Goal: Task Accomplishment & Management: Manage account settings

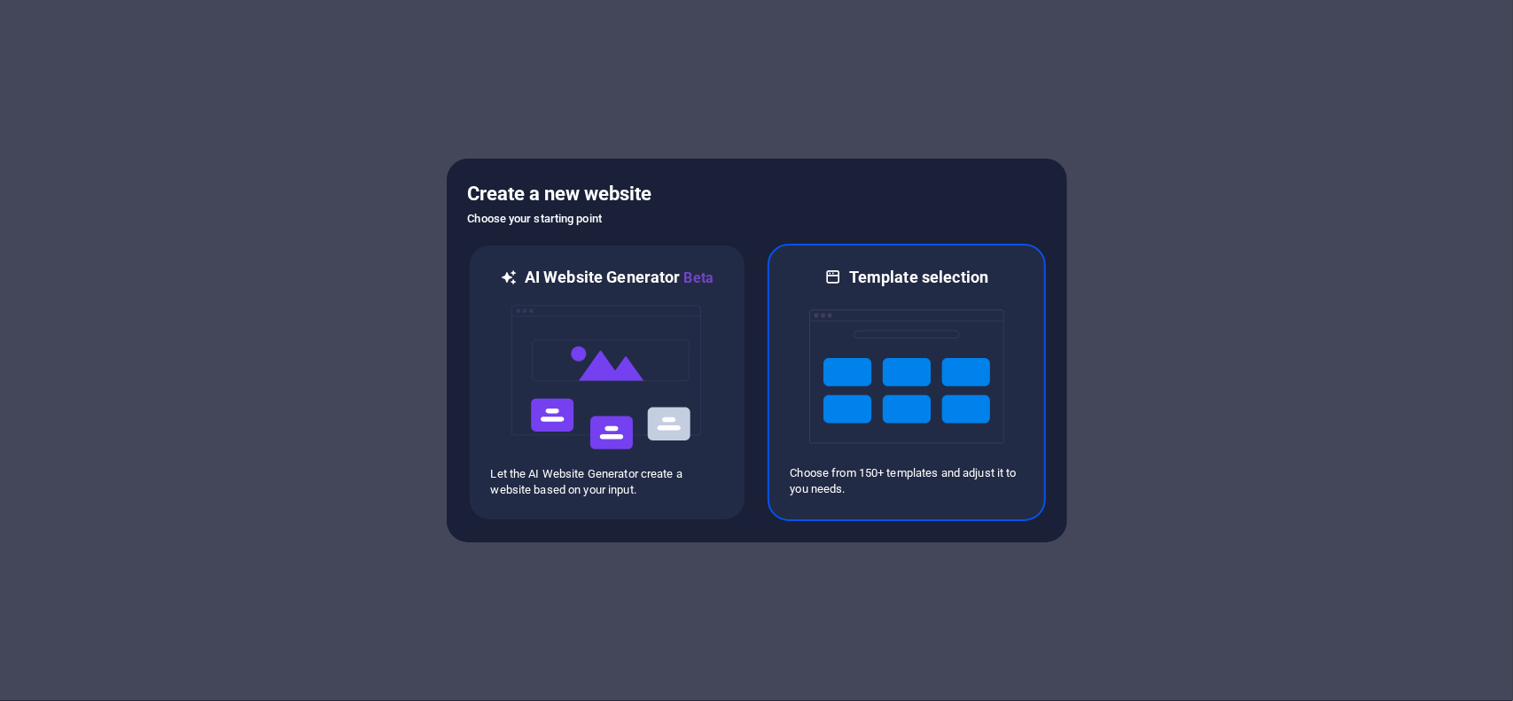
click at [879, 385] on img at bounding box center [906, 376] width 195 height 177
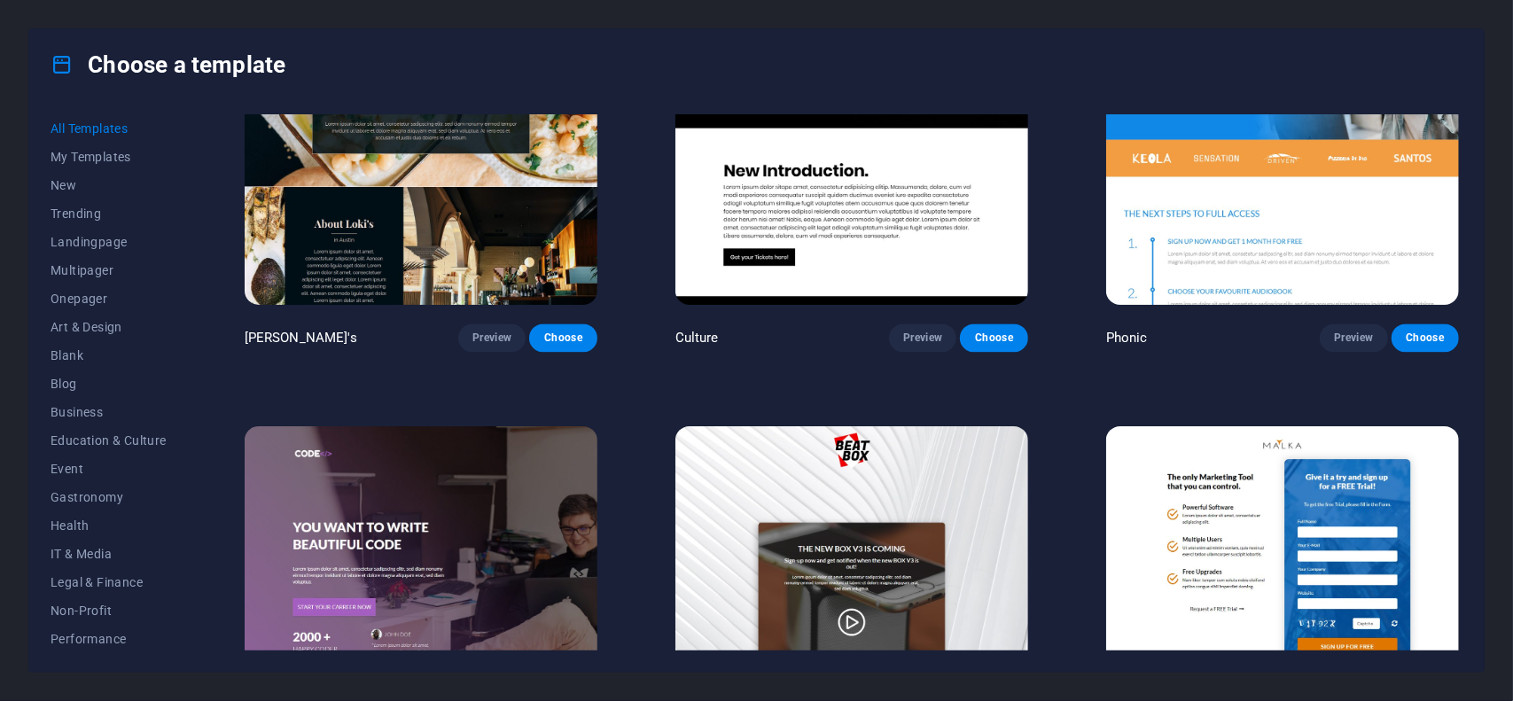
scroll to position [21151, 0]
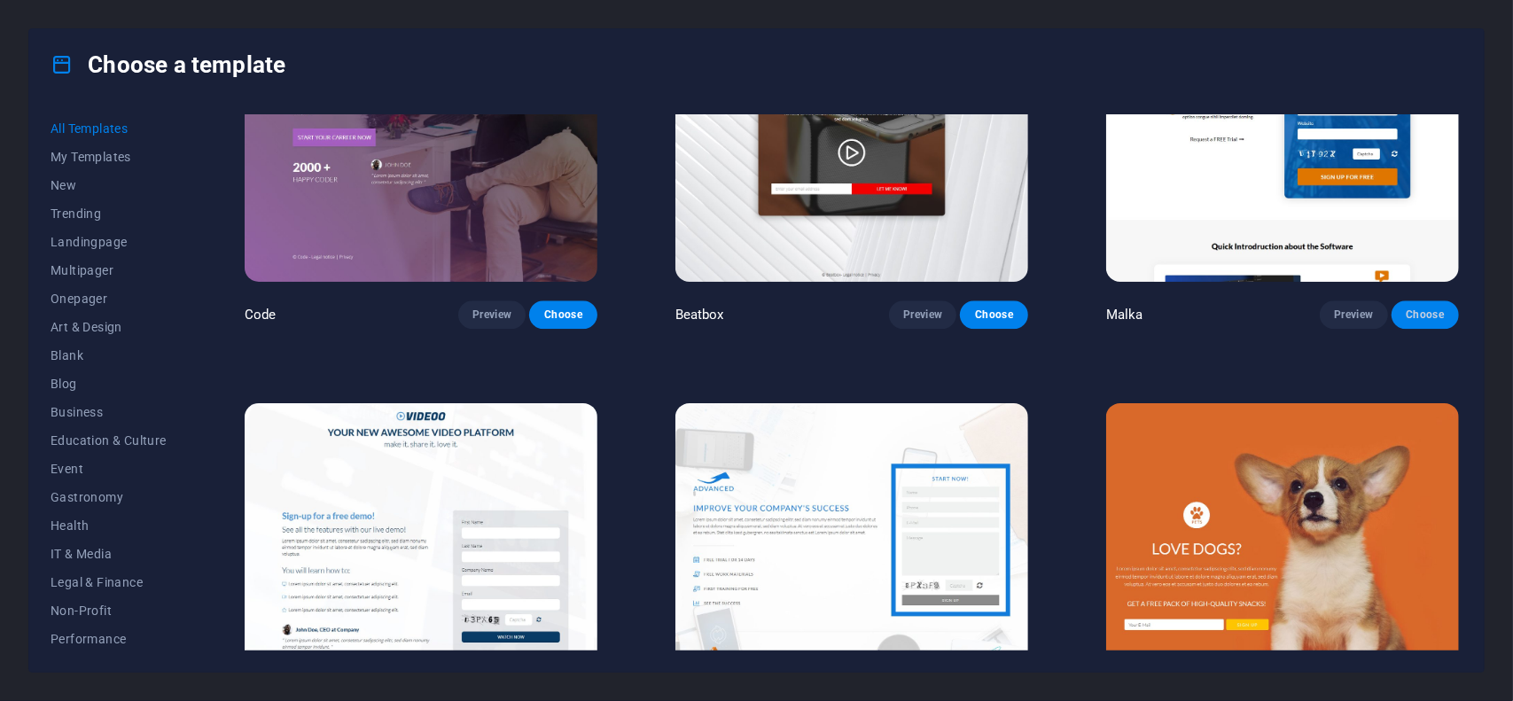
click at [1417, 308] on span "Choose" at bounding box center [1425, 315] width 39 height 14
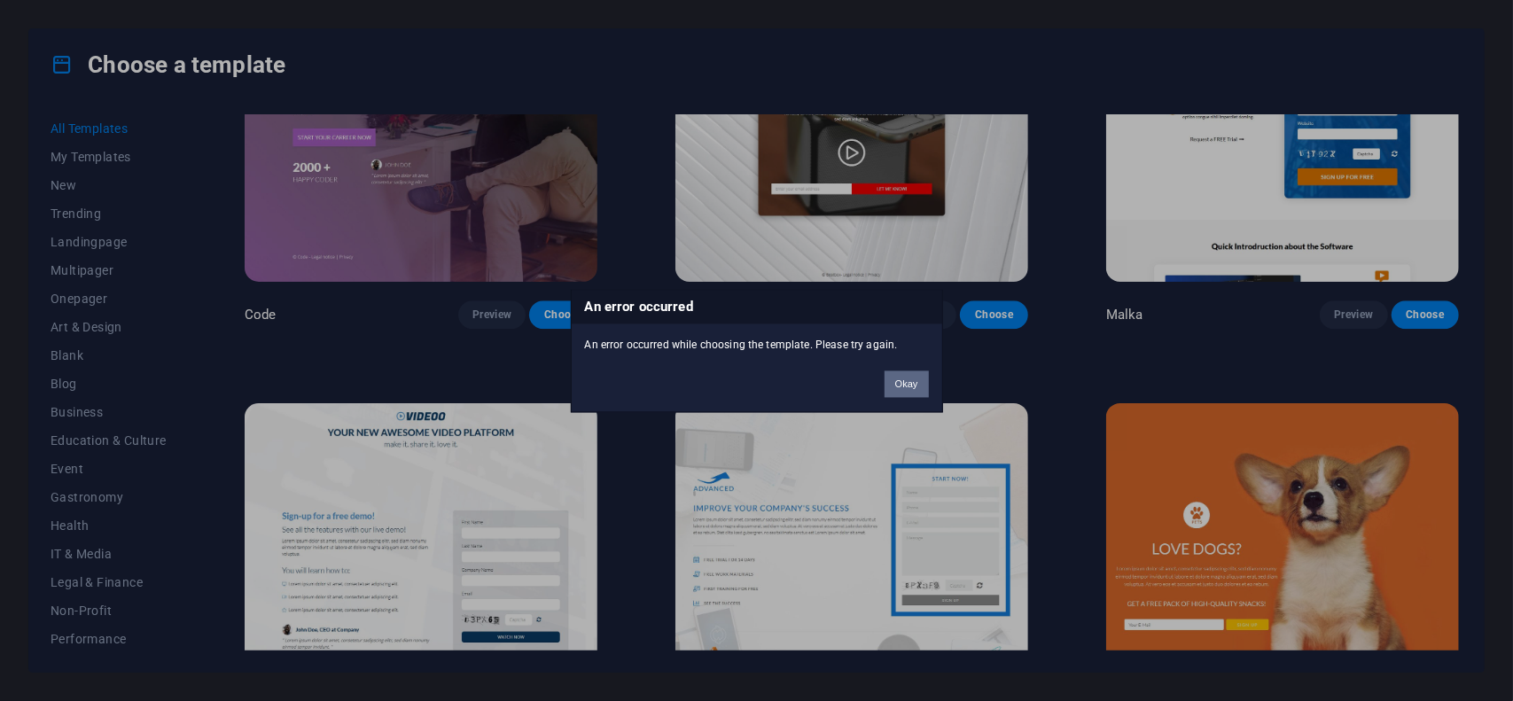
click at [911, 388] on button "Okay" at bounding box center [907, 384] width 44 height 27
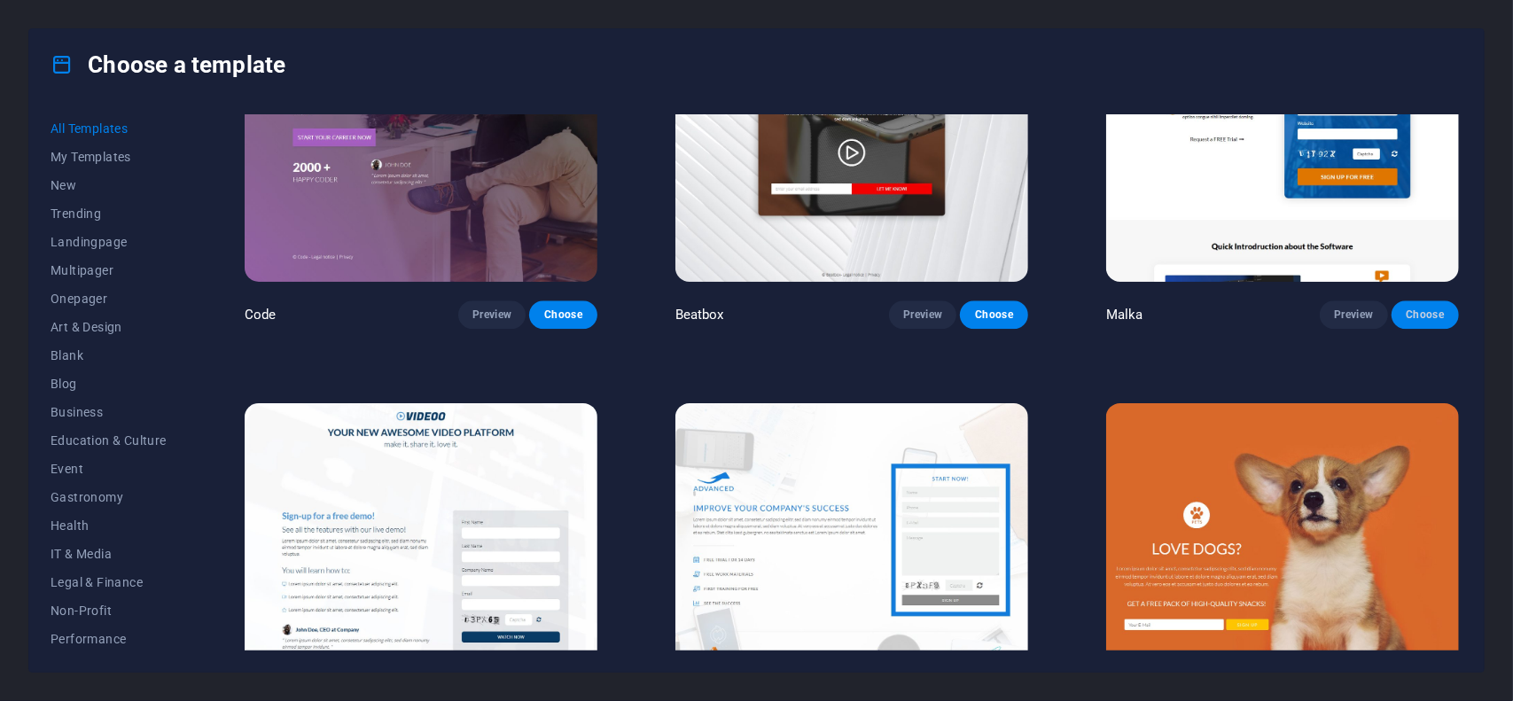
click at [1414, 308] on span "Choose" at bounding box center [1425, 315] width 39 height 14
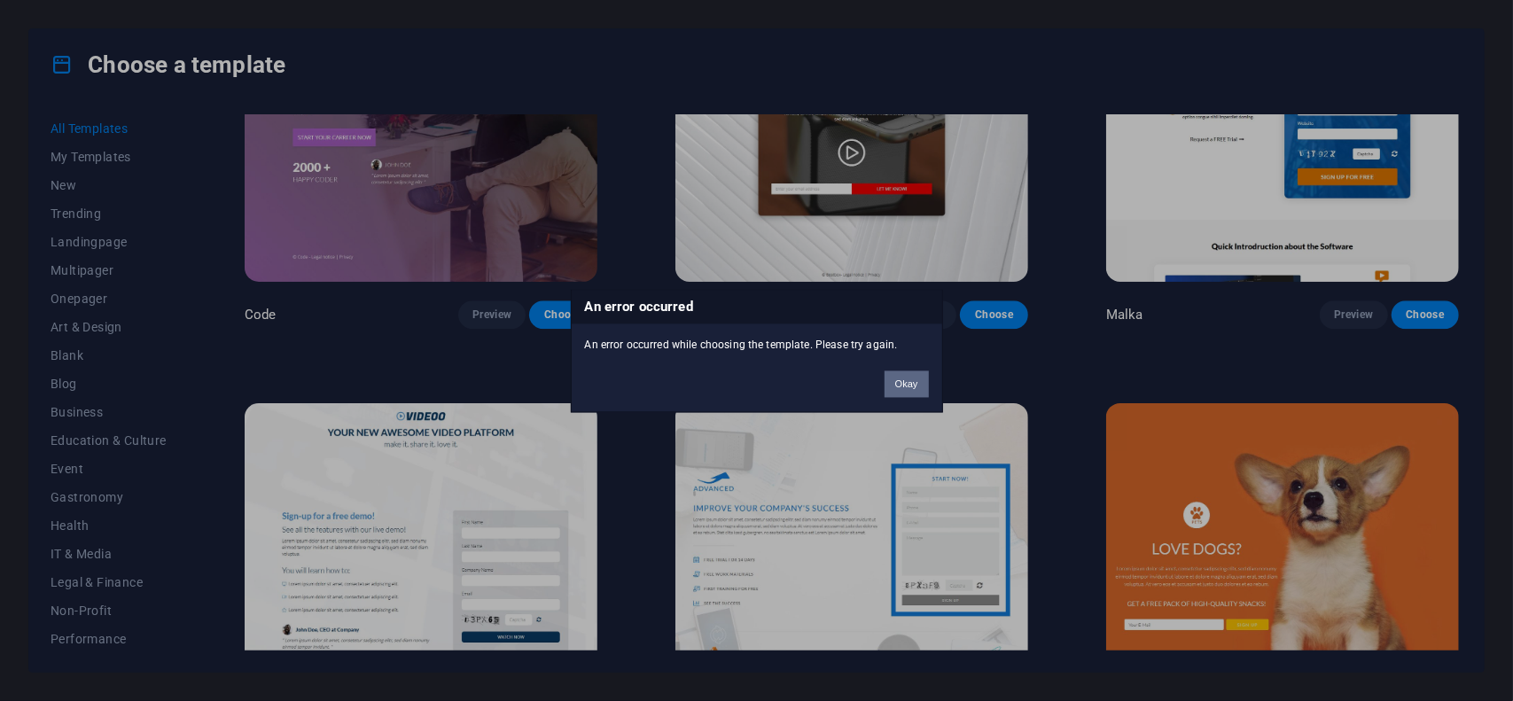
click at [916, 371] on button "Okay" at bounding box center [907, 384] width 44 height 27
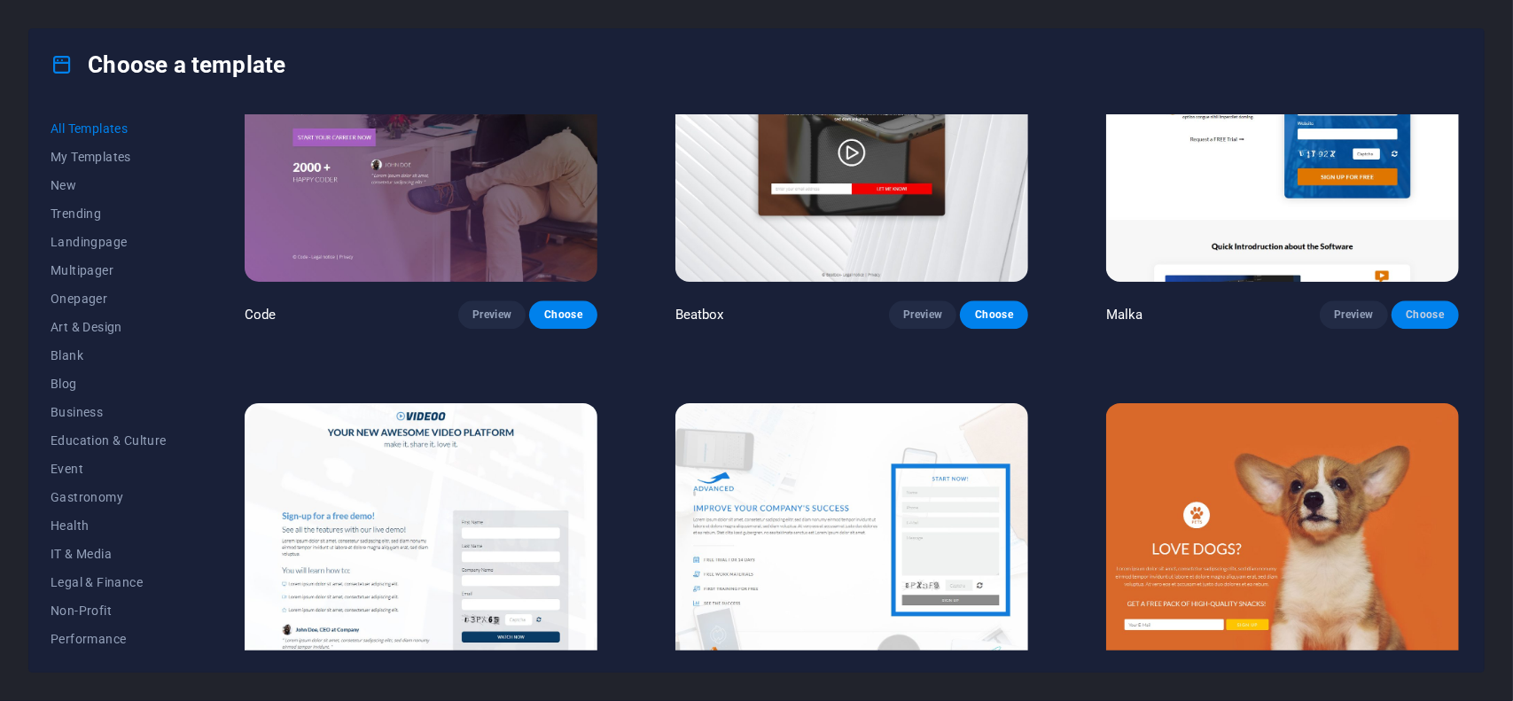
click at [1413, 308] on span "Choose" at bounding box center [1425, 315] width 39 height 14
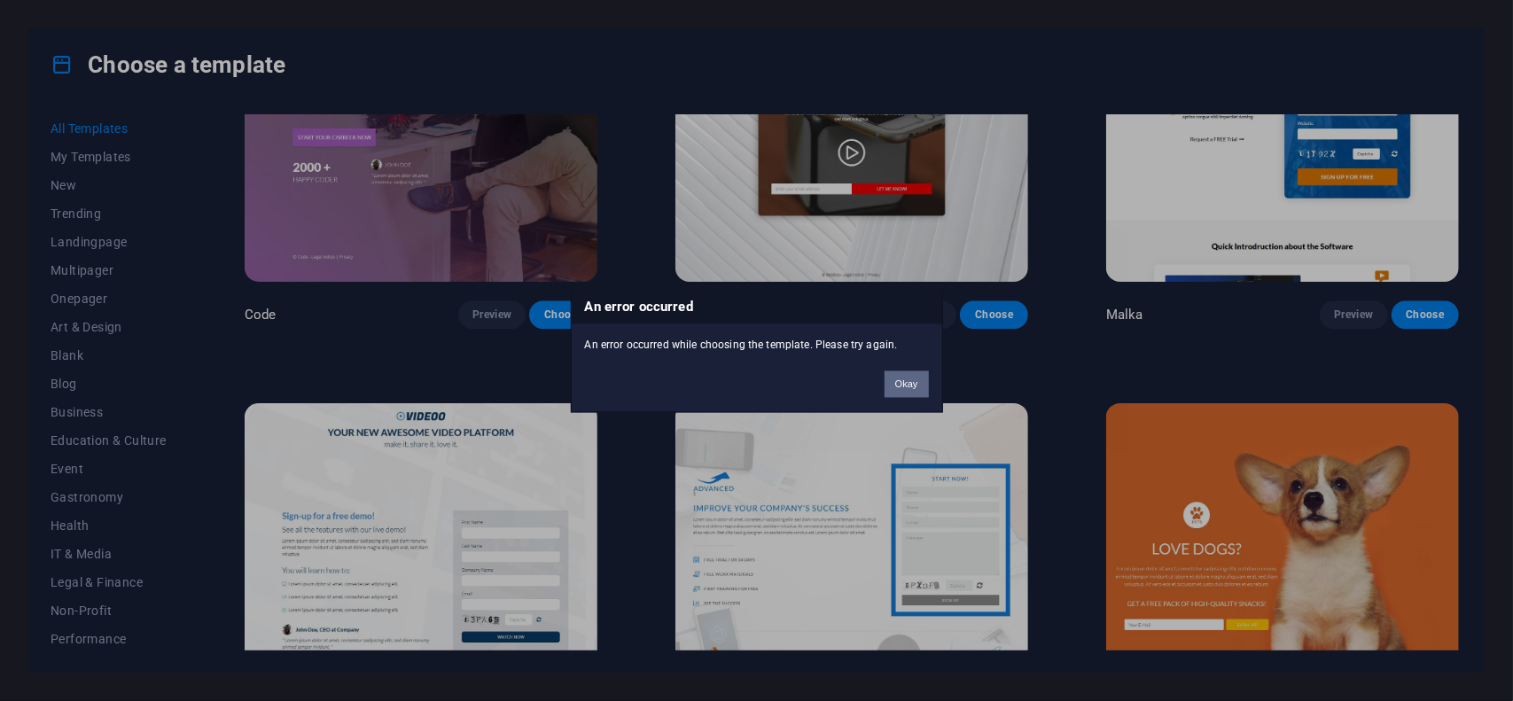
click at [912, 382] on button "Okay" at bounding box center [907, 384] width 44 height 27
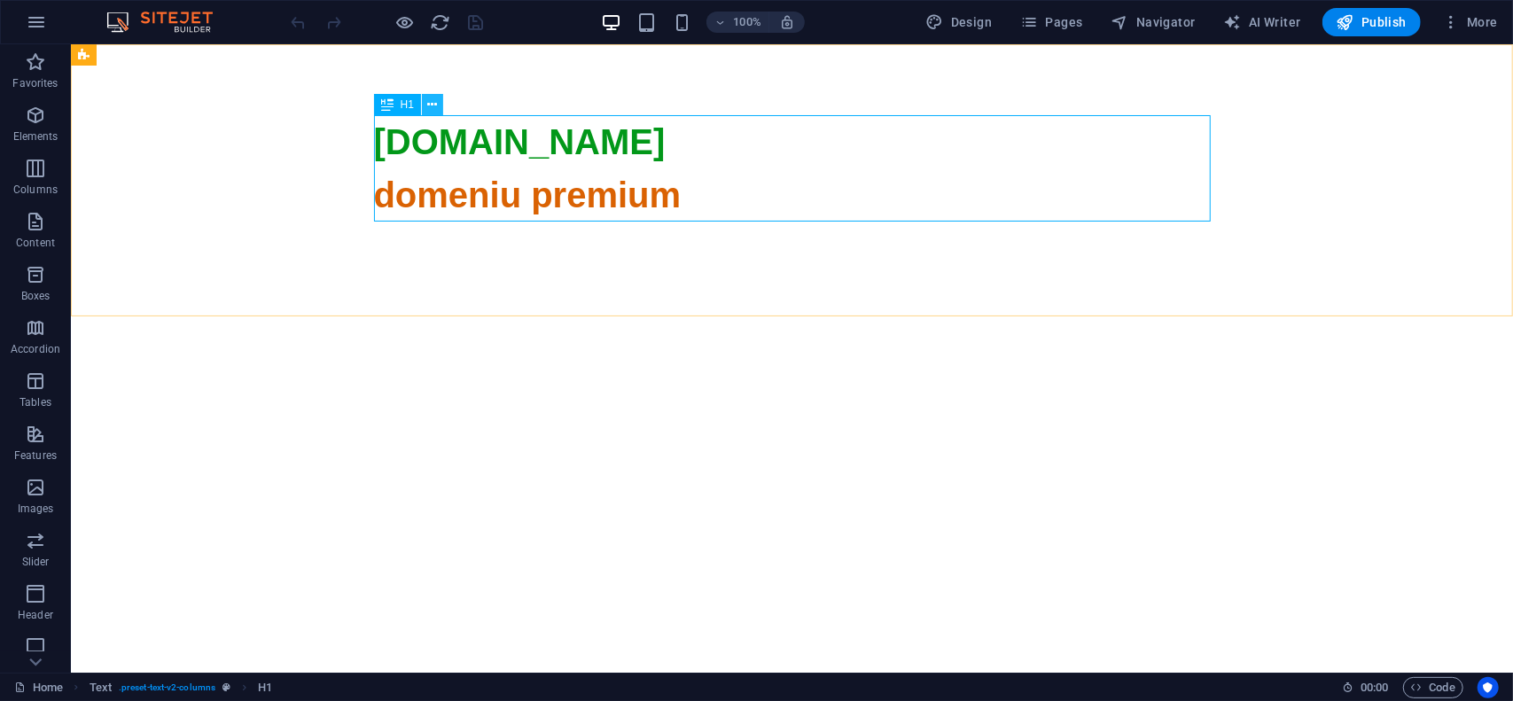
click at [433, 102] on icon at bounding box center [433, 105] width 10 height 19
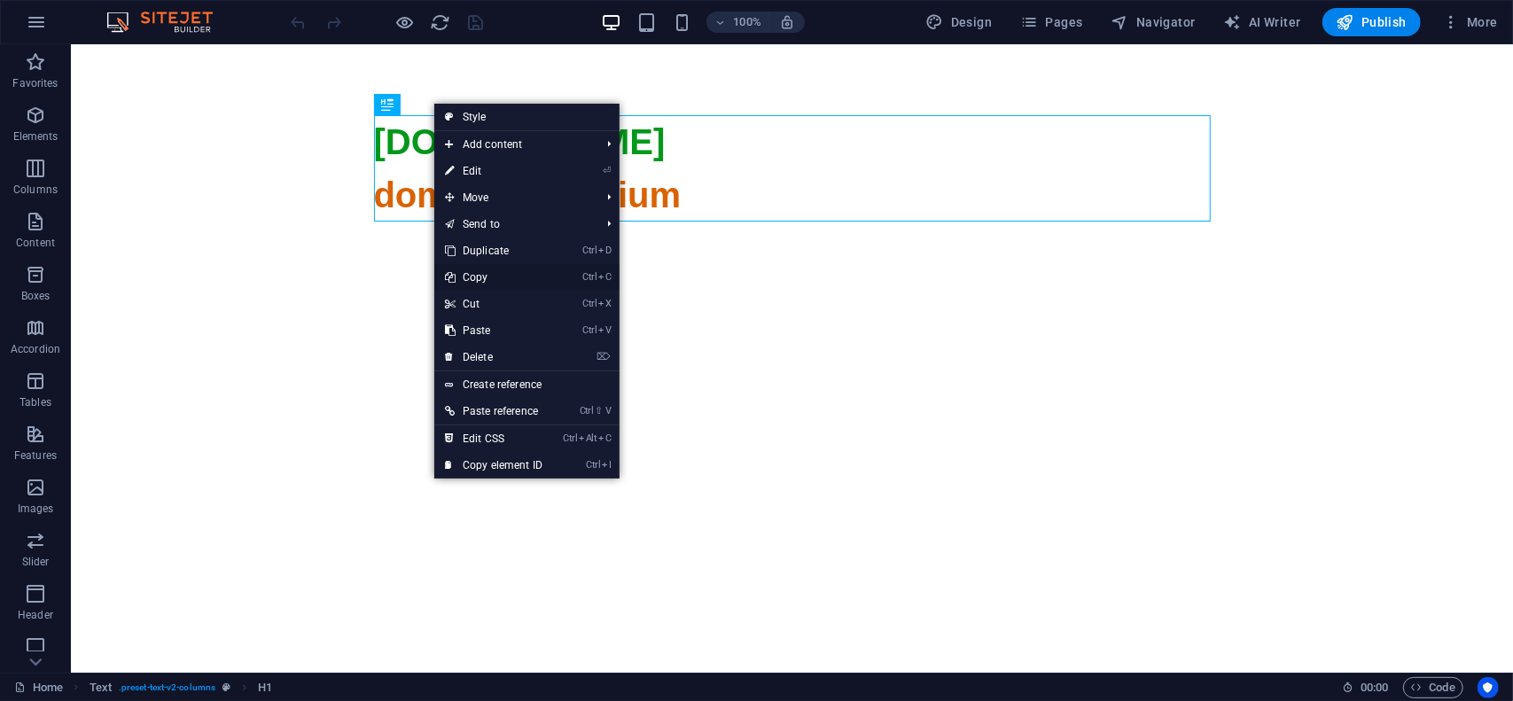
click at [491, 279] on link "Ctrl C Copy" at bounding box center [493, 277] width 119 height 27
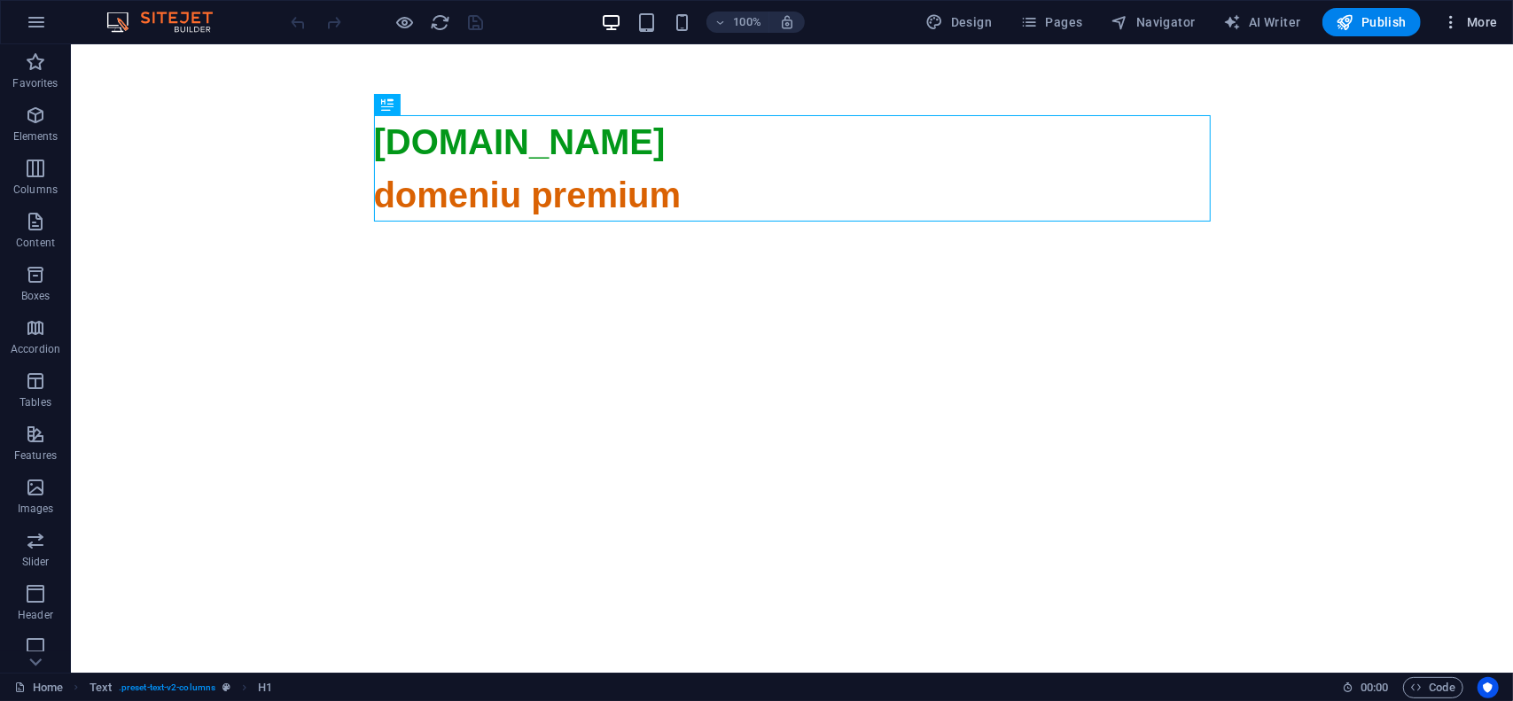
click at [1471, 25] on span "More" at bounding box center [1470, 22] width 56 height 18
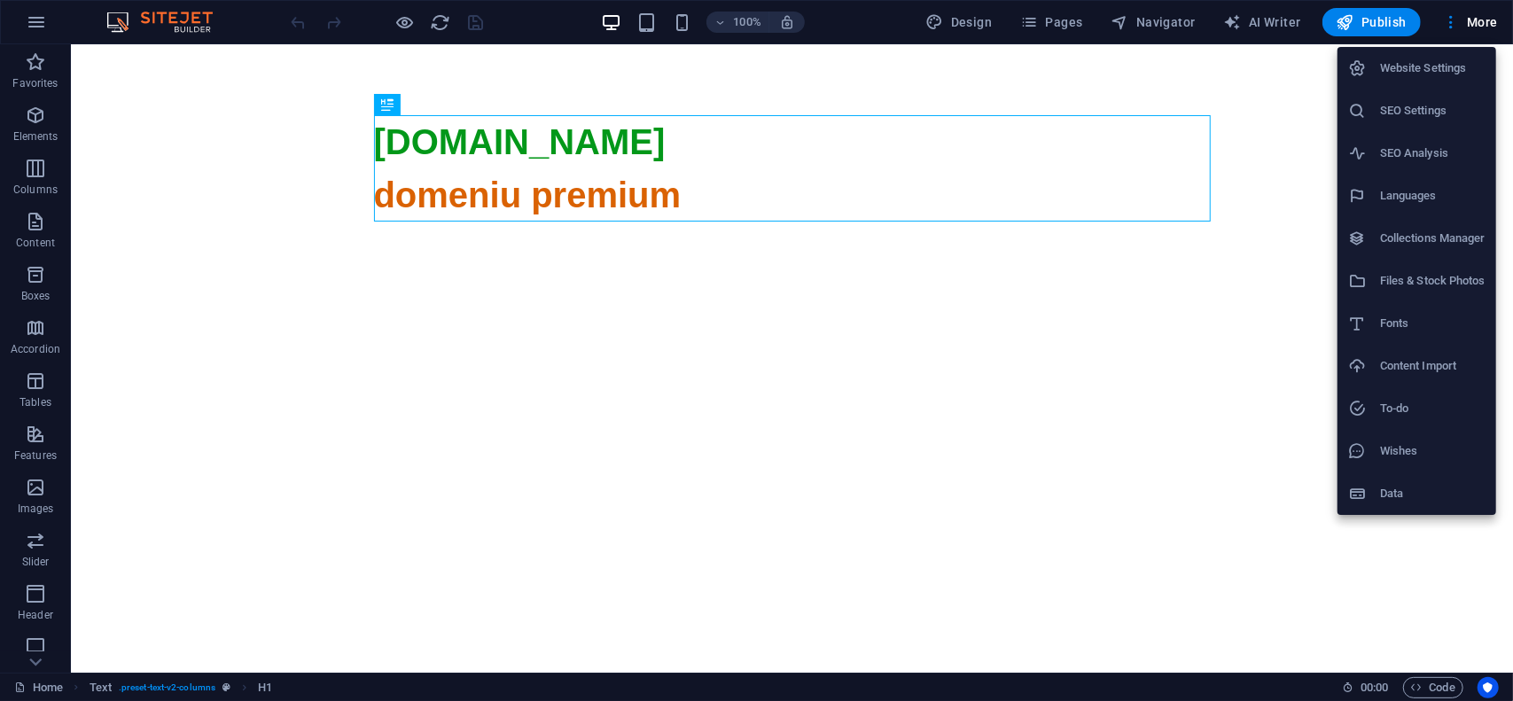
click at [1417, 70] on h6 "Website Settings" at bounding box center [1432, 68] width 105 height 21
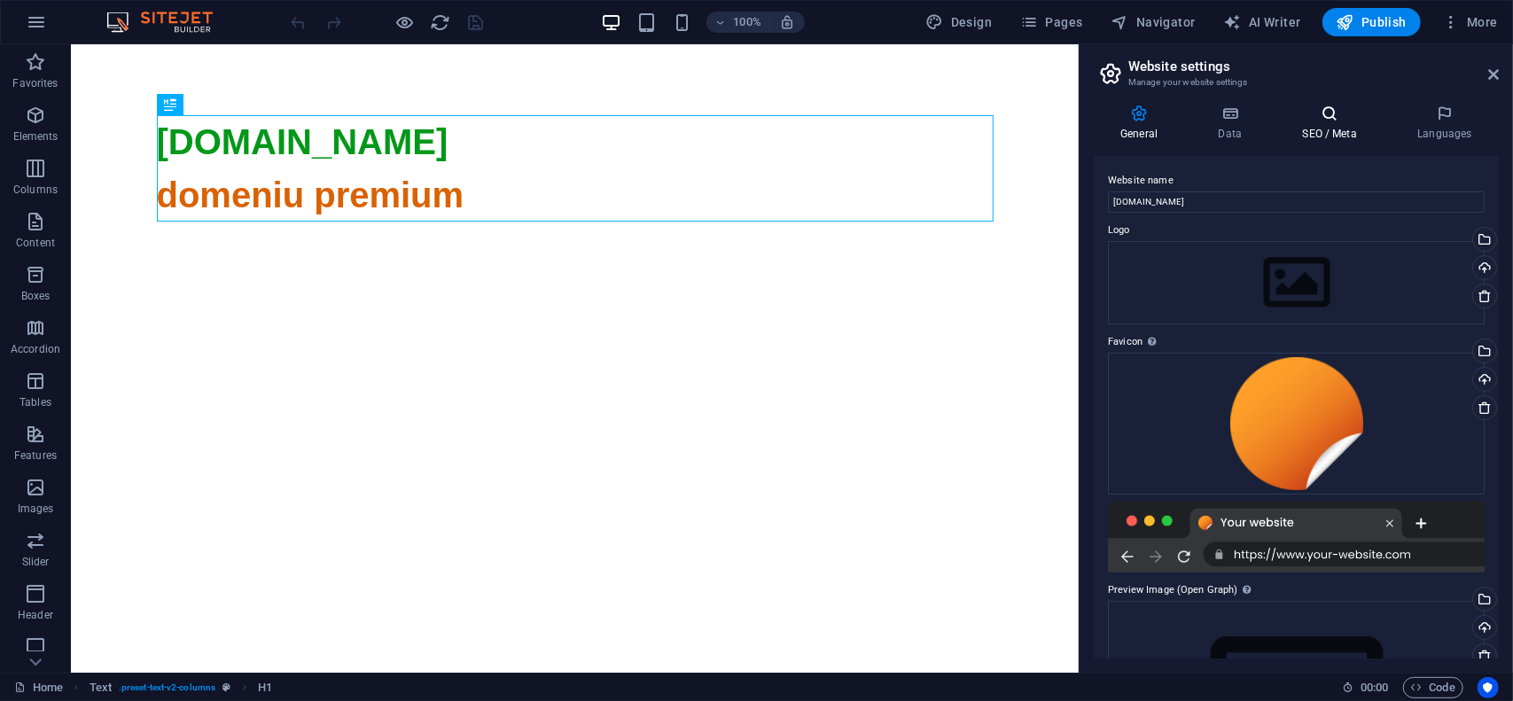
click at [1319, 119] on icon at bounding box center [1330, 114] width 108 height 18
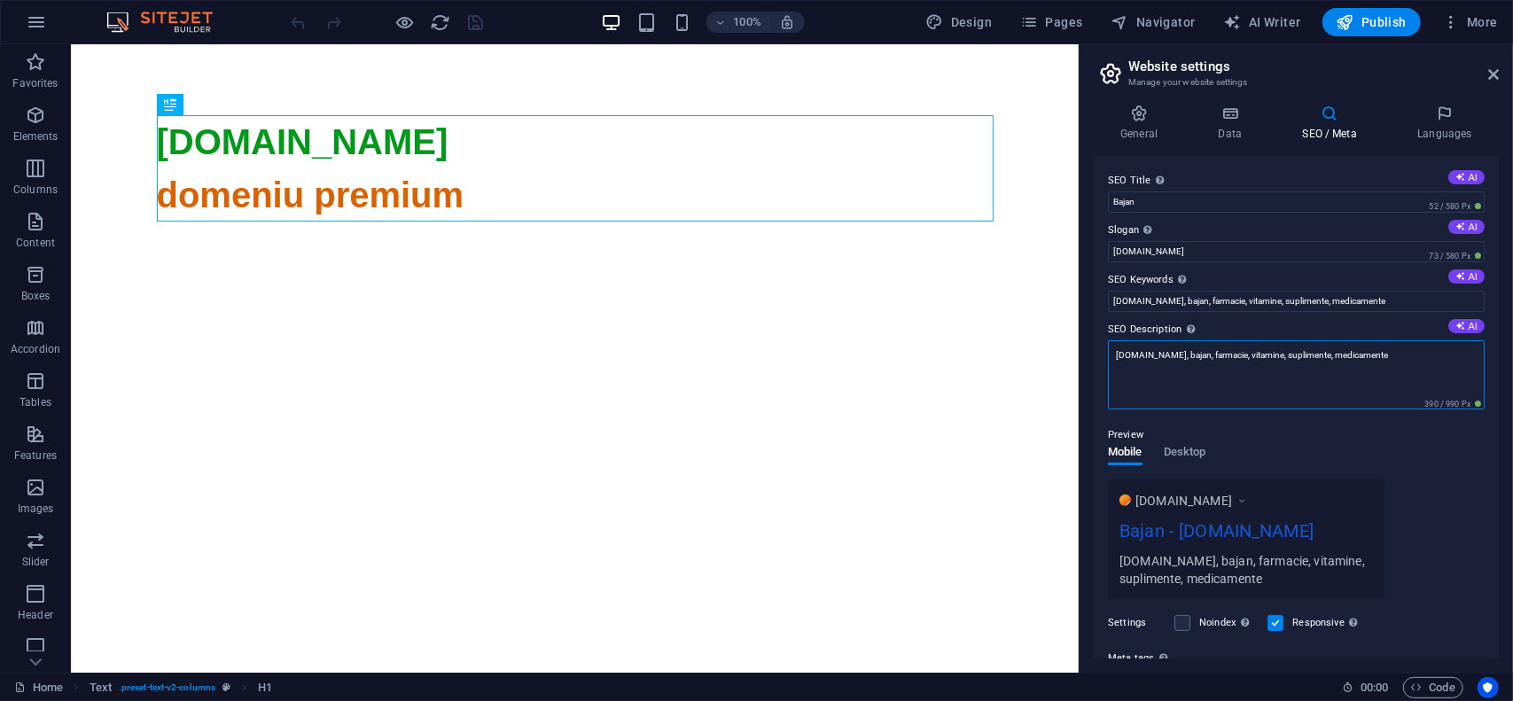
click at [1380, 355] on textarea "bajan.ro, bajan, farmacie, vitamine, suplimente, medicamente" at bounding box center [1296, 374] width 377 height 69
click at [1377, 27] on span "Publish" at bounding box center [1372, 22] width 70 height 18
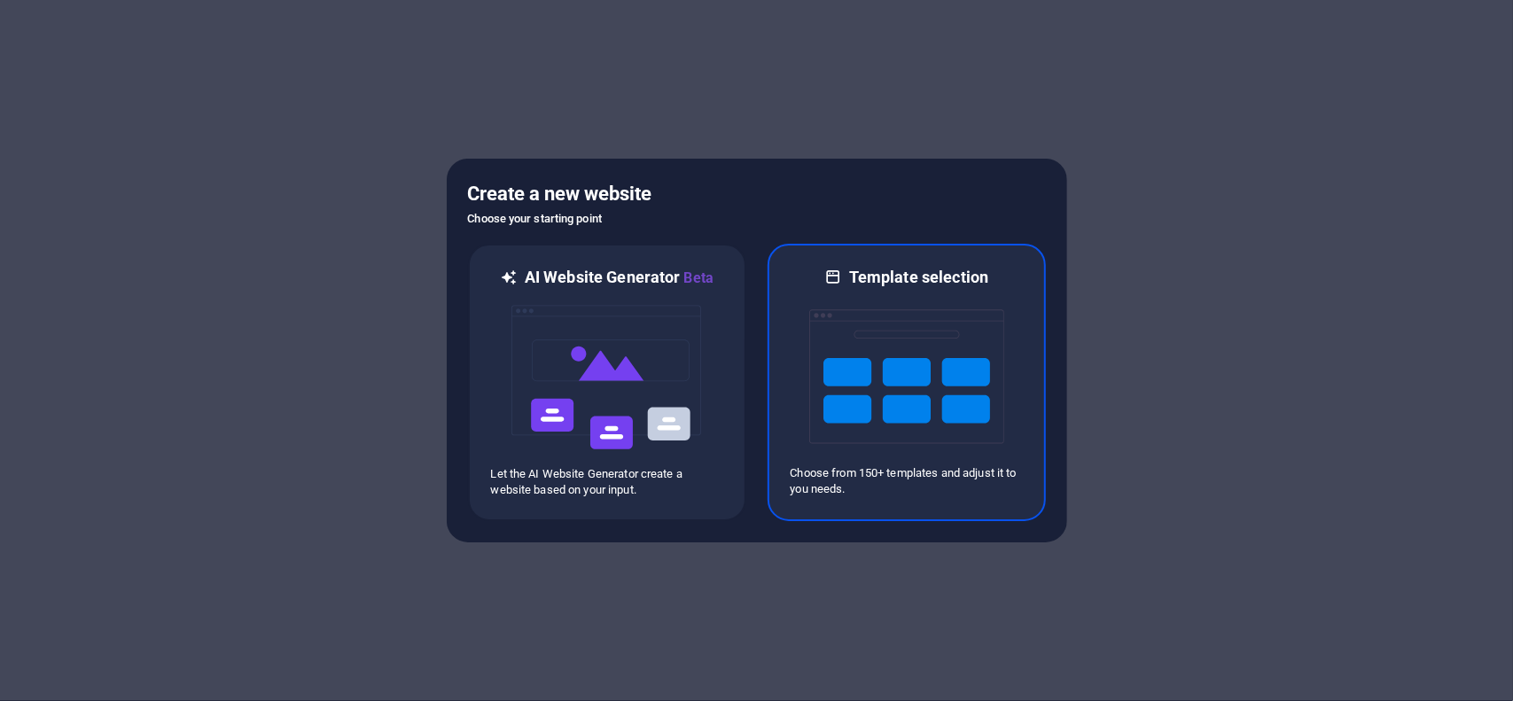
click at [886, 378] on img at bounding box center [906, 376] width 195 height 177
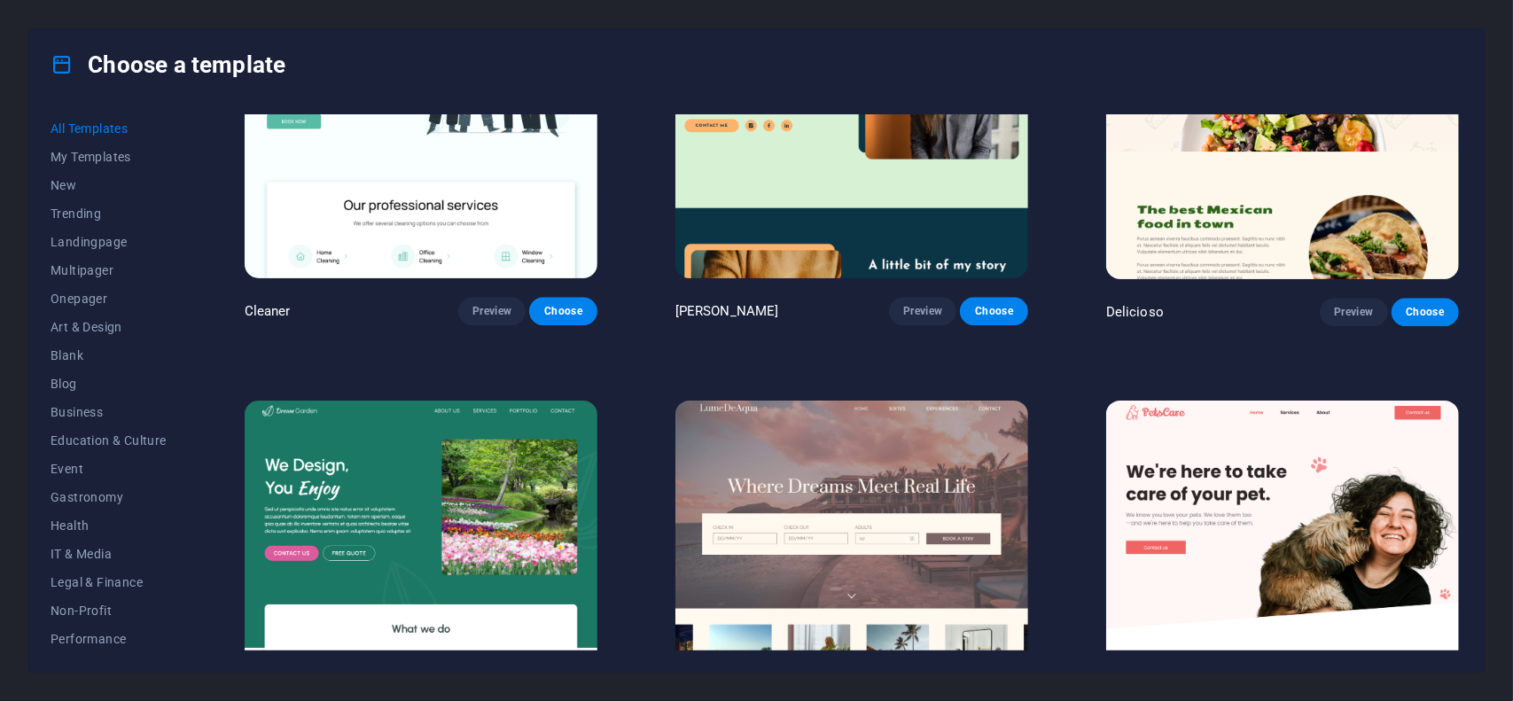
scroll to position [5640, 0]
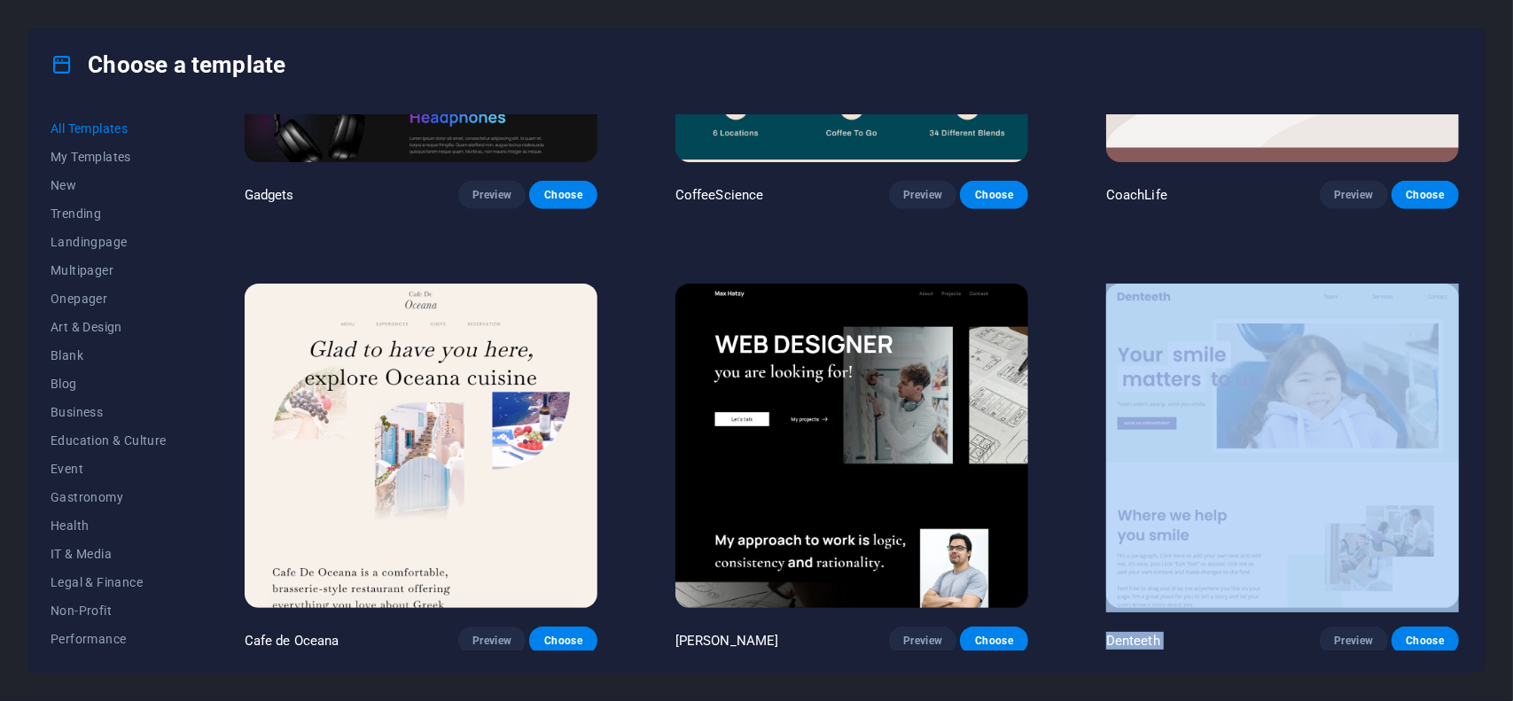
drag, startPoint x: 1458, startPoint y: 239, endPoint x: 1463, endPoint y: 568, distance: 328.9
click at [1472, 482] on div "All Templates My Templates New Trending Landingpage Multipager Onepager Art & D…" at bounding box center [756, 386] width 1455 height 572
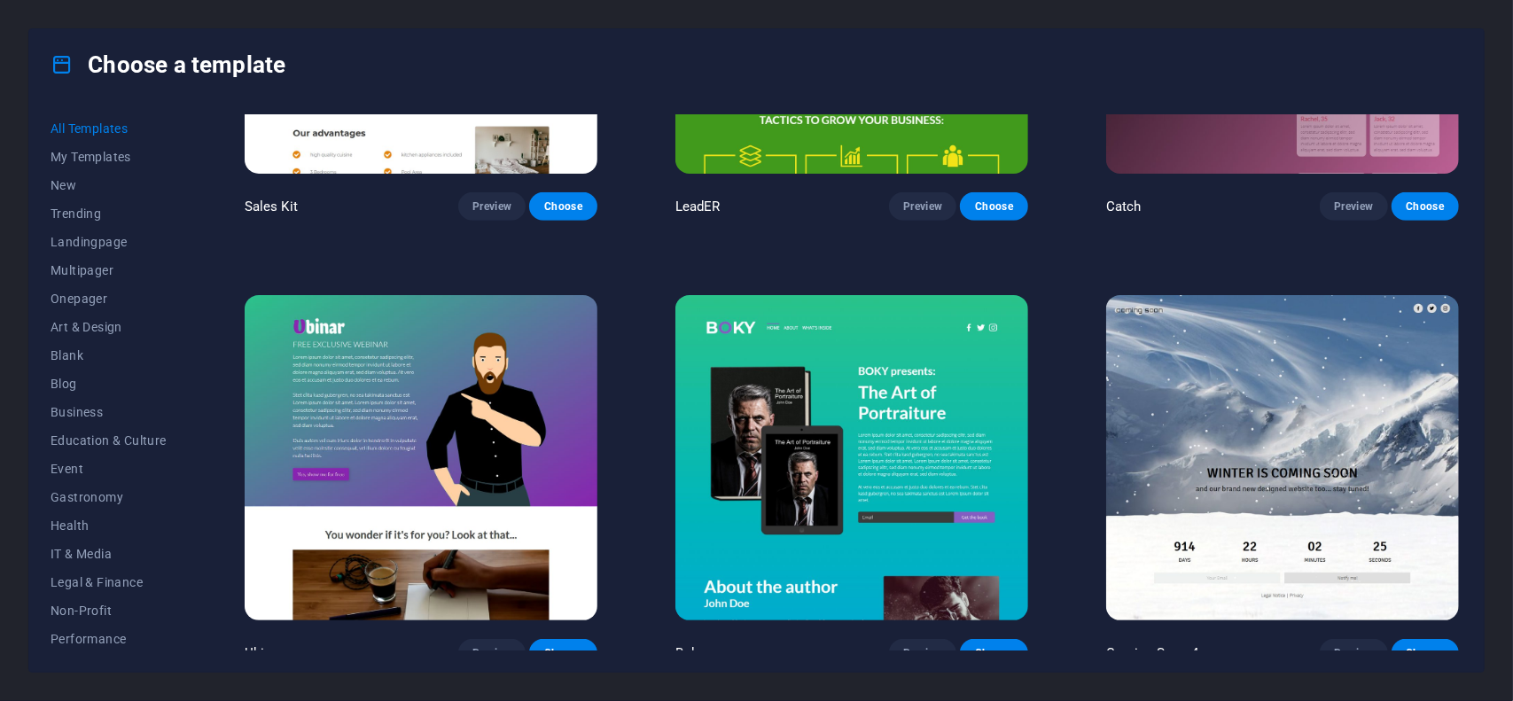
scroll to position [24289, 0]
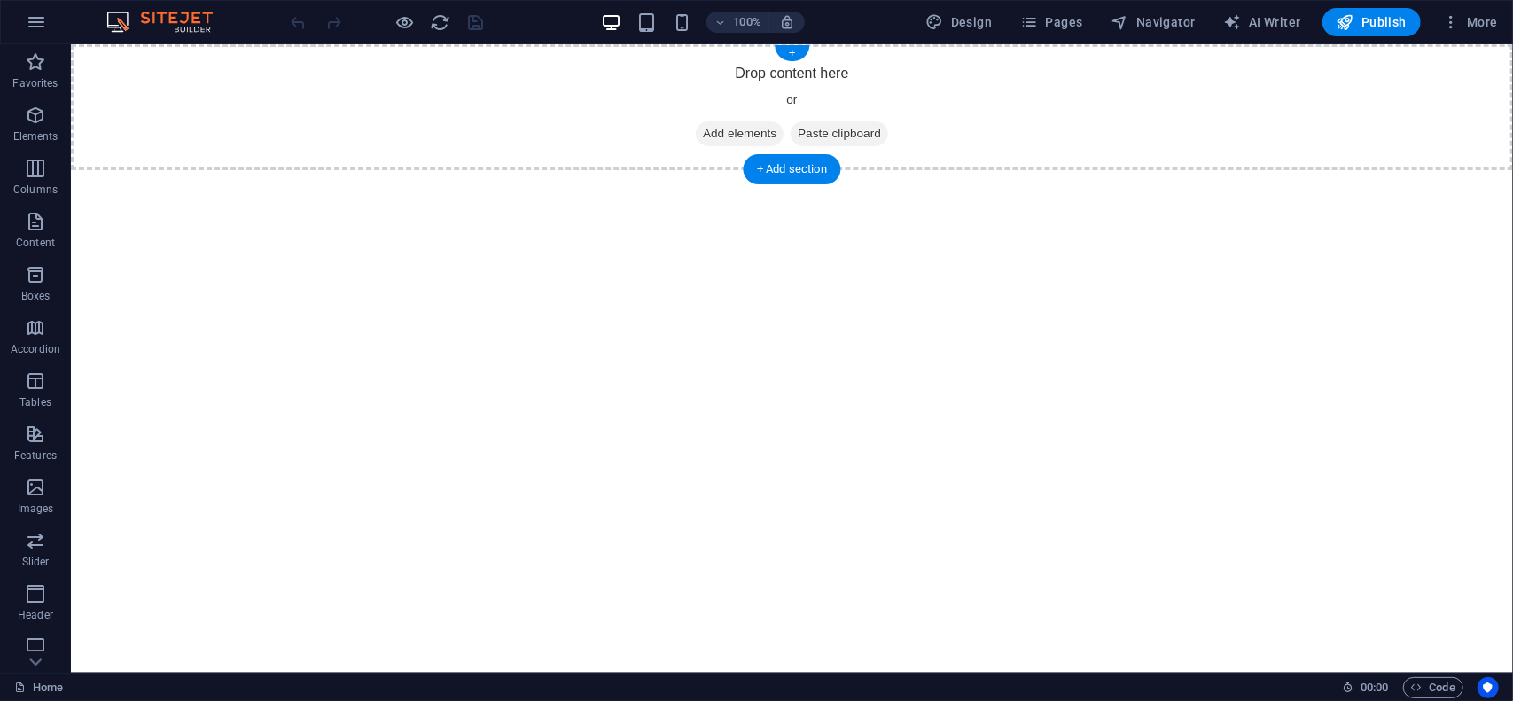
click at [832, 129] on span "Paste clipboard" at bounding box center [839, 133] width 98 height 25
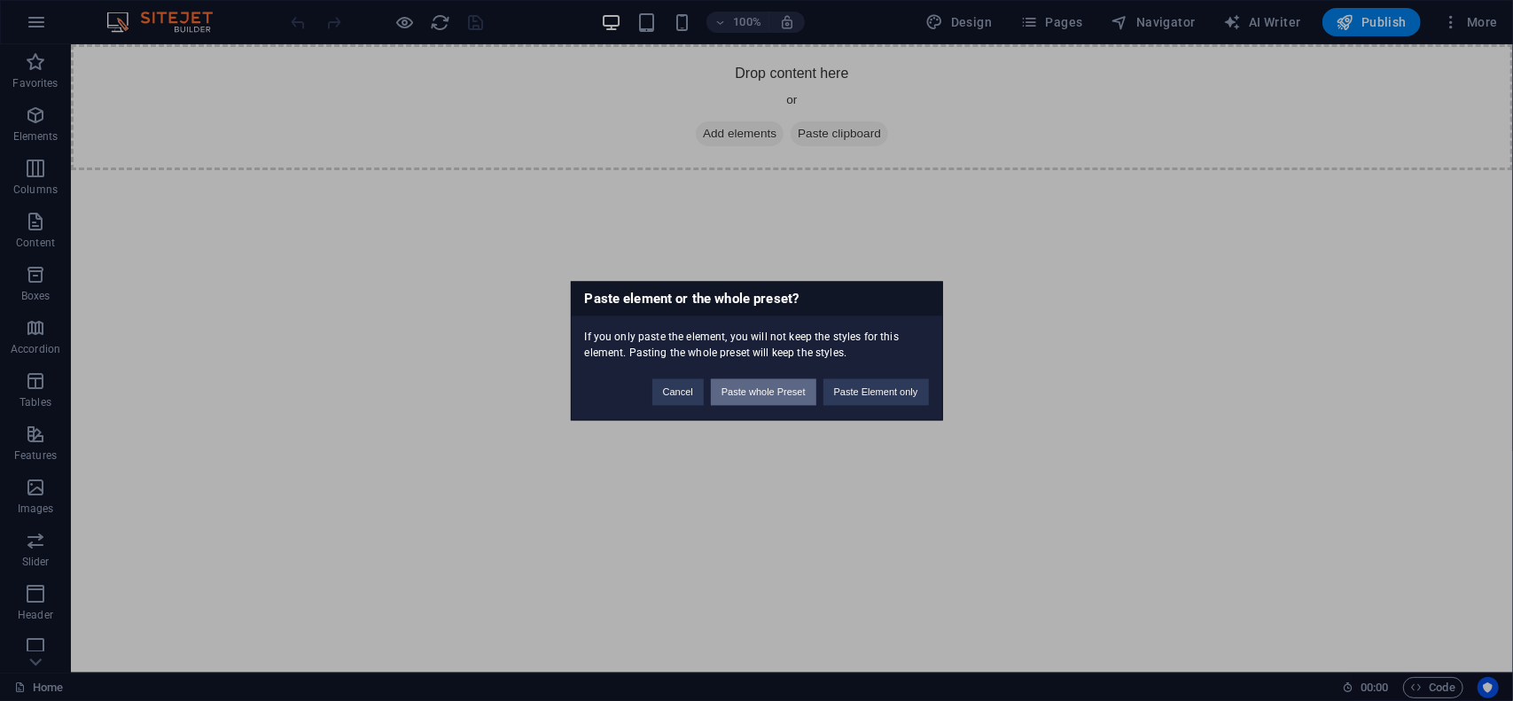
click at [771, 387] on button "Paste whole Preset" at bounding box center [763, 392] width 105 height 27
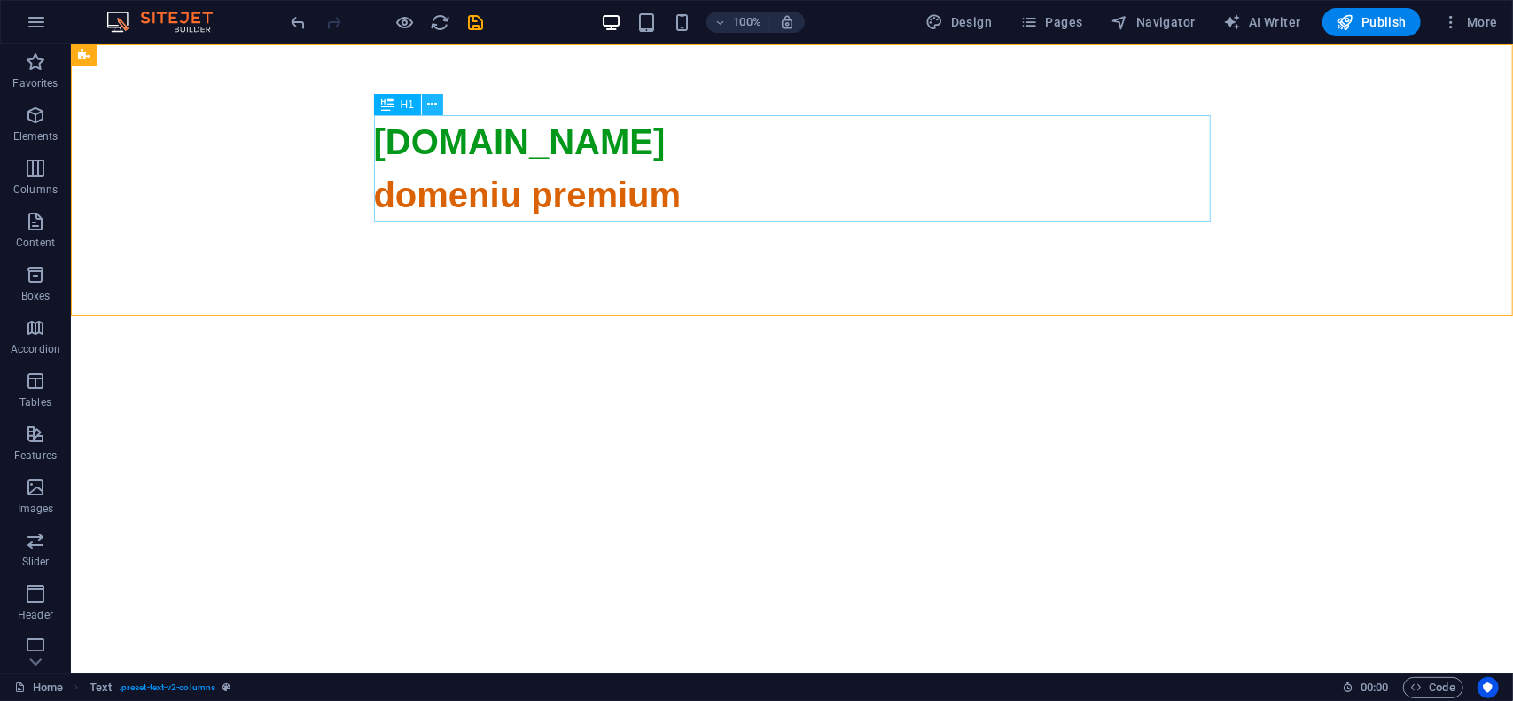
click at [433, 101] on icon at bounding box center [433, 105] width 10 height 19
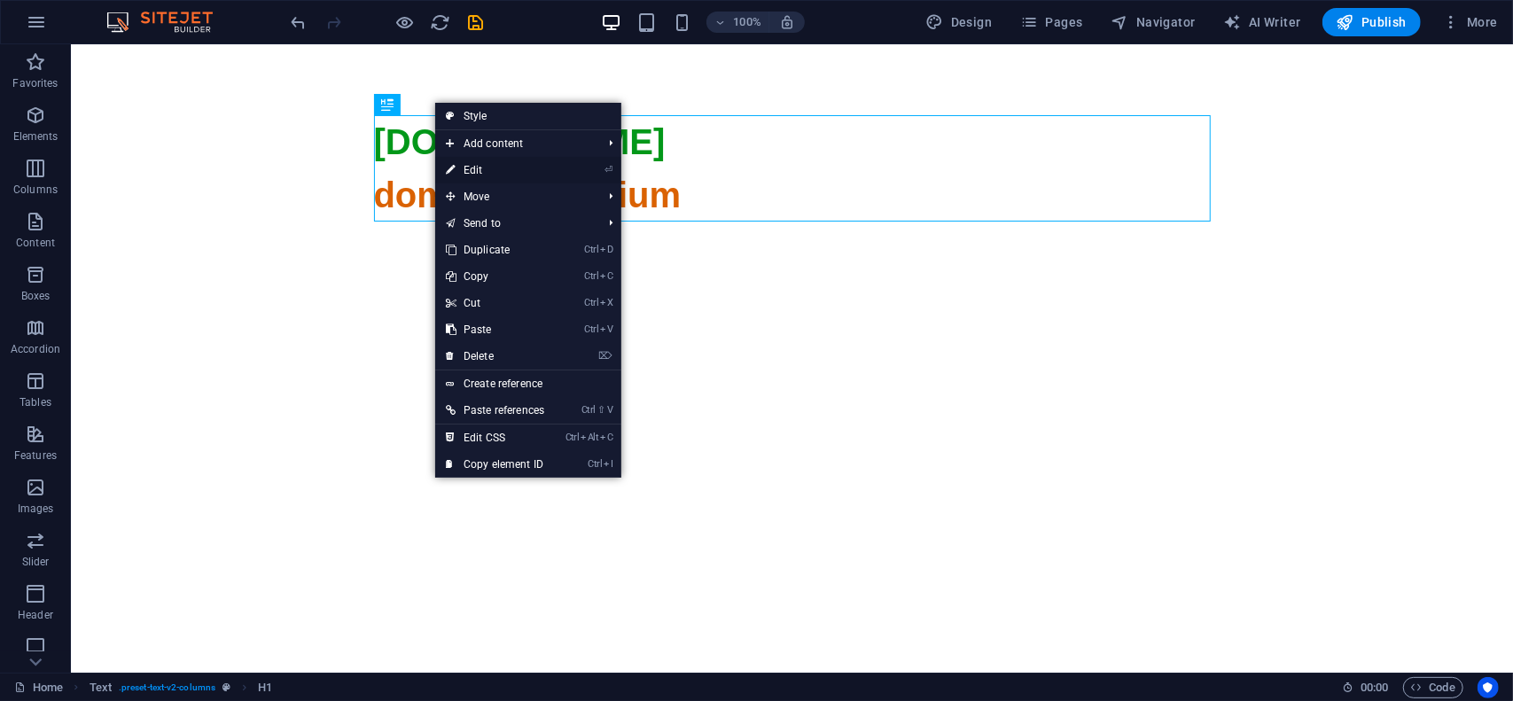
click at [488, 175] on link "⏎ Edit" at bounding box center [495, 170] width 120 height 27
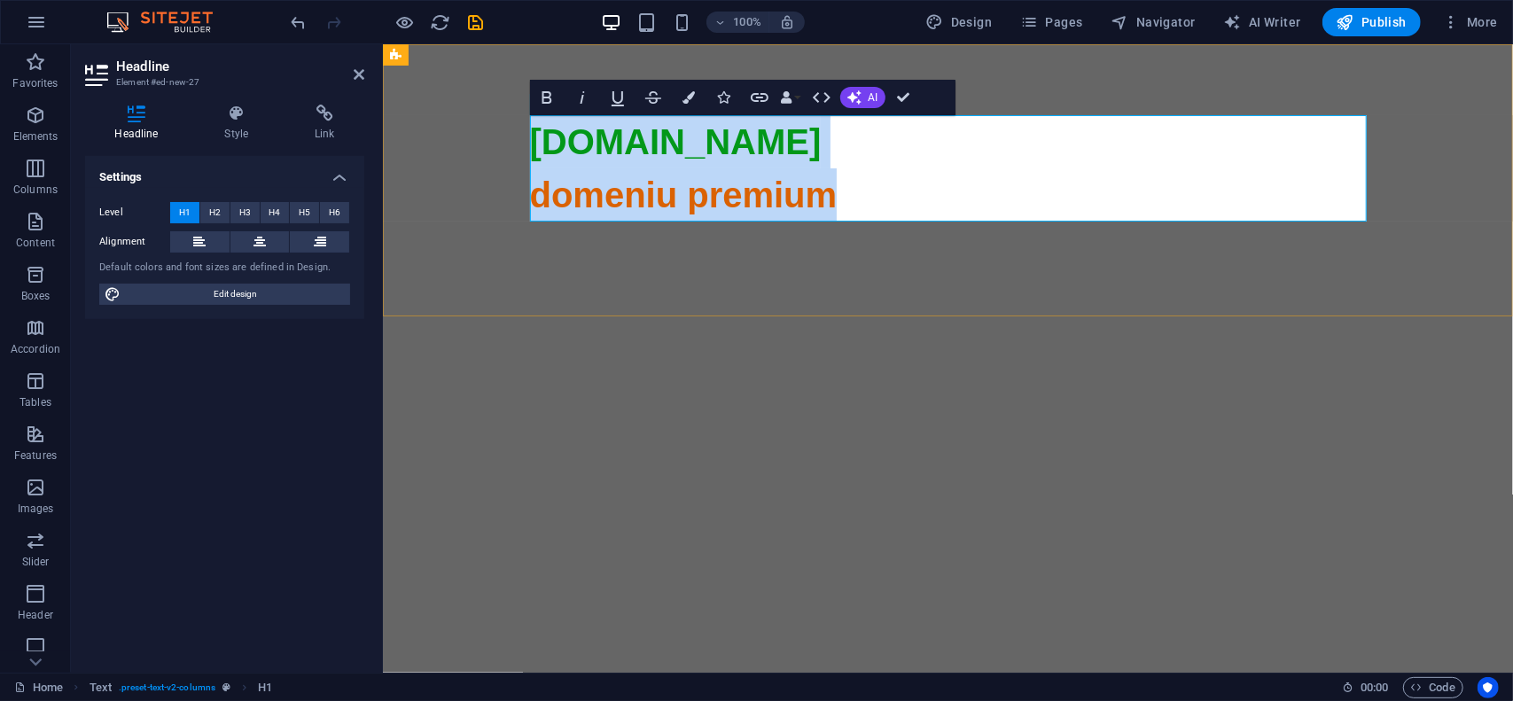
click at [660, 155] on span "bajan.ro" at bounding box center [675, 140] width 292 height 39
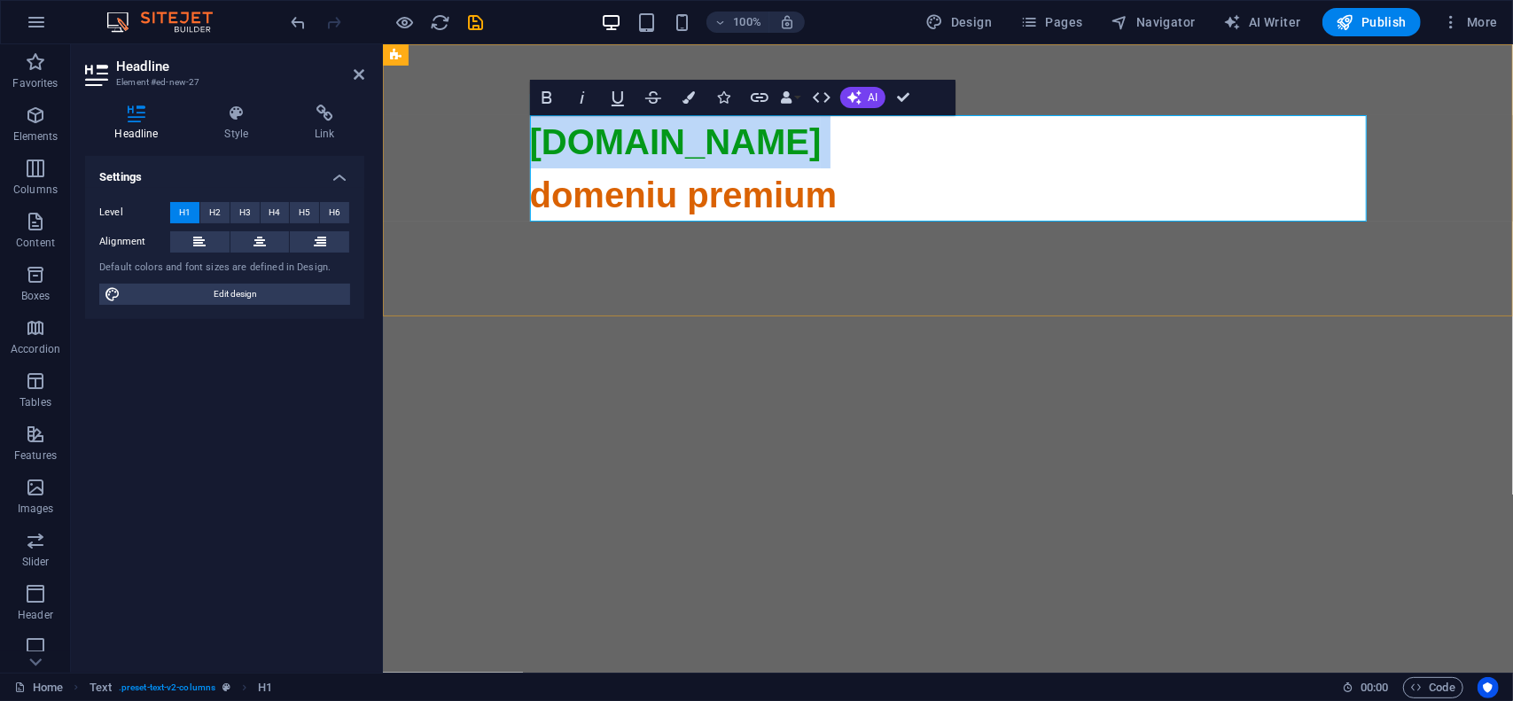
click at [660, 155] on span "bajan.ro" at bounding box center [675, 140] width 292 height 39
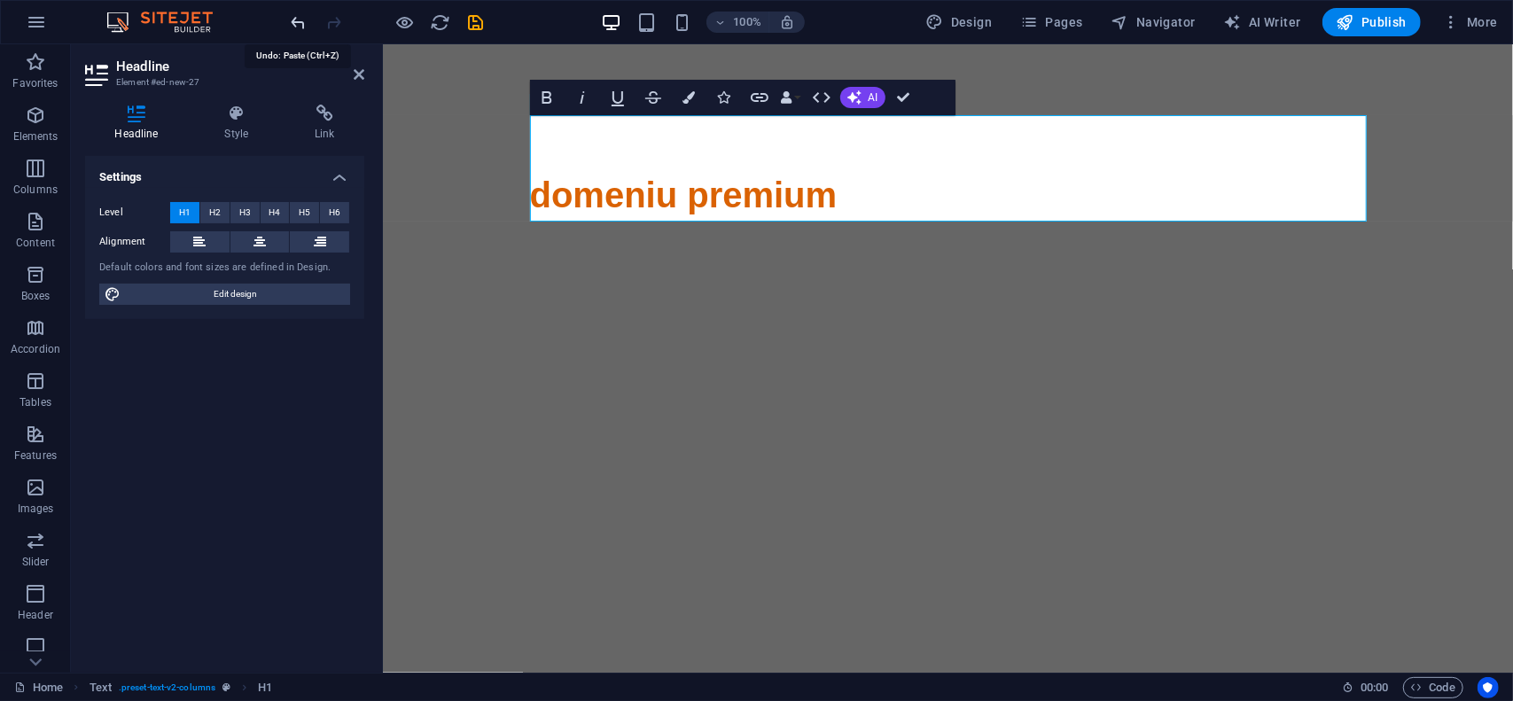
click at [302, 12] on icon "undo" at bounding box center [299, 22] width 20 height 20
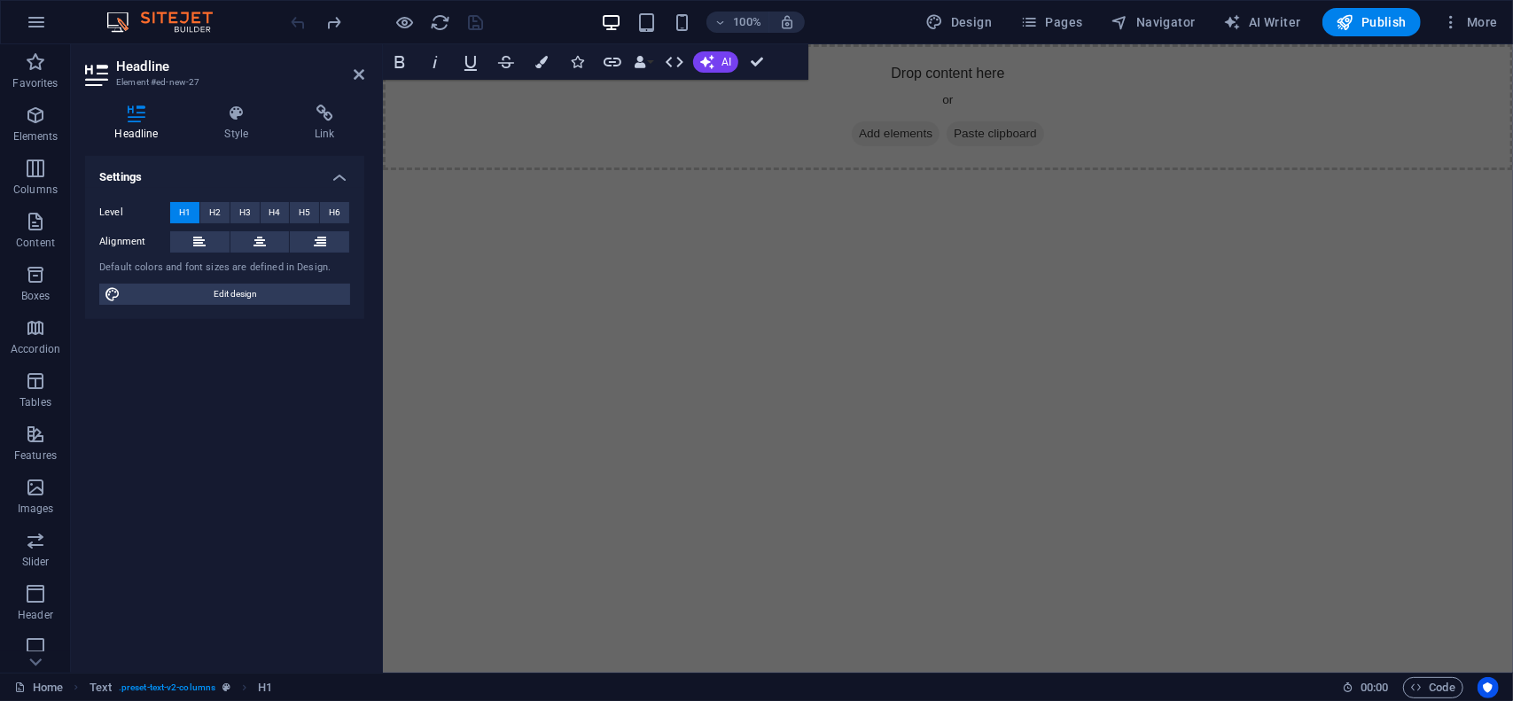
drag, startPoint x: 909, startPoint y: 140, endPoint x: 1023, endPoint y: 139, distance: 114.4
click at [911, 140] on span "Add elements" at bounding box center [895, 133] width 88 height 25
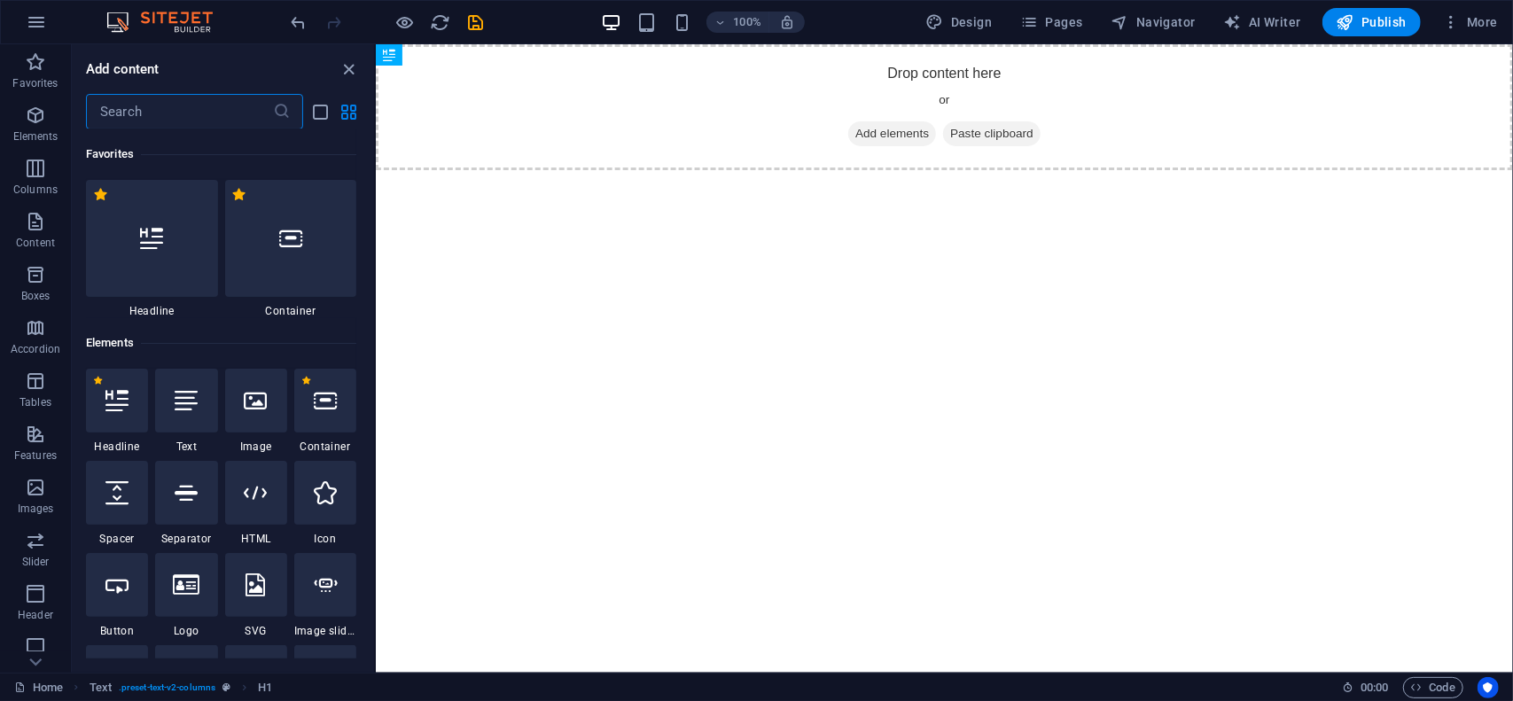
click at [984, 131] on span "Paste clipboard" at bounding box center [991, 133] width 98 height 25
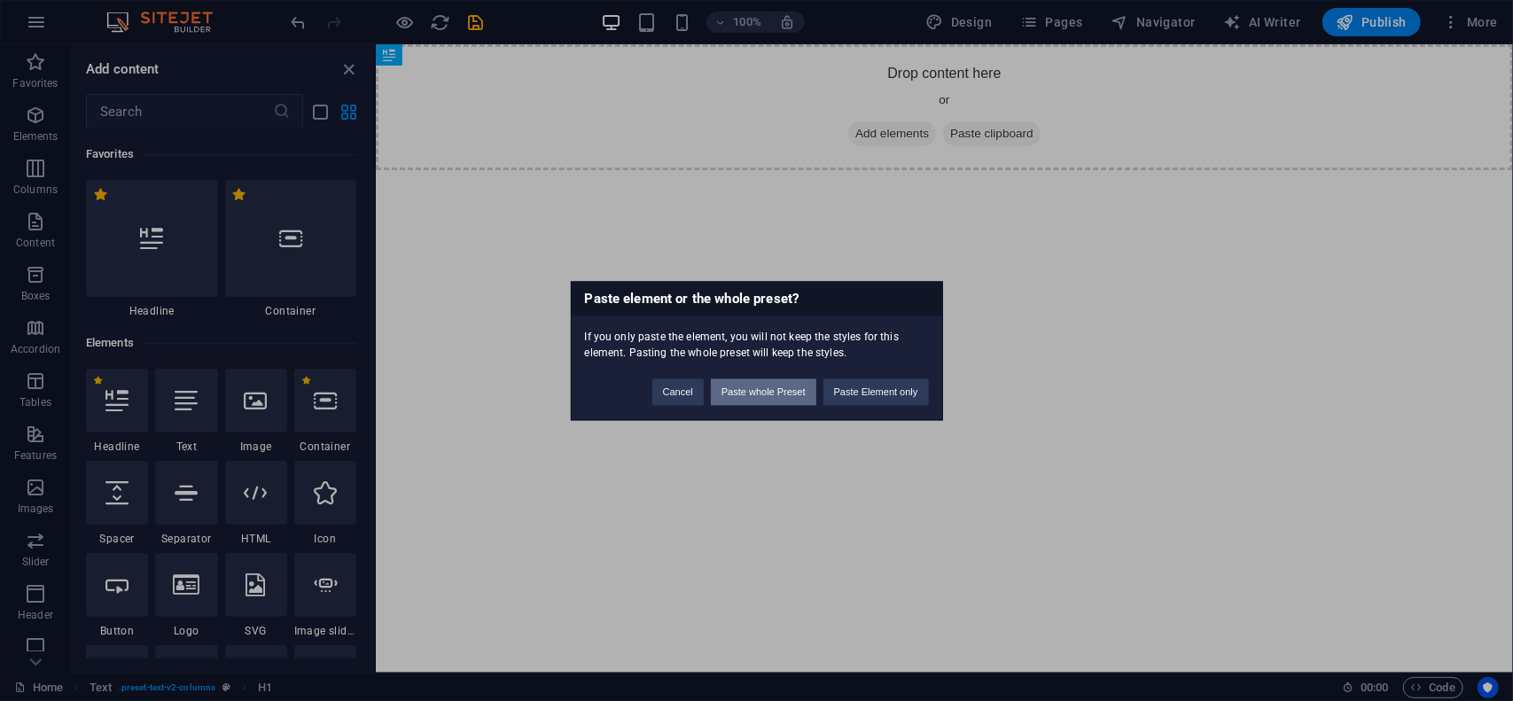
click at [775, 394] on button "Paste whole Preset" at bounding box center [763, 392] width 105 height 27
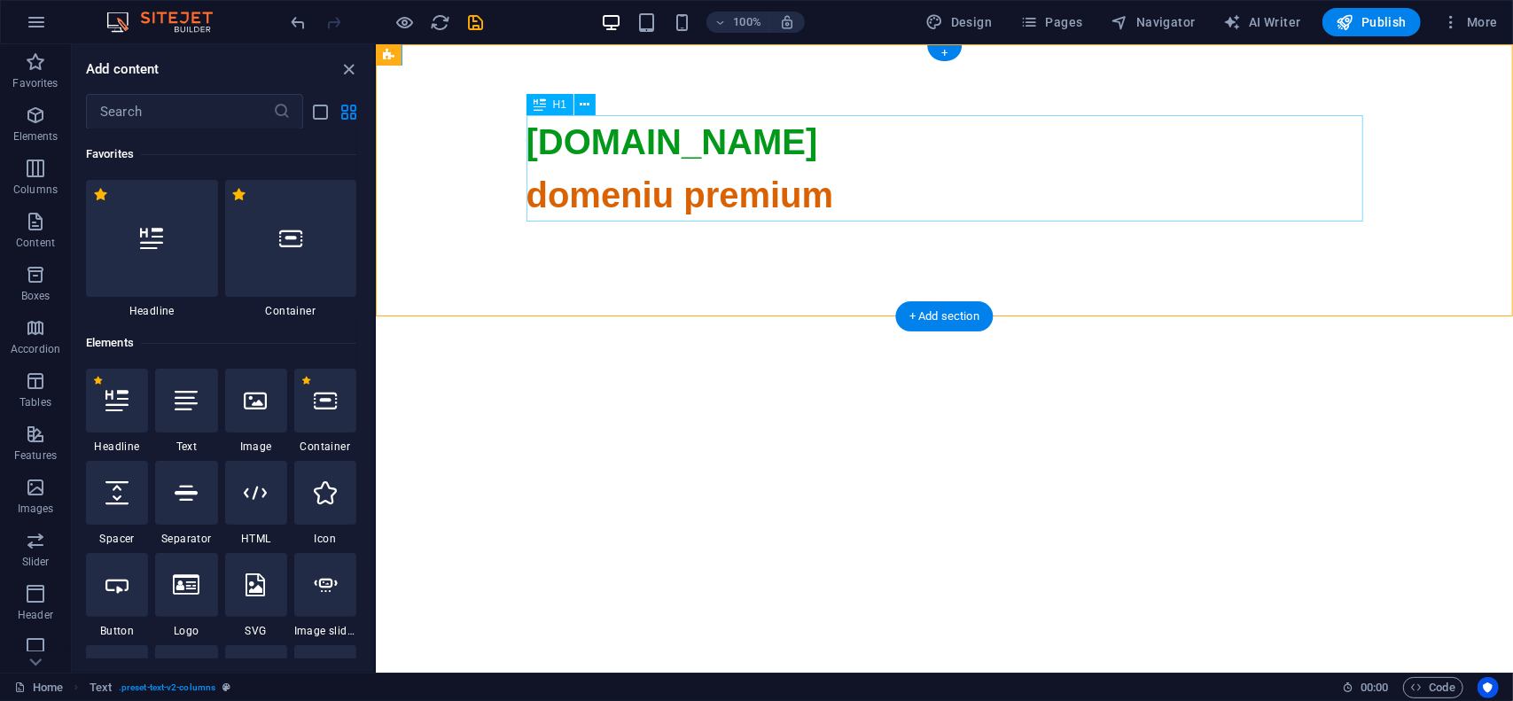
click at [597, 138] on div "bajan.ro domeniu premium" at bounding box center [944, 592] width 837 height 957
click at [587, 106] on icon at bounding box center [586, 105] width 10 height 19
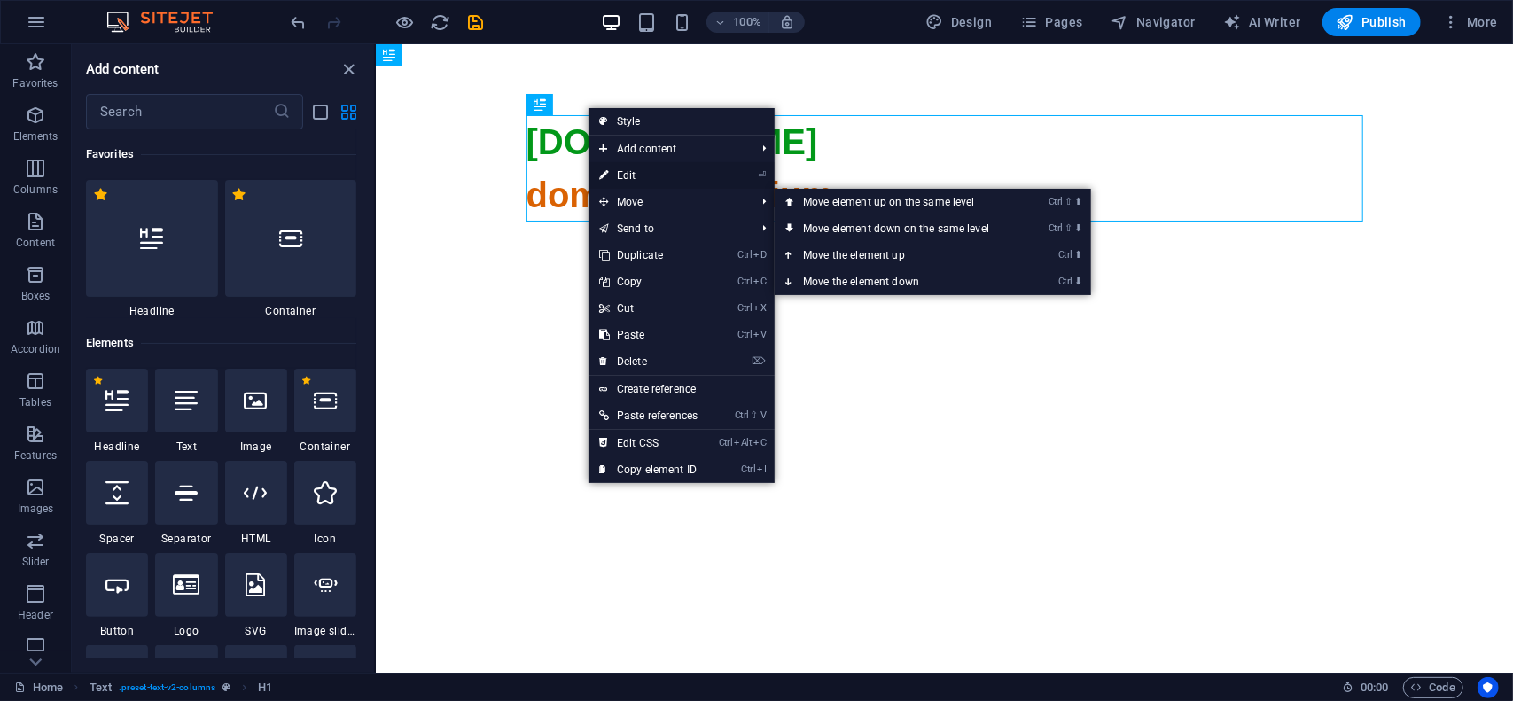
drag, startPoint x: 638, startPoint y: 172, endPoint x: 255, endPoint y: 127, distance: 385.6
click at [638, 172] on link "⏎ Edit" at bounding box center [649, 175] width 120 height 27
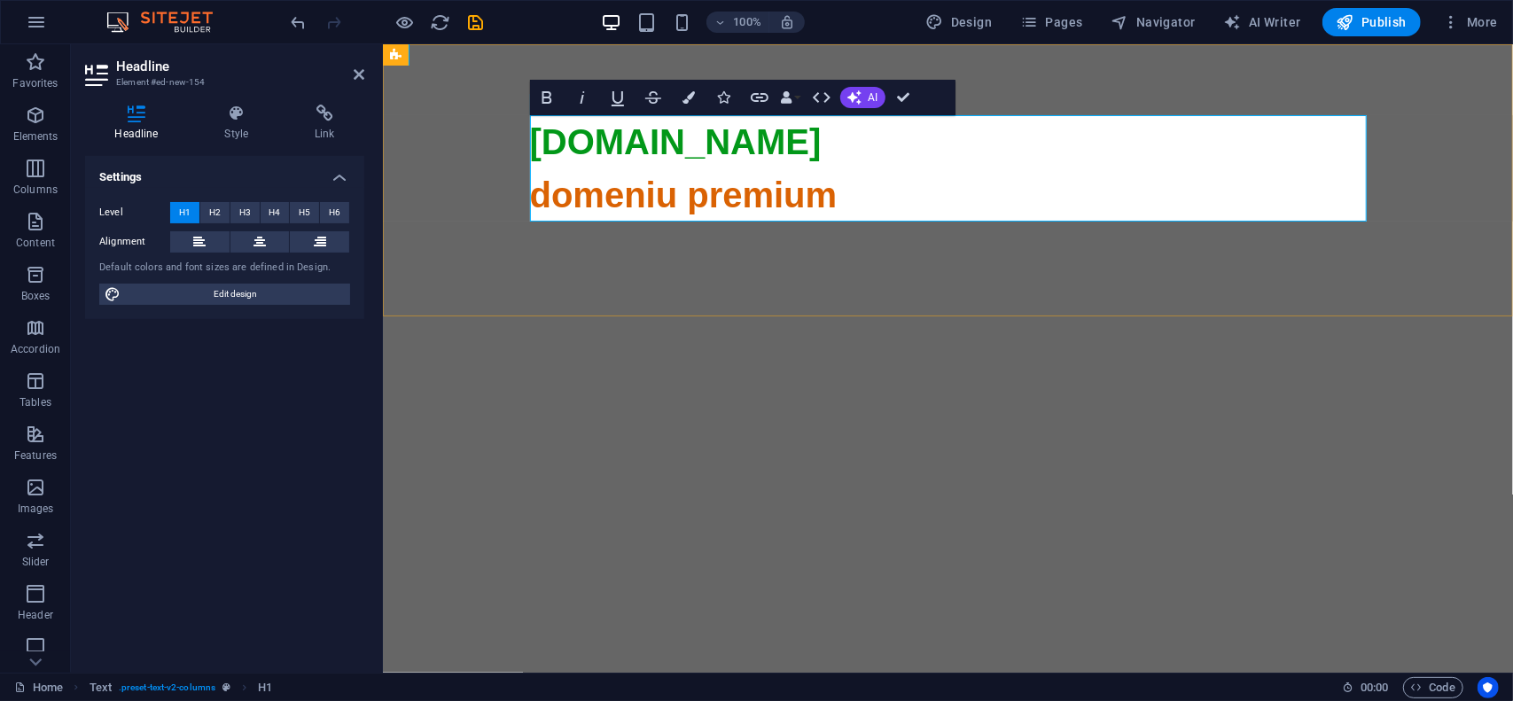
click at [657, 137] on span "bajan.ro" at bounding box center [675, 140] width 292 height 39
click at [706, 199] on span "domeniu premium" at bounding box center [947, 620] width 837 height 890
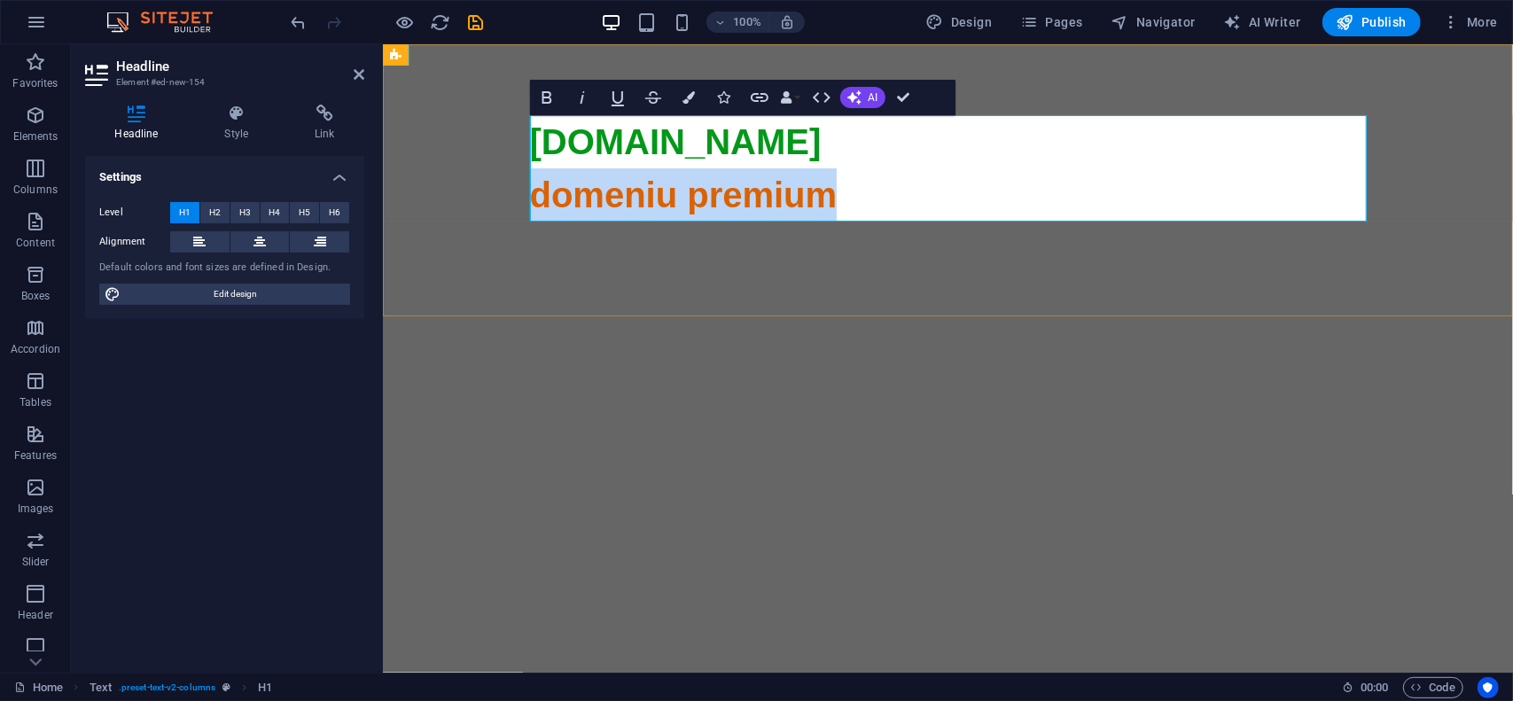
click at [706, 199] on span "domeniu premium" at bounding box center [947, 620] width 837 height 890
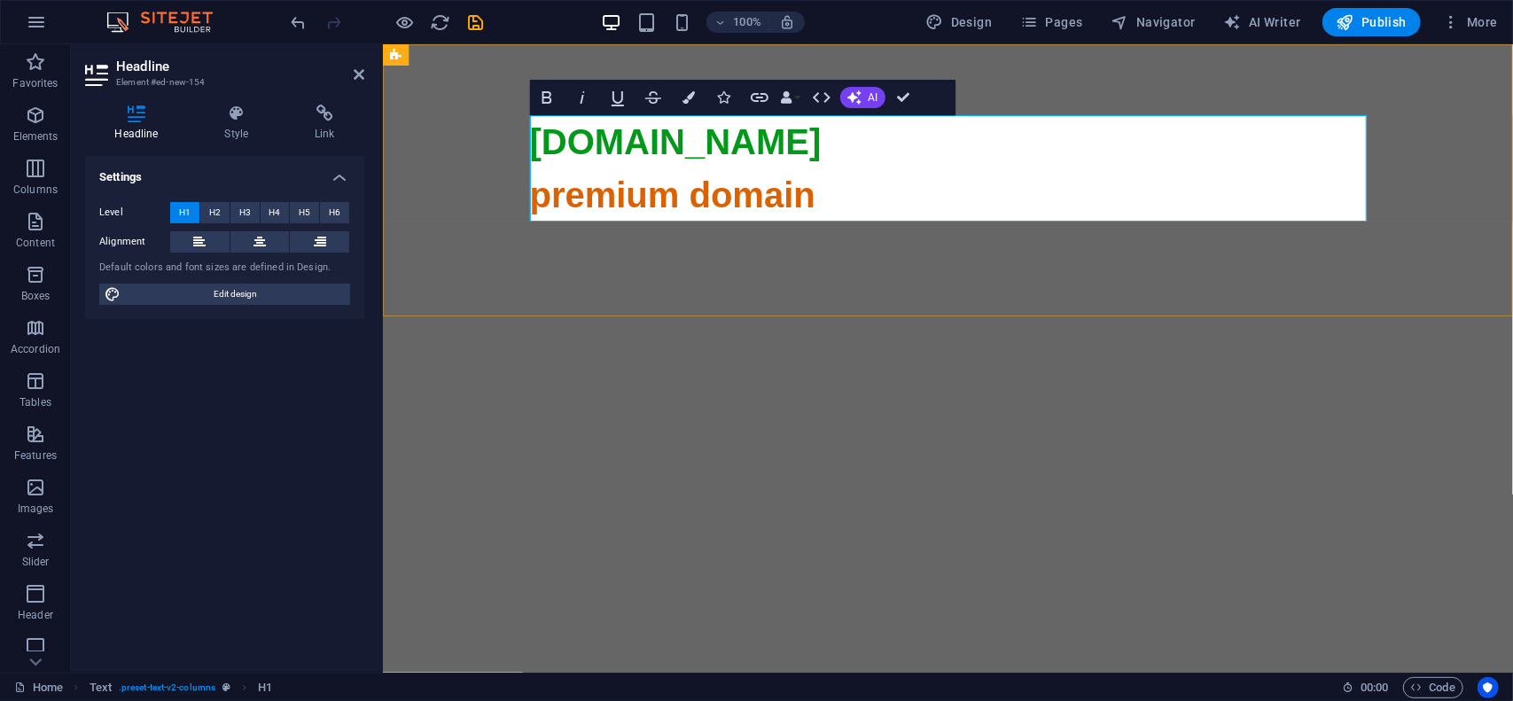
click at [641, 188] on span "​premium domain" at bounding box center [947, 620] width 837 height 890
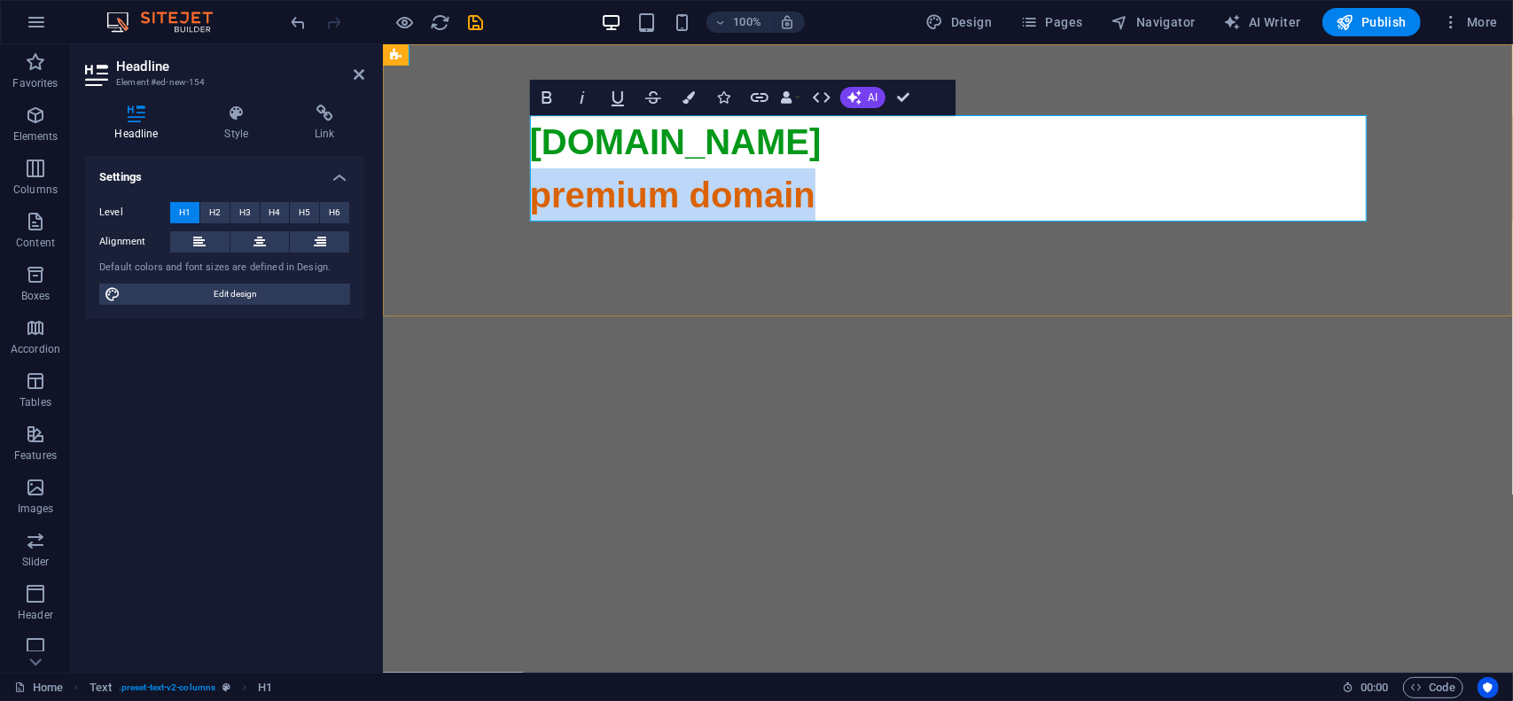
click at [641, 188] on span "​premium domain" at bounding box center [947, 620] width 837 height 890
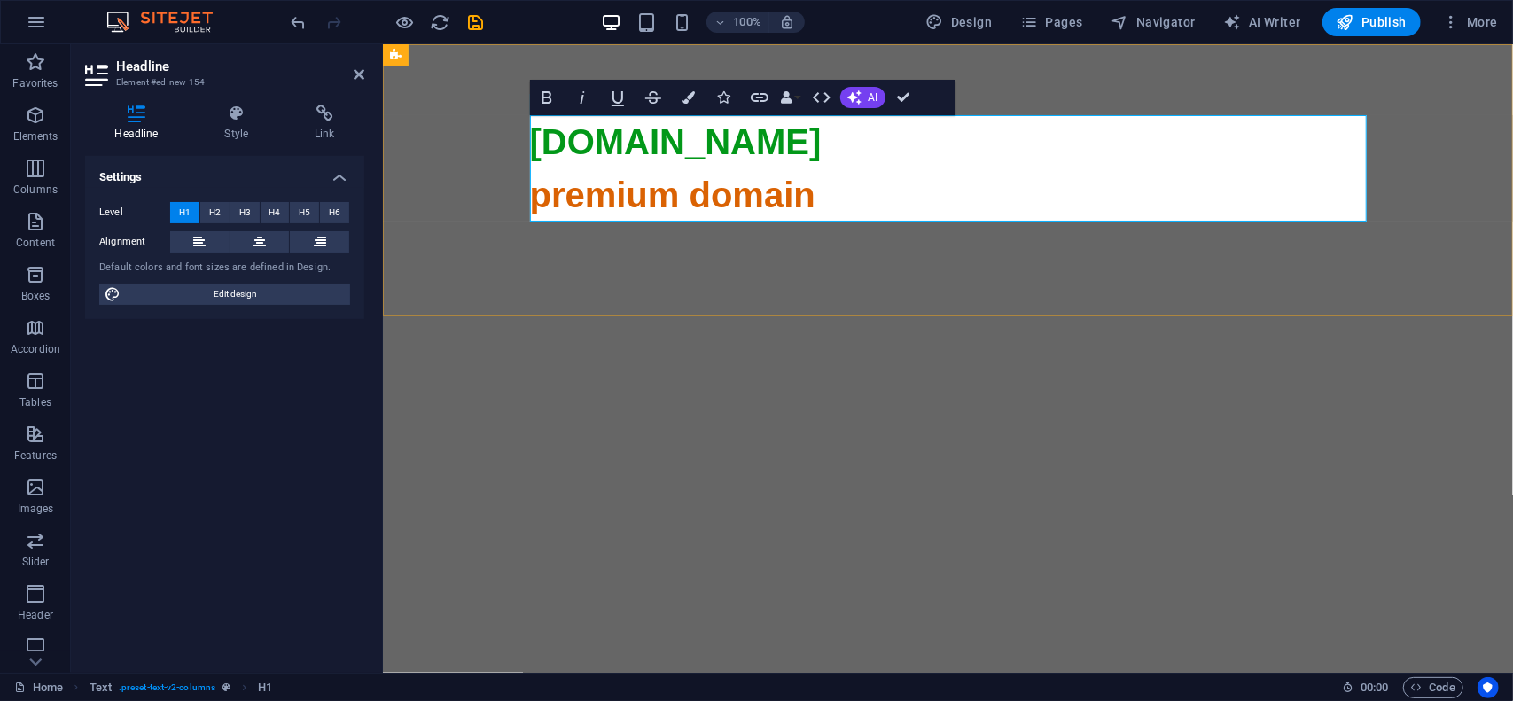
click at [837, 221] on icon at bounding box center [947, 639] width 837 height 837
click at [781, 197] on span "​premium domain" at bounding box center [947, 620] width 837 height 890
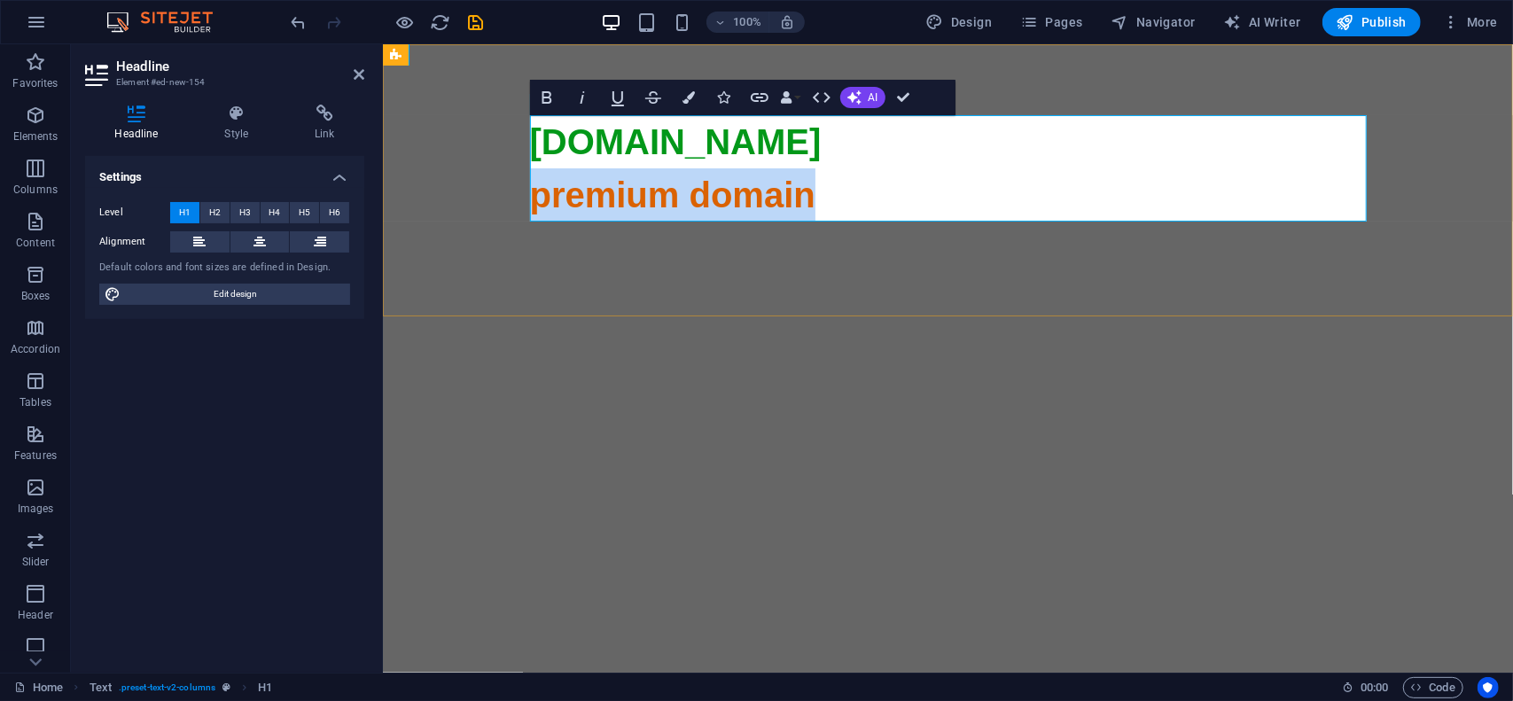
drag, startPoint x: 781, startPoint y: 197, endPoint x: 741, endPoint y: 163, distance: 52.2
click at [779, 197] on span "​premium domain" at bounding box center [947, 620] width 837 height 890
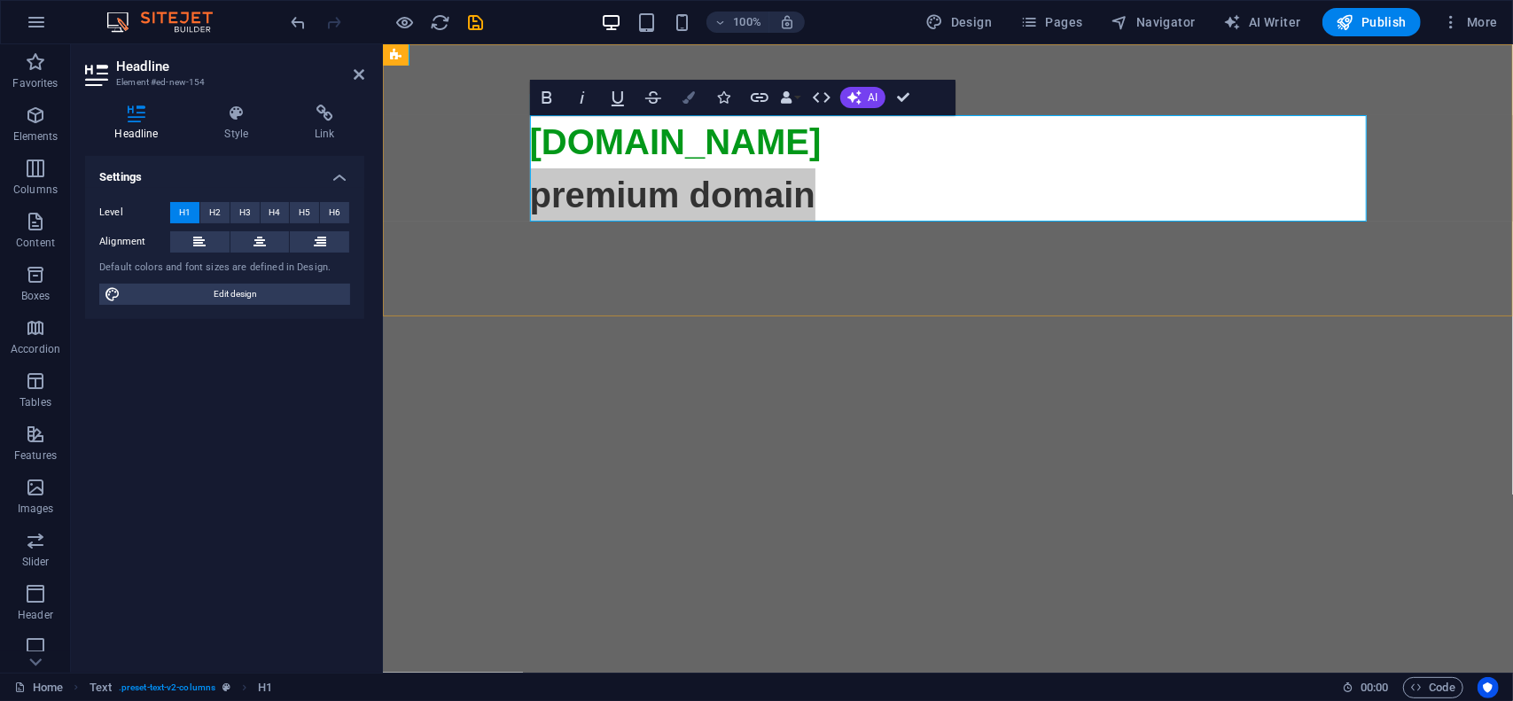
click at [683, 91] on icon "button" at bounding box center [689, 97] width 12 height 12
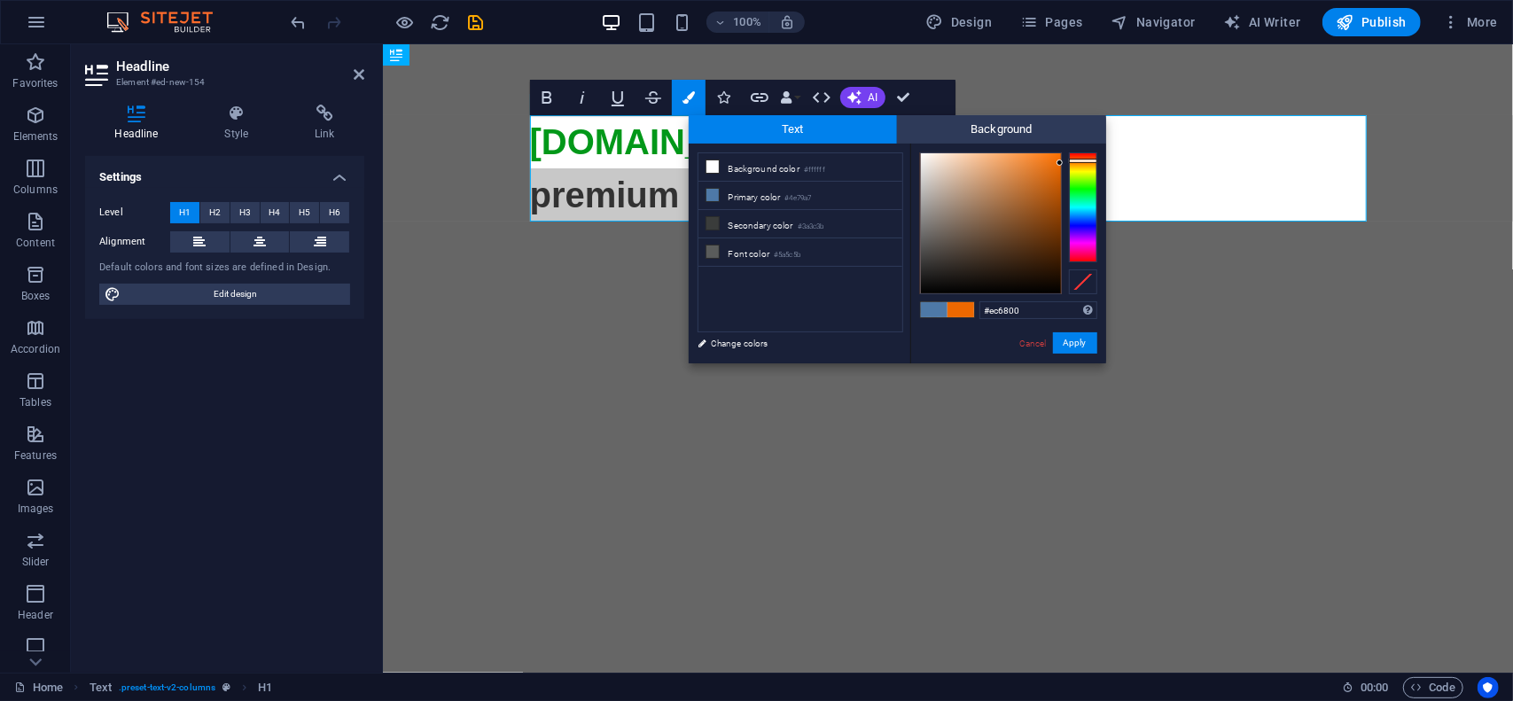
click at [1062, 163] on div at bounding box center [1008, 223] width 177 height 142
type input "#f16a00"
click at [1060, 160] on div at bounding box center [1060, 160] width 6 height 6
drag, startPoint x: 1081, startPoint y: 332, endPoint x: 660, endPoint y: 241, distance: 431.7
click at [1081, 332] on button "Apply" at bounding box center [1075, 342] width 44 height 21
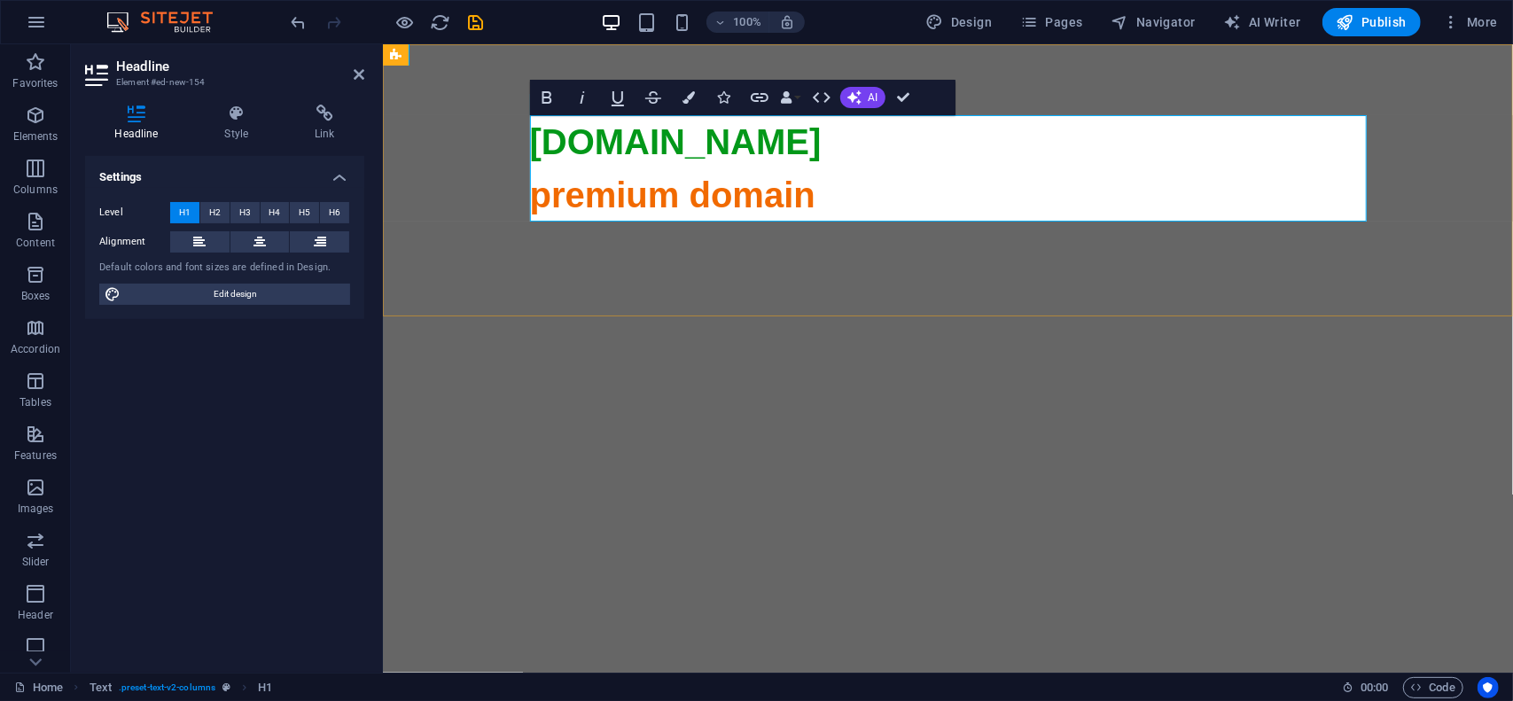
click at [849, 186] on h1 "​woom.ro ​premium domain" at bounding box center [947, 592] width 837 height 957
click at [1472, 24] on span "More" at bounding box center [1470, 22] width 56 height 18
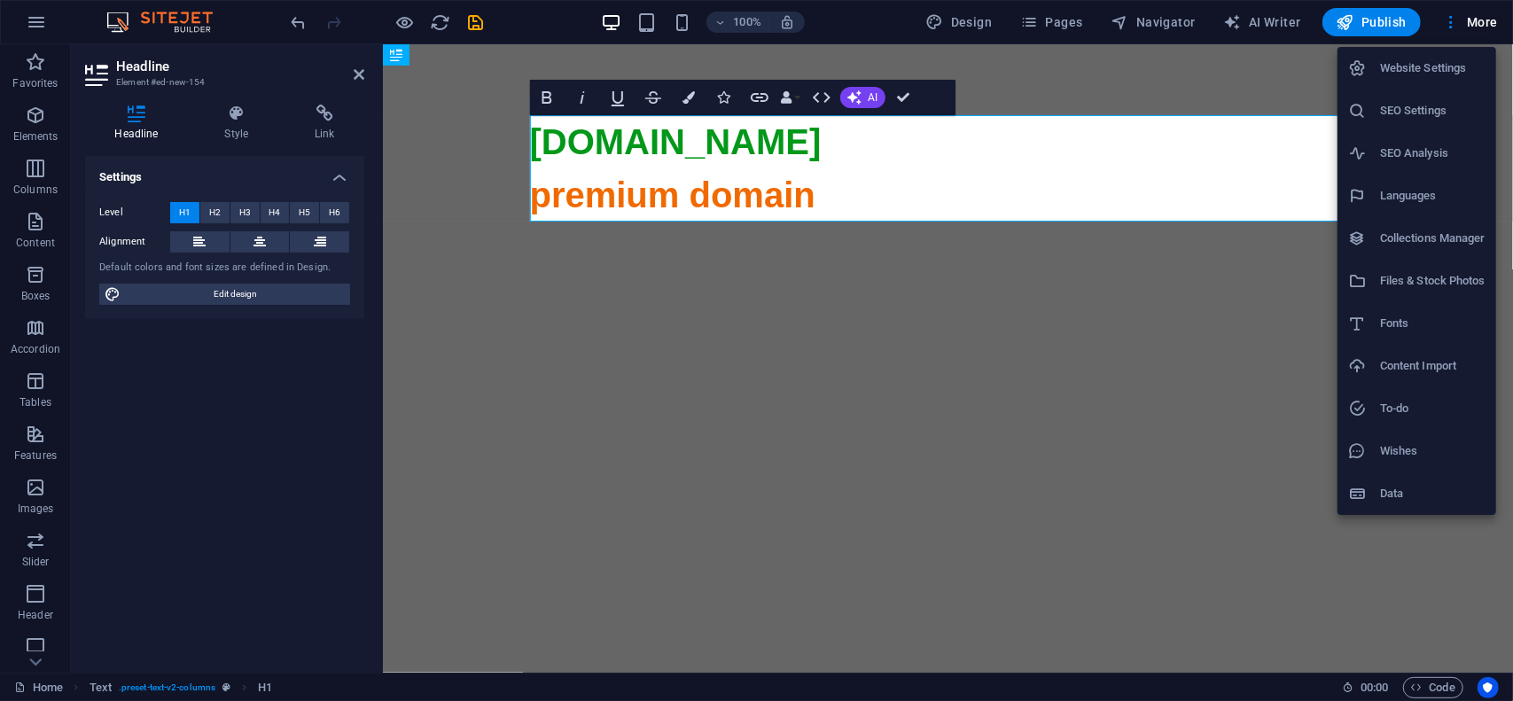
click at [1439, 68] on h6 "Website Settings" at bounding box center [1432, 68] width 105 height 21
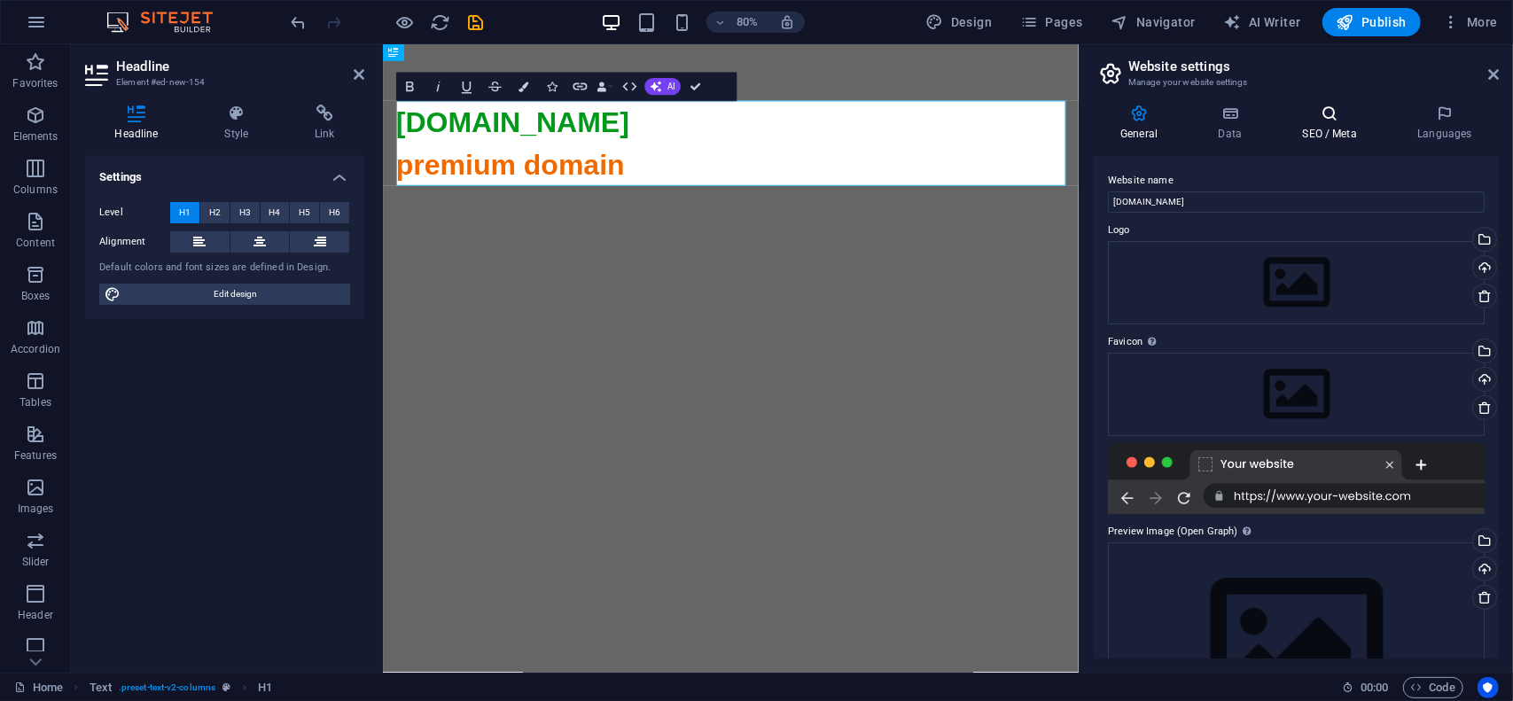
click at [1339, 134] on h4 "SEO / Meta" at bounding box center [1333, 123] width 115 height 37
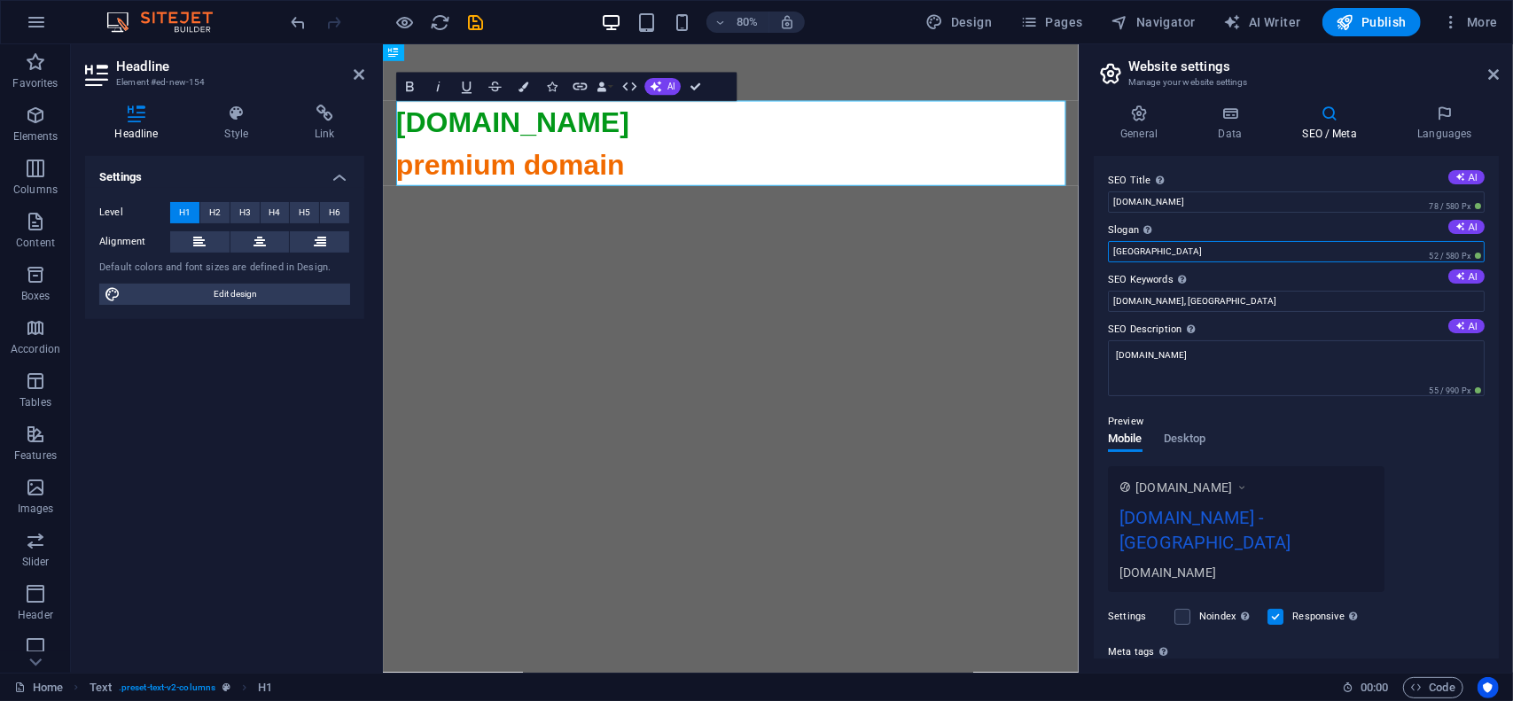
click at [1170, 254] on input "Berlin" at bounding box center [1296, 251] width 377 height 21
click at [1174, 249] on input "Berlin" at bounding box center [1296, 251] width 377 height 21
drag, startPoint x: 1174, startPoint y: 249, endPoint x: 1080, endPoint y: 249, distance: 94.0
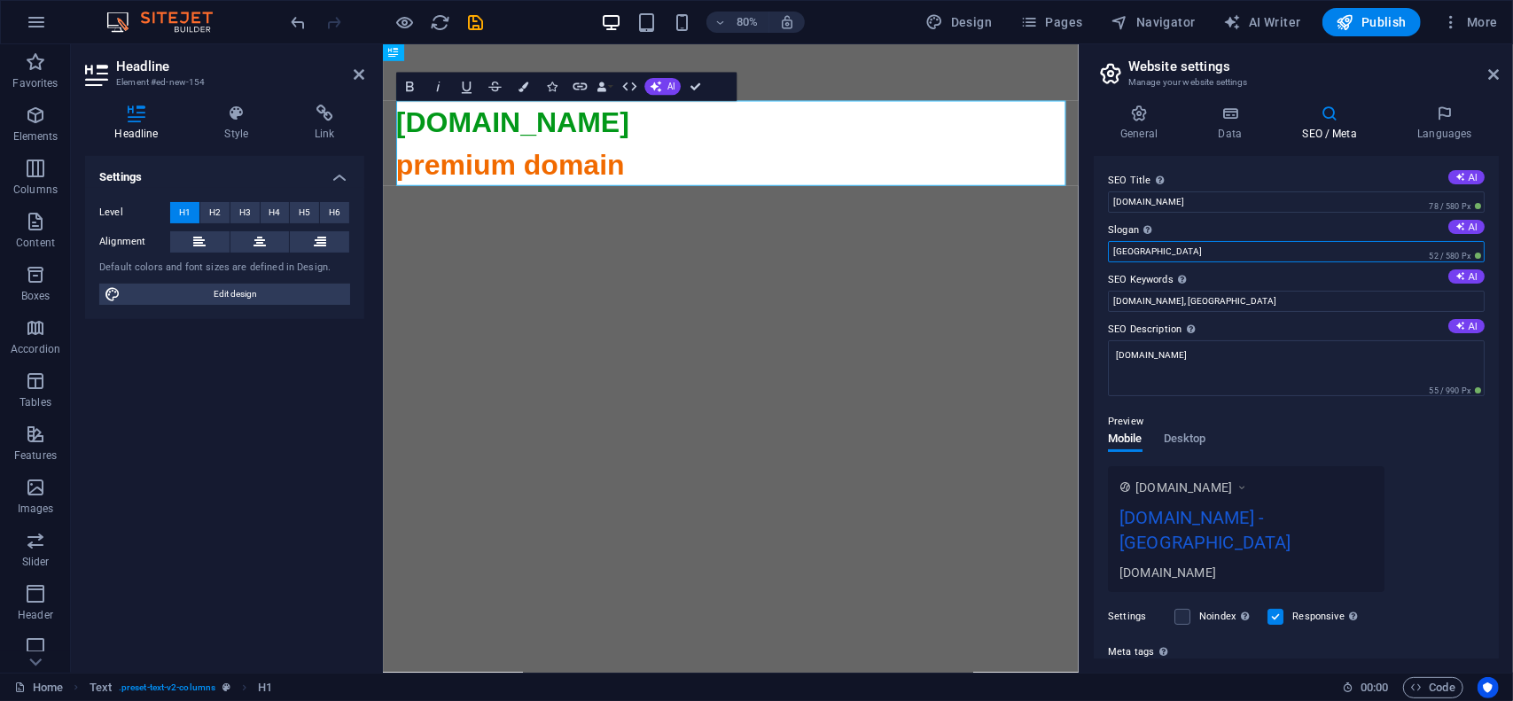
click at [1080, 249] on aside "Website settings Manage your website settings General Data SEO / Meta Languages…" at bounding box center [1296, 358] width 434 height 628
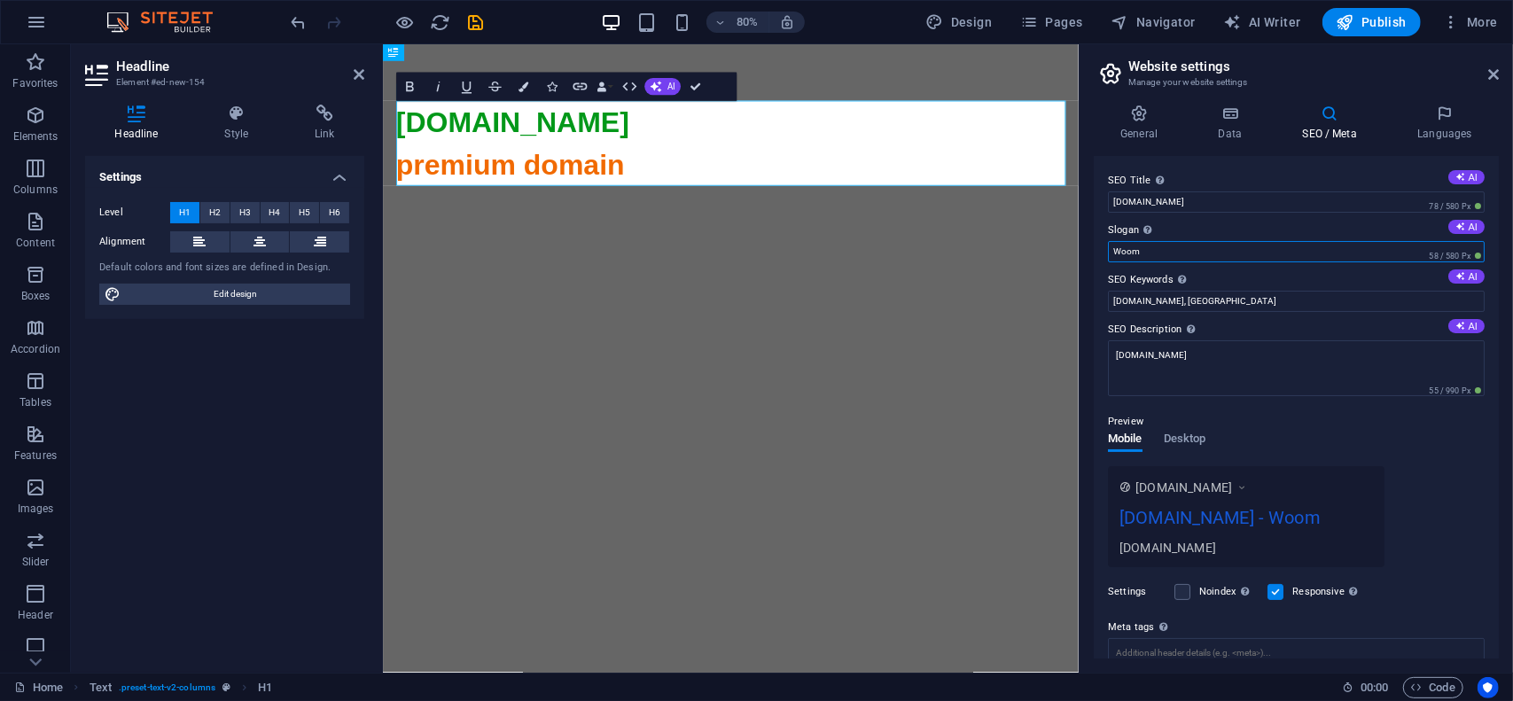
type input "Woom"
click at [1097, 218] on div "SEO Title The title of your website - make it something that stands out in sear…" at bounding box center [1296, 407] width 405 height 503
click at [1198, 293] on input "woom.ro, Berlin" at bounding box center [1296, 301] width 377 height 21
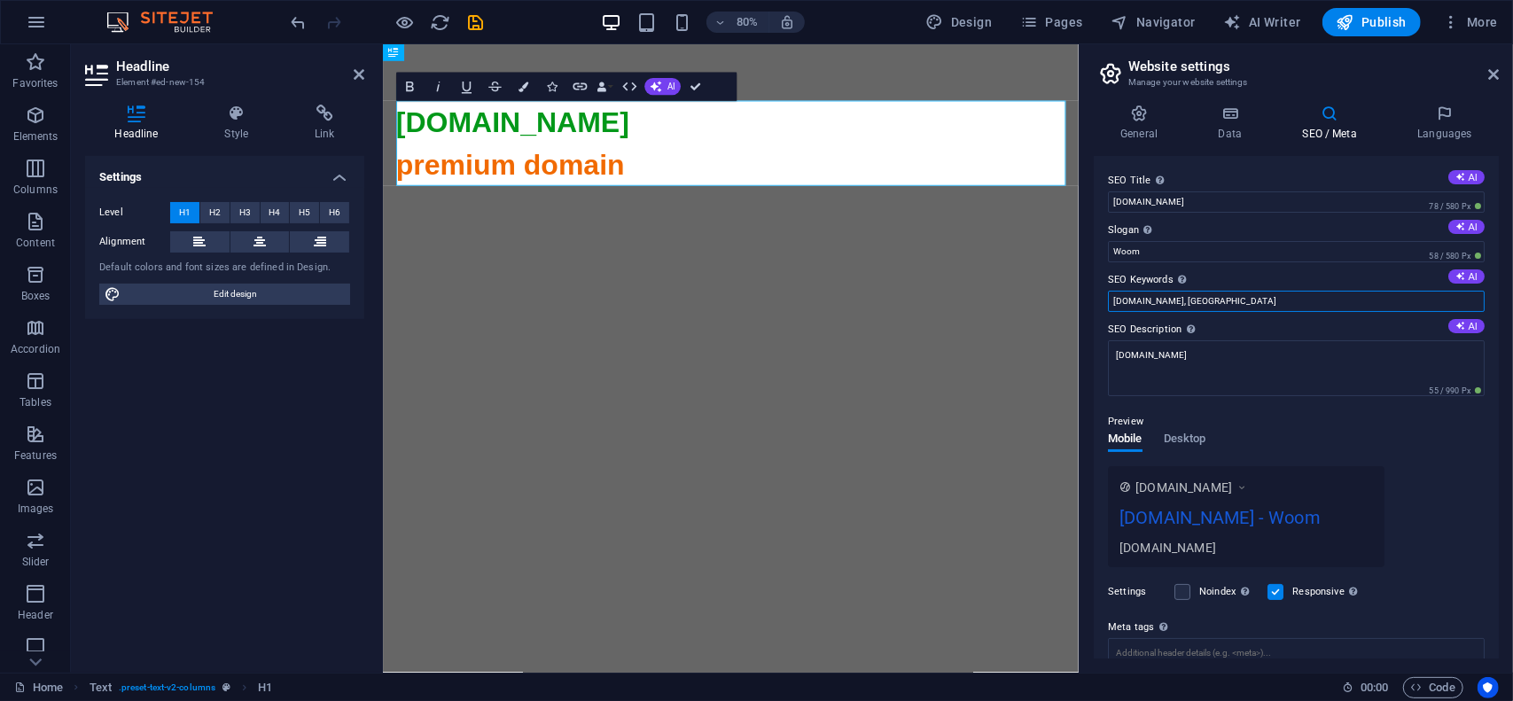
click at [1200, 301] on input "woom.ro, Berlin" at bounding box center [1296, 301] width 377 height 21
click at [1284, 296] on input "woom.ro, woom, biciclete, accesorii" at bounding box center [1296, 301] width 377 height 21
type input "woom.ro, woom, biciclete, accesorii"
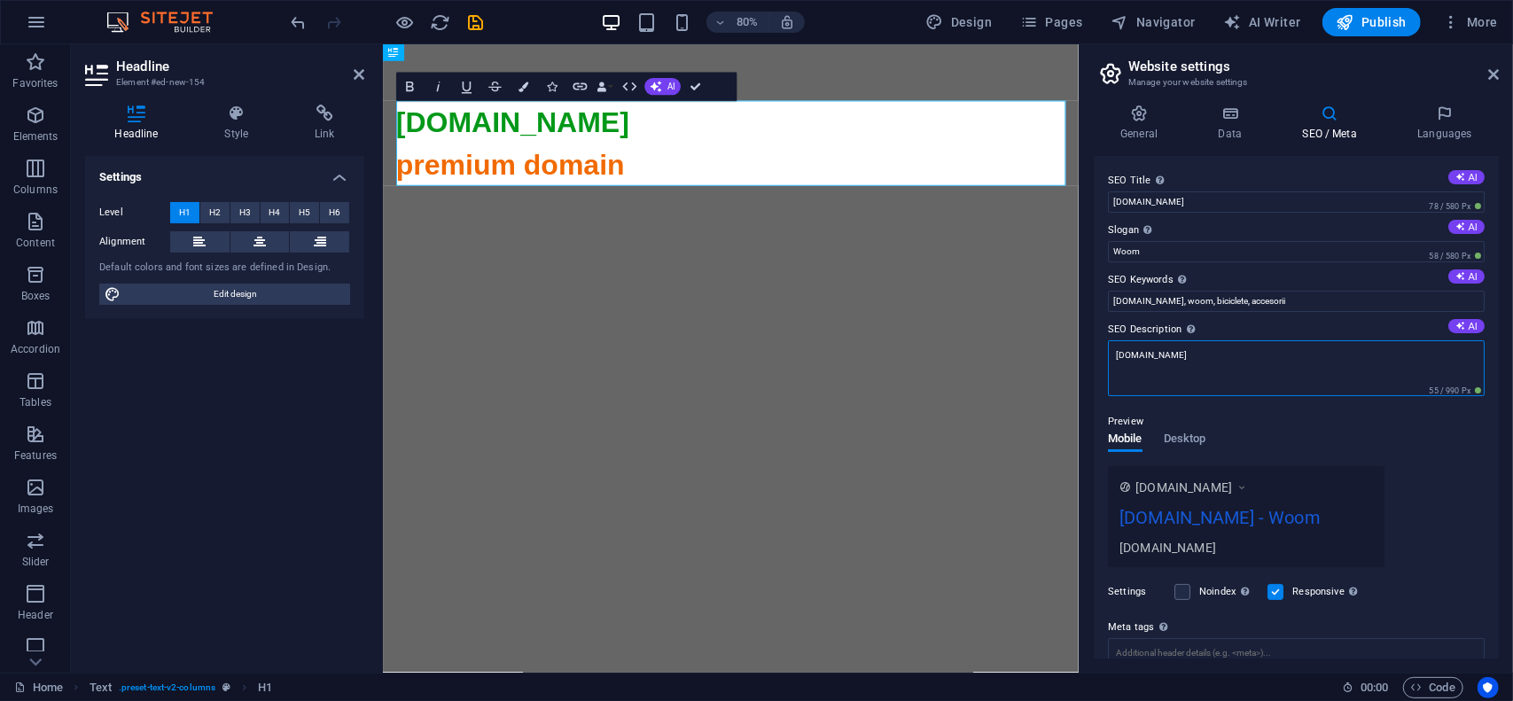
click at [1237, 368] on textarea "woom.ro" at bounding box center [1296, 368] width 377 height 56
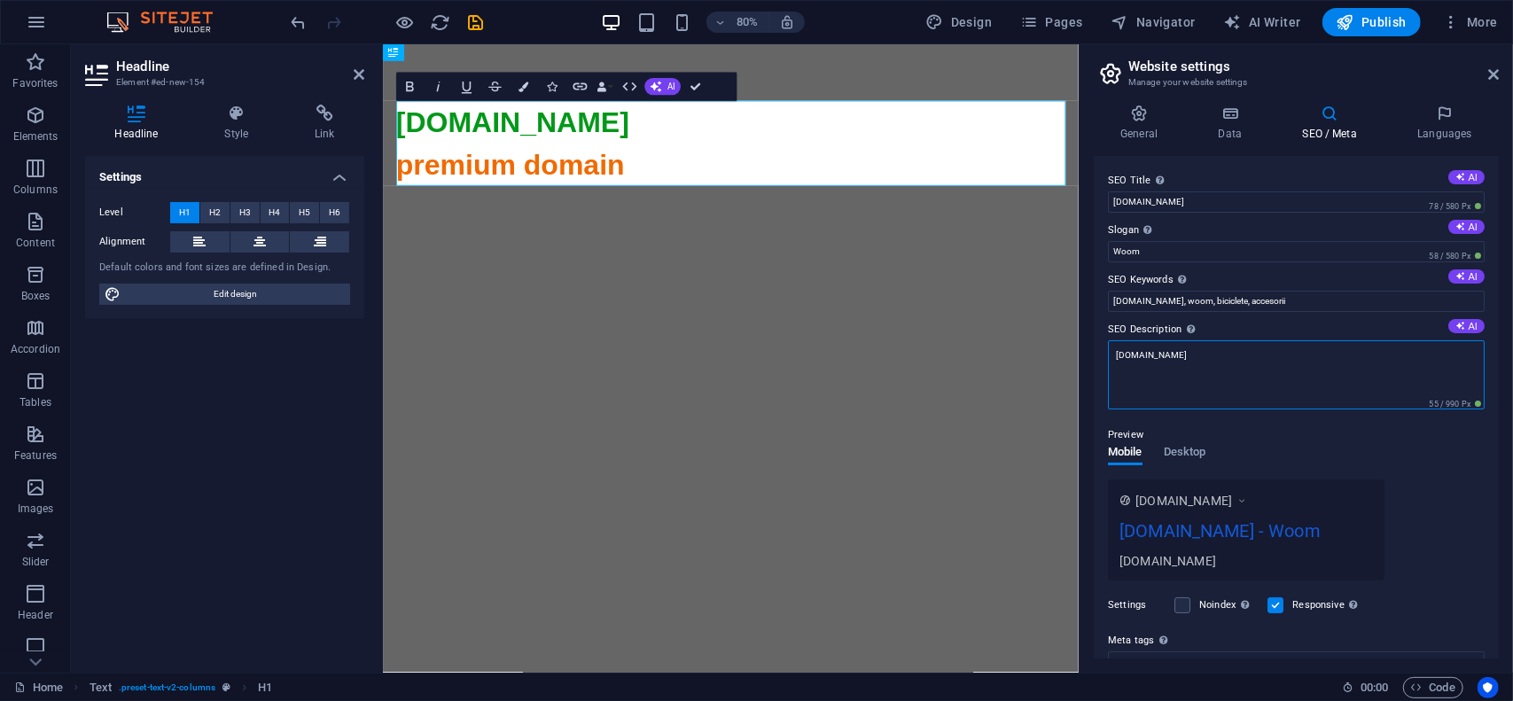
click at [1237, 368] on textarea "woom.ro" at bounding box center [1296, 374] width 377 height 69
paste textarea ", woom, biciclete, accesorii"
type textarea "woom.ro, woom, biciclete, accesorii"
click at [1284, 439] on div "Preview Mobile Desktop www.example.com woom.ro - Woom woom.ro" at bounding box center [1296, 495] width 377 height 170
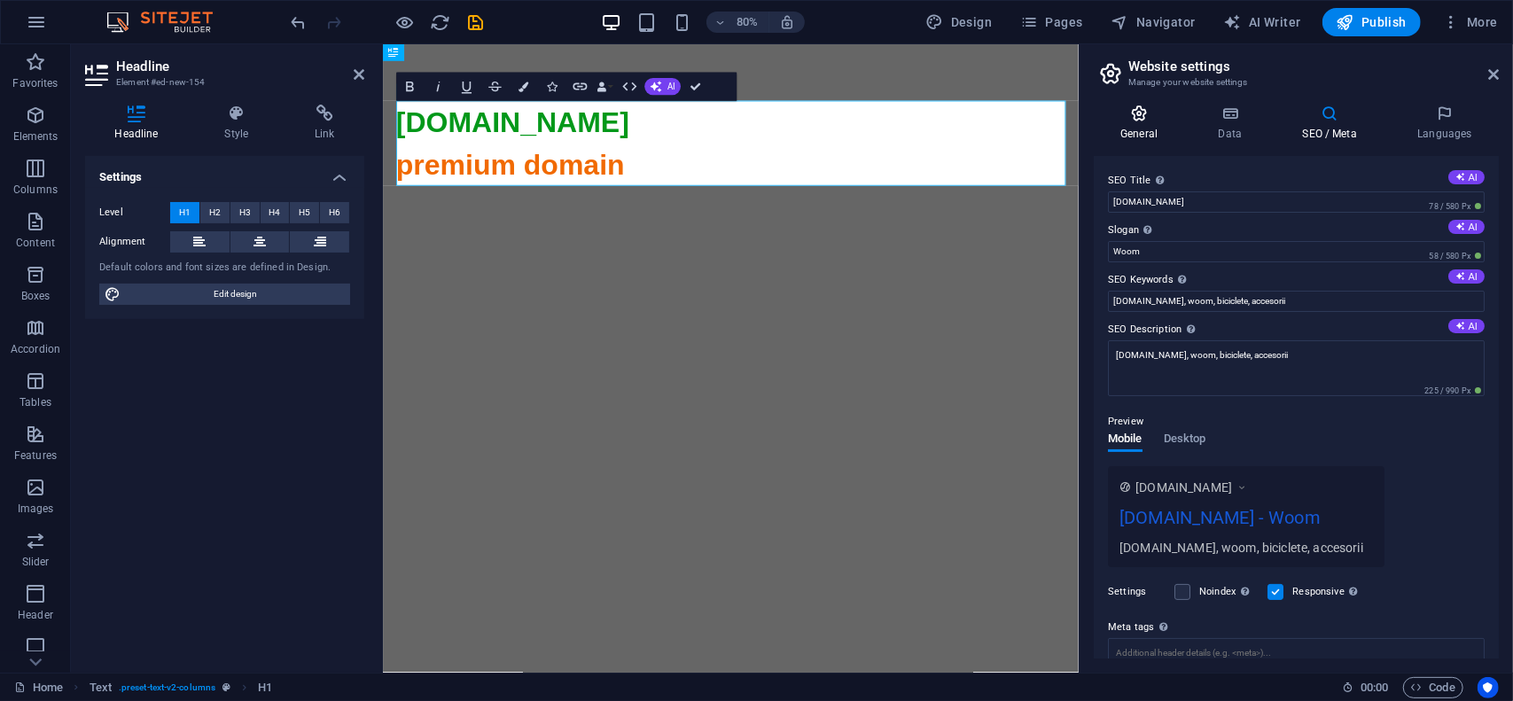
click at [1146, 135] on h4 "General" at bounding box center [1143, 123] width 98 height 37
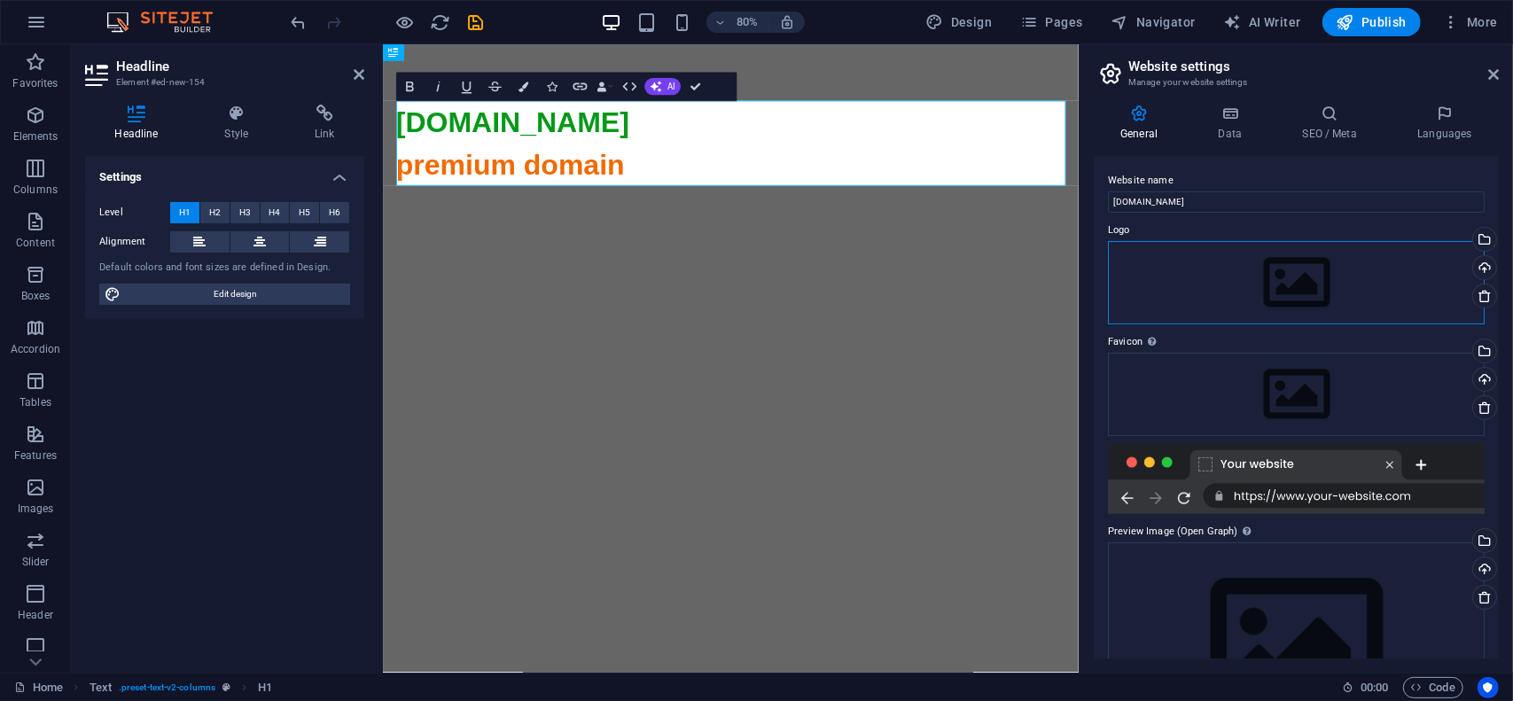
click at [1246, 298] on div "Drag files here, click to choose files or select files from Files or our free s…" at bounding box center [1296, 282] width 377 height 83
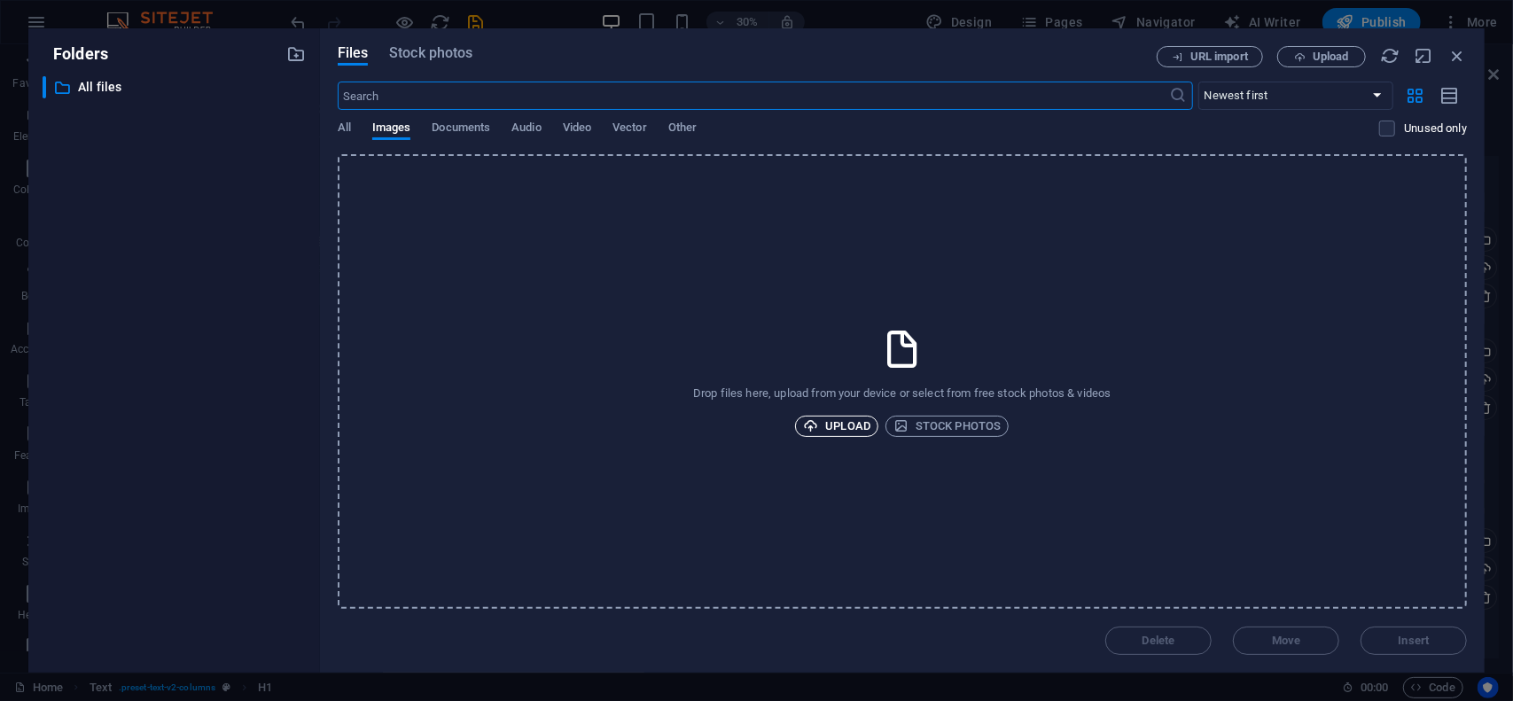
click at [846, 425] on span "Upload" at bounding box center [836, 426] width 67 height 21
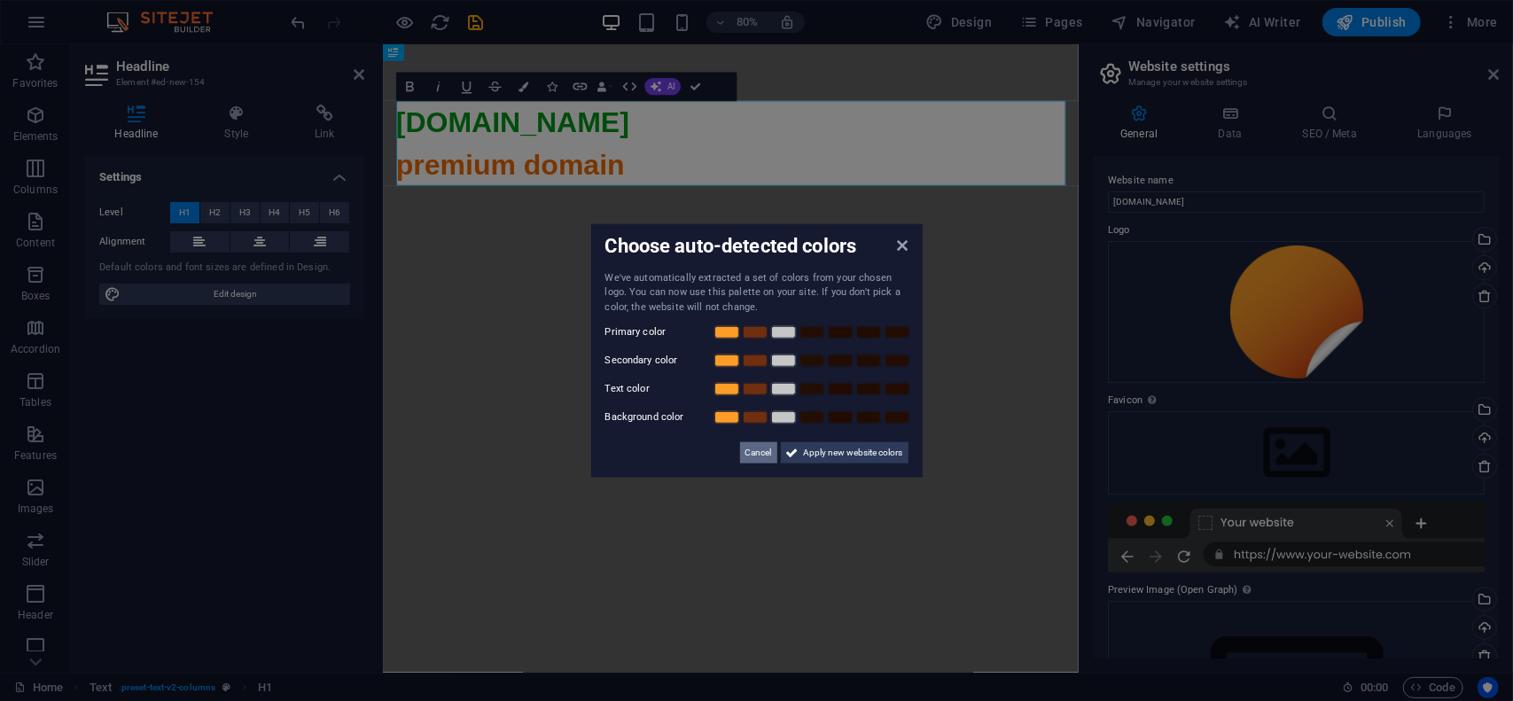
click at [756, 453] on span "Cancel" at bounding box center [758, 452] width 27 height 21
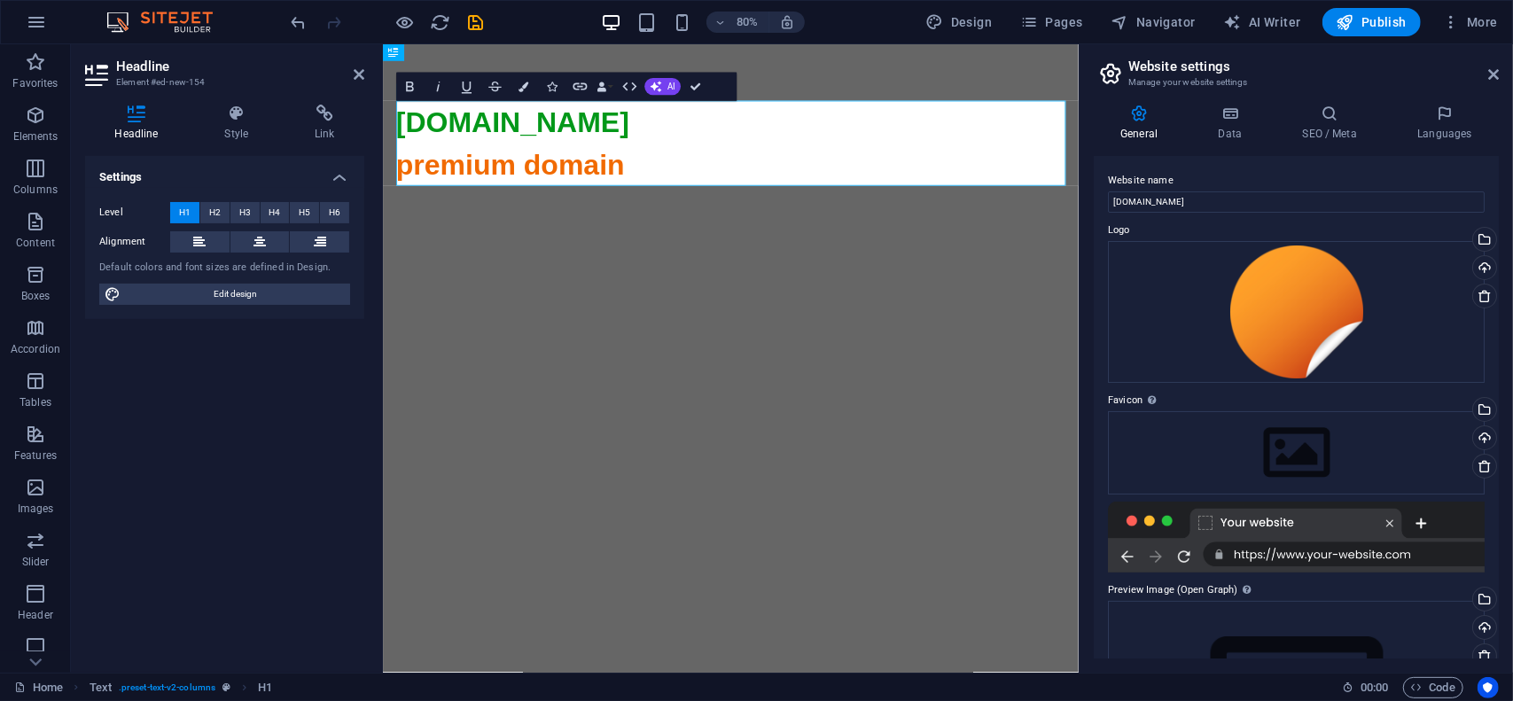
click at [1501, 258] on div "General Data SEO / Meta Languages Website name woom.ro Logo Drag files here, cl…" at bounding box center [1296, 381] width 433 height 582
click at [1258, 439] on div "Drag files here, click to choose files or select files from Files or our free s…" at bounding box center [1296, 452] width 377 height 83
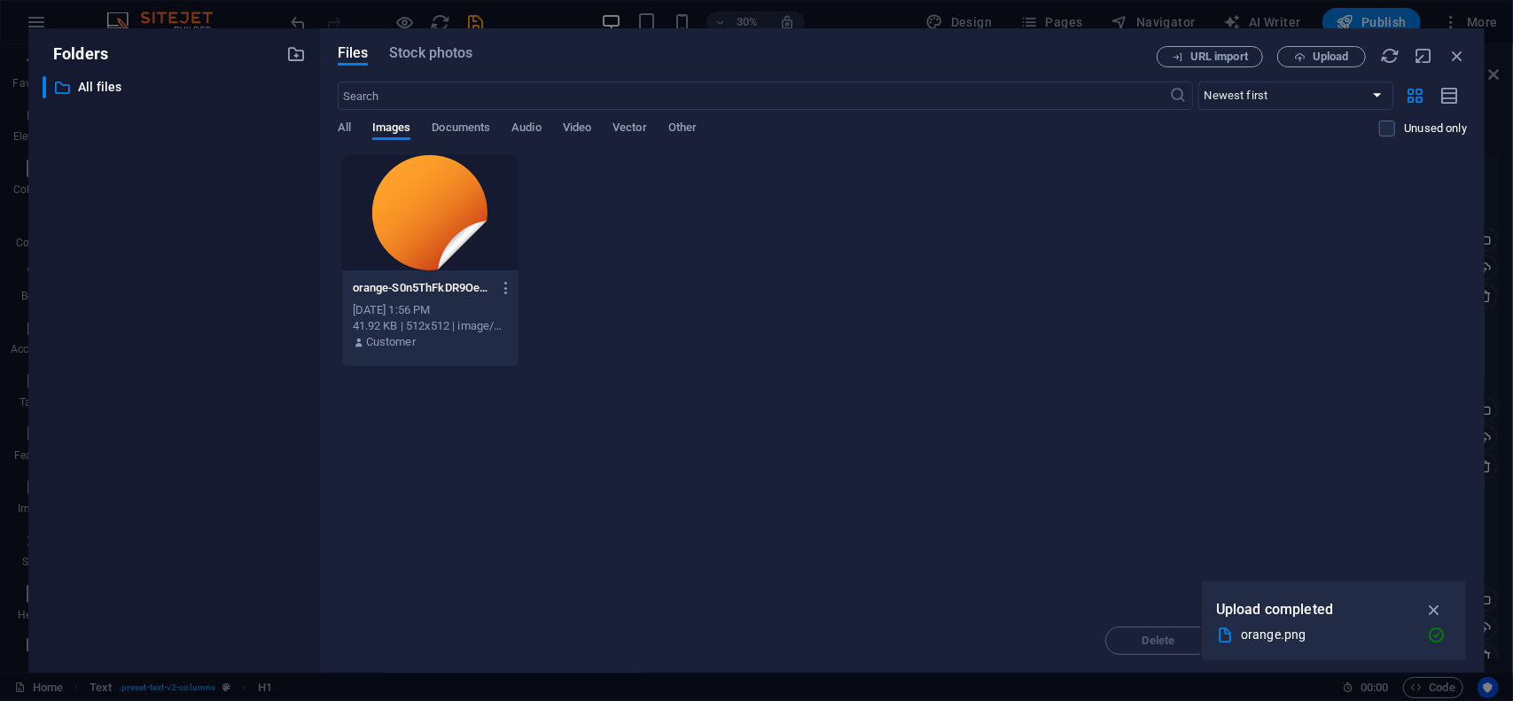
click at [410, 232] on div at bounding box center [430, 212] width 176 height 115
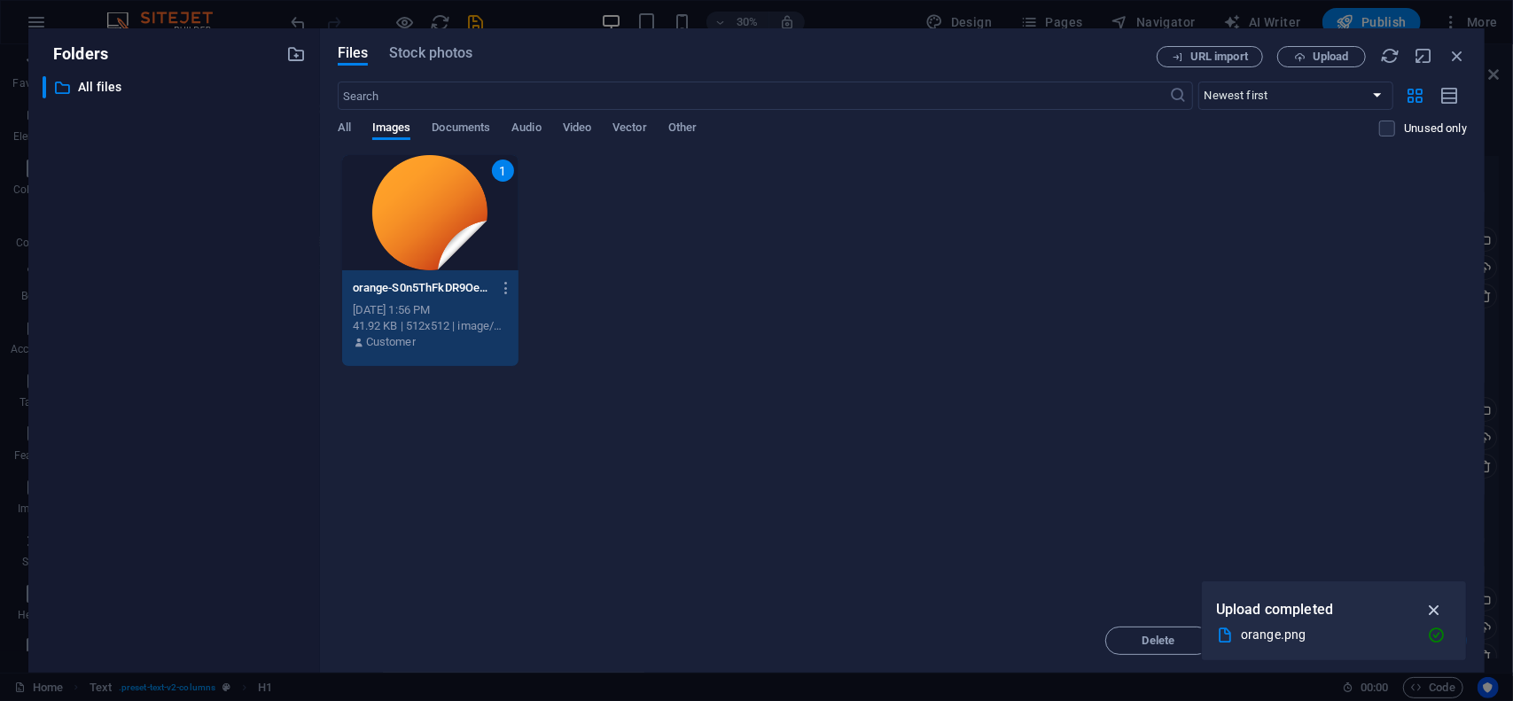
click at [1429, 609] on icon "button" at bounding box center [1435, 610] width 20 height 20
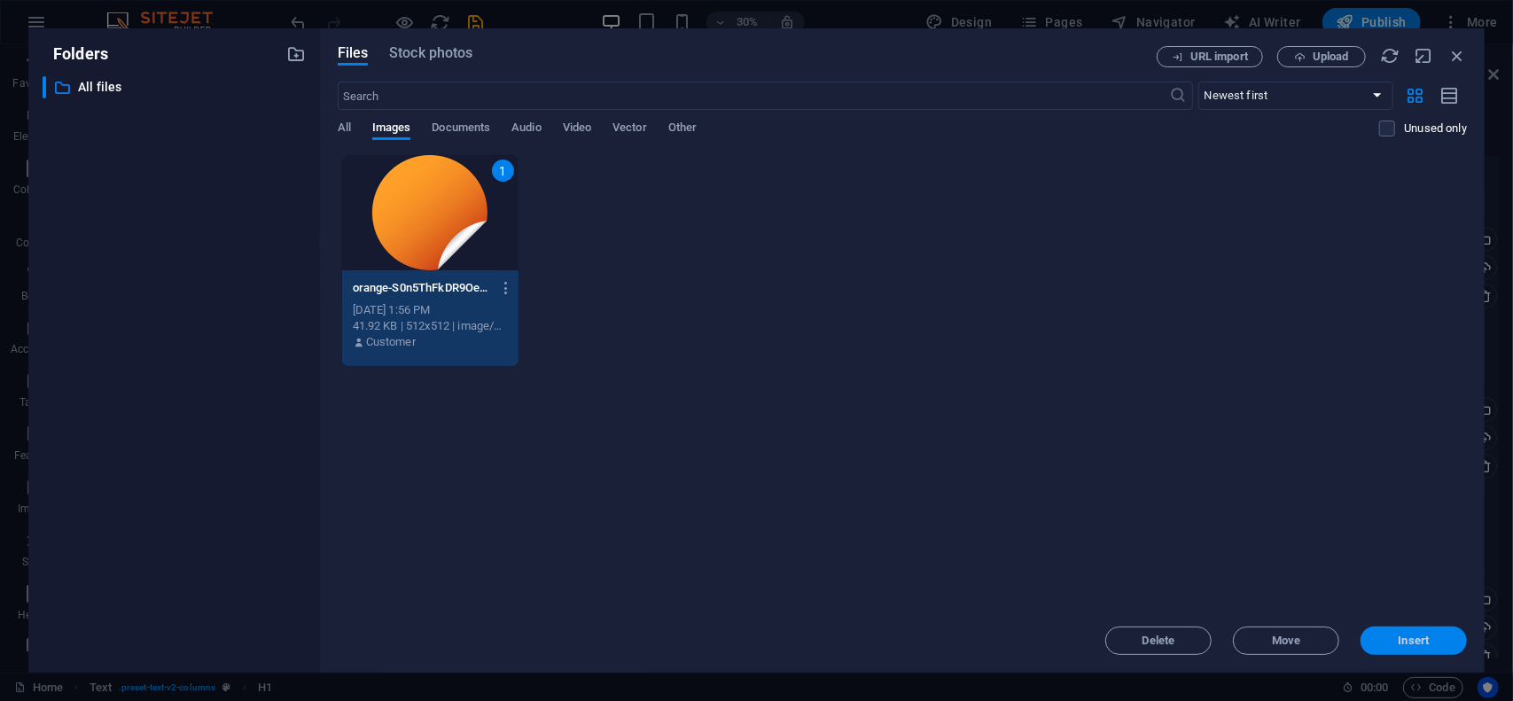
click at [1399, 636] on span "Insert" at bounding box center [1414, 641] width 31 height 11
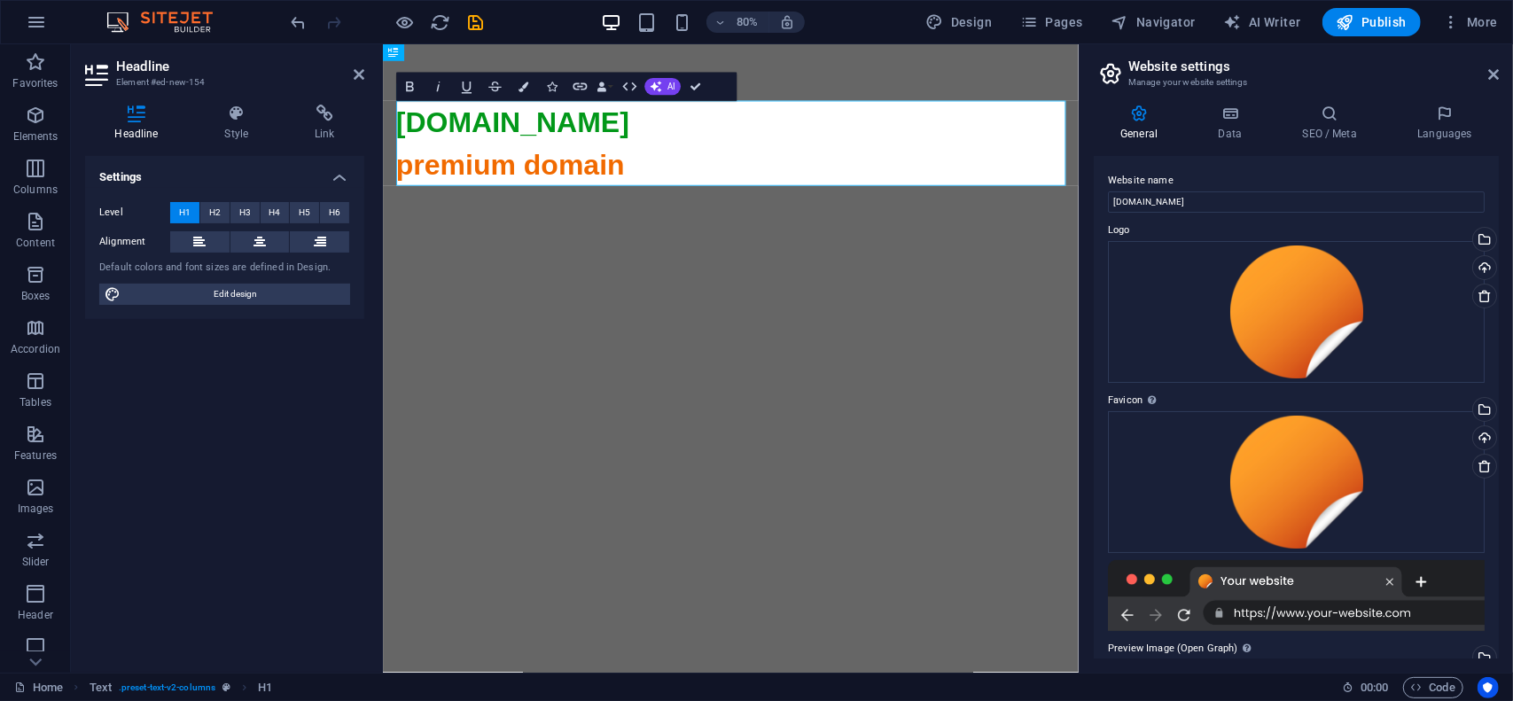
drag, startPoint x: 1496, startPoint y: 308, endPoint x: 421, endPoint y: 143, distance: 1087.8
click at [1083, 471] on html "Skip to main content ​woom.ro ​premium domain alexandrudumitrascu@hotmail.com" at bounding box center [817, 604] width 870 height 1123
click at [1310, 124] on h4 "SEO / Meta" at bounding box center [1333, 123] width 115 height 37
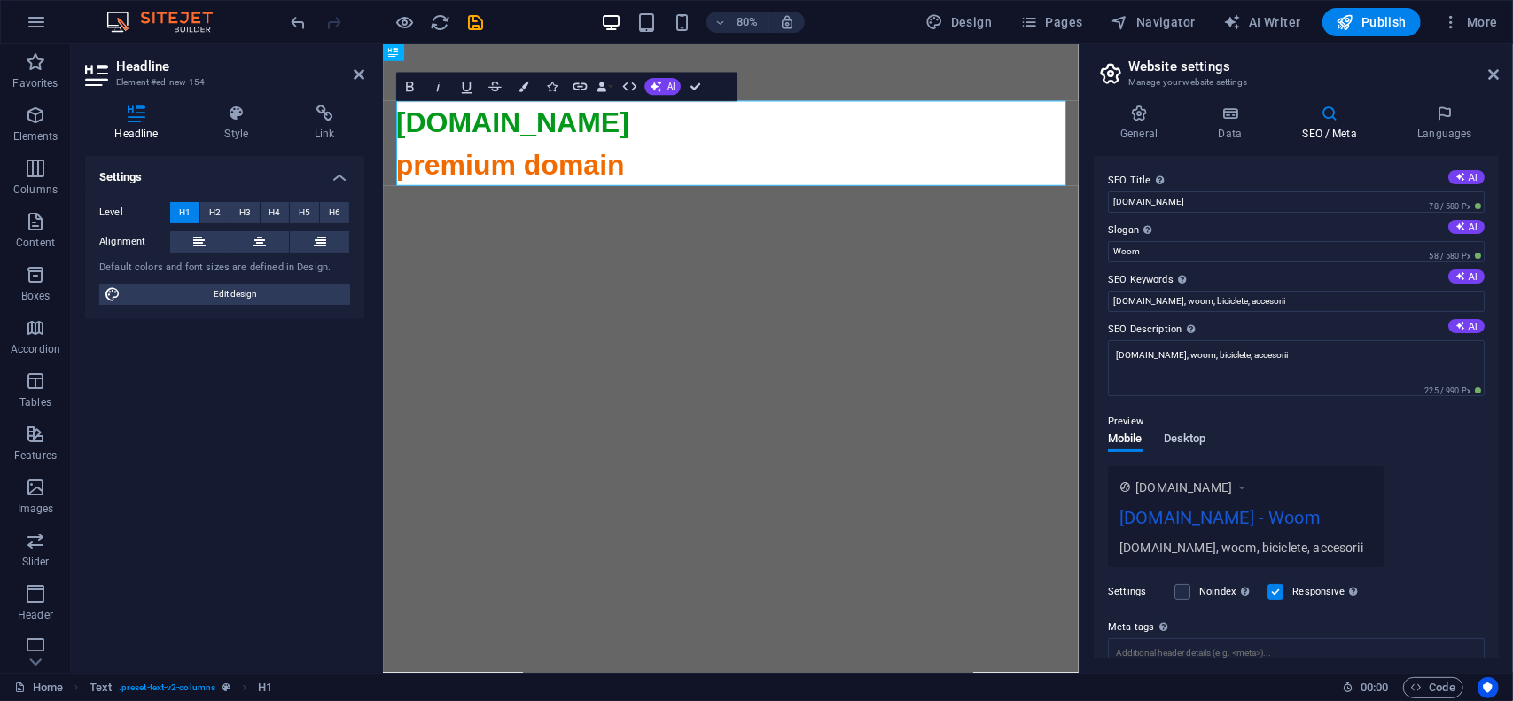
click at [1188, 441] on span "Desktop" at bounding box center [1185, 440] width 43 height 25
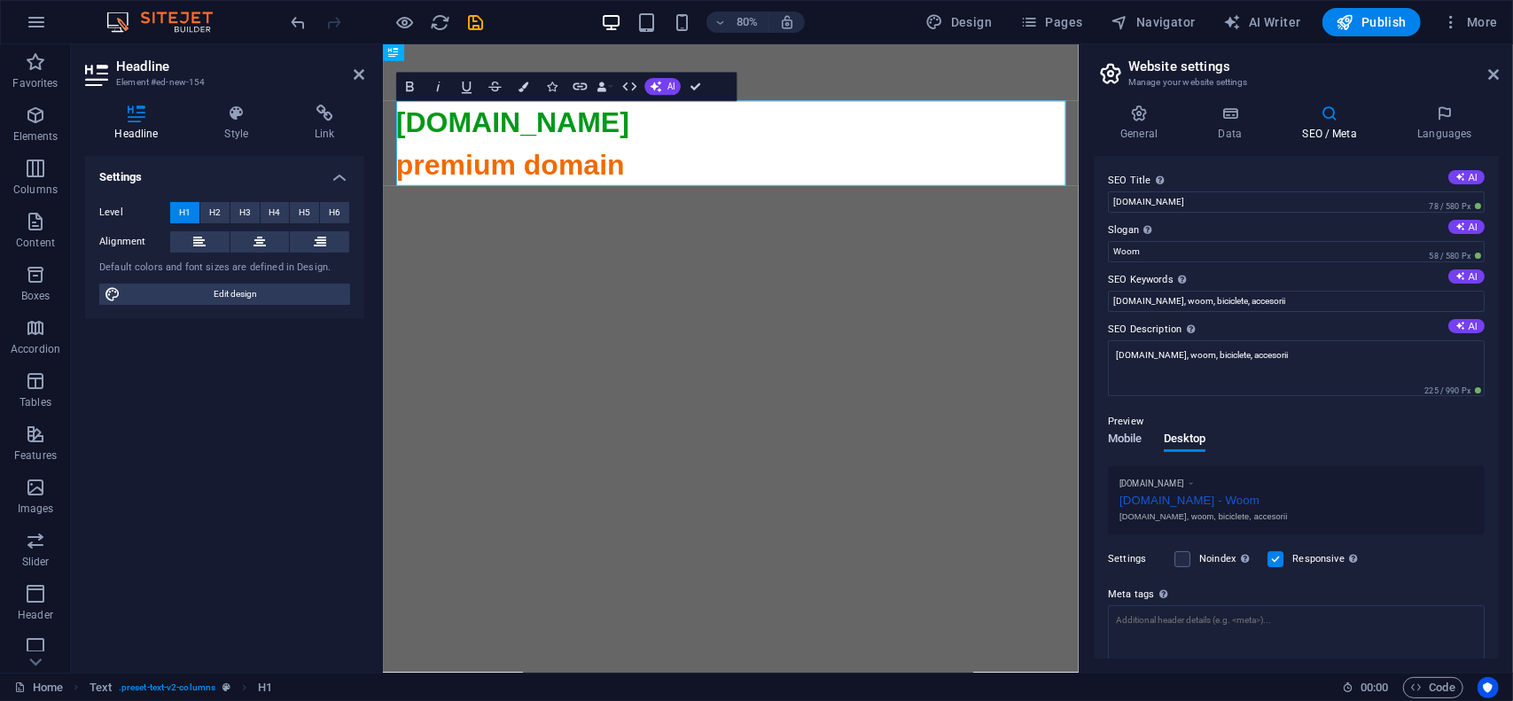
click at [1125, 433] on span "Mobile" at bounding box center [1125, 440] width 35 height 25
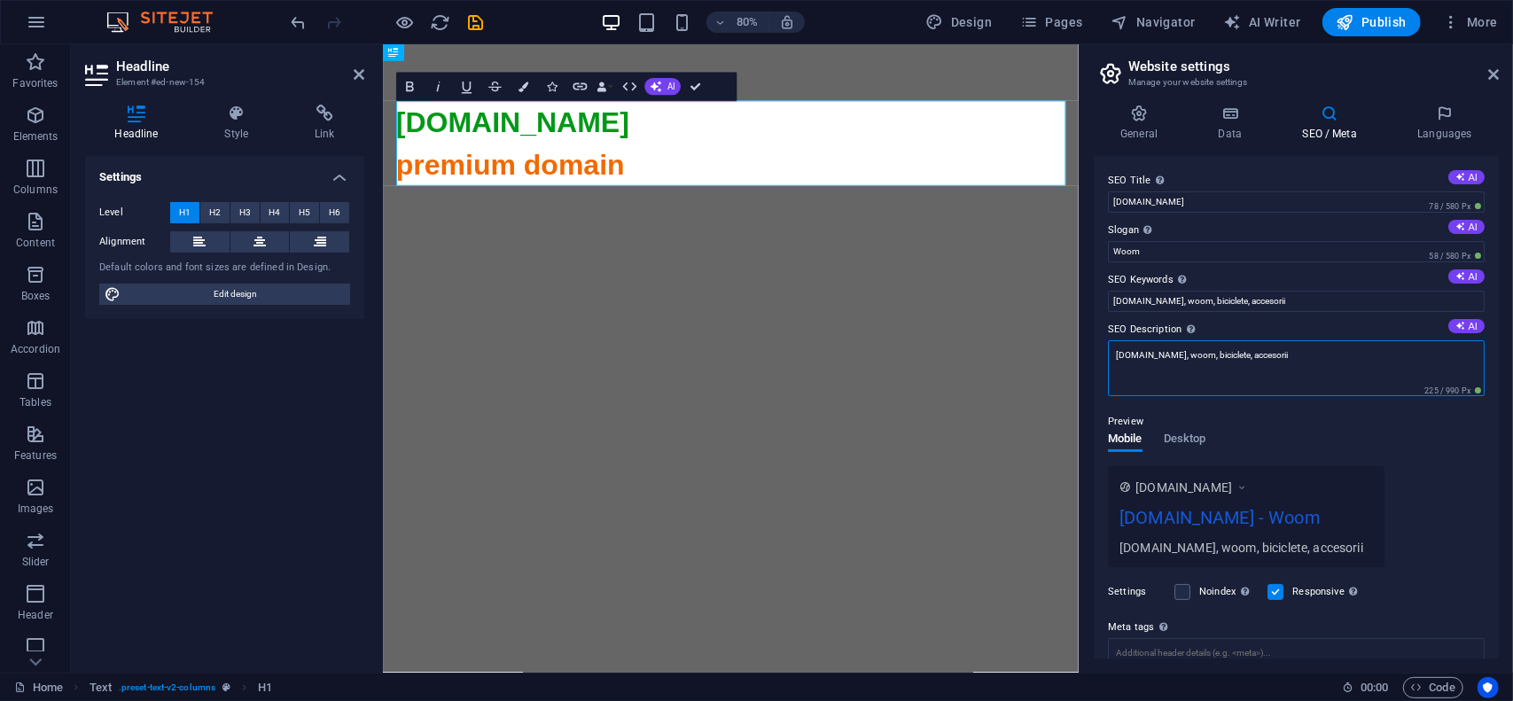
click at [1308, 349] on textarea "woom.ro, woom, biciclete, accesorii" at bounding box center [1296, 368] width 377 height 56
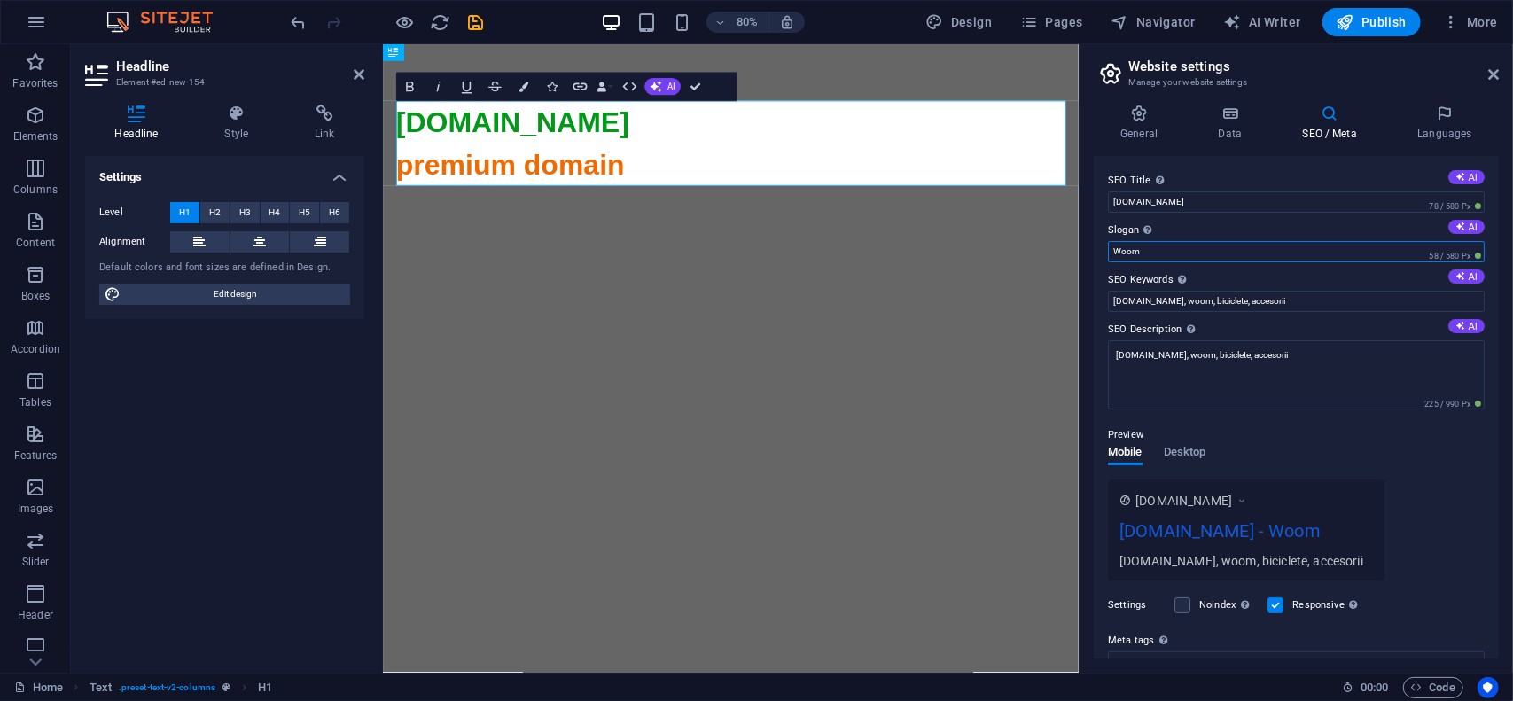
click at [1156, 246] on input "Woom" at bounding box center [1296, 251] width 377 height 21
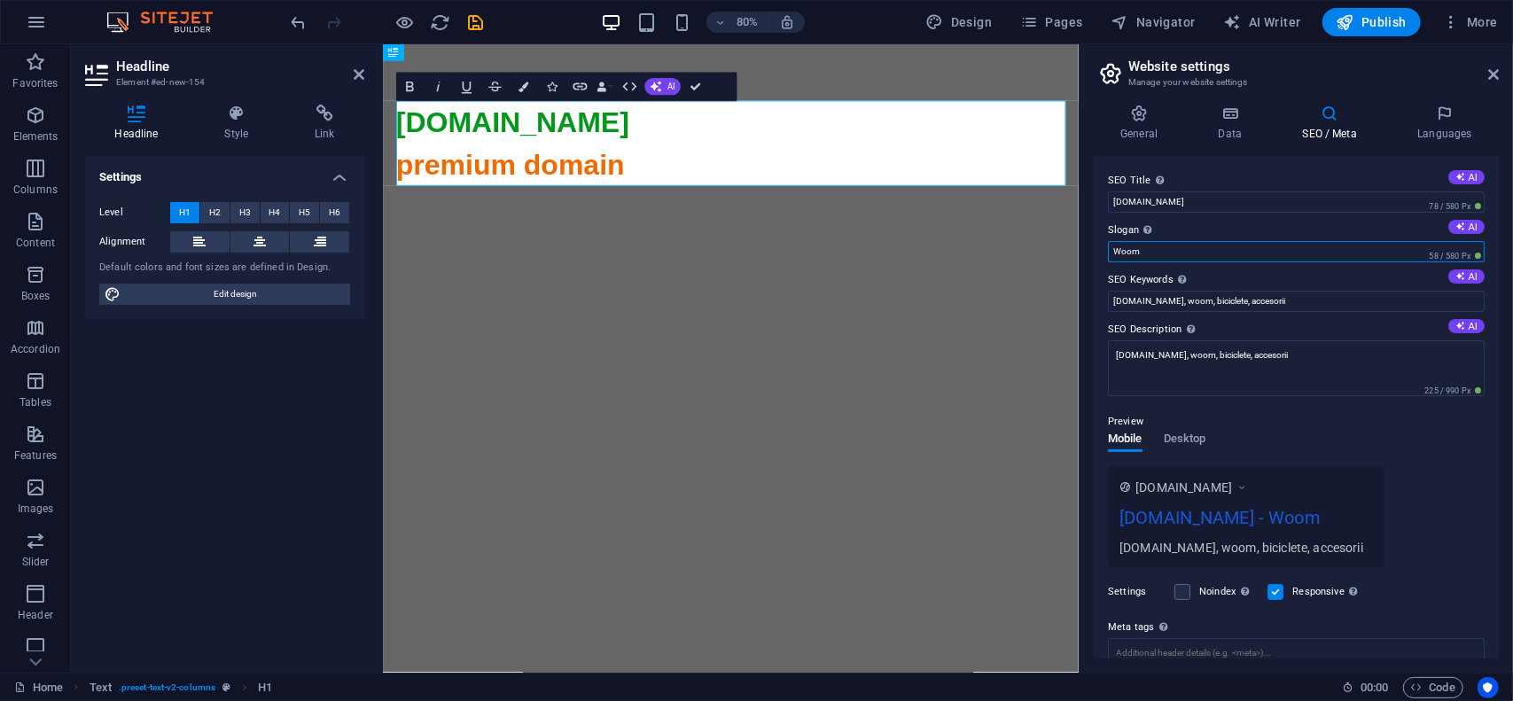
click at [1156, 246] on input "Woom" at bounding box center [1296, 251] width 377 height 21
click at [1127, 195] on input "woom.ro" at bounding box center [1296, 201] width 377 height 21
click at [1155, 246] on input "Woom" at bounding box center [1296, 251] width 377 height 21
click at [1154, 246] on input "Woom" at bounding box center [1296, 251] width 377 height 21
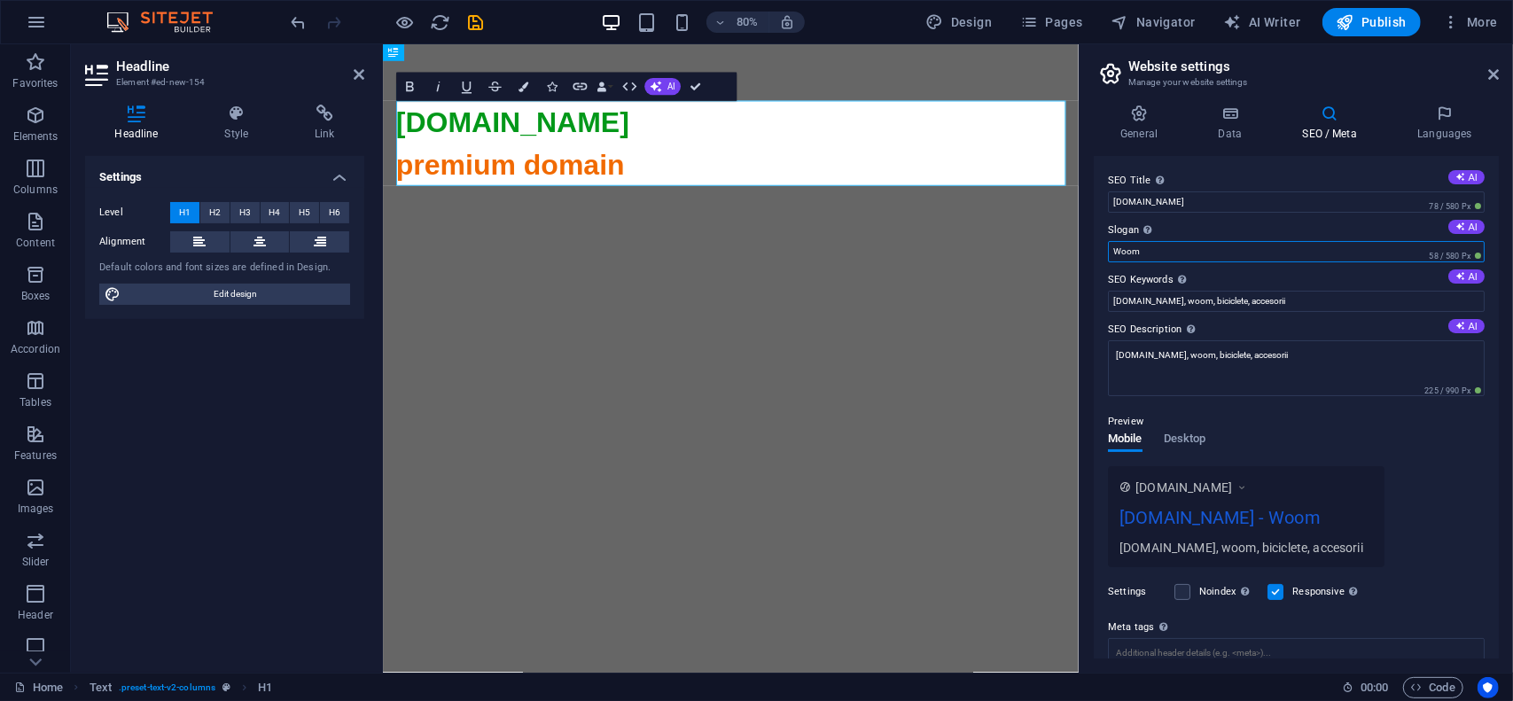
click at [1154, 246] on input "Woom" at bounding box center [1296, 251] width 377 height 21
click at [1112, 198] on input "woom.ro" at bounding box center [1296, 201] width 377 height 21
type input "Woom - woom.ro"
click at [1188, 432] on span "Desktop" at bounding box center [1185, 440] width 43 height 25
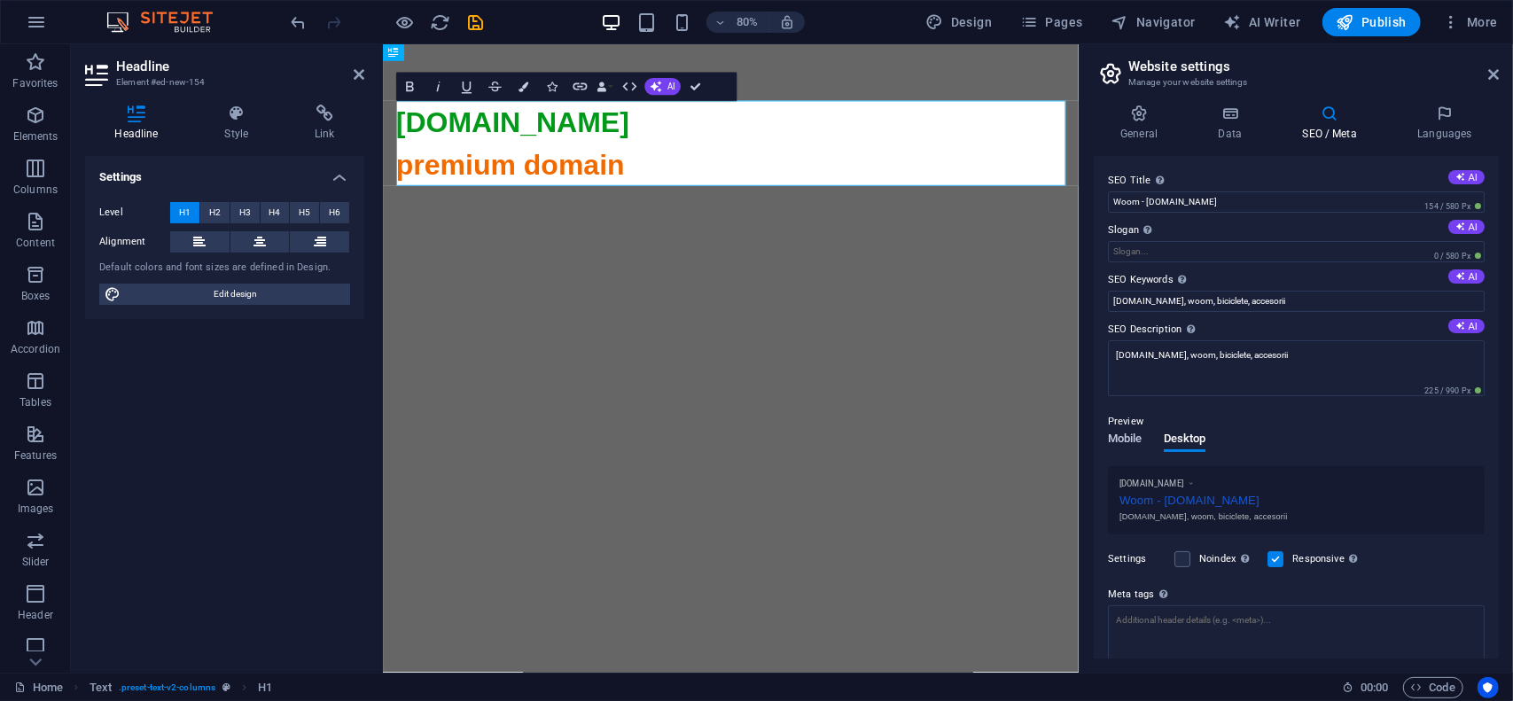
click at [1131, 438] on span "Mobile" at bounding box center [1125, 440] width 35 height 25
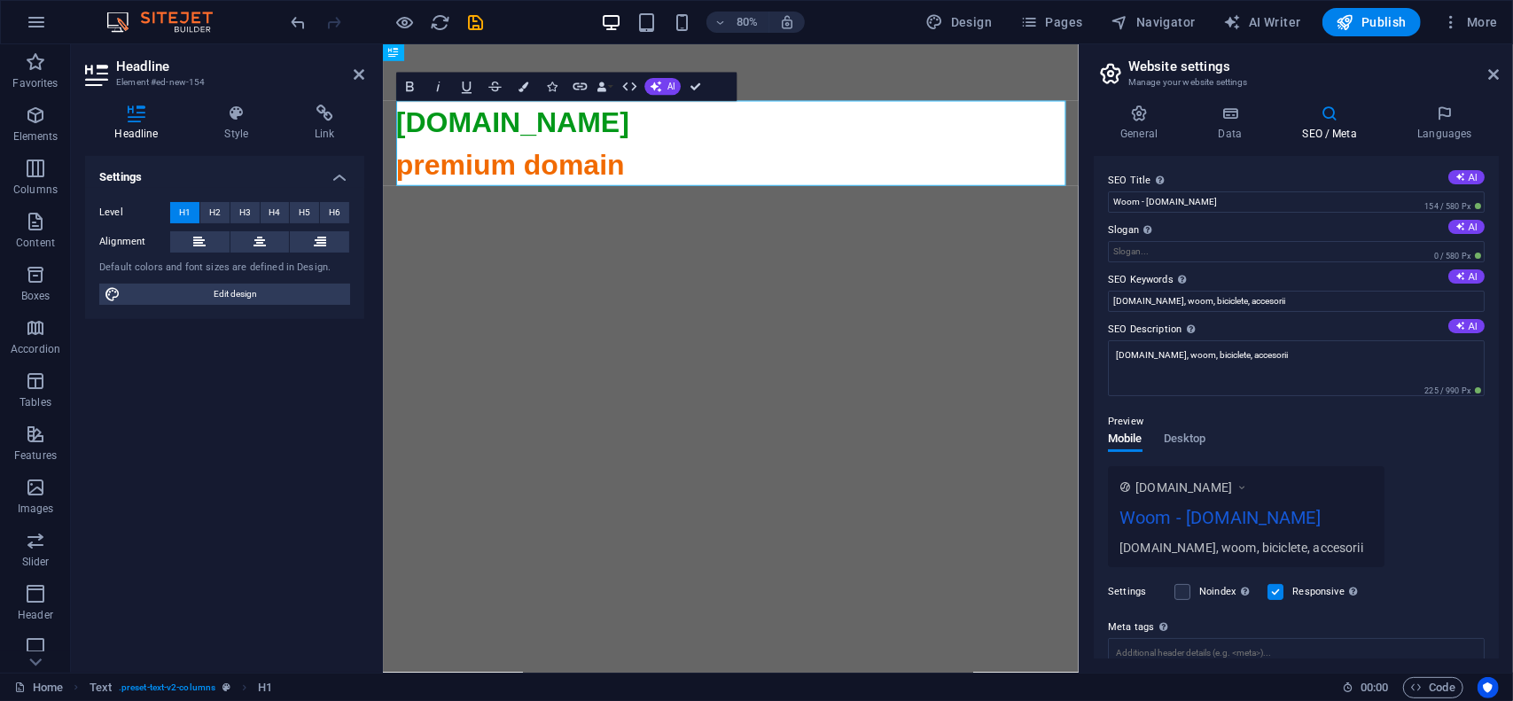
click at [1203, 409] on div "Preview Mobile Desktop www.example.com Woom - woom.ro woom.ro, woom, biciclete,…" at bounding box center [1296, 482] width 377 height 170
click at [504, 193] on span "​premium domain" at bounding box center [541, 194] width 285 height 39
click at [728, 196] on h1 "​woom.ro ​premium domain" at bounding box center [817, 592] width 837 height 957
click at [1253, 127] on h4 "Data" at bounding box center [1233, 123] width 84 height 37
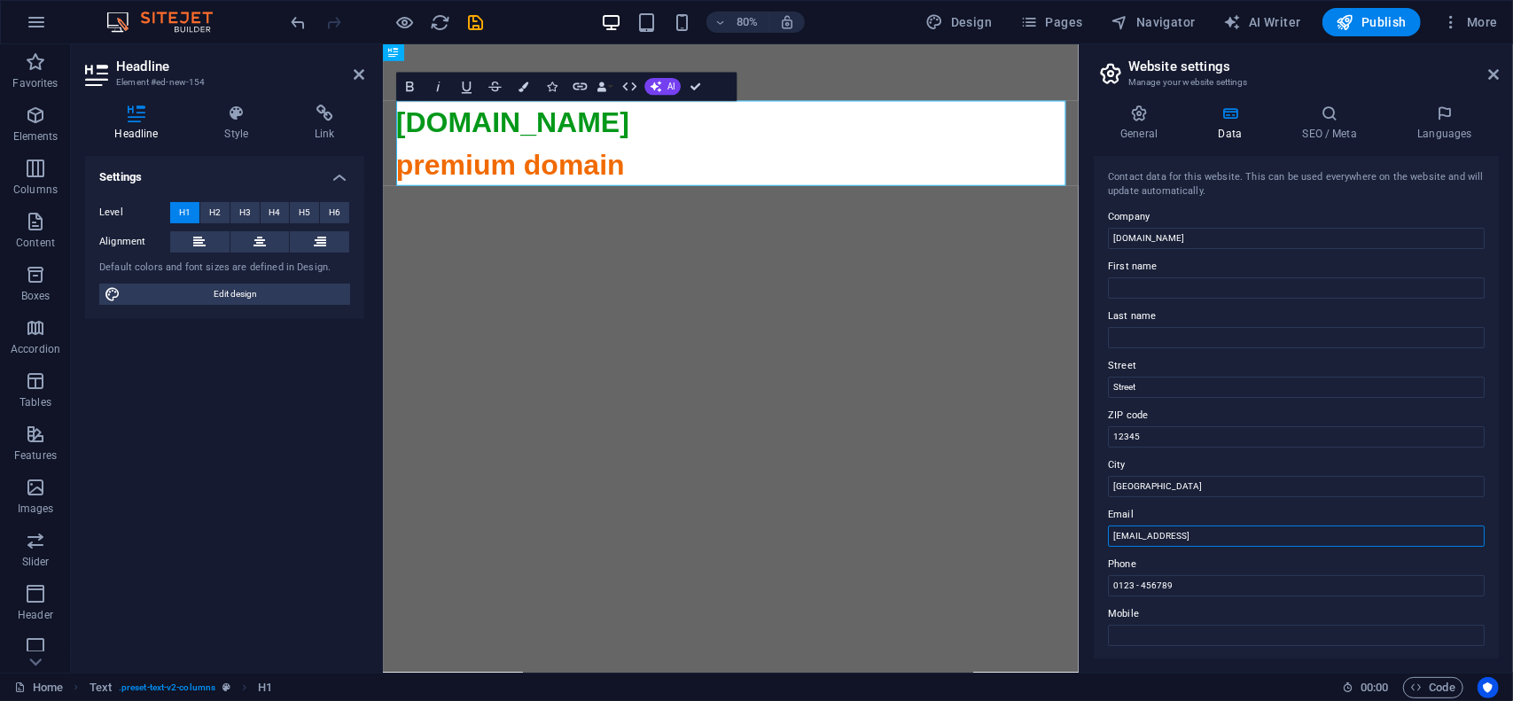
click at [1337, 536] on input "825d8a43d8c0259c5f8726d71150a3@cpanel.local" at bounding box center [1296, 536] width 377 height 21
click at [1312, 481] on input "[GEOGRAPHIC_DATA]" at bounding box center [1296, 486] width 377 height 21
click at [1269, 486] on input "[GEOGRAPHIC_DATA]" at bounding box center [1296, 486] width 377 height 21
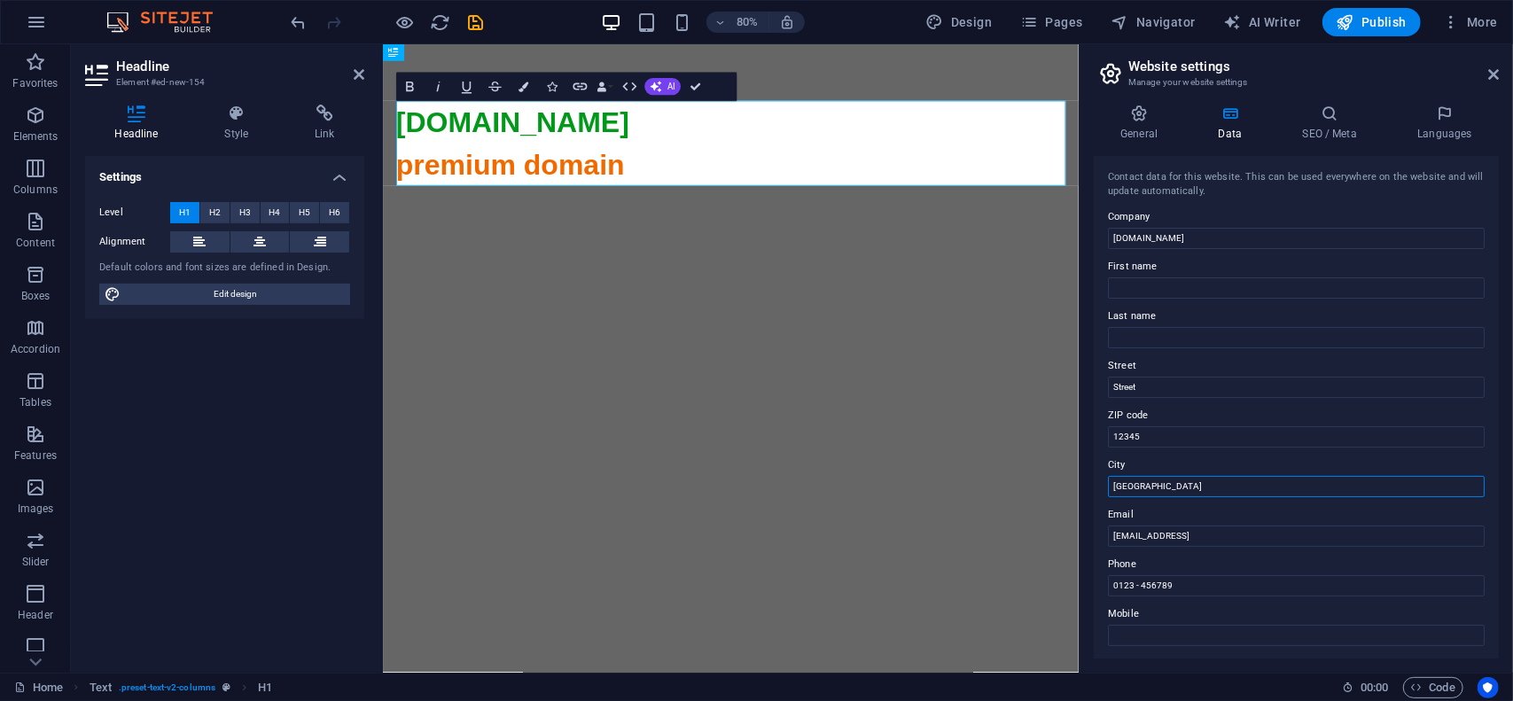
click at [1269, 486] on input "[GEOGRAPHIC_DATA]" at bounding box center [1296, 486] width 377 height 21
drag, startPoint x: 1198, startPoint y: 575, endPoint x: 1183, endPoint y: 585, distance: 18.7
click at [1198, 576] on input "0123 - 456789" at bounding box center [1296, 585] width 377 height 21
click at [1175, 586] on input "0123 - 456789" at bounding box center [1296, 585] width 377 height 21
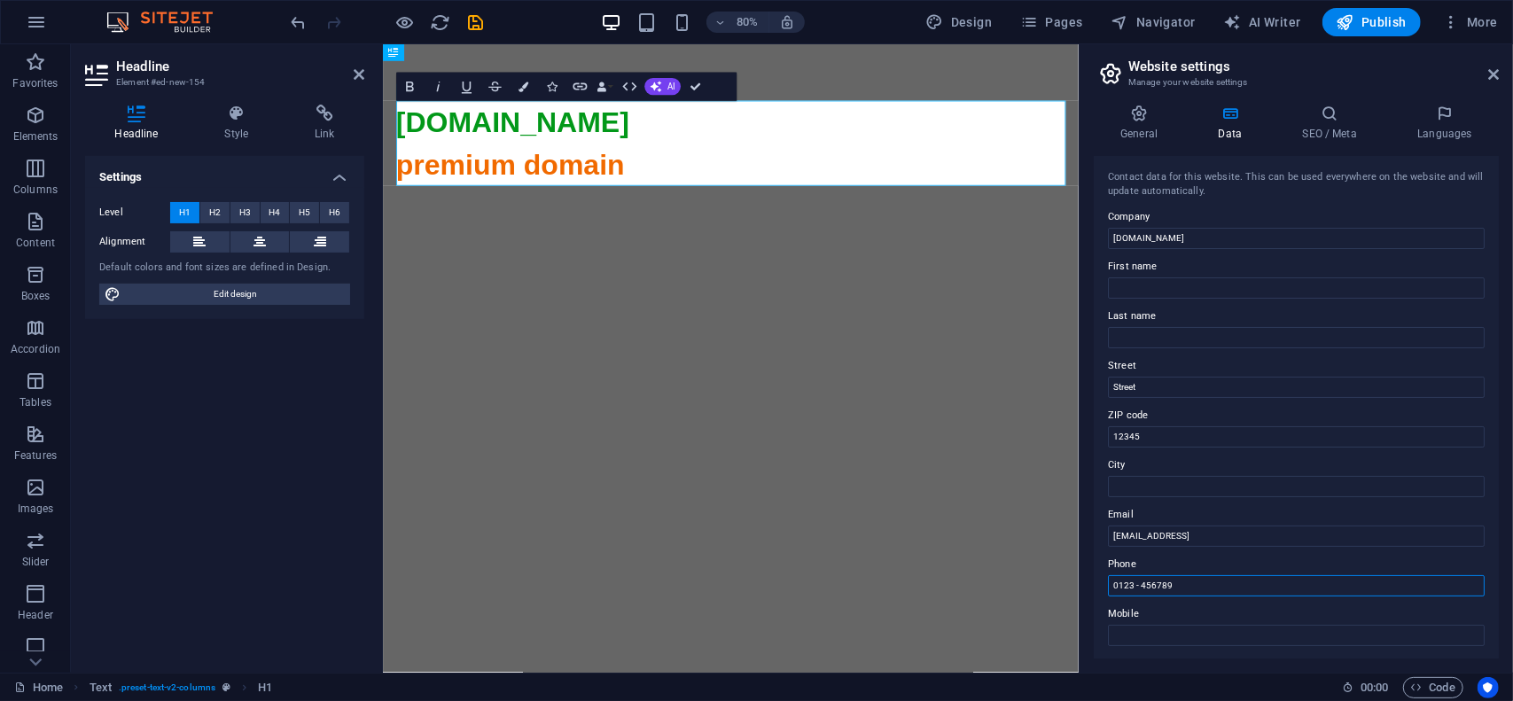
click at [1175, 586] on input "0123 - 456789" at bounding box center [1296, 585] width 377 height 21
click at [1169, 435] on input "12345" at bounding box center [1296, 436] width 377 height 21
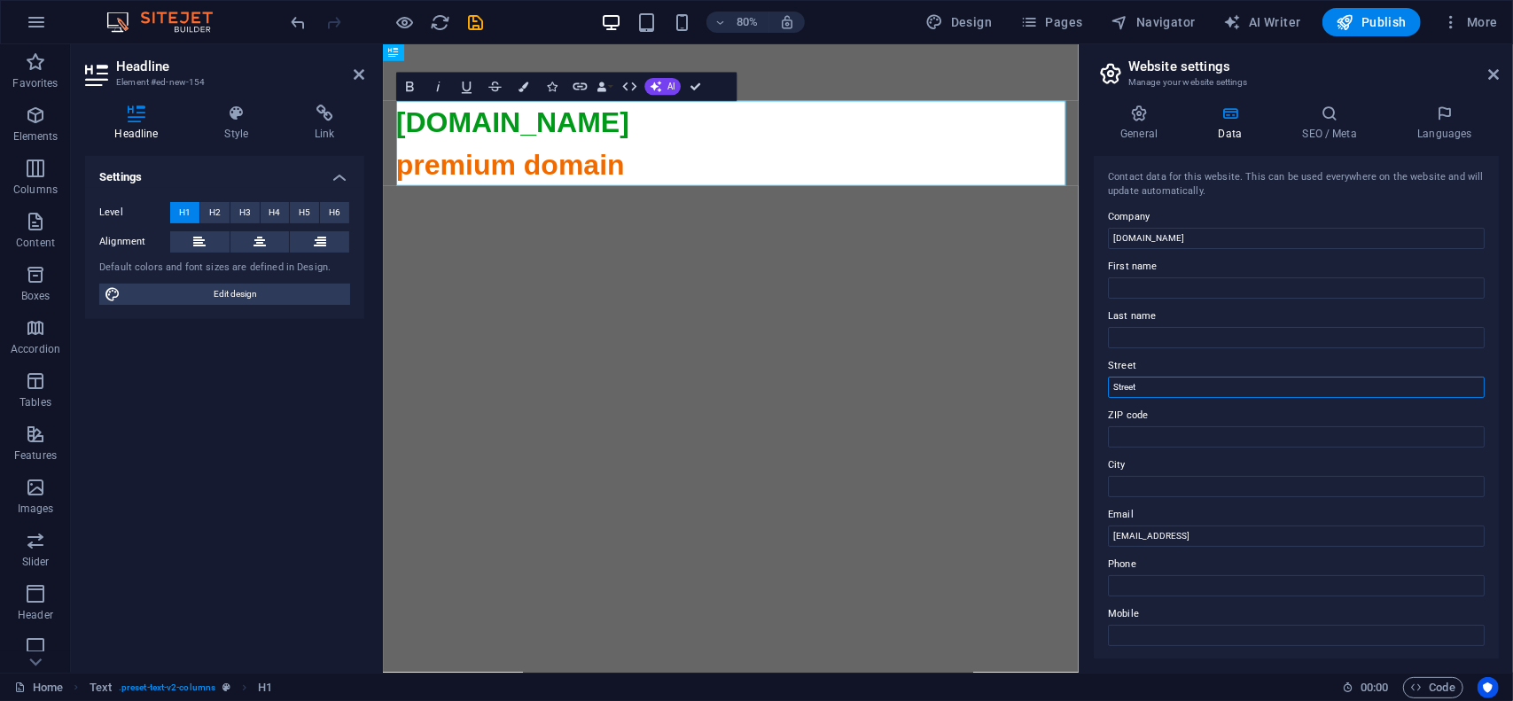
click at [1163, 386] on input "Street" at bounding box center [1296, 387] width 377 height 21
click at [1382, 29] on span "Publish" at bounding box center [1372, 22] width 70 height 18
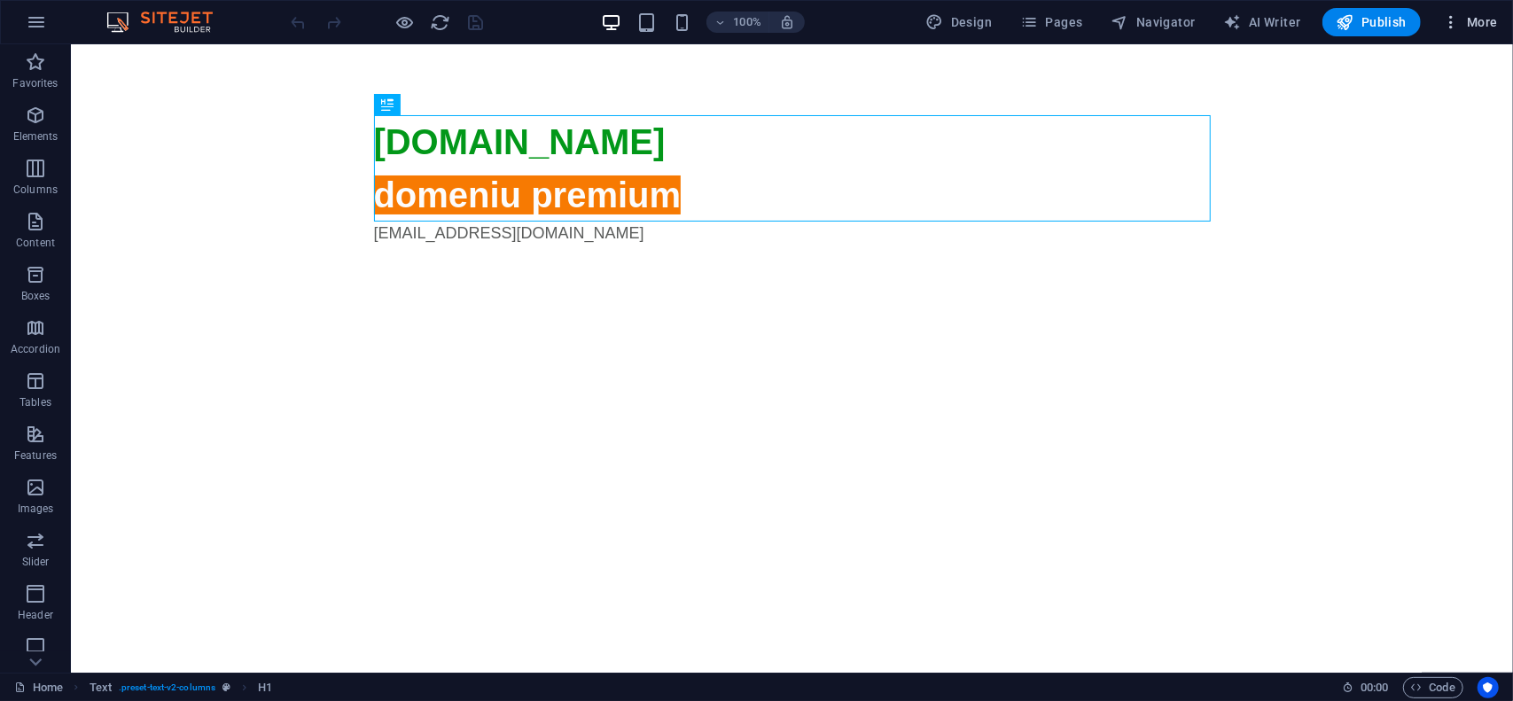
click at [1470, 26] on span "More" at bounding box center [1470, 22] width 56 height 18
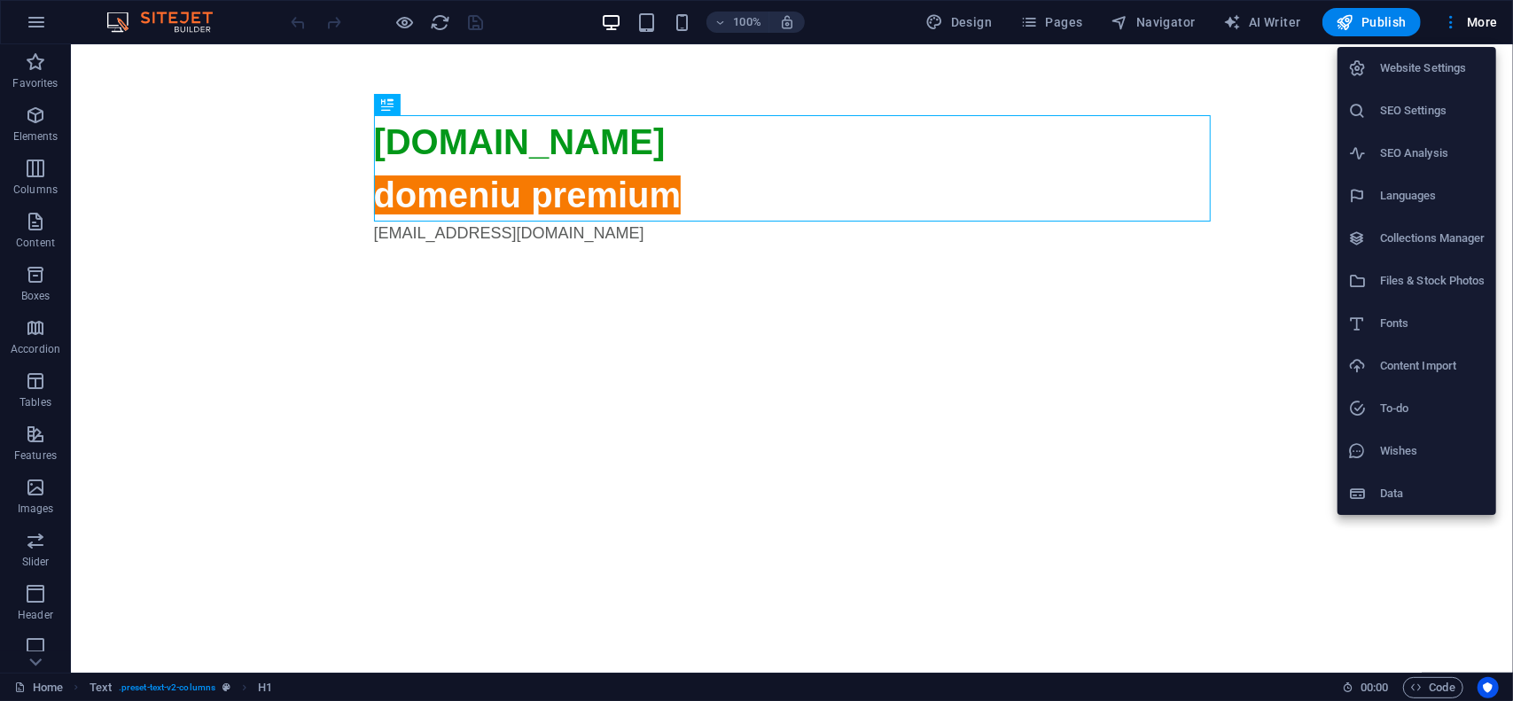
click at [1438, 79] on li "Website Settings" at bounding box center [1417, 68] width 159 height 43
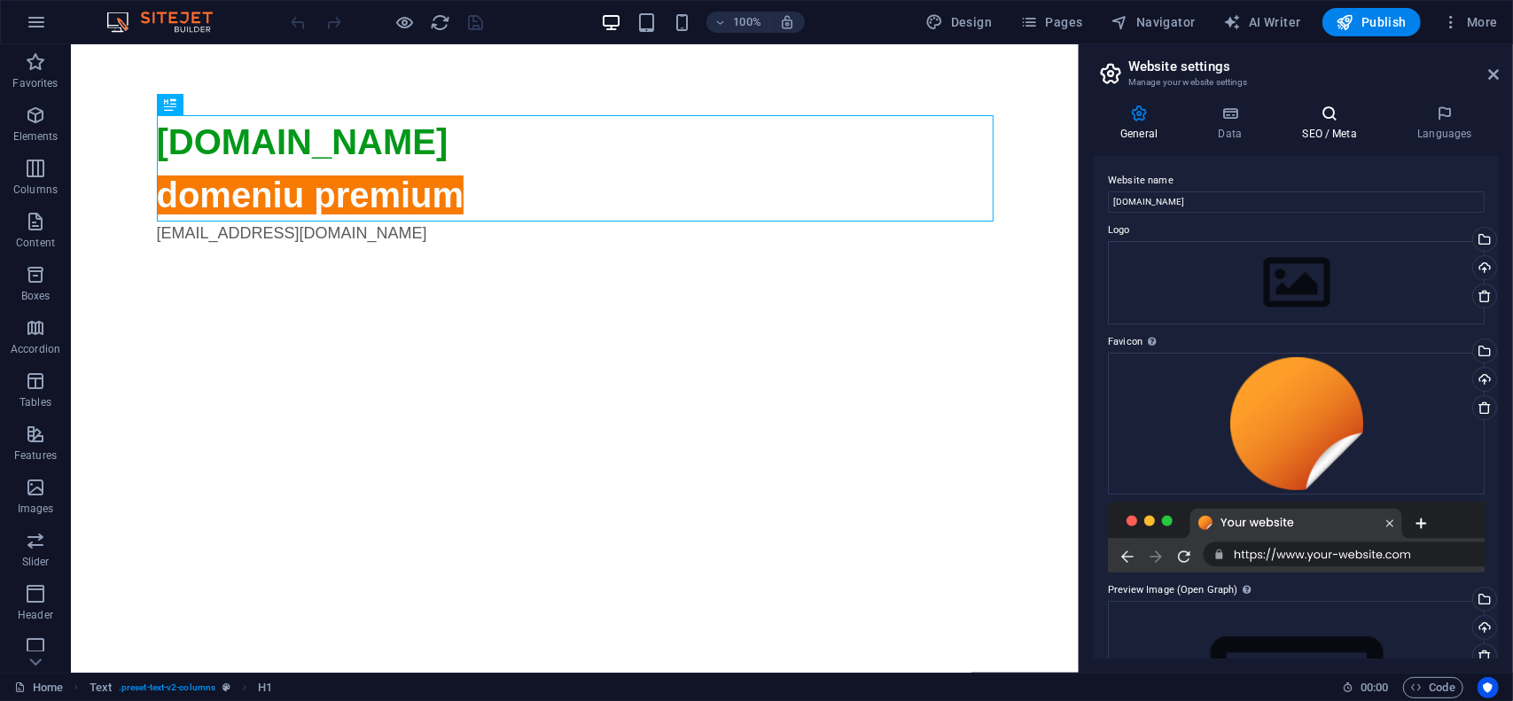
click at [1321, 130] on h4 "SEO / Meta" at bounding box center [1333, 123] width 115 height 37
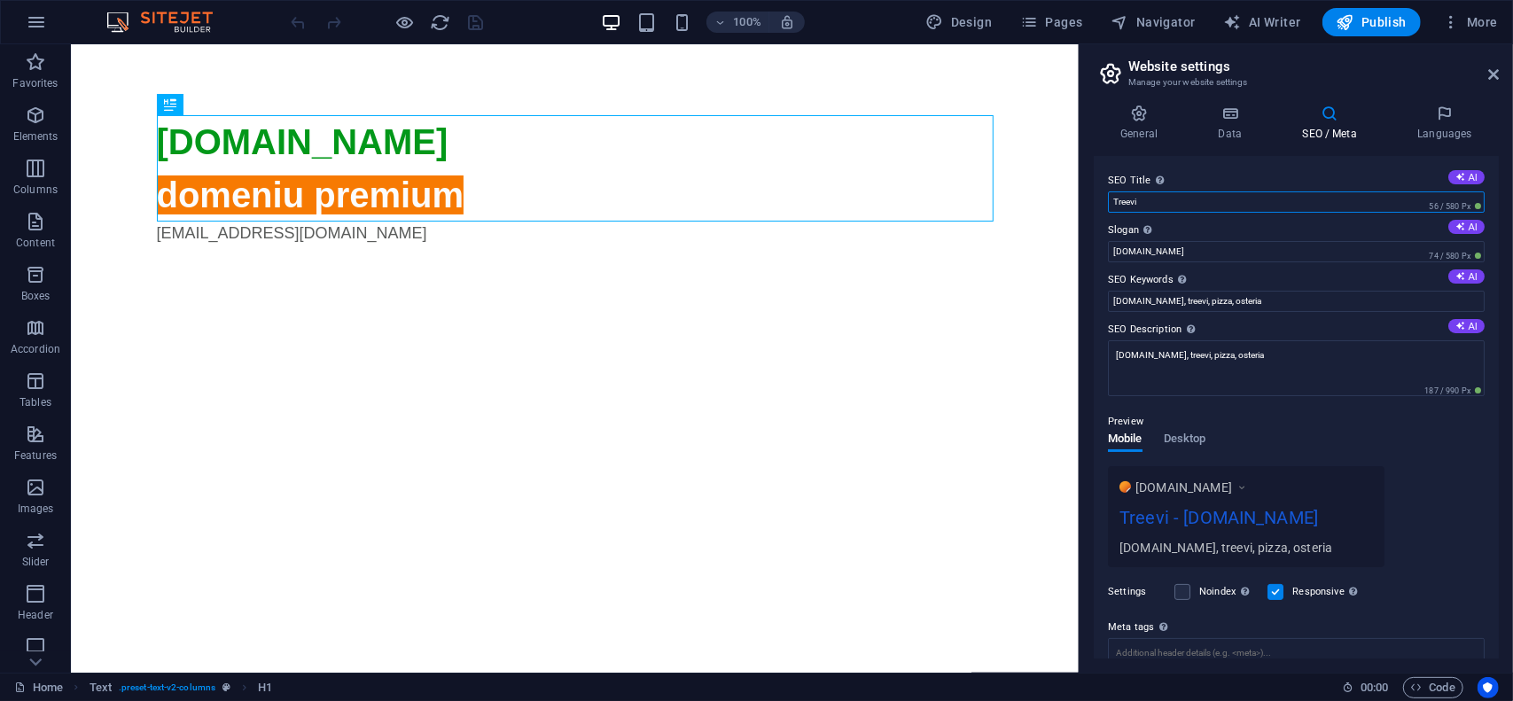
click at [1151, 199] on input "Treevi" at bounding box center [1296, 201] width 377 height 21
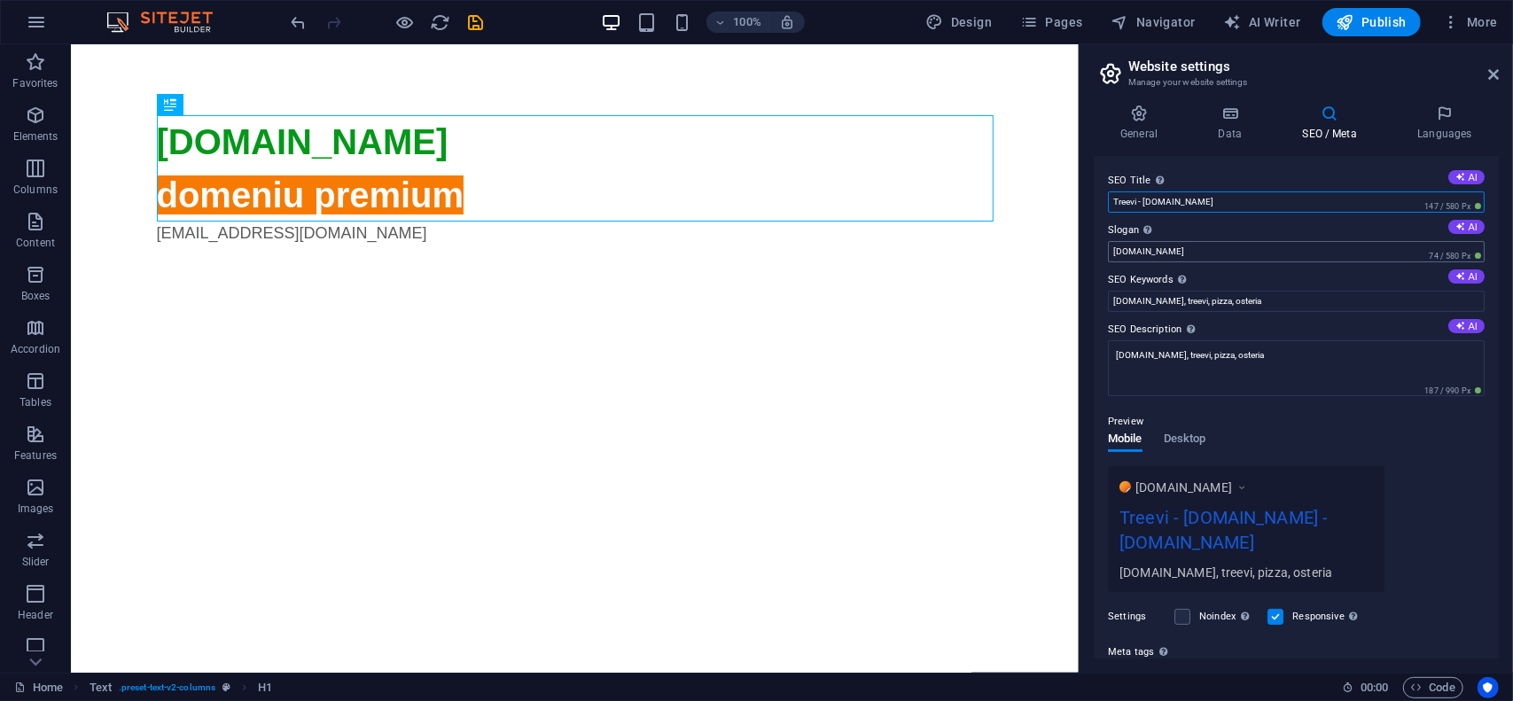
type input "Treevi - treevi.ro"
click at [1236, 246] on input "treevi.ro" at bounding box center [1296, 251] width 377 height 21
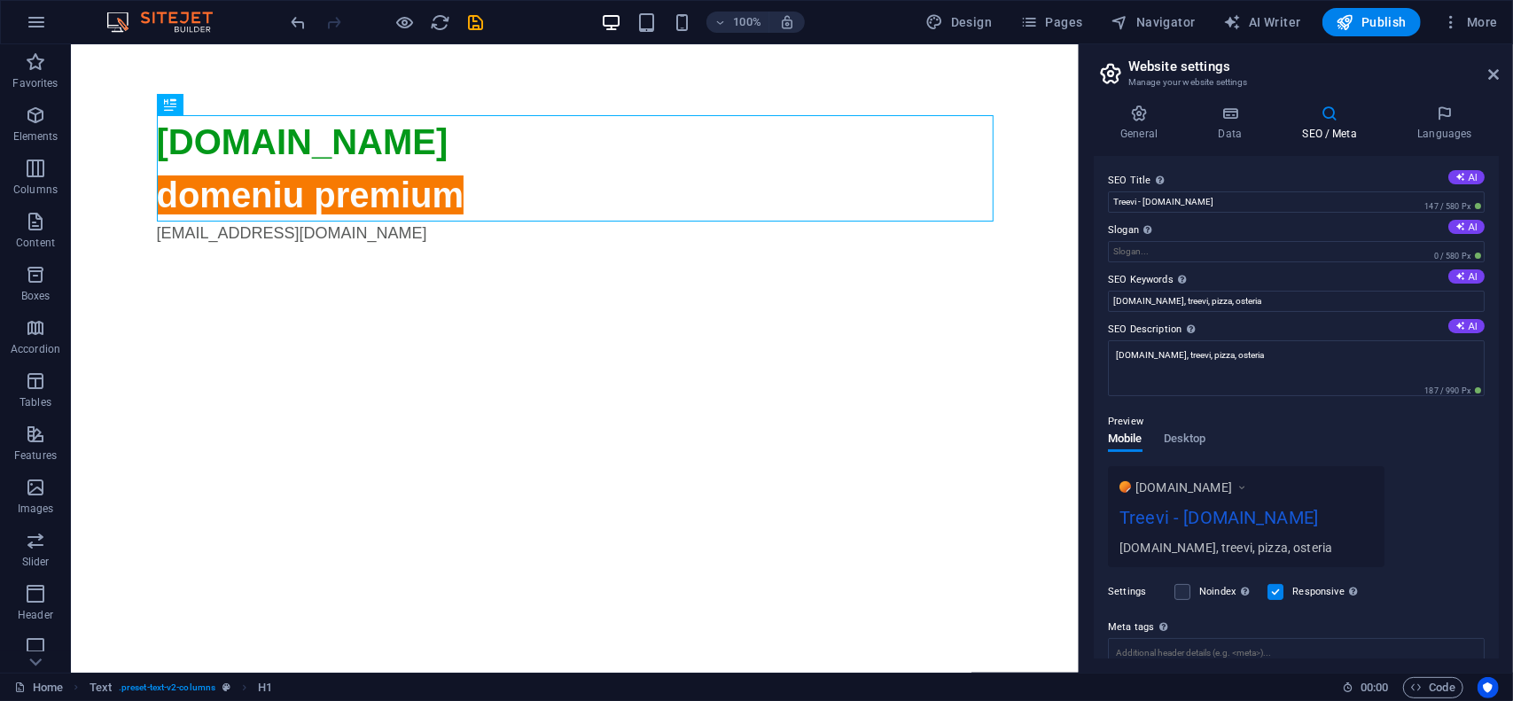
click at [1086, 222] on div "General Data SEO / Meta Languages Website name treevi.ro Logo Drag files here, …" at bounding box center [1296, 381] width 433 height 582
click at [1147, 114] on icon at bounding box center [1139, 114] width 90 height 18
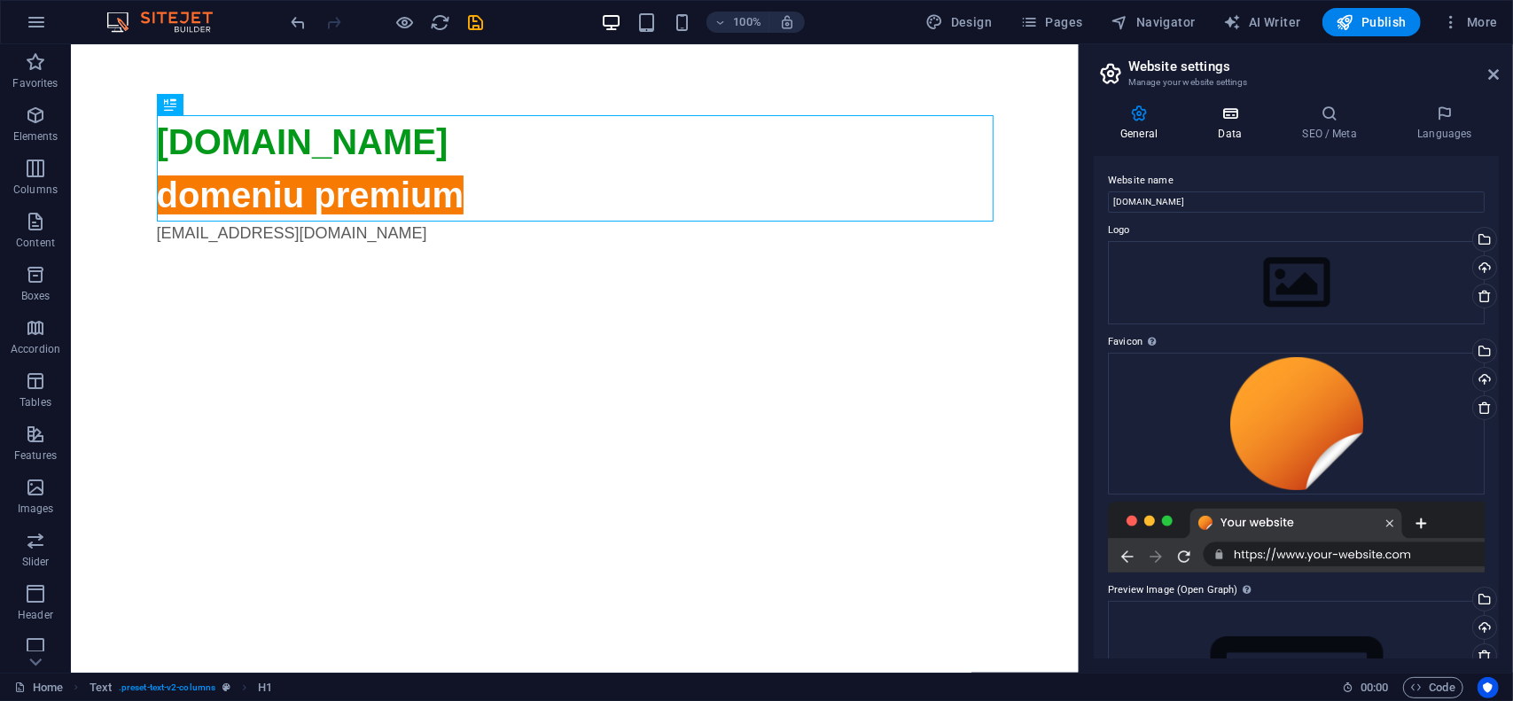
click at [1220, 119] on icon at bounding box center [1229, 114] width 77 height 18
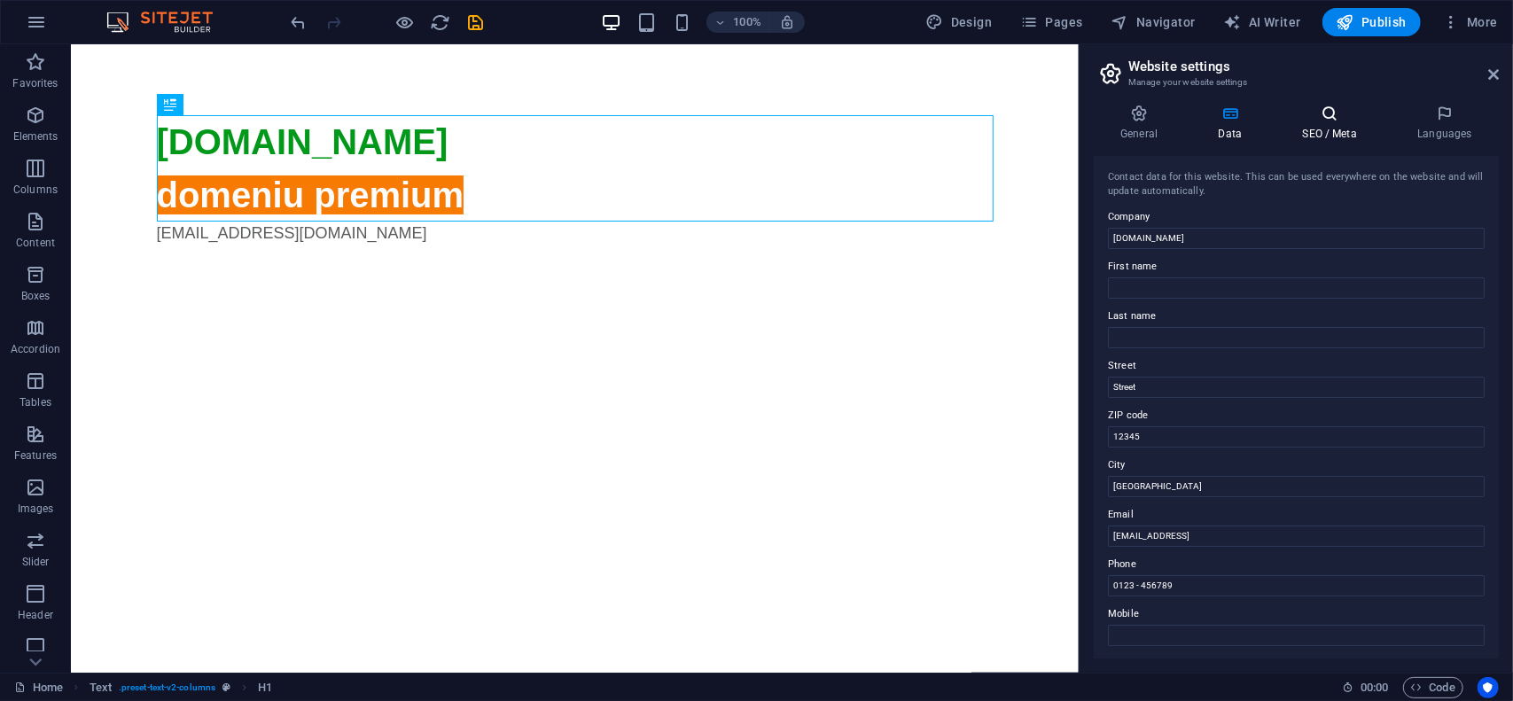
click at [1343, 119] on icon at bounding box center [1330, 114] width 108 height 18
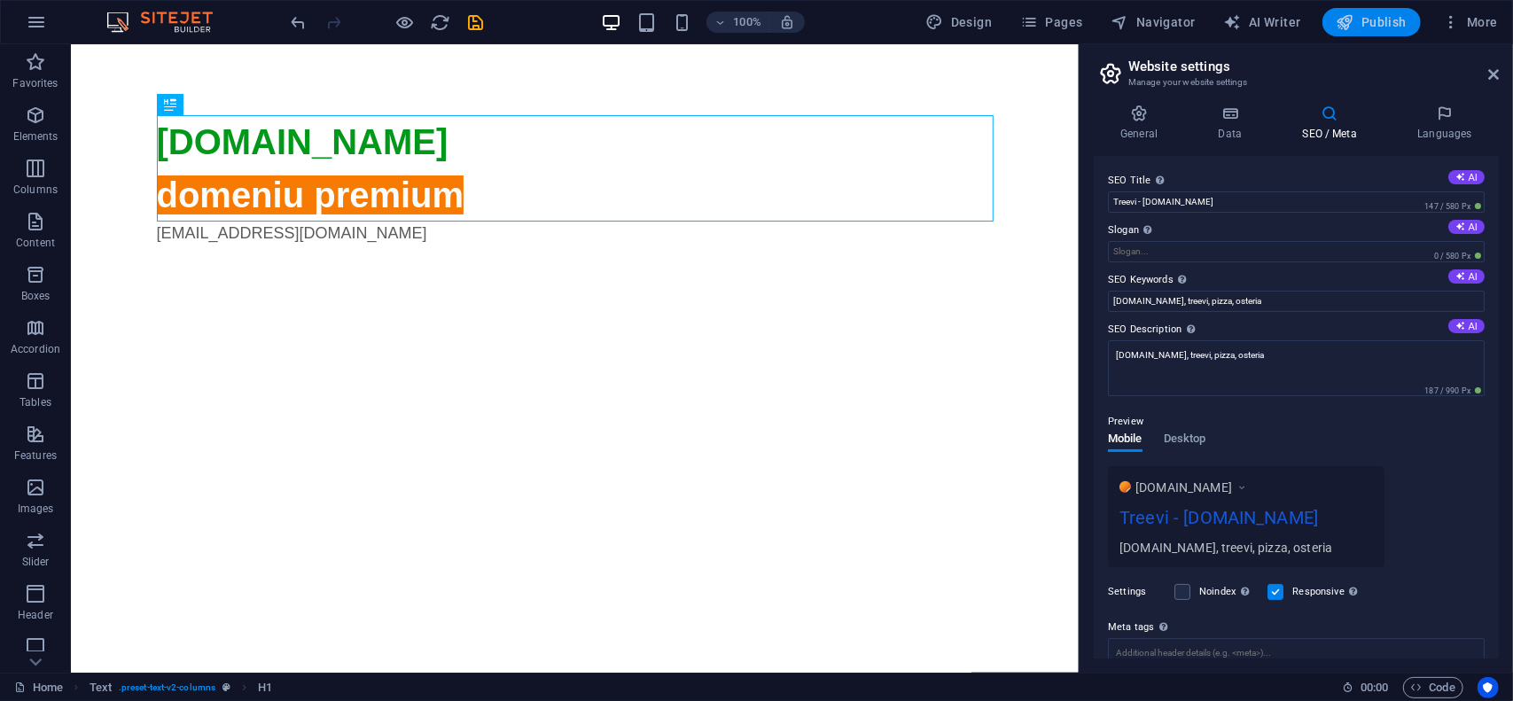
click at [1391, 24] on span "Publish" at bounding box center [1372, 22] width 70 height 18
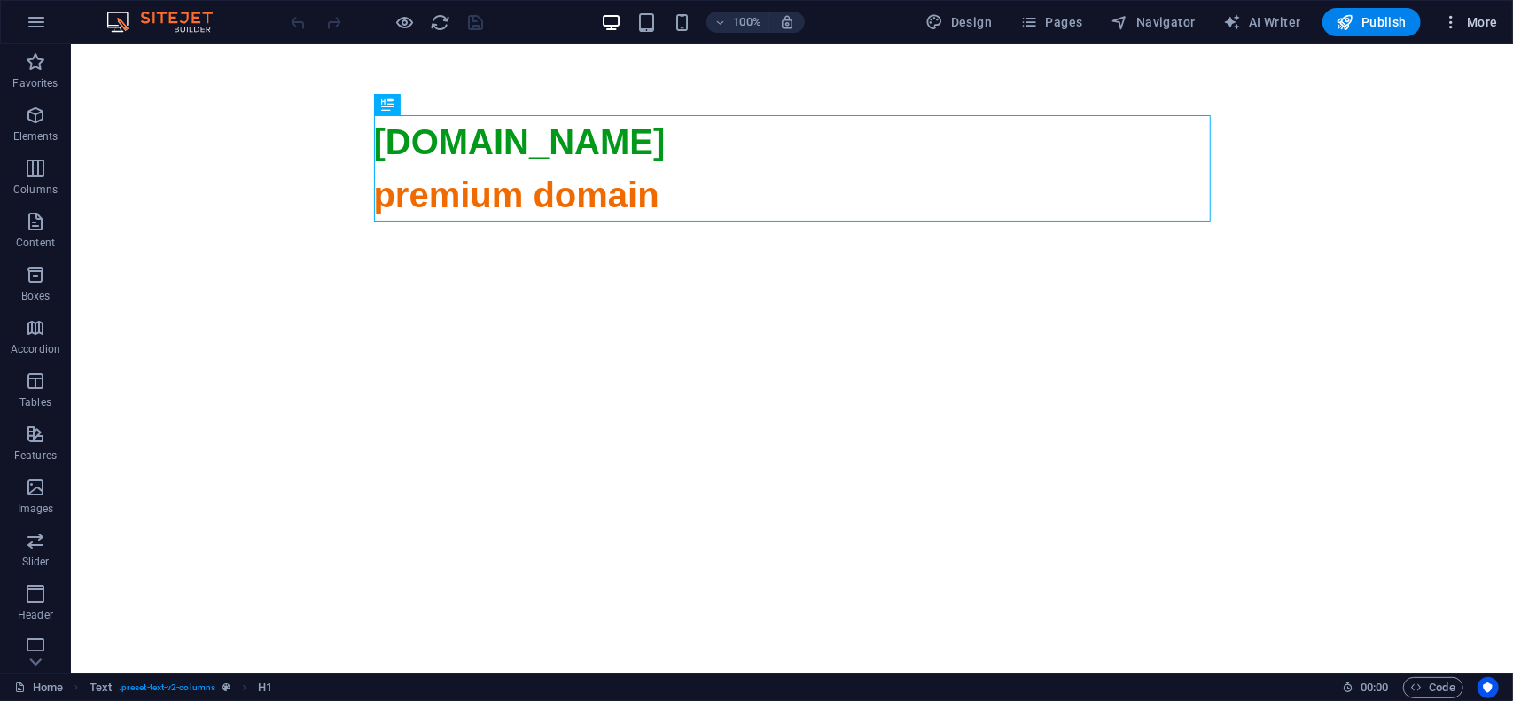
click at [1480, 26] on span "More" at bounding box center [1470, 22] width 56 height 18
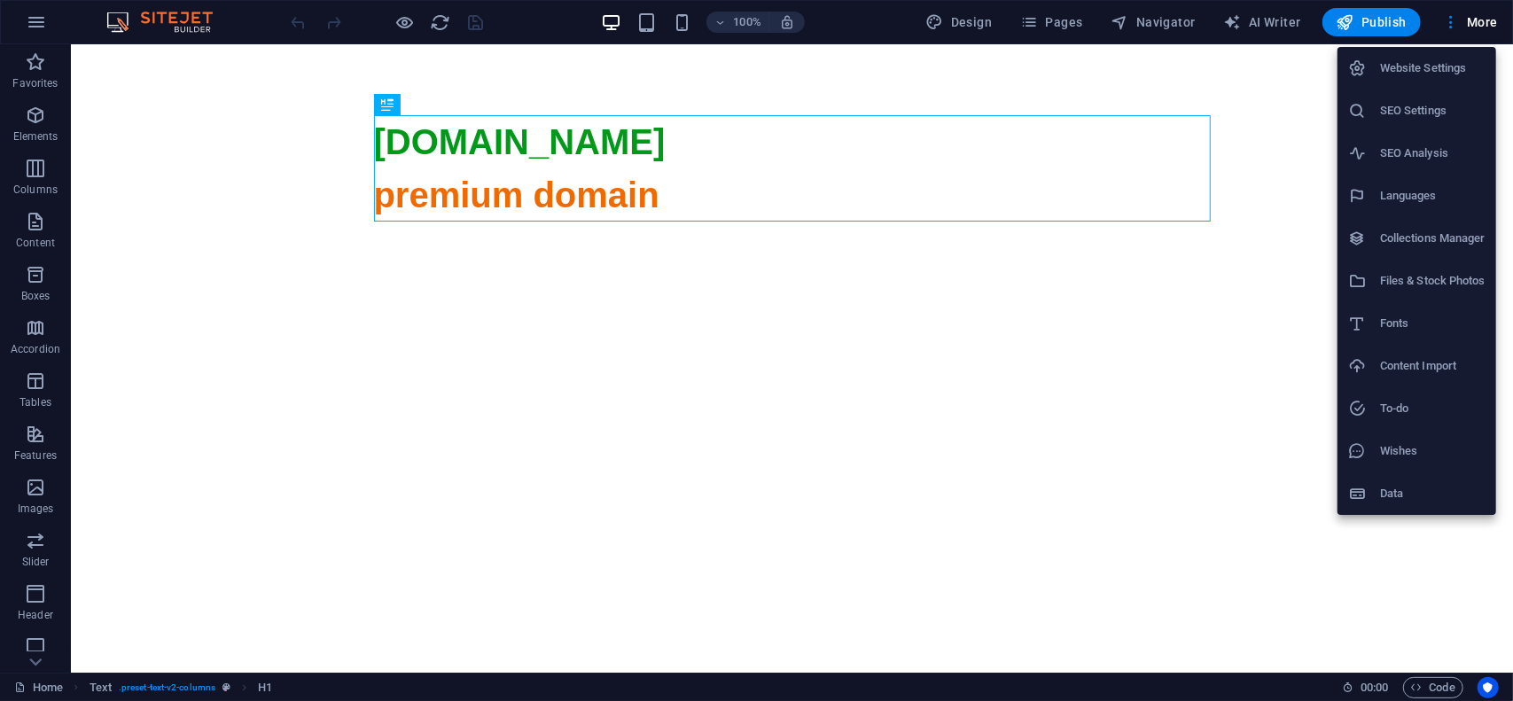
click at [1432, 64] on h6 "Website Settings" at bounding box center [1432, 68] width 105 height 21
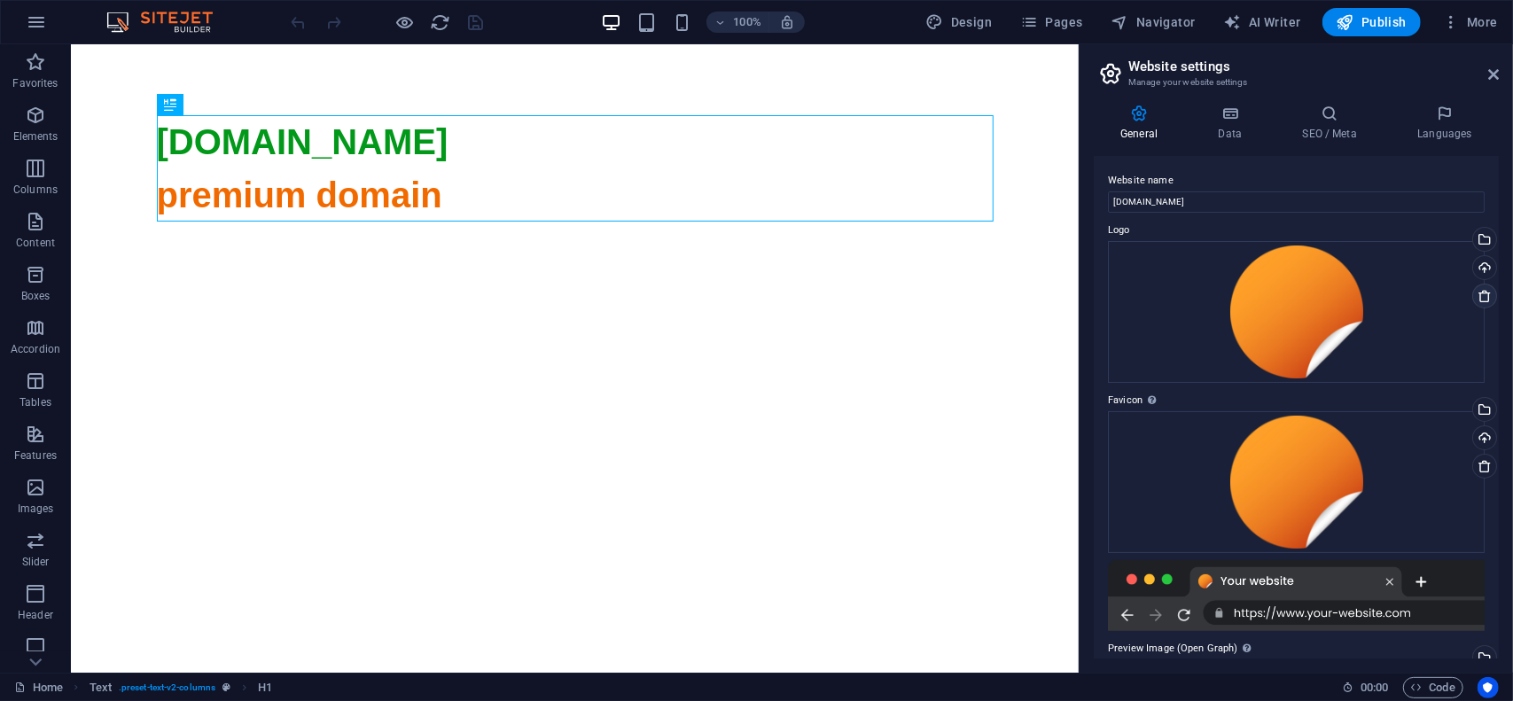
click at [1480, 295] on icon at bounding box center [1485, 296] width 14 height 14
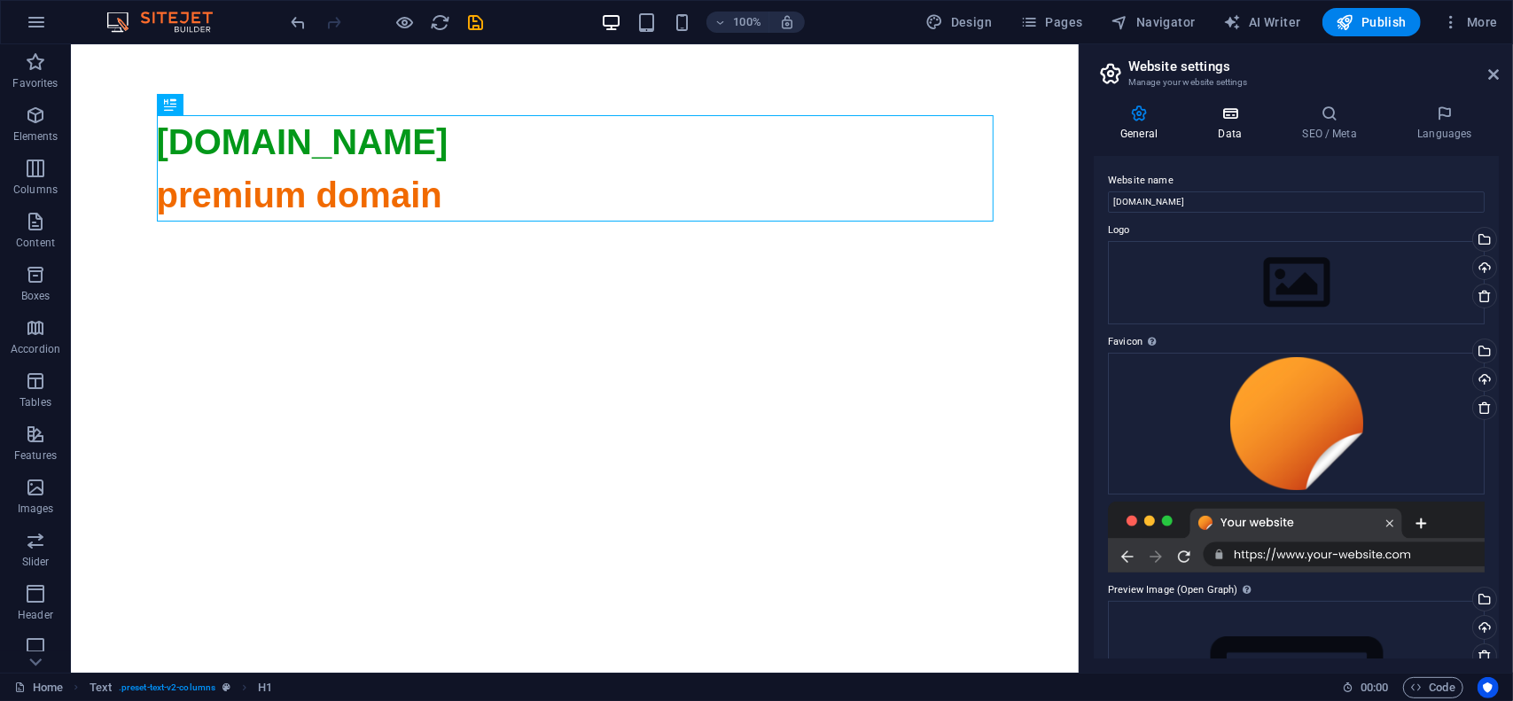
click at [1220, 119] on icon at bounding box center [1229, 114] width 77 height 18
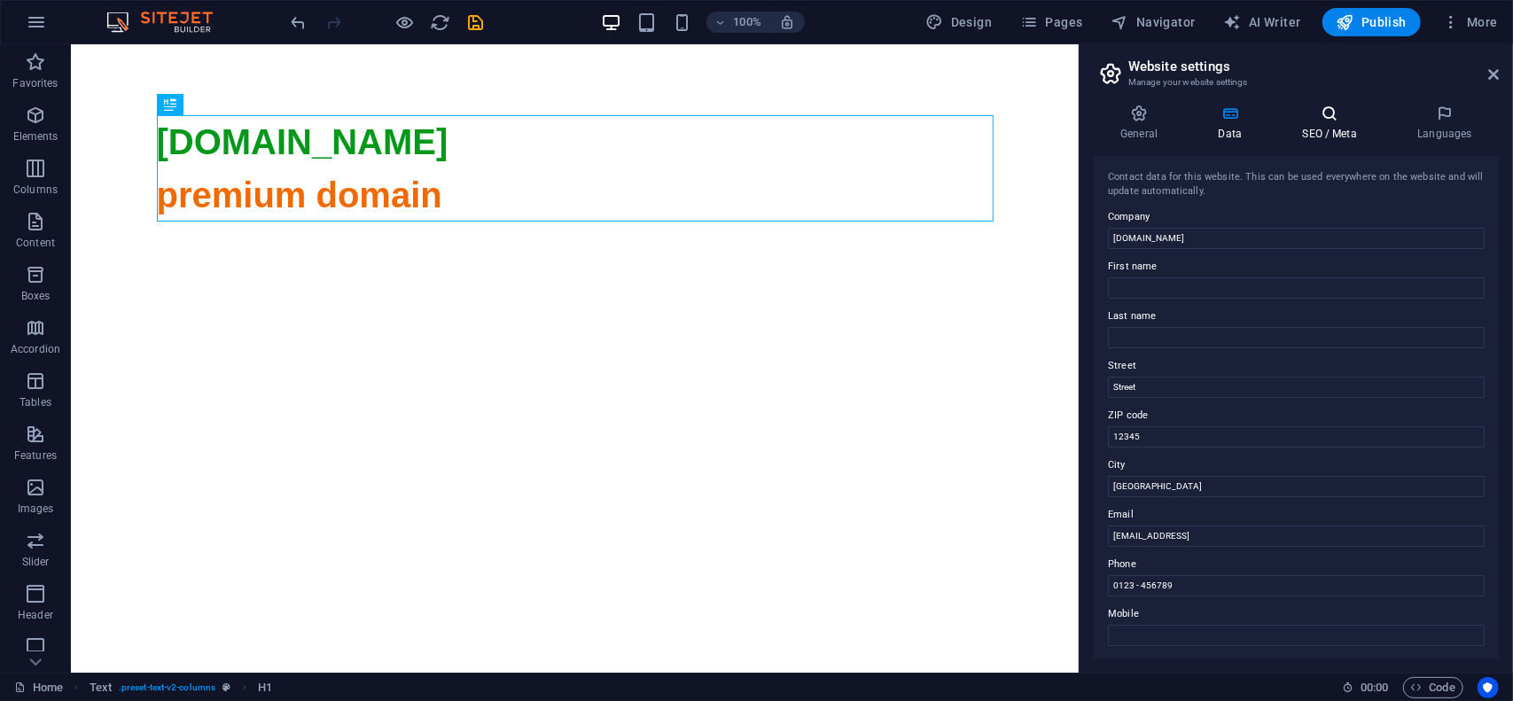
click at [1322, 116] on icon at bounding box center [1330, 114] width 108 height 18
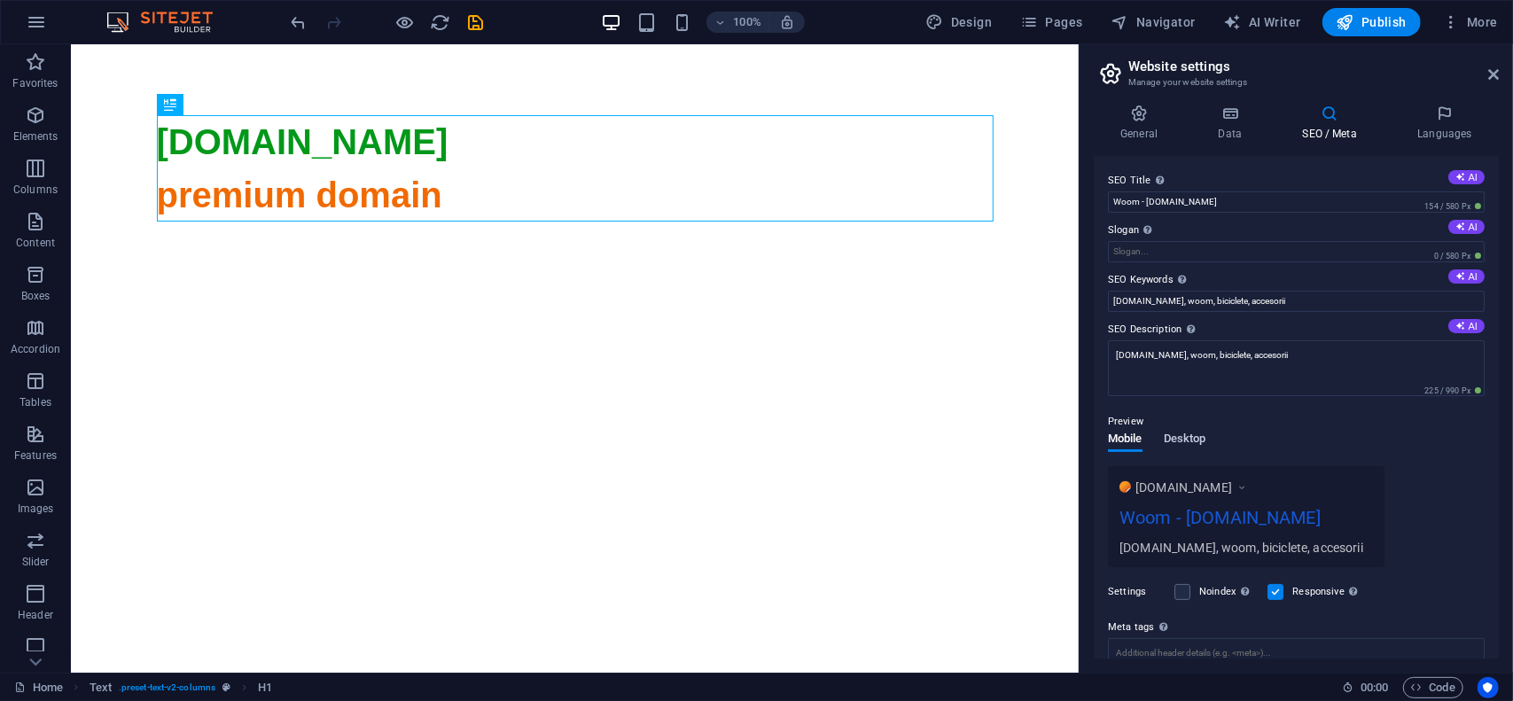
click at [1182, 443] on span "Desktop" at bounding box center [1185, 440] width 43 height 25
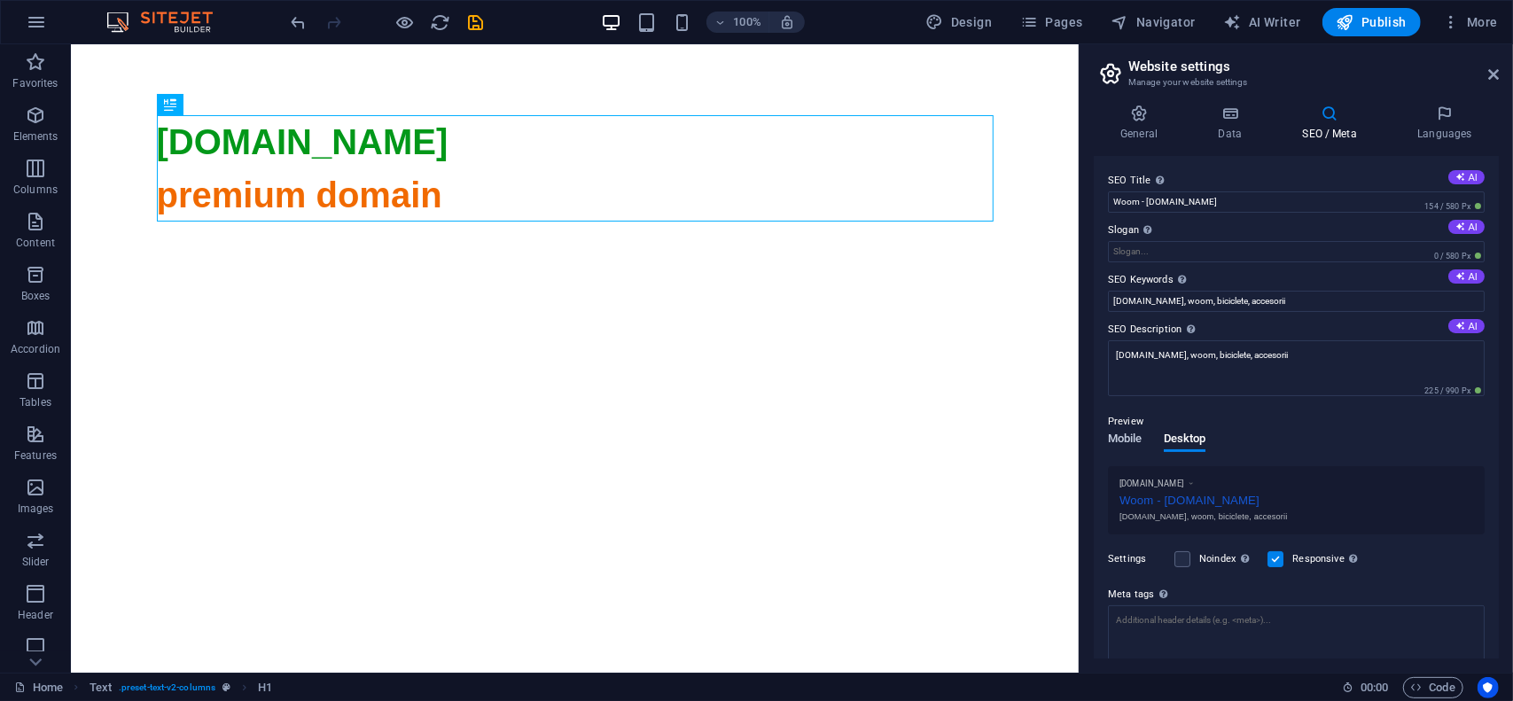
click at [1117, 442] on span "Mobile" at bounding box center [1125, 440] width 35 height 25
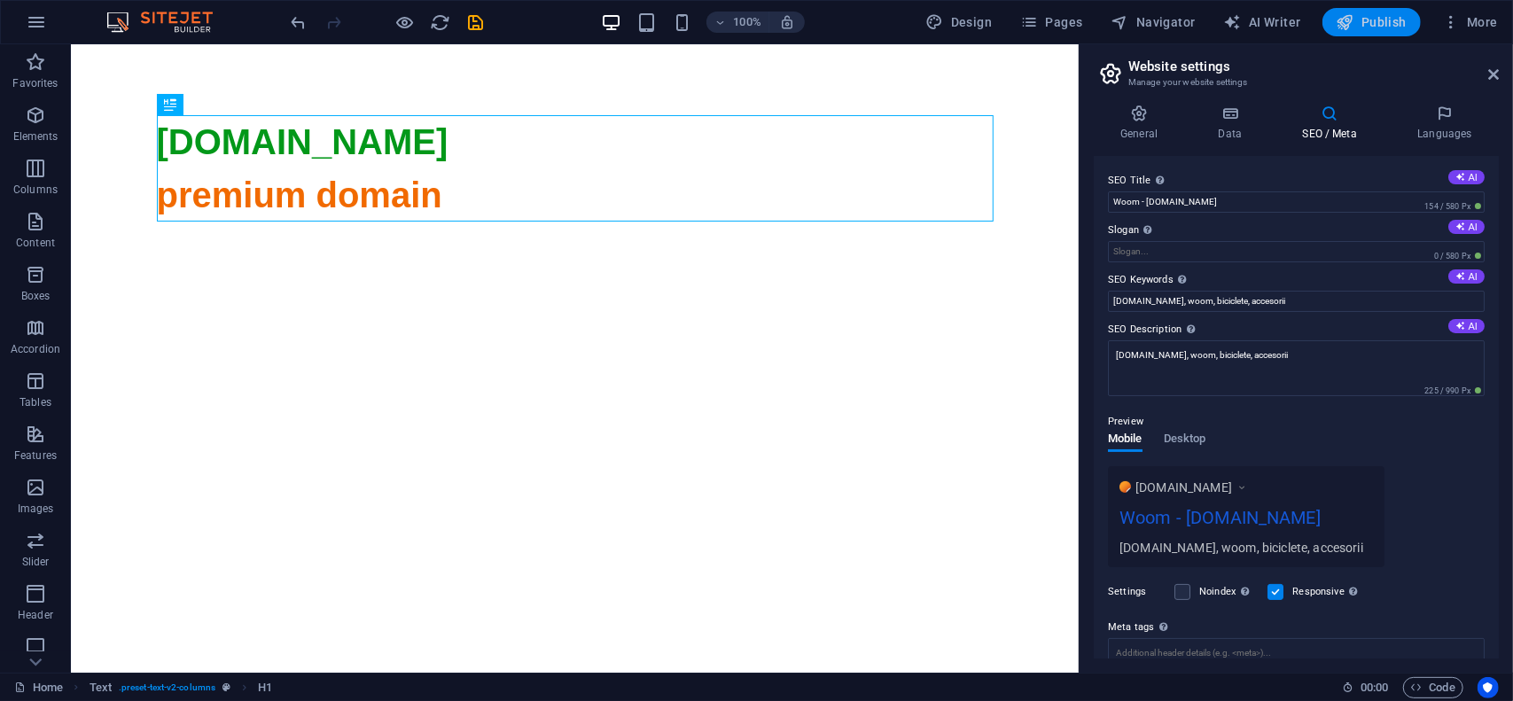
click at [1381, 22] on span "Publish" at bounding box center [1372, 22] width 70 height 18
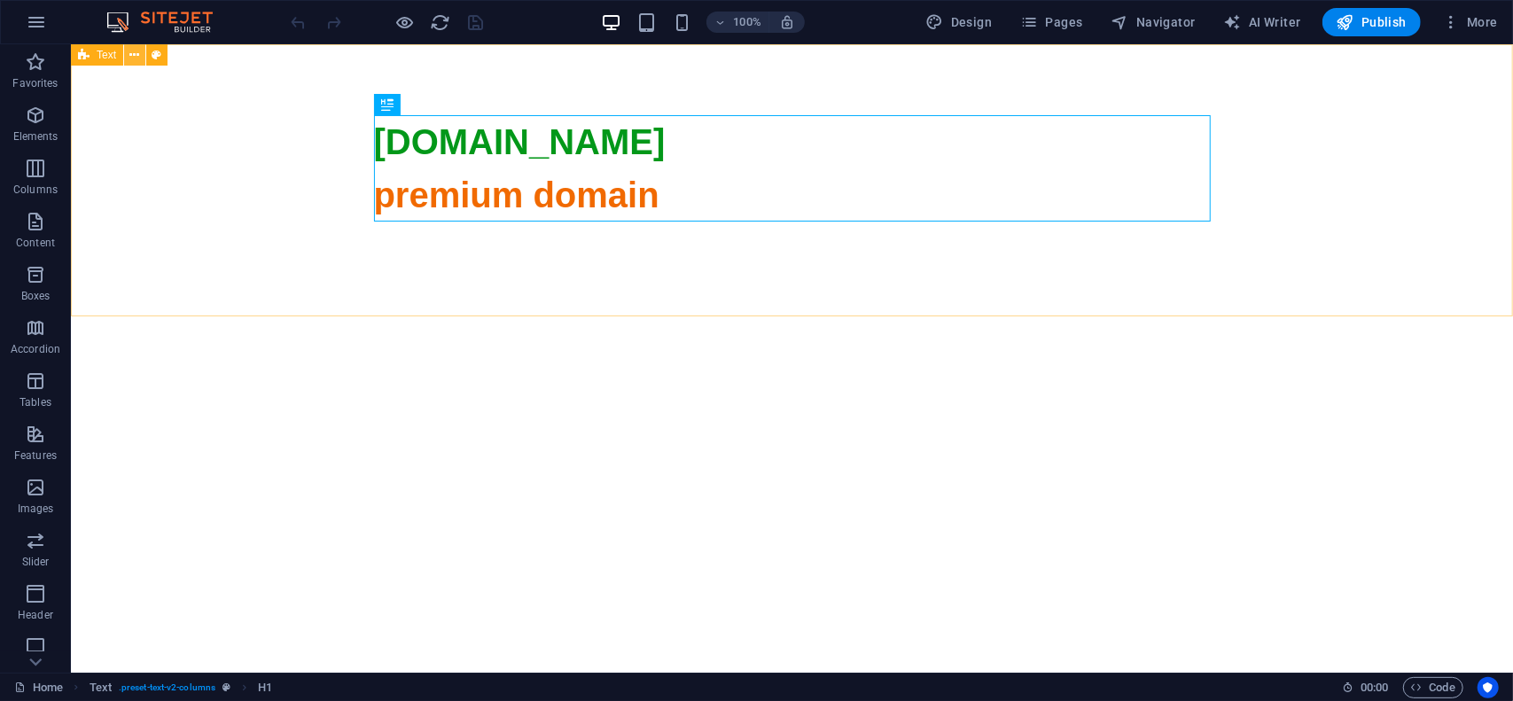
click at [130, 51] on icon at bounding box center [135, 55] width 10 height 19
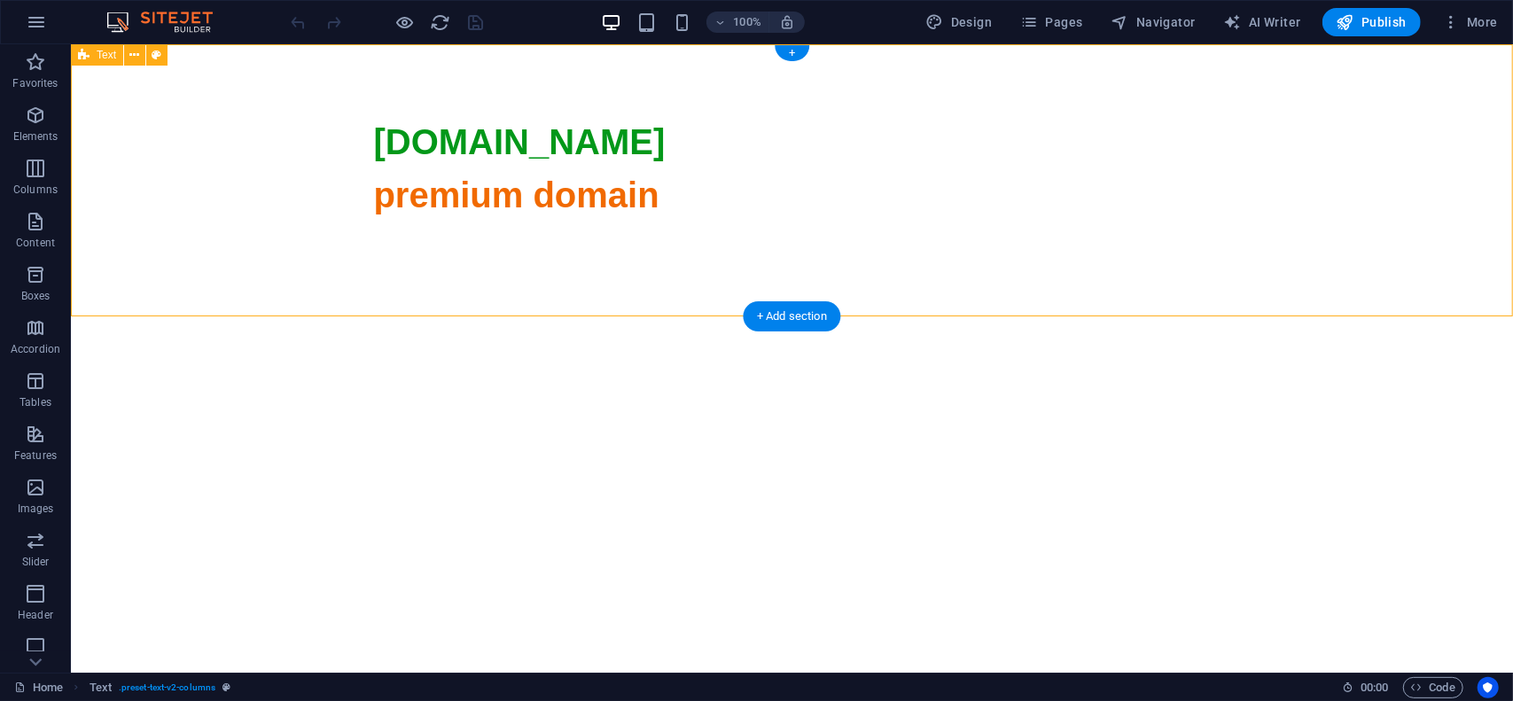
drag, startPoint x: 107, startPoint y: 193, endPoint x: 116, endPoint y: 190, distance: 9.5
click at [108, 193] on div "[DOMAIN_NAME] premium domain [EMAIL_ADDRESS][DOMAIN_NAME]" at bounding box center [791, 604] width 1442 height 1123
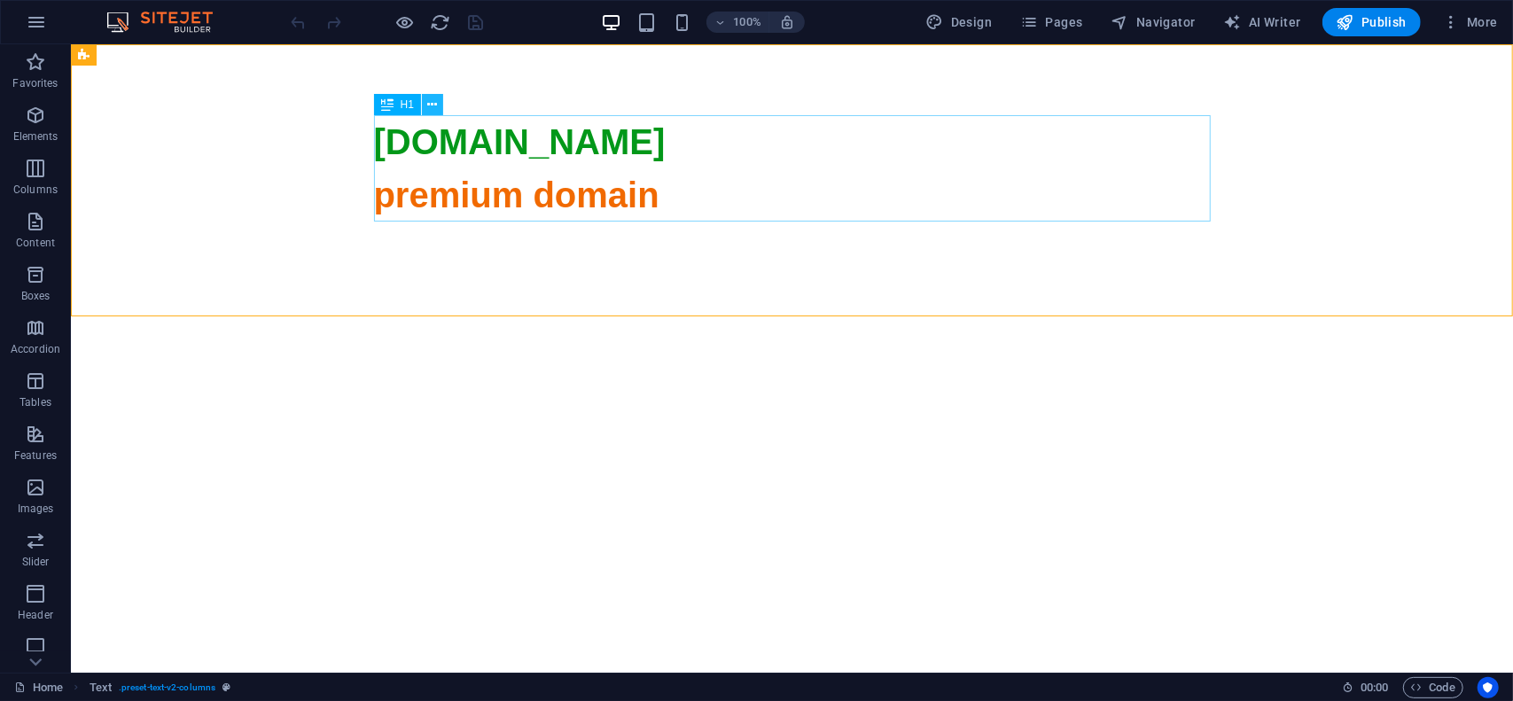
click at [428, 105] on icon at bounding box center [433, 105] width 10 height 19
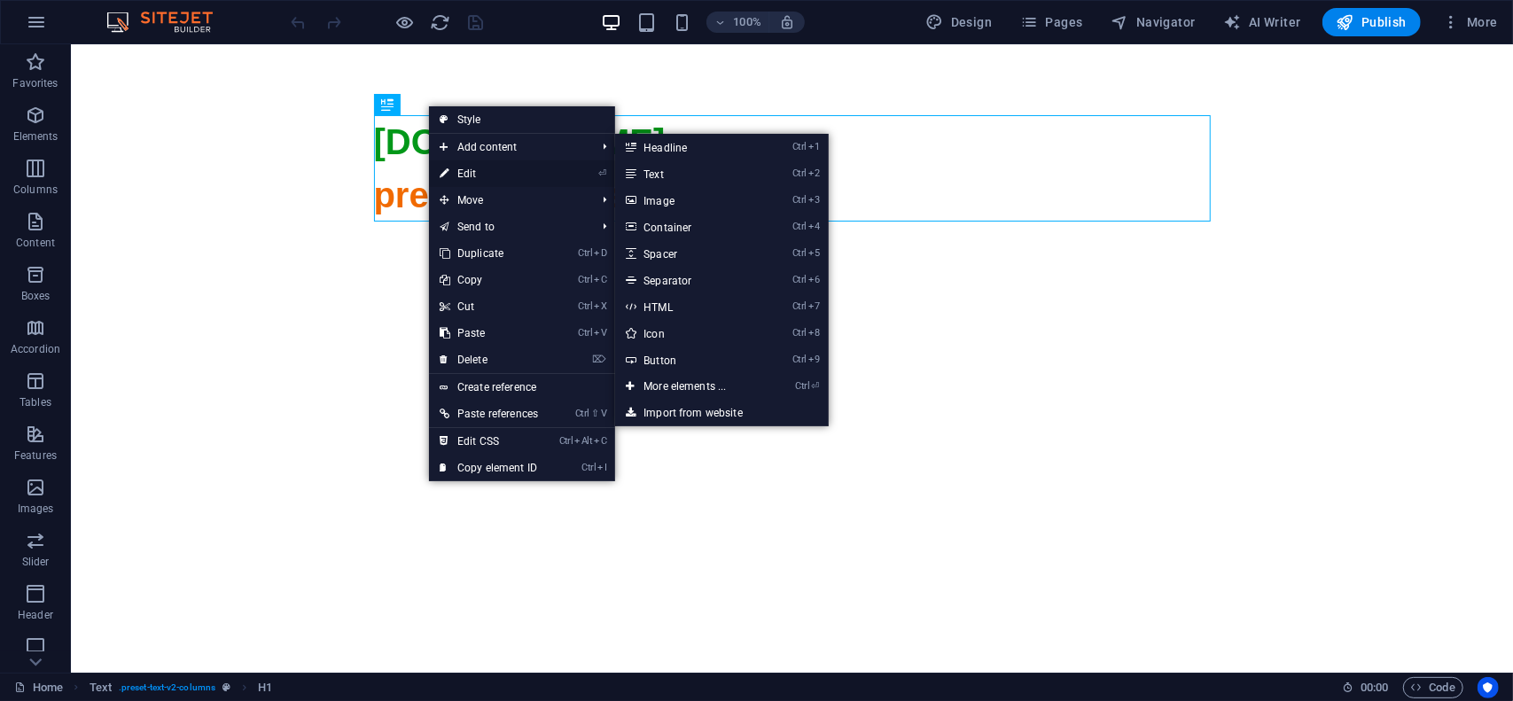
click at [478, 169] on link "⏎ Edit" at bounding box center [489, 173] width 120 height 27
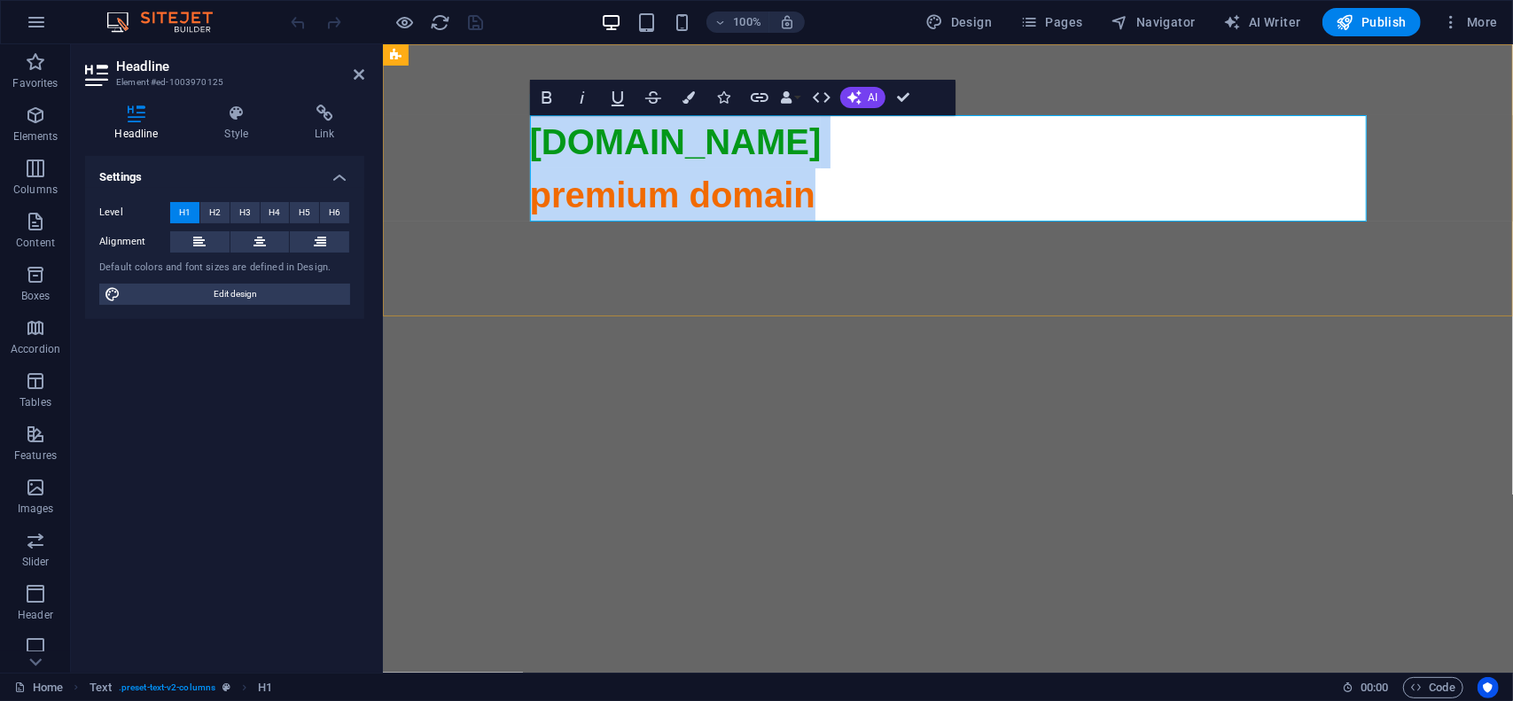
click at [653, 197] on span "premium domain" at bounding box center [671, 194] width 285 height 39
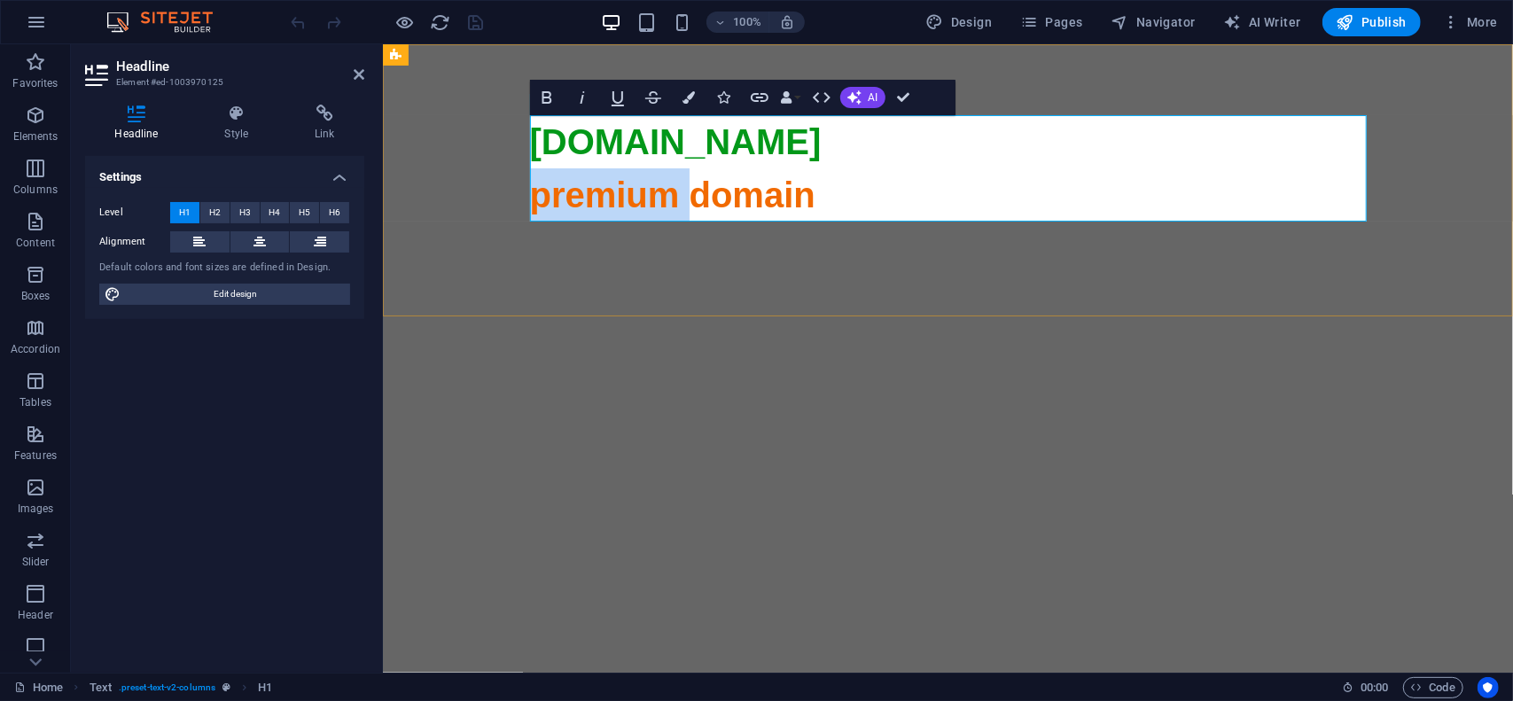
click at [653, 197] on span "premium domain" at bounding box center [671, 194] width 285 height 39
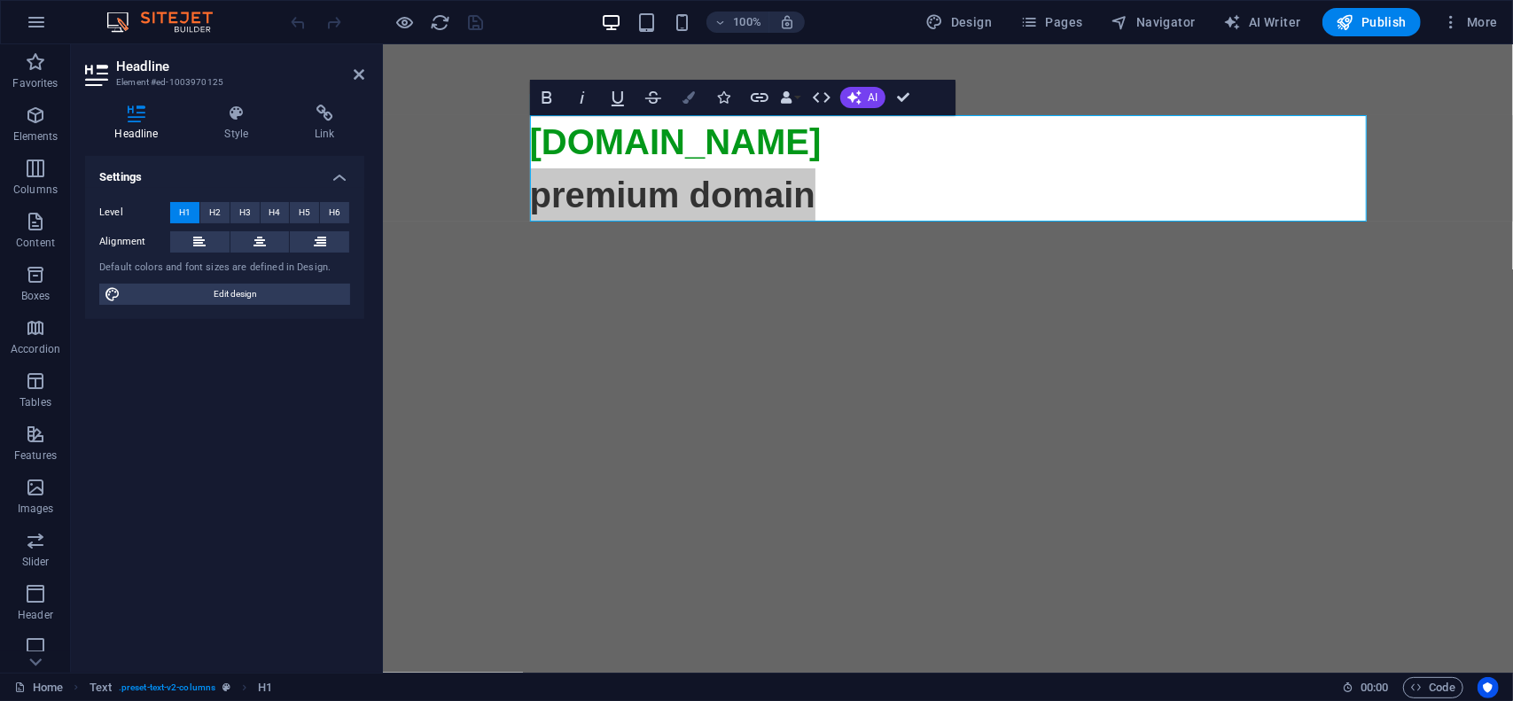
click at [693, 95] on icon "button" at bounding box center [689, 97] width 12 height 12
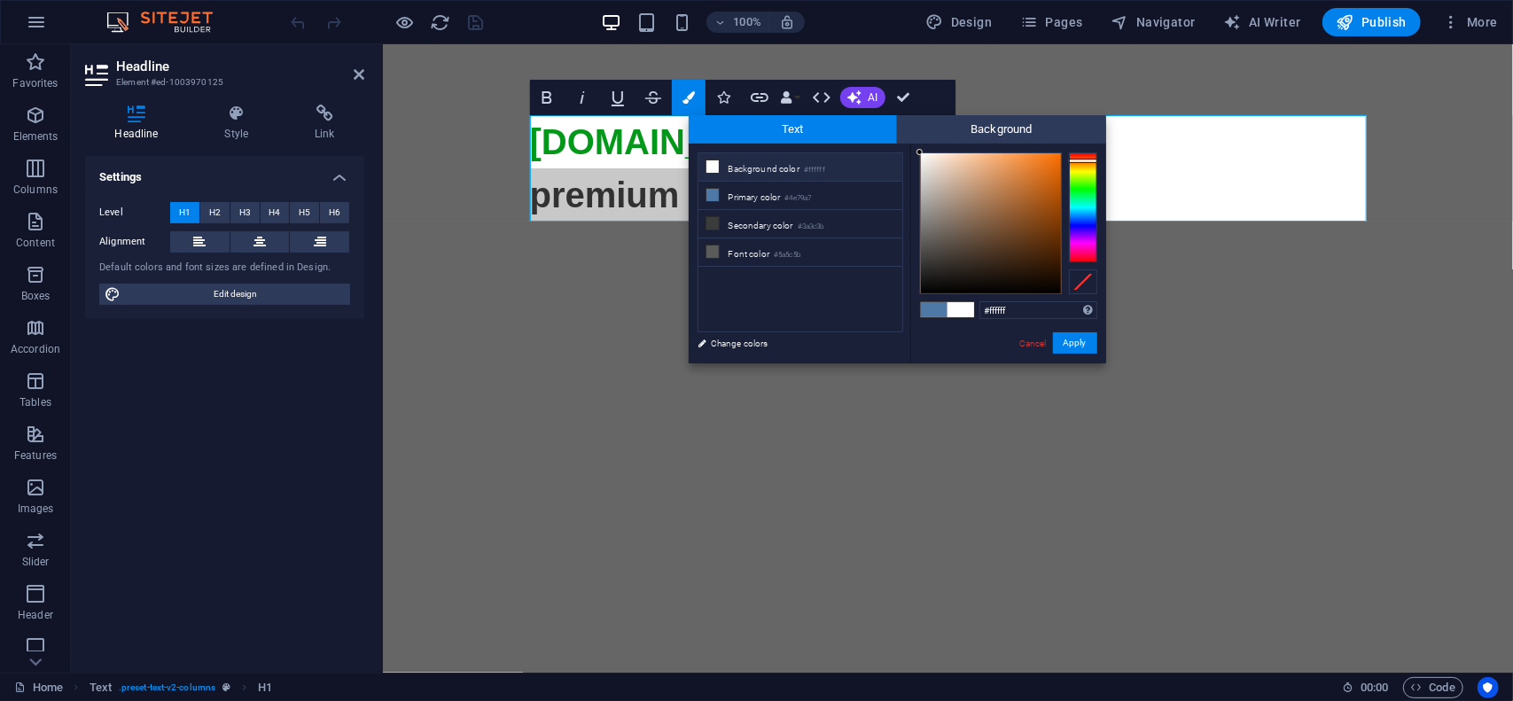
drag, startPoint x: 923, startPoint y: 155, endPoint x: 912, endPoint y: 148, distance: 12.8
click at [911, 150] on div "#ffffff Supported formats #0852ed rgb(8, 82, 237) rgba(8, 82, 237, 90%) hsv(221…" at bounding box center [1008, 382] width 196 height 477
click at [920, 155] on div at bounding box center [920, 155] width 6 height 6
click at [1077, 343] on button "Apply" at bounding box center [1075, 342] width 44 height 21
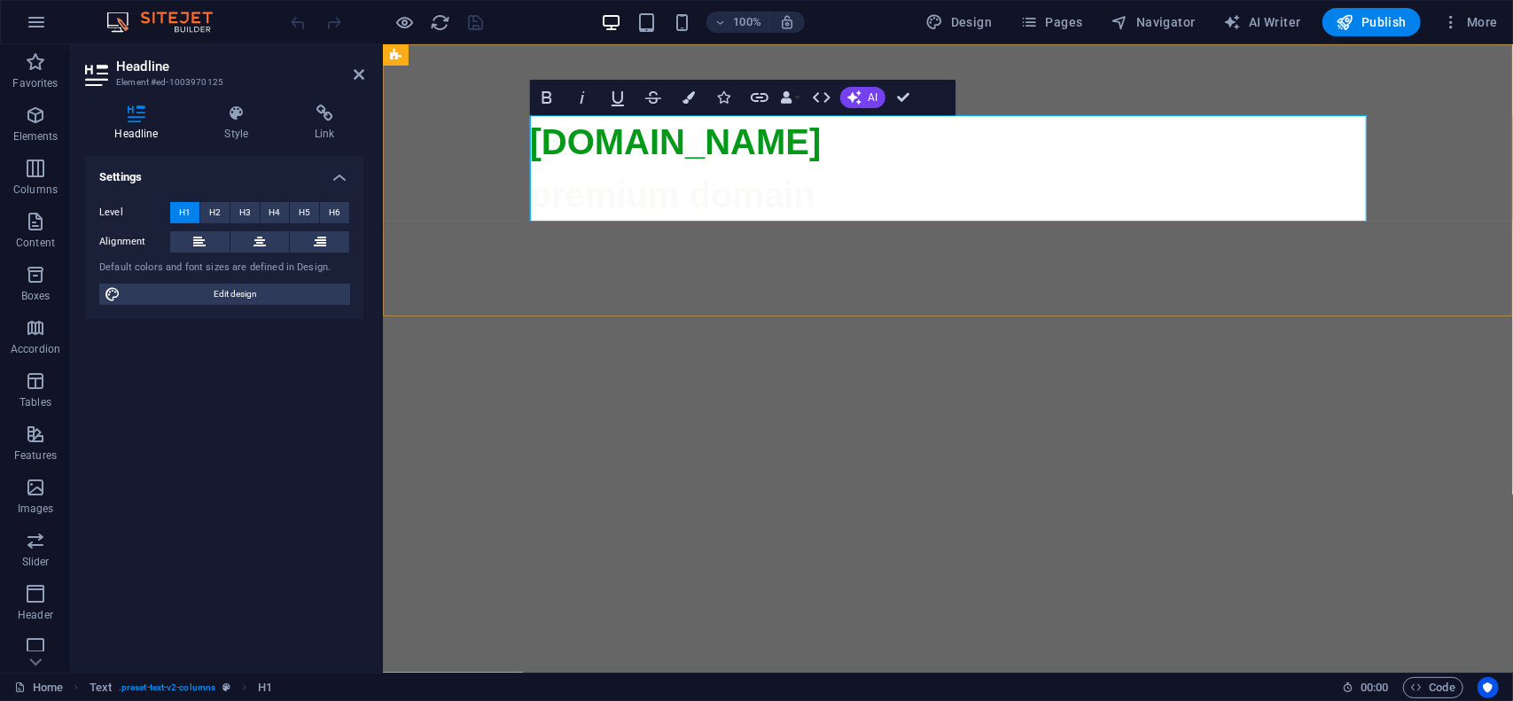
click at [772, 195] on span "premium domain" at bounding box center [947, 620] width 837 height 890
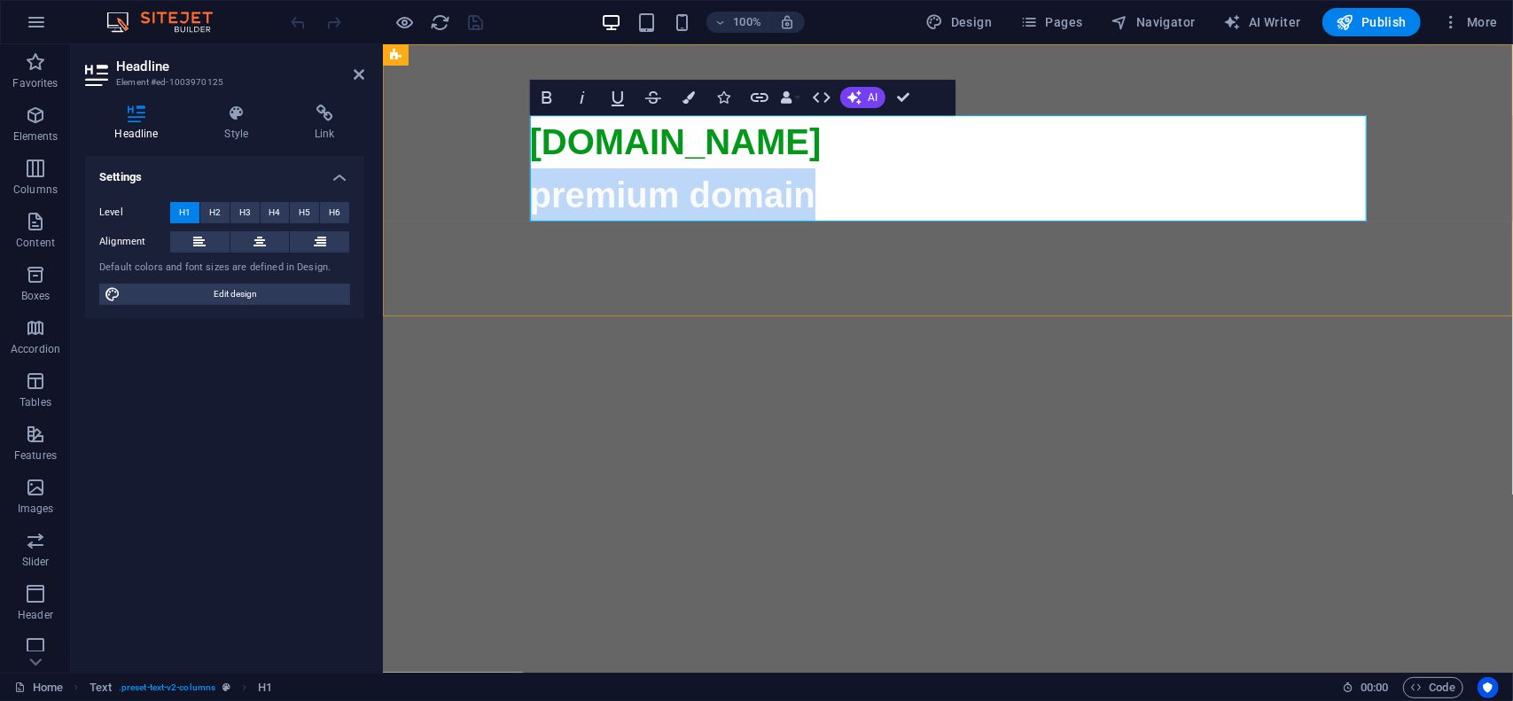
click at [772, 195] on span "premium domain" at bounding box center [947, 620] width 837 height 890
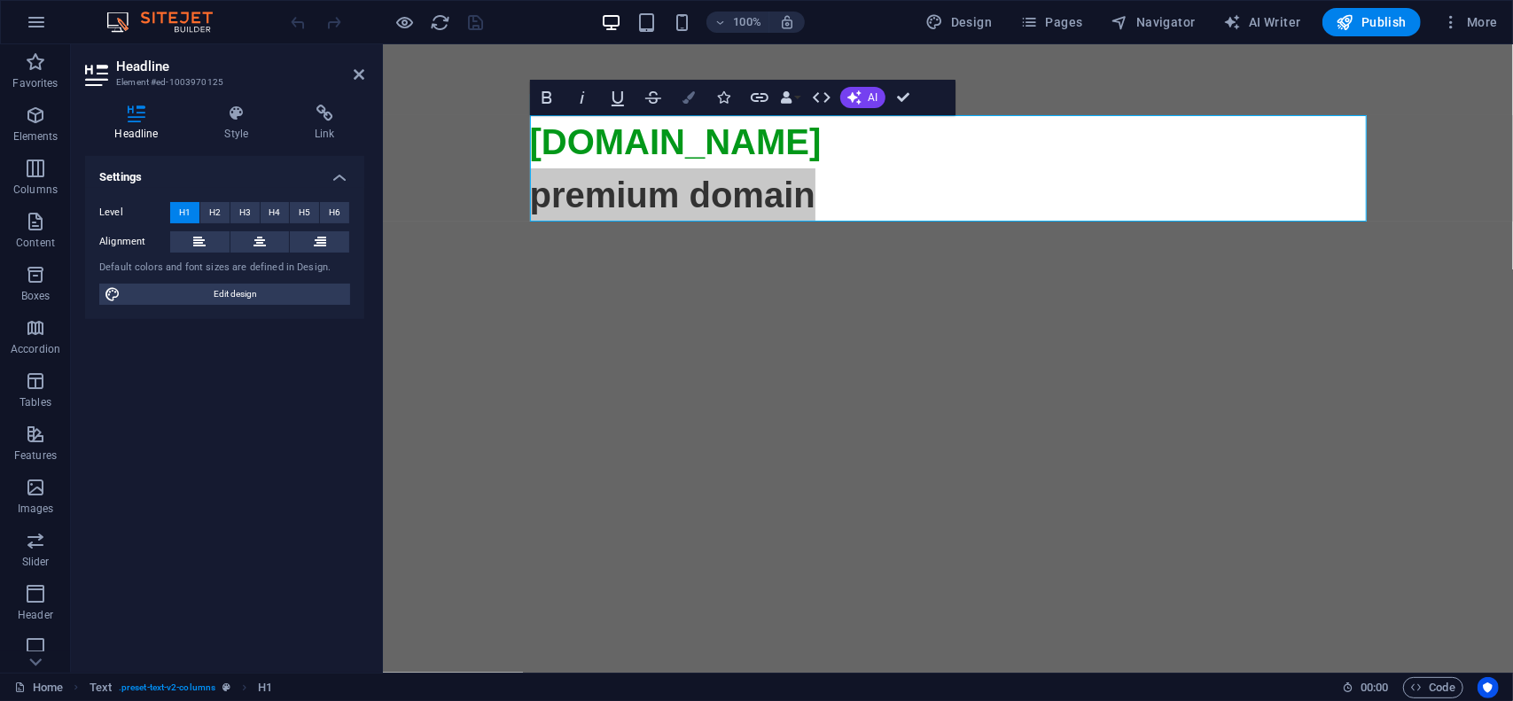
click at [695, 98] on button "Colors" at bounding box center [689, 97] width 34 height 35
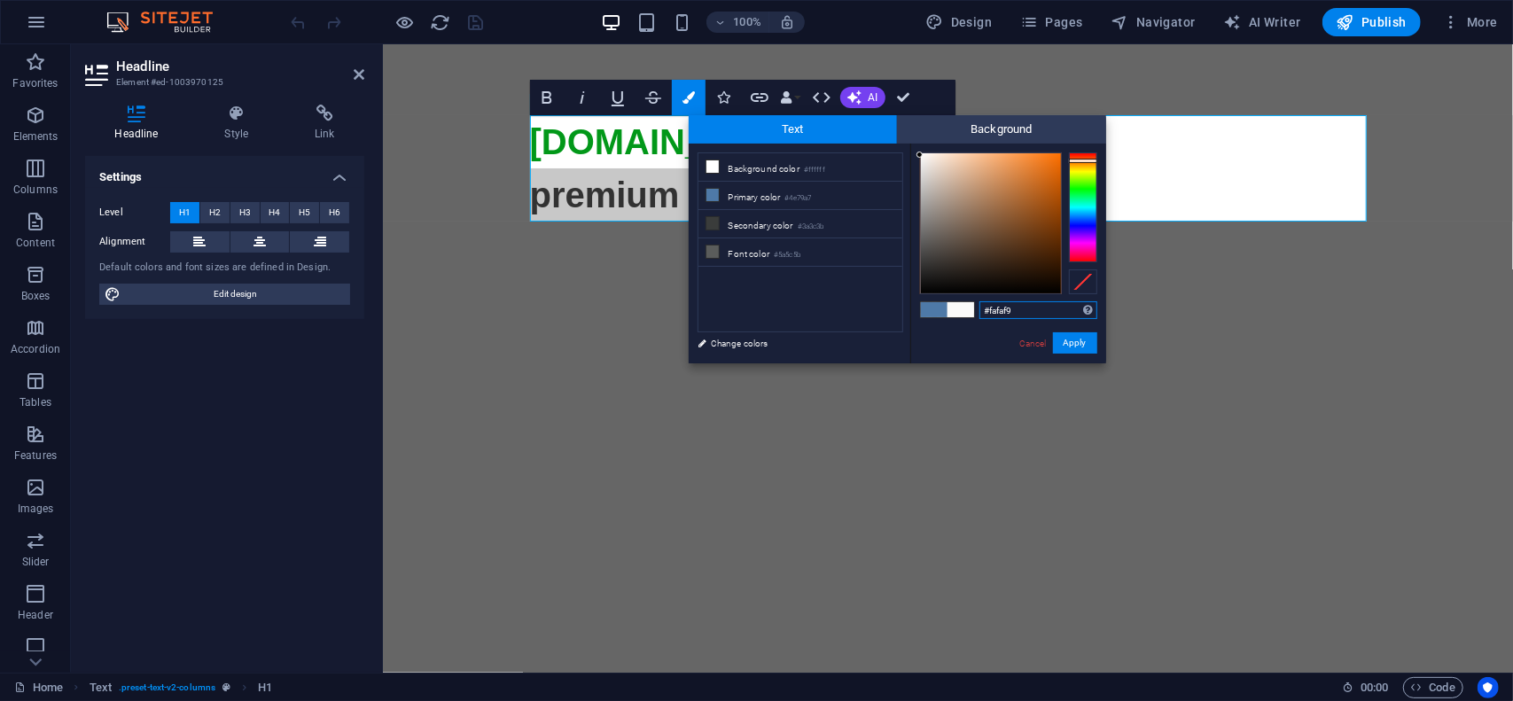
type input "#fa6f02"
click at [1059, 155] on div at bounding box center [991, 223] width 140 height 140
click at [1079, 340] on button "Apply" at bounding box center [1075, 342] width 44 height 21
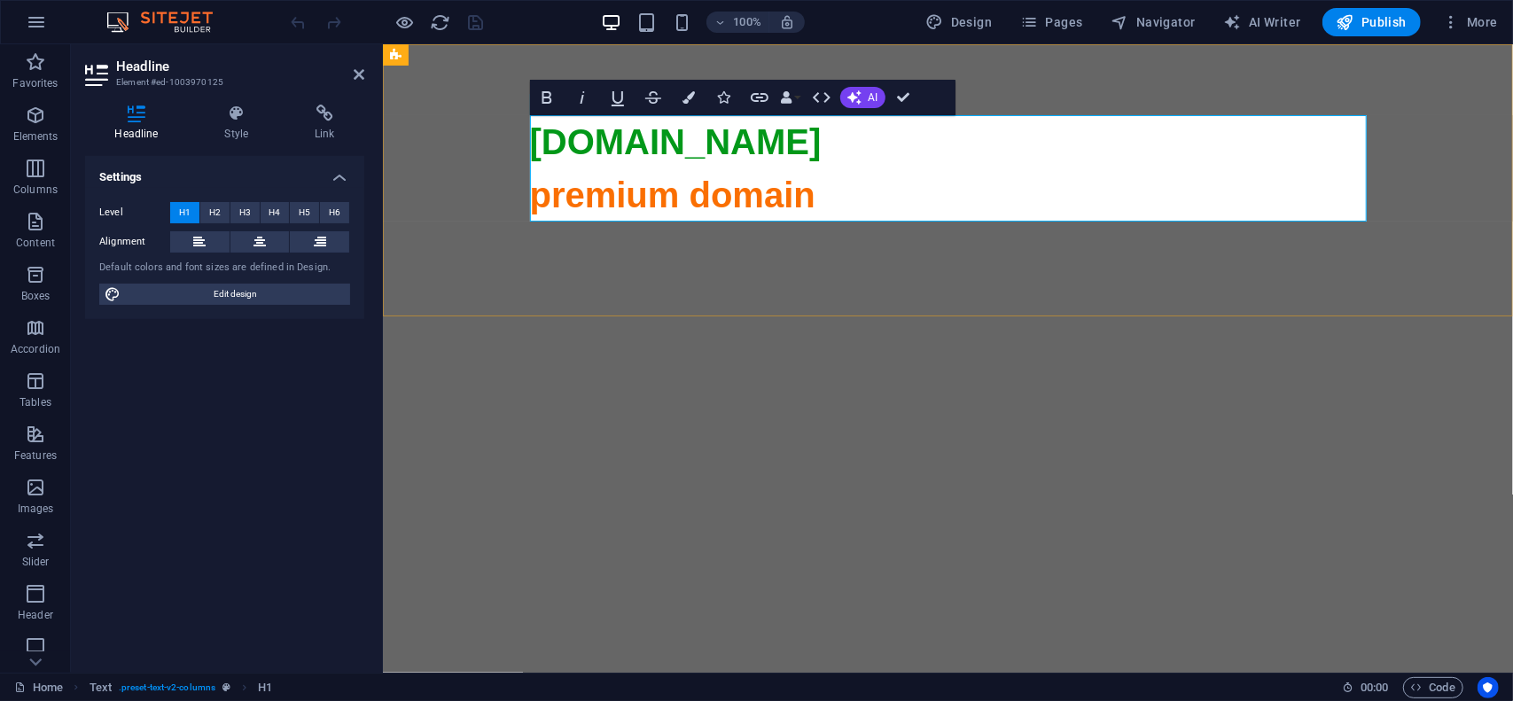
click at [902, 205] on h1 "[DOMAIN_NAME] premium domain" at bounding box center [947, 592] width 837 height 957
click at [745, 188] on span "premium domain" at bounding box center [947, 620] width 837 height 890
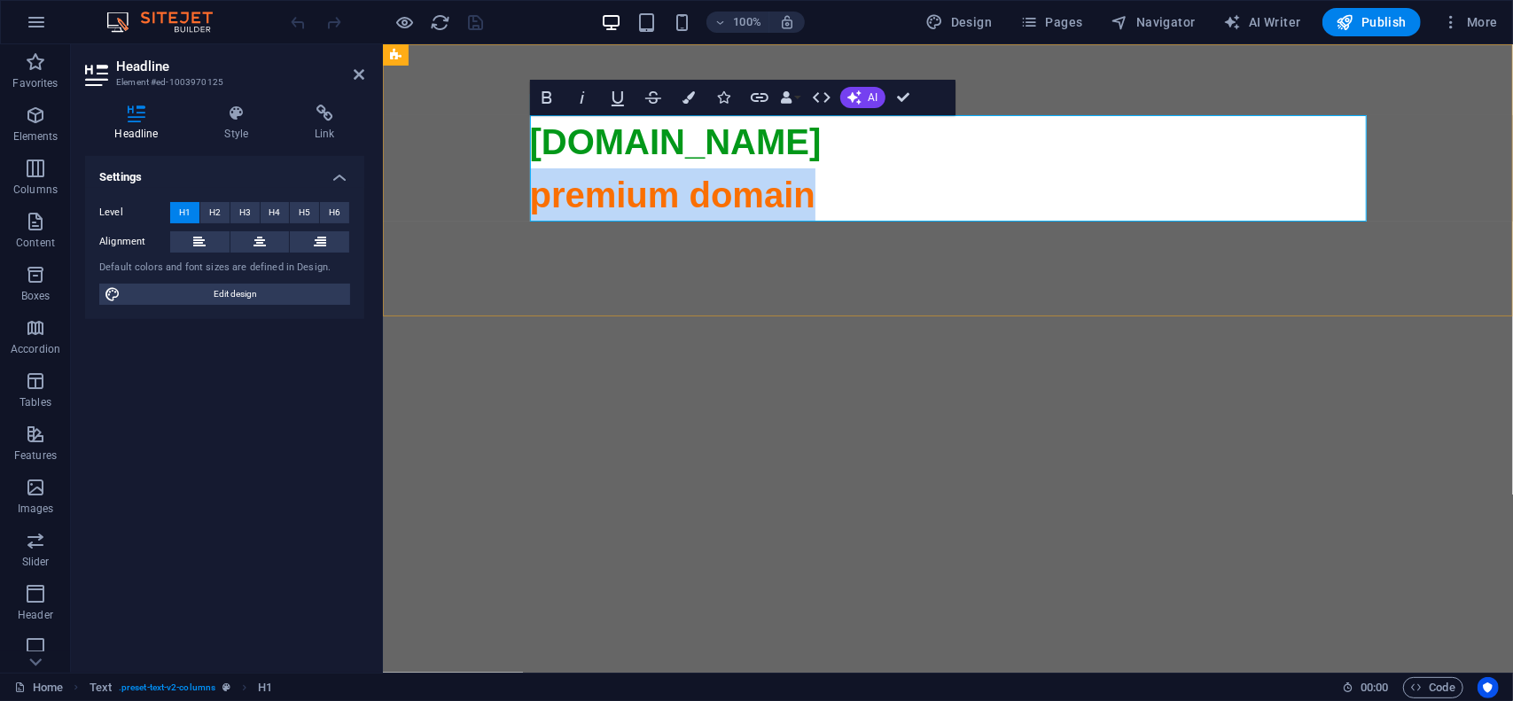
click at [745, 188] on span "premium domain" at bounding box center [947, 620] width 837 height 890
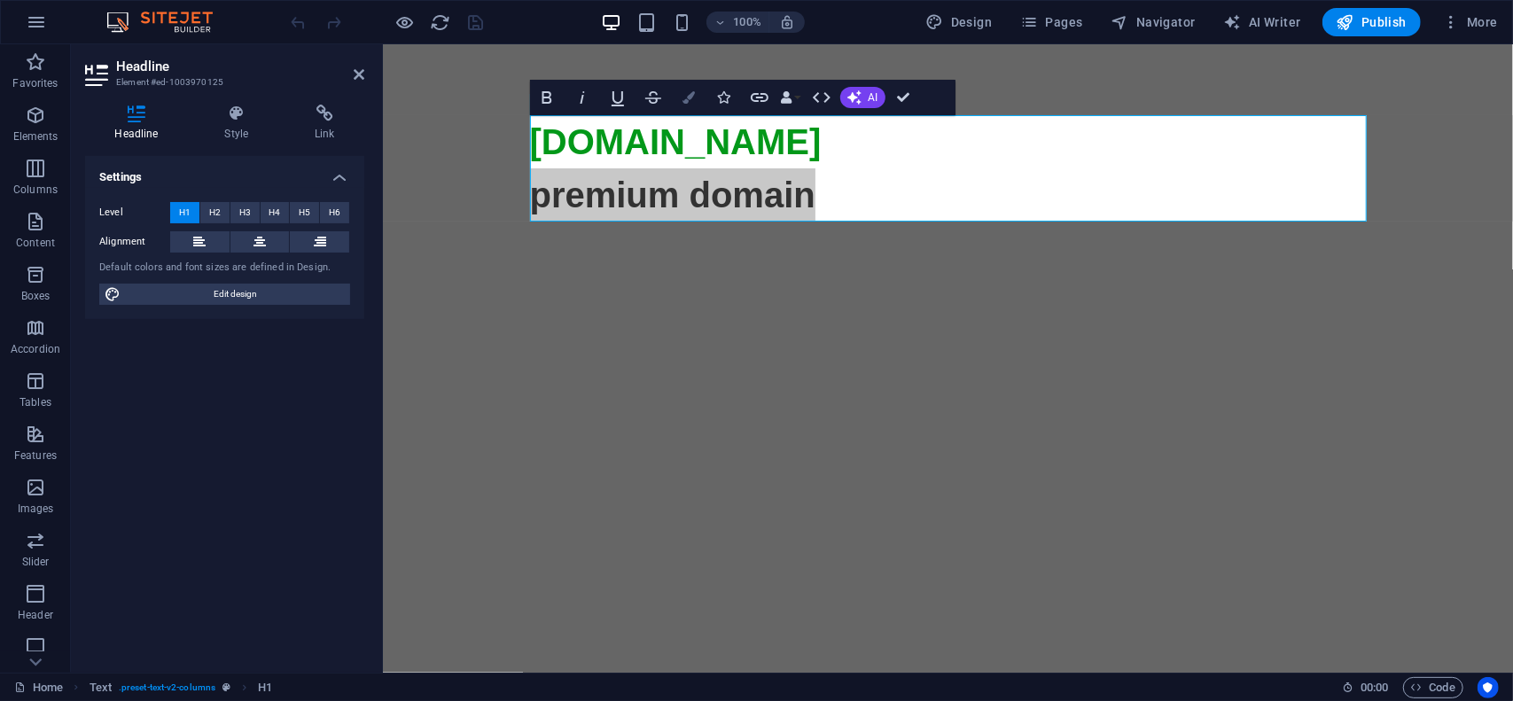
click at [699, 106] on button "Colors" at bounding box center [689, 97] width 34 height 35
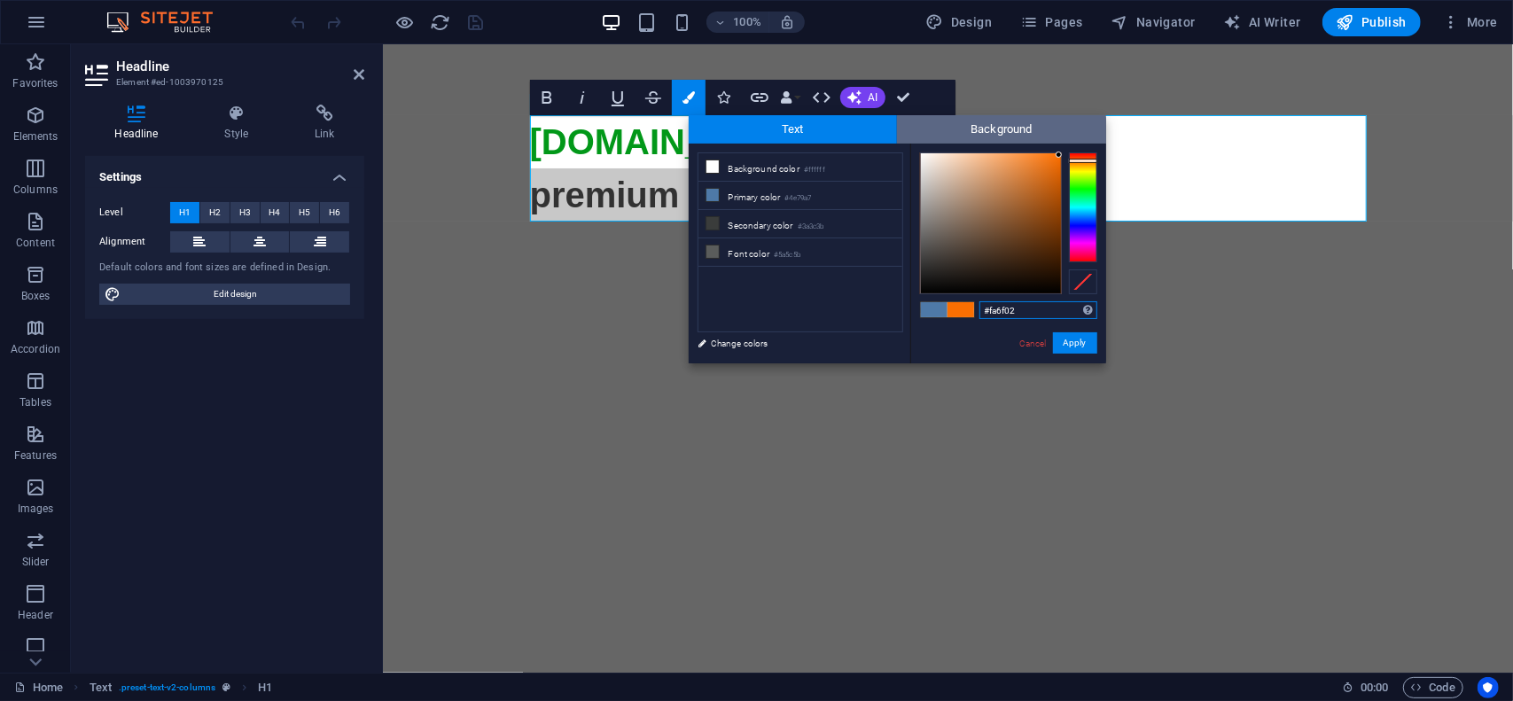
click at [1003, 129] on span "Background" at bounding box center [1001, 129] width 209 height 28
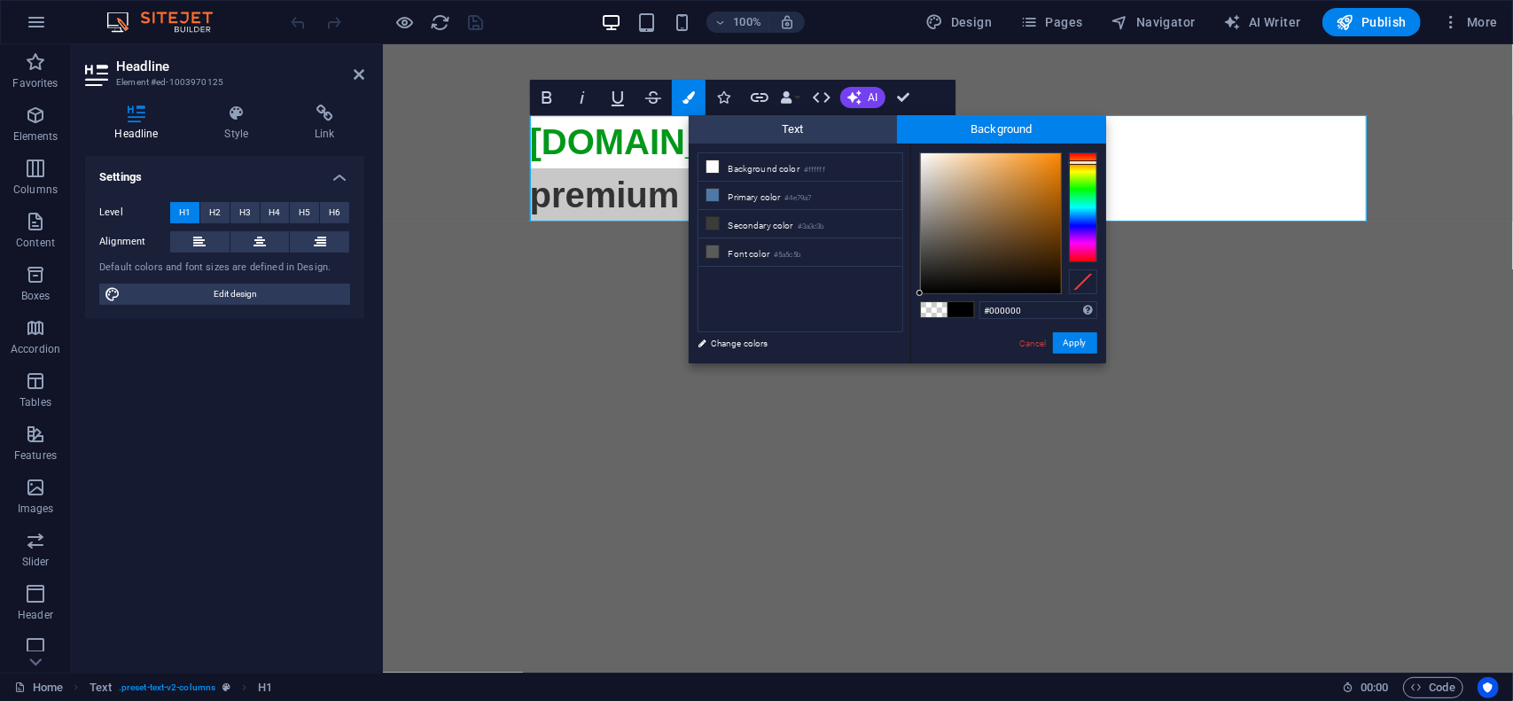
click at [1079, 162] on div at bounding box center [1083, 207] width 28 height 110
type input "#f78500"
click at [1060, 157] on div at bounding box center [991, 223] width 140 height 140
drag, startPoint x: 1073, startPoint y: 345, endPoint x: 614, endPoint y: 242, distance: 469.7
click at [1073, 345] on button "Apply" at bounding box center [1075, 342] width 44 height 21
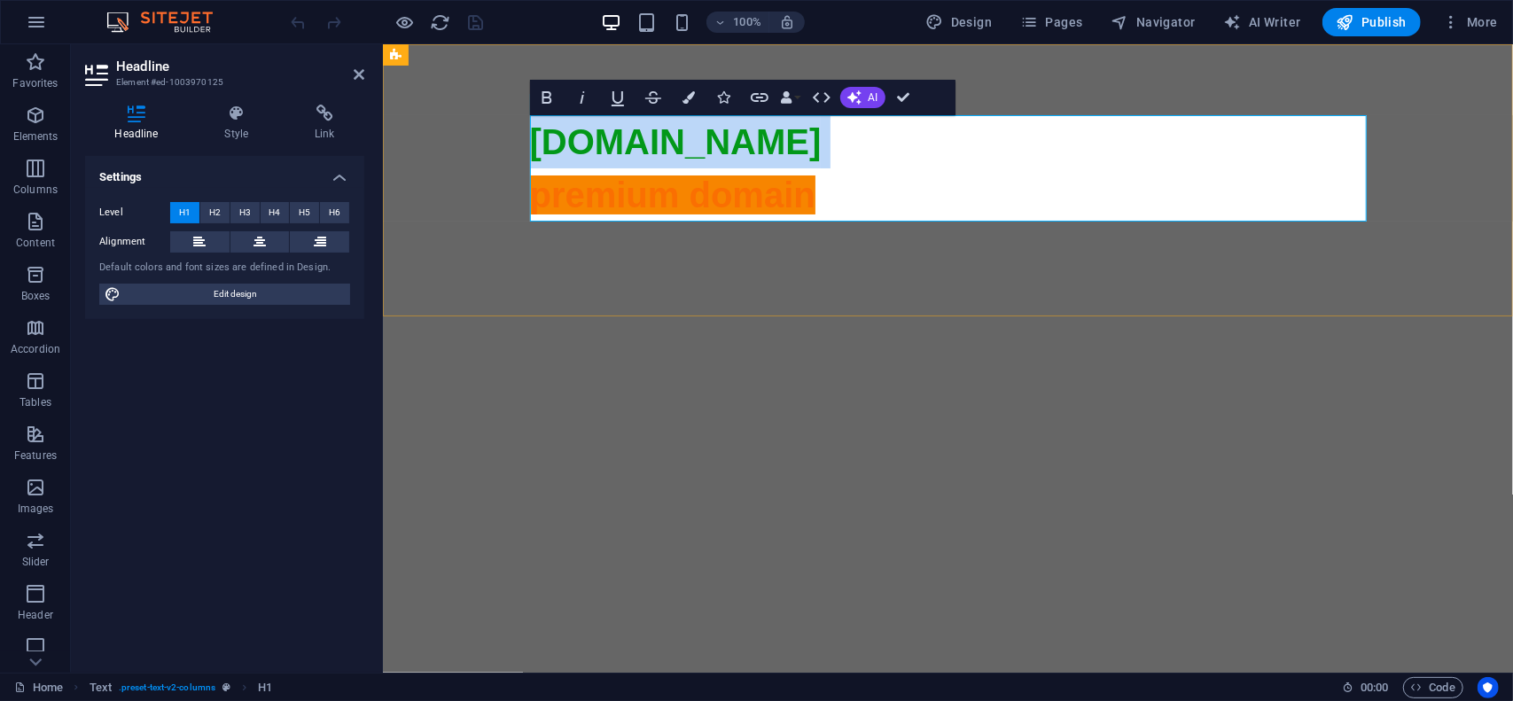
click at [876, 193] on h1 "[DOMAIN_NAME] premium domain" at bounding box center [947, 592] width 837 height 957
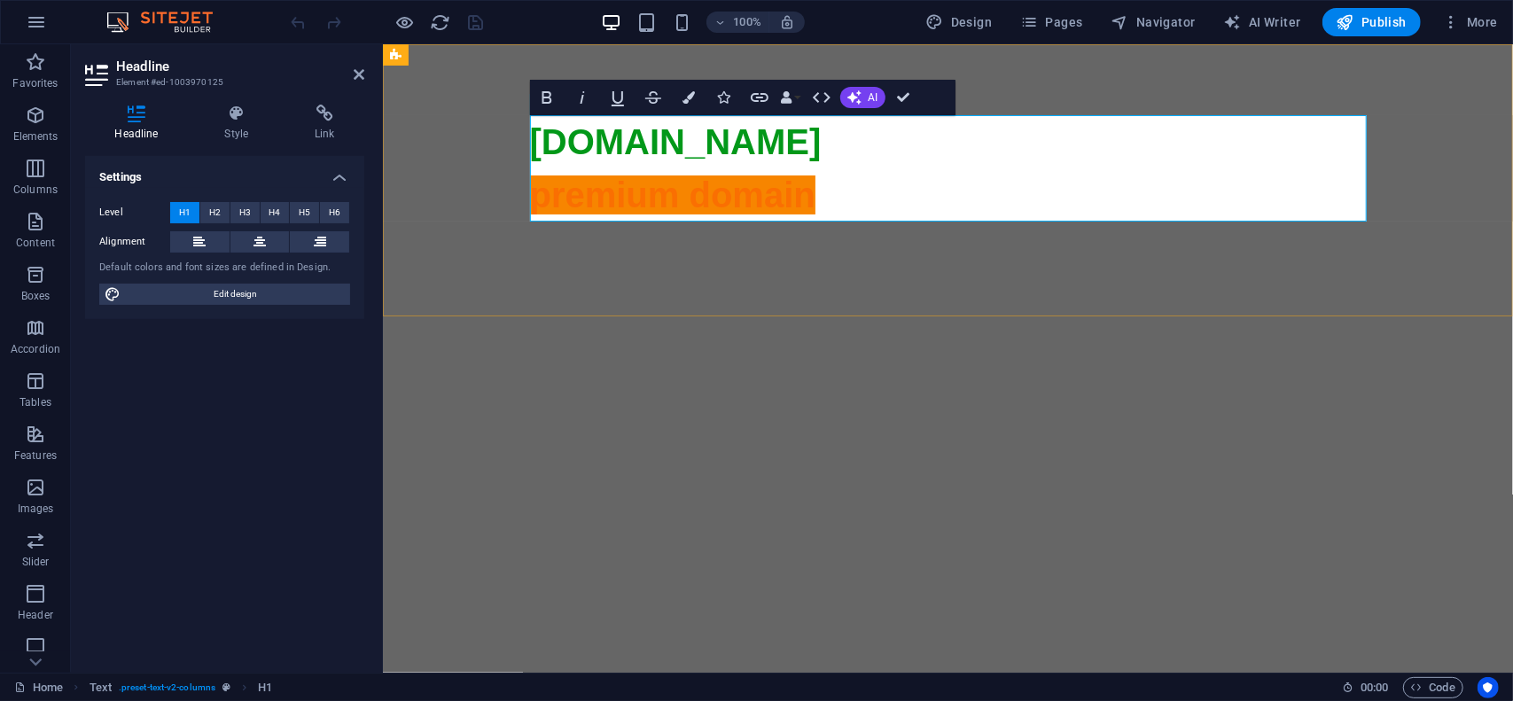
click at [831, 221] on icon at bounding box center [947, 639] width 837 height 837
click at [777, 193] on span "premium domain" at bounding box center [947, 620] width 837 height 890
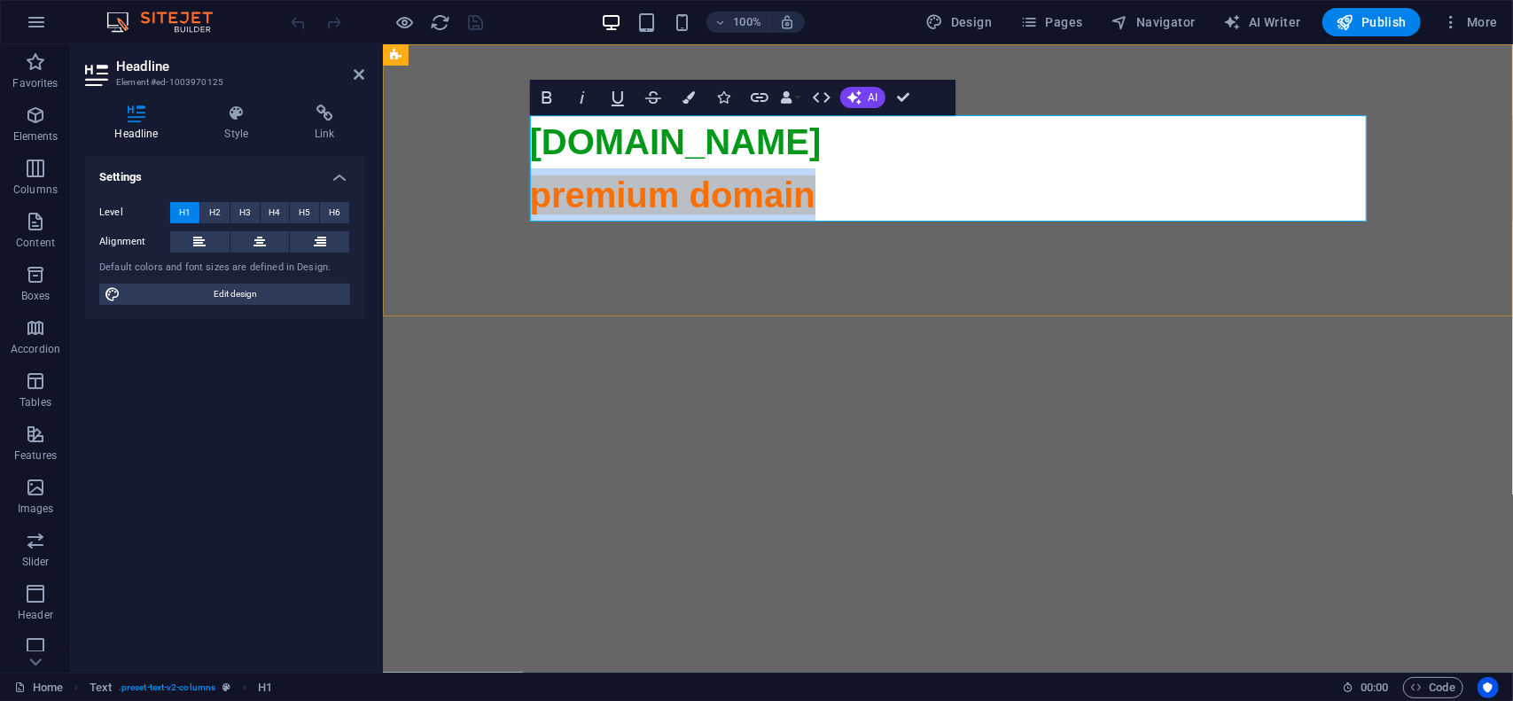
click at [777, 193] on span "premium domain" at bounding box center [947, 620] width 837 height 890
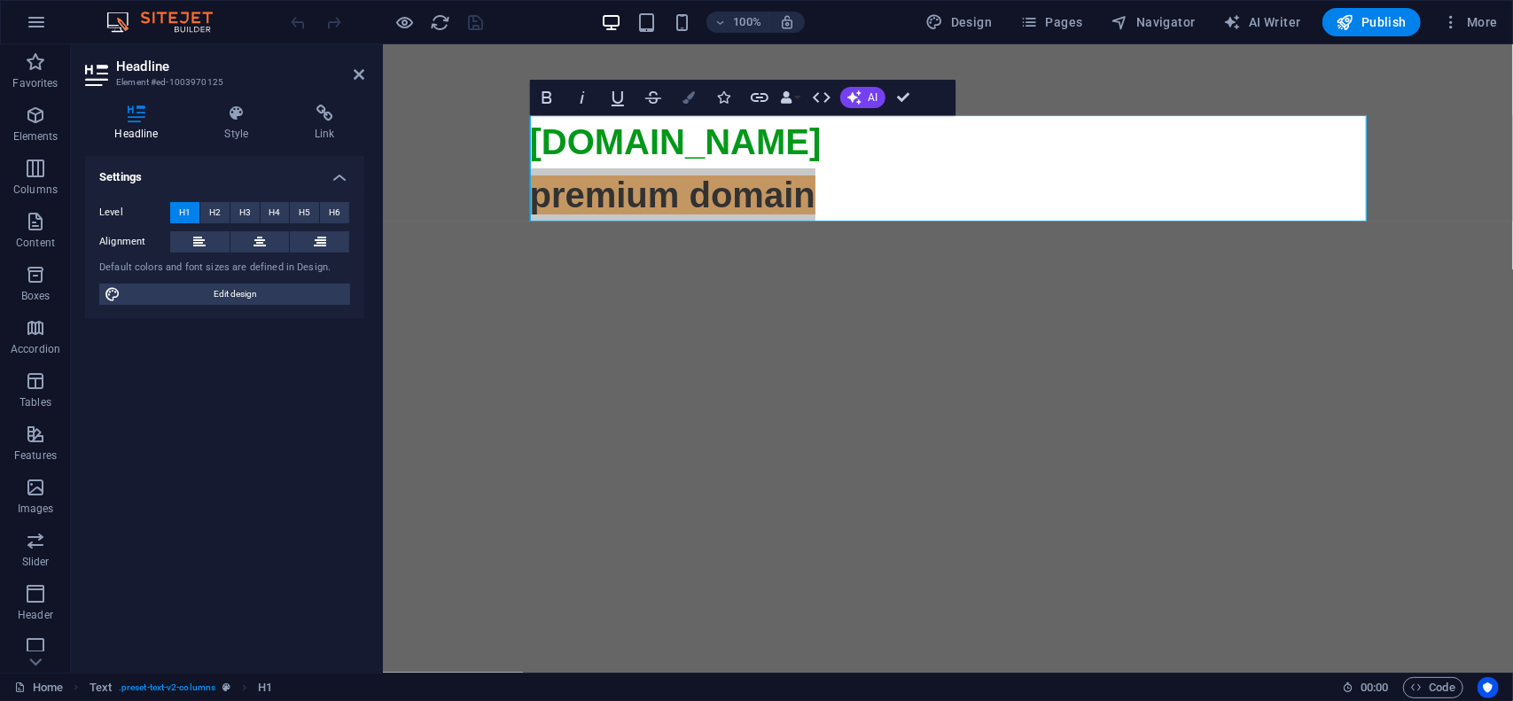
click at [692, 94] on icon "button" at bounding box center [689, 97] width 12 height 12
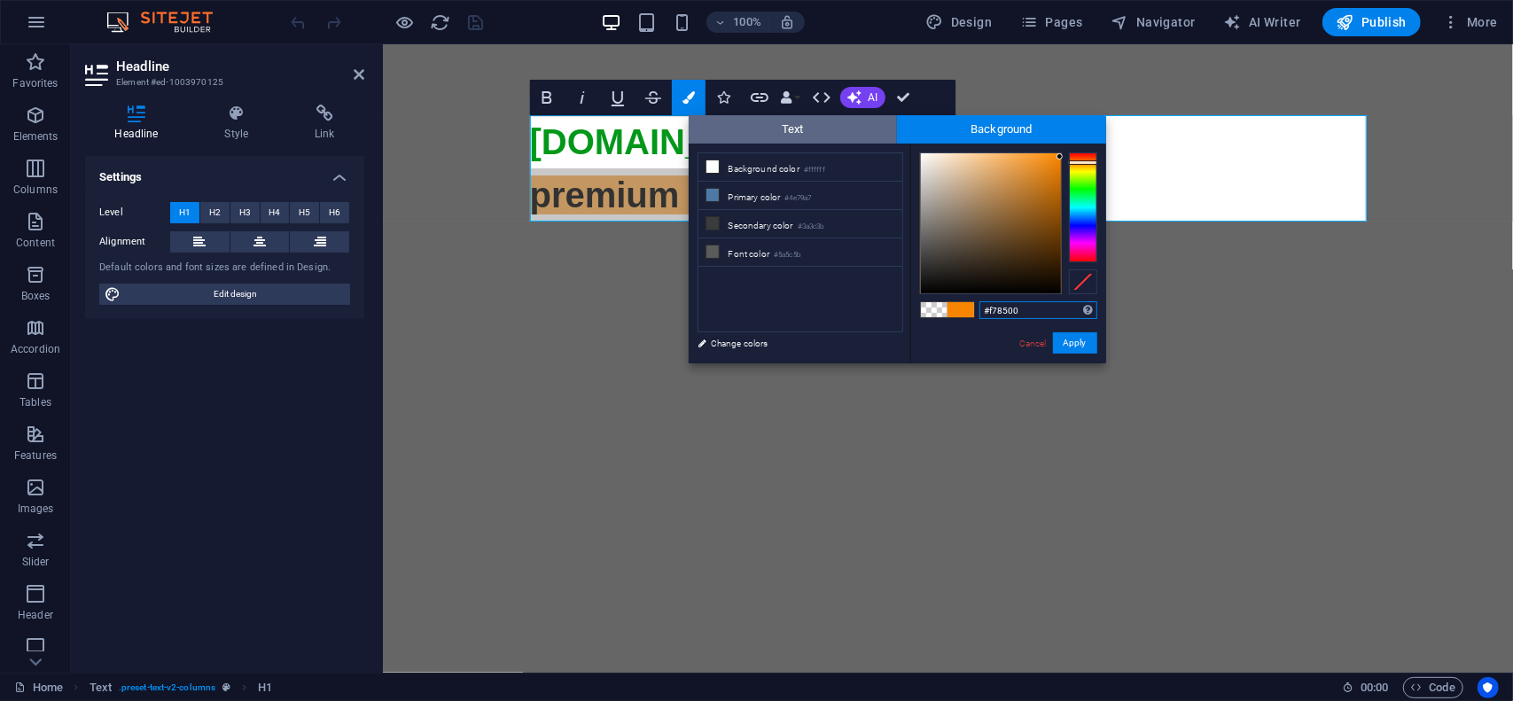
click at [813, 123] on span "Text" at bounding box center [793, 129] width 209 height 28
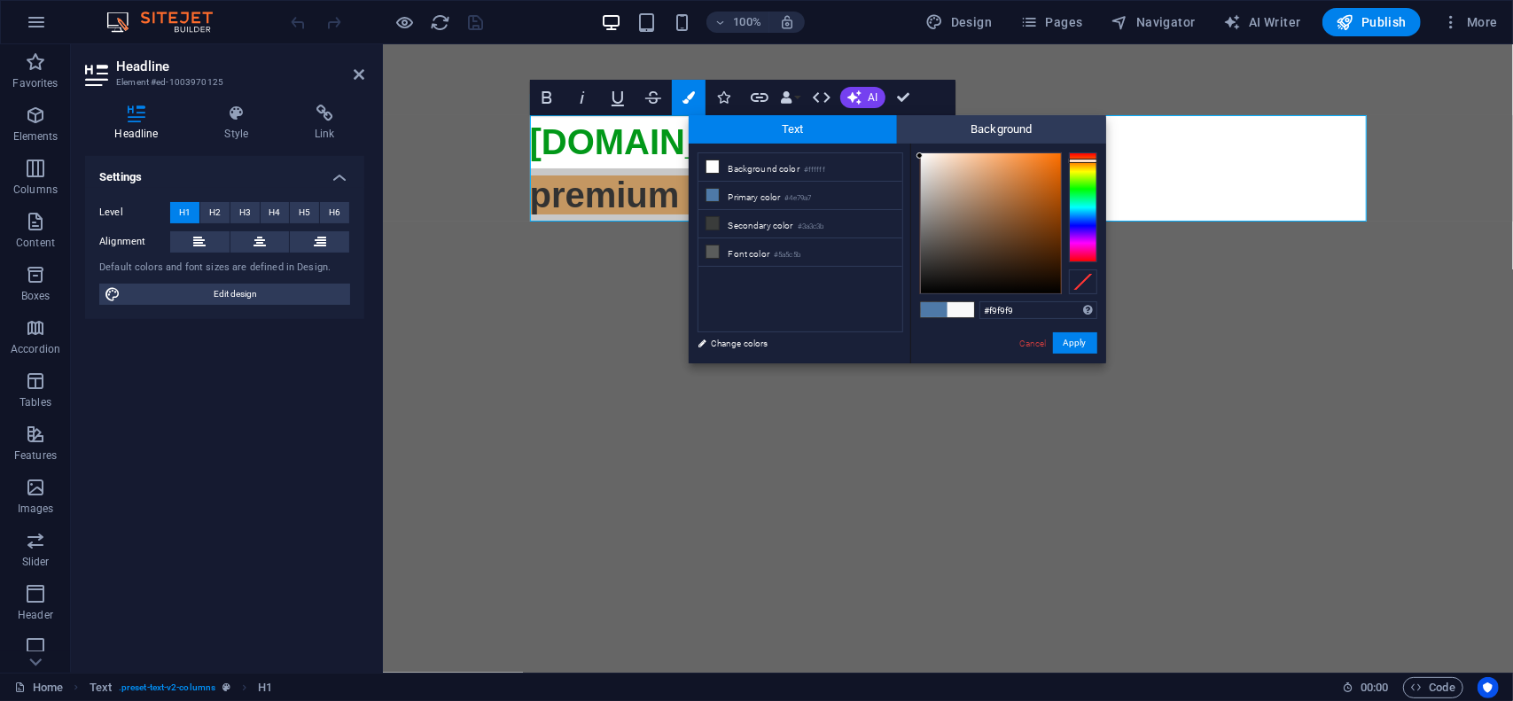
type input "#fafafa"
drag, startPoint x: 925, startPoint y: 160, endPoint x: 919, endPoint y: 148, distance: 13.1
click at [921, 155] on div at bounding box center [991, 223] width 140 height 140
click at [1071, 340] on button "Apply" at bounding box center [1075, 342] width 44 height 21
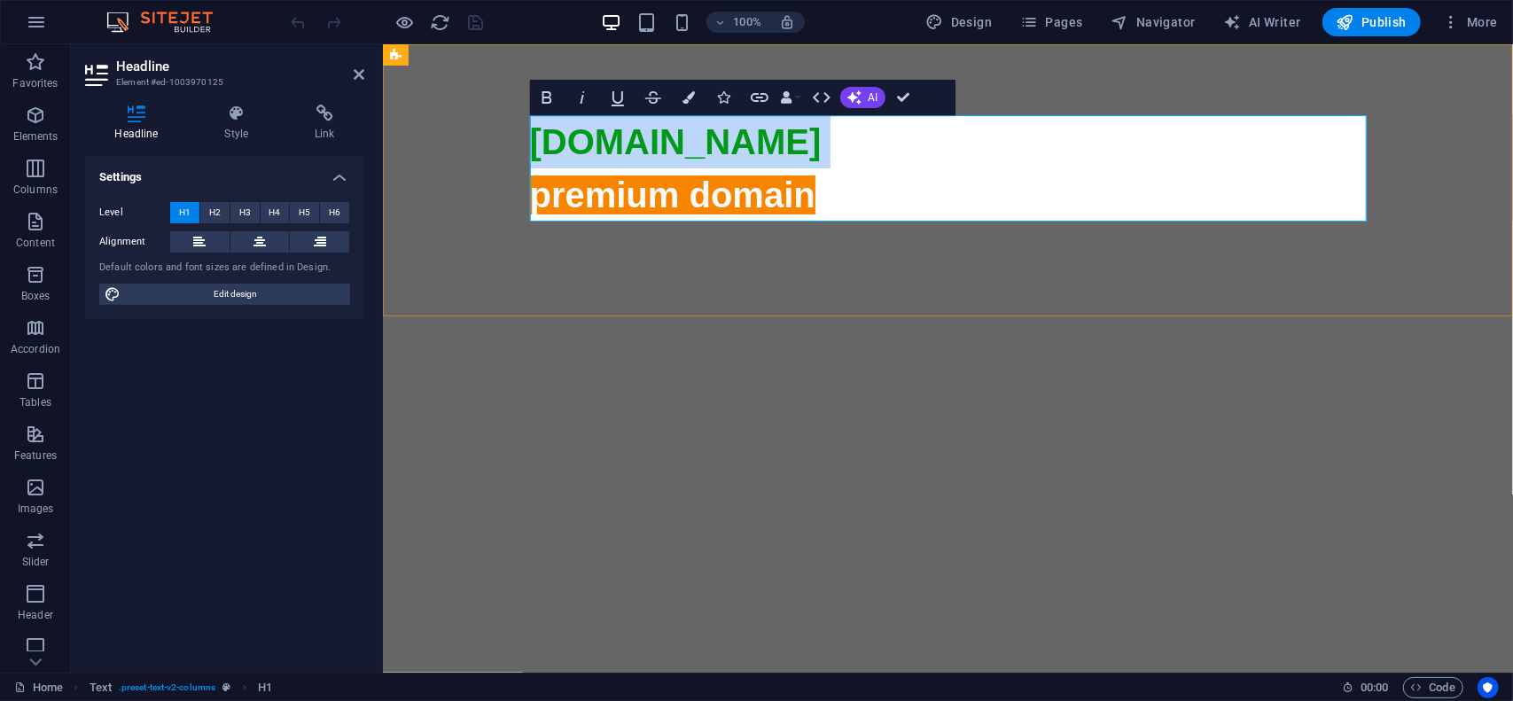
click at [836, 221] on icon at bounding box center [947, 639] width 837 height 837
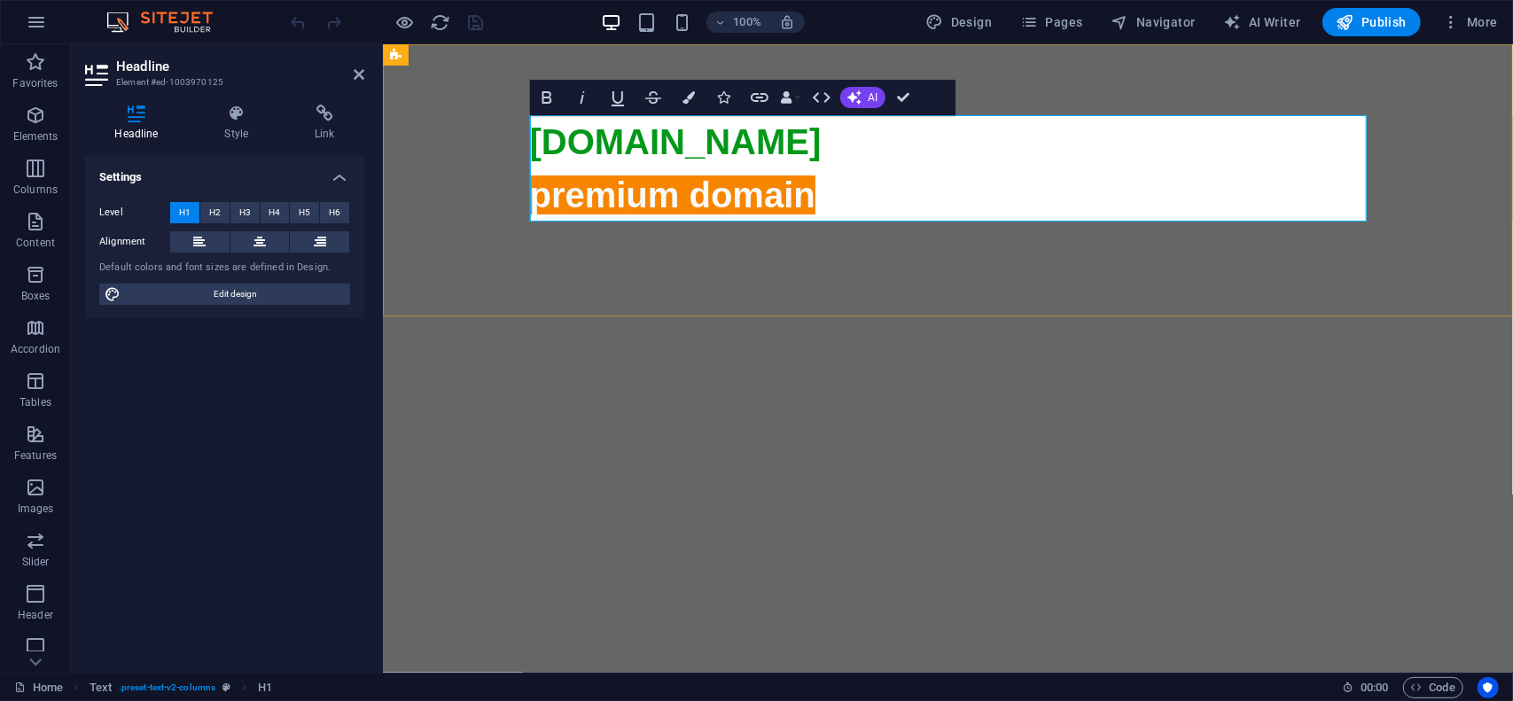
click at [813, 191] on span "premium domain" at bounding box center [947, 620] width 837 height 890
click at [1386, 22] on span "Publish" at bounding box center [1372, 22] width 70 height 18
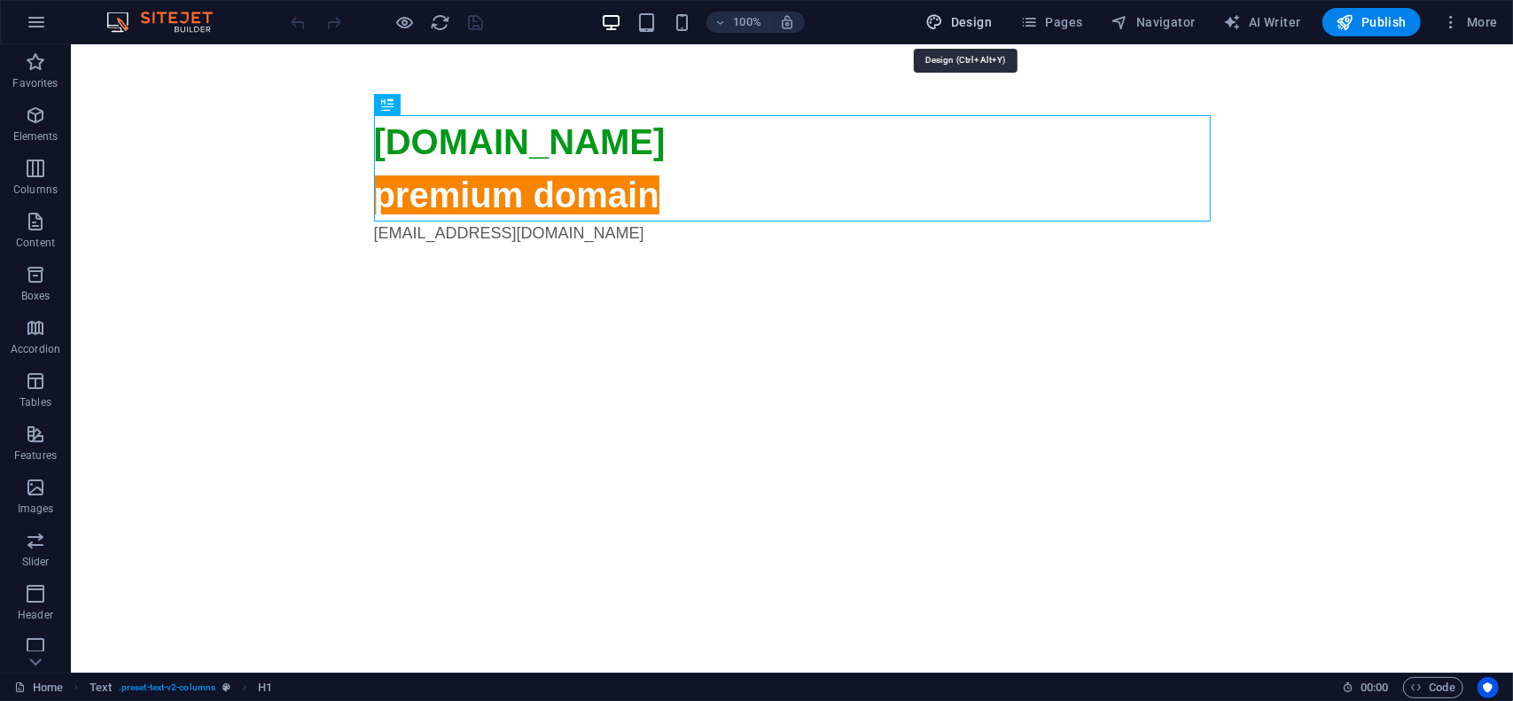
click at [974, 19] on span "Design" at bounding box center [959, 22] width 66 height 18
select select "px"
select select "400"
select select "px"
select select "700"
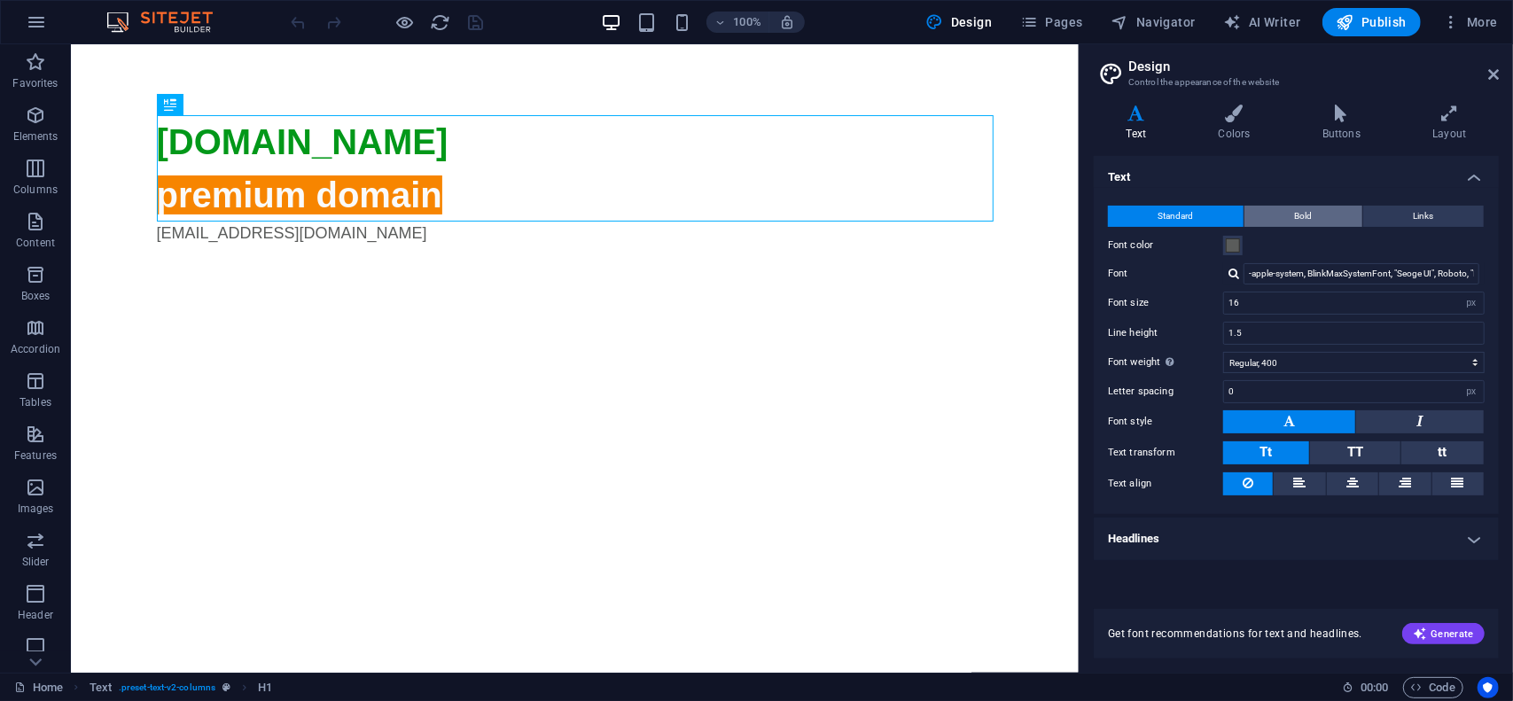
click at [1315, 212] on button "Bold" at bounding box center [1304, 216] width 118 height 21
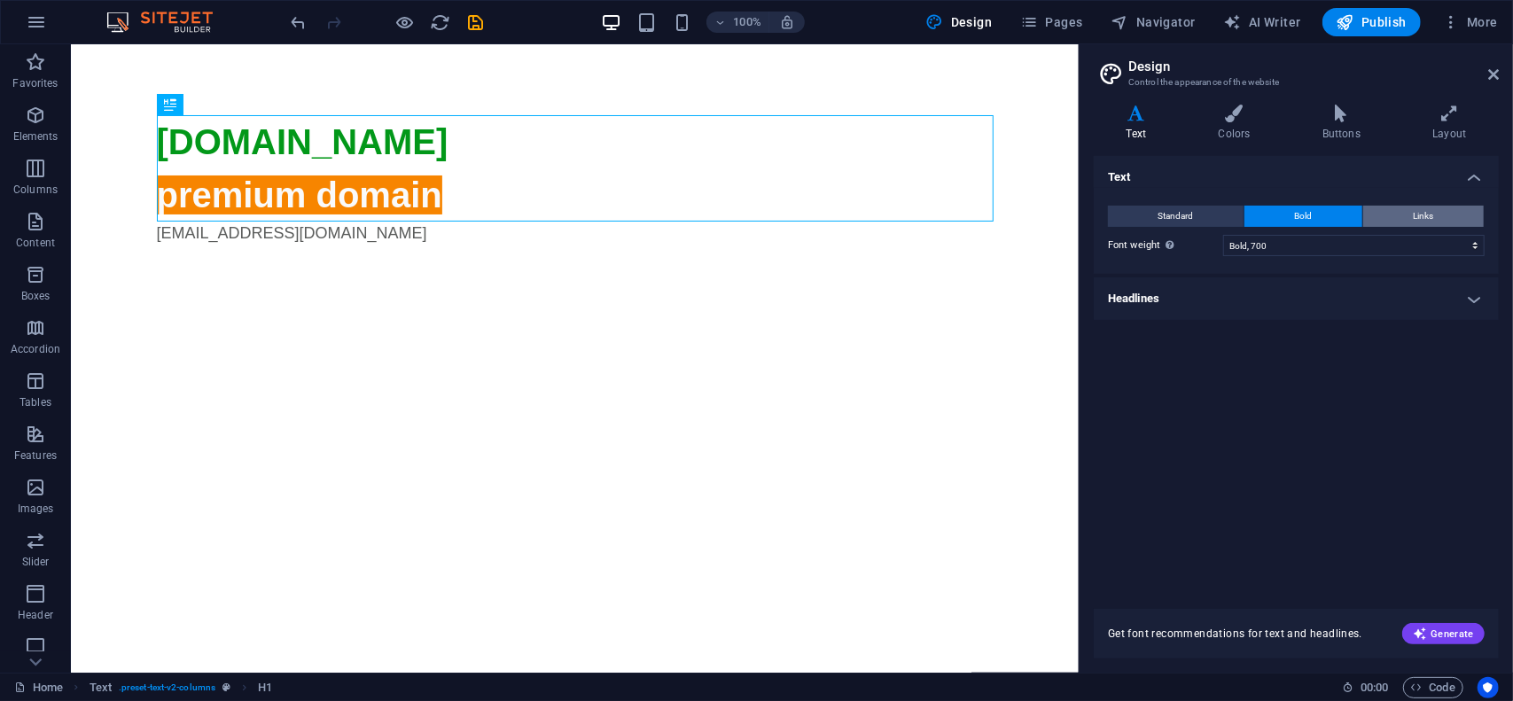
click at [1402, 209] on button "Links" at bounding box center [1423, 216] width 121 height 21
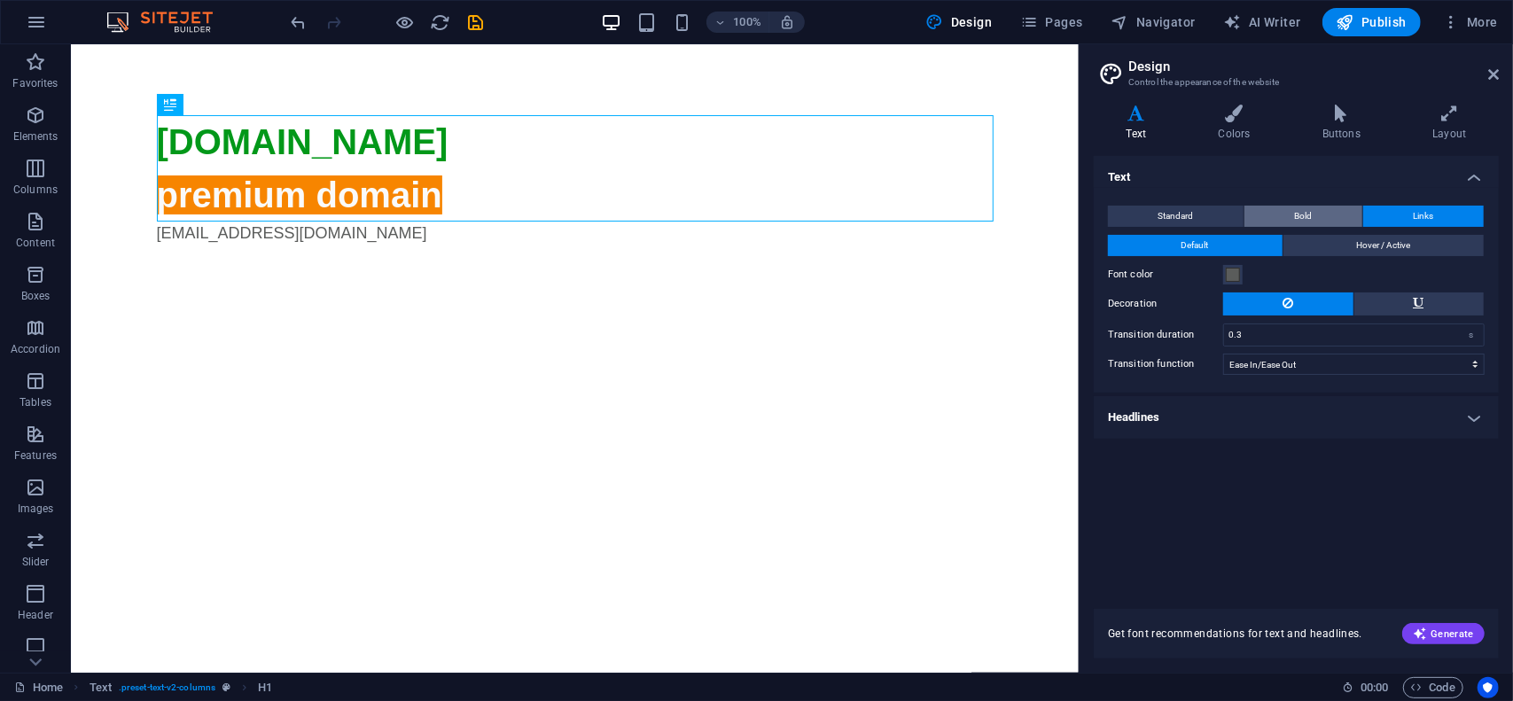
click at [1312, 217] on button "Bold" at bounding box center [1304, 216] width 118 height 21
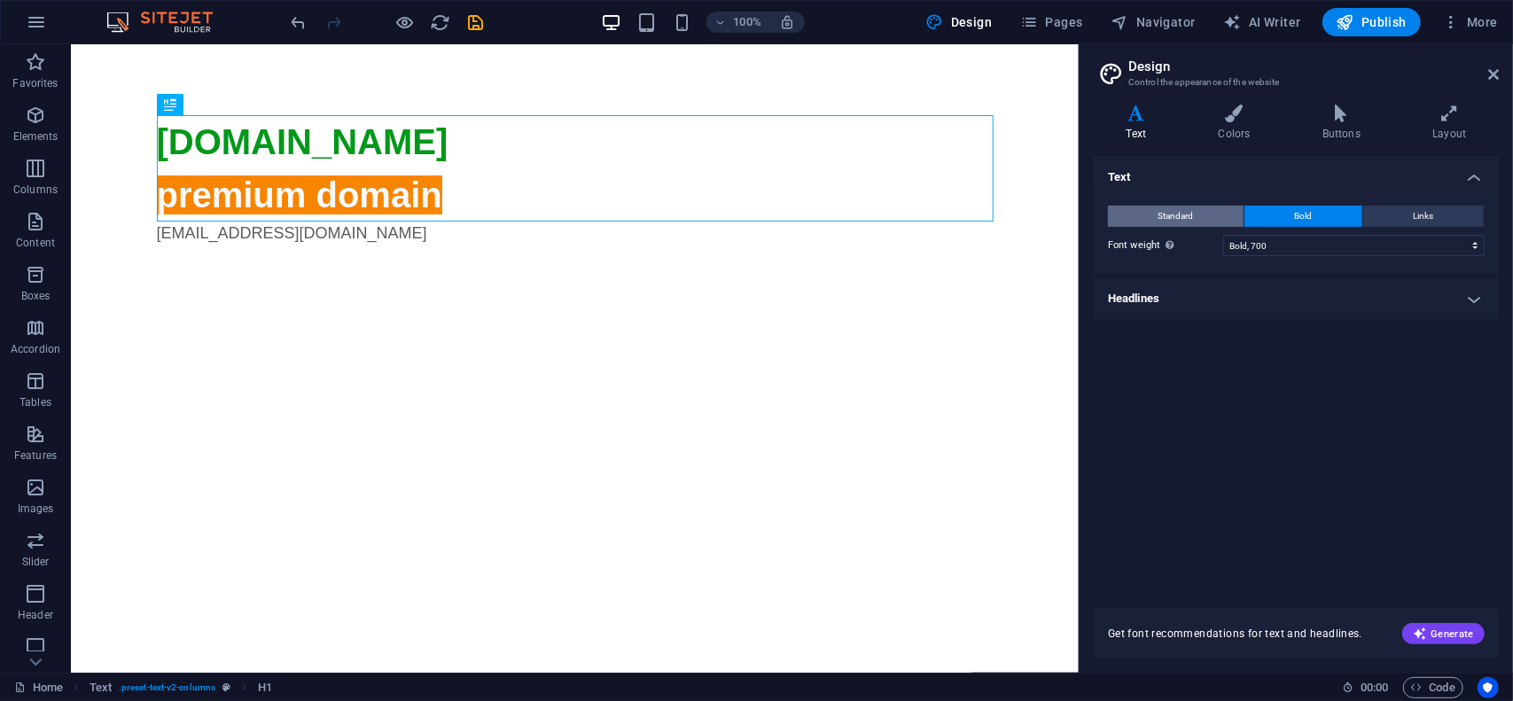
click at [1218, 210] on button "Standard" at bounding box center [1176, 216] width 136 height 21
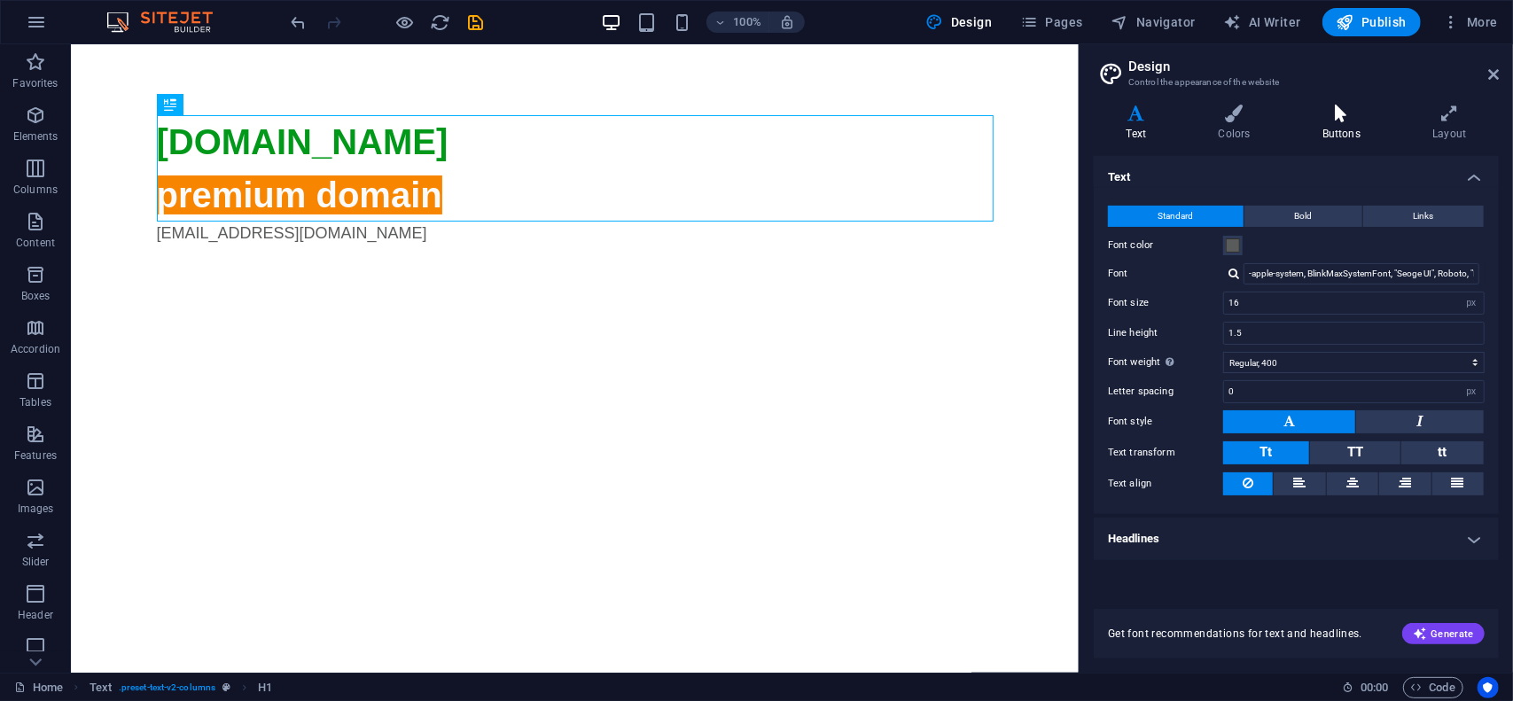
click at [1333, 120] on icon at bounding box center [1341, 114] width 103 height 18
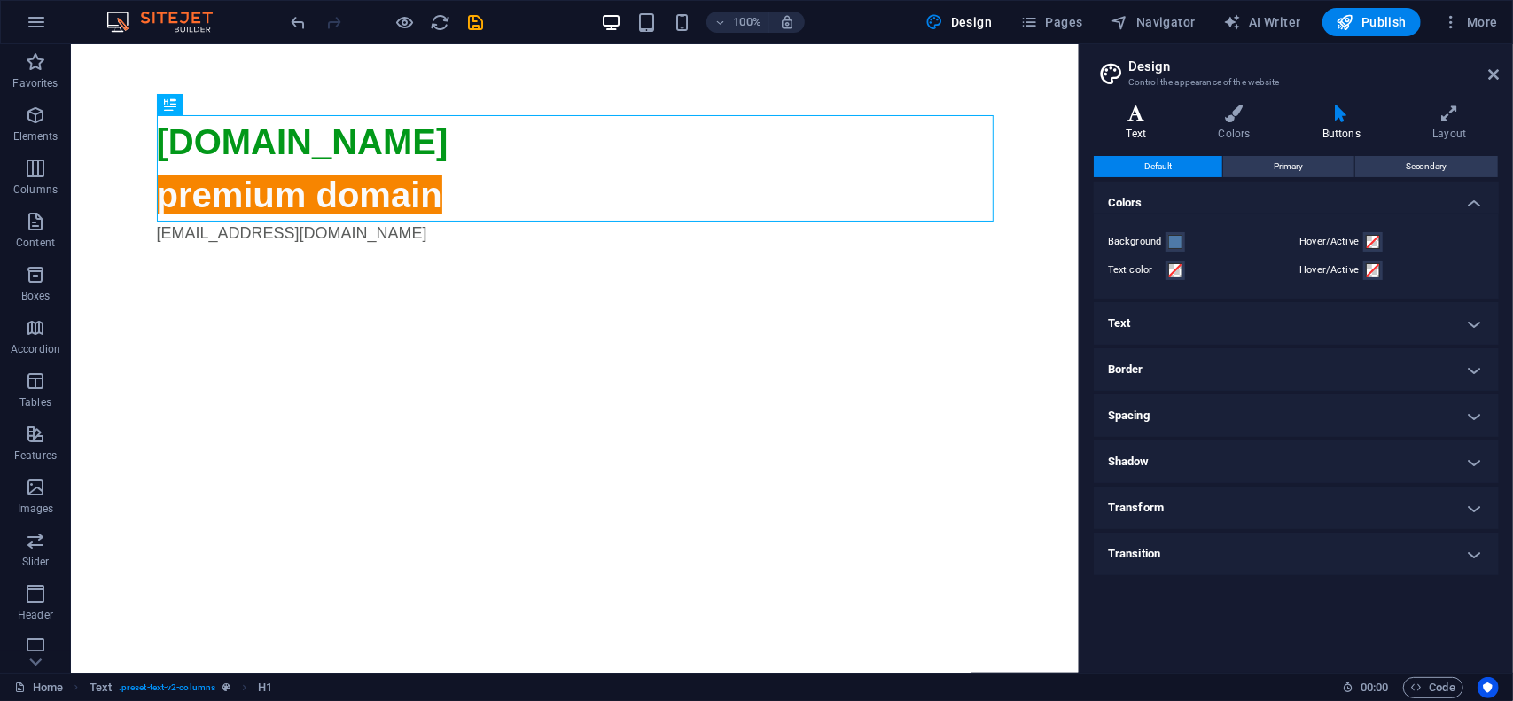
click at [1145, 118] on icon at bounding box center [1136, 114] width 85 height 18
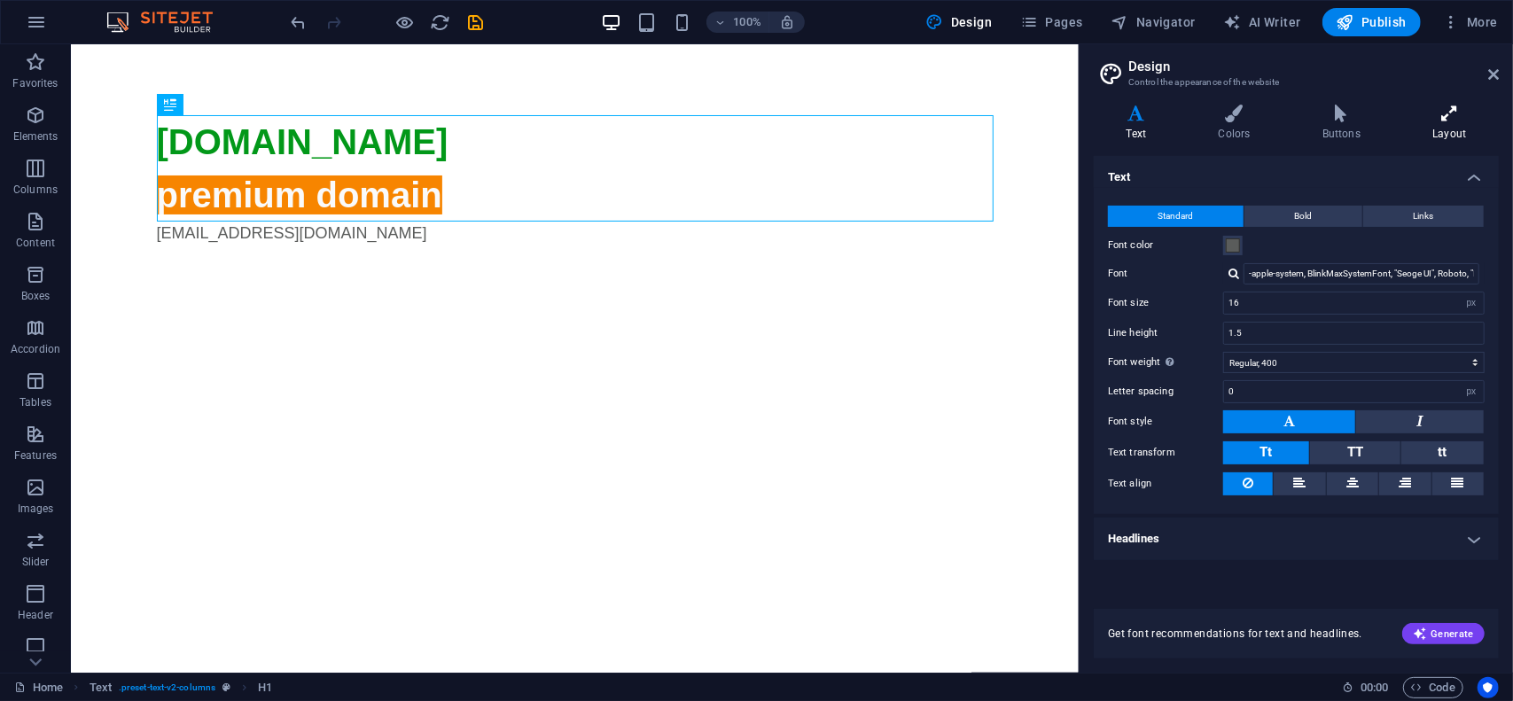
click at [1449, 112] on icon at bounding box center [1450, 114] width 98 height 18
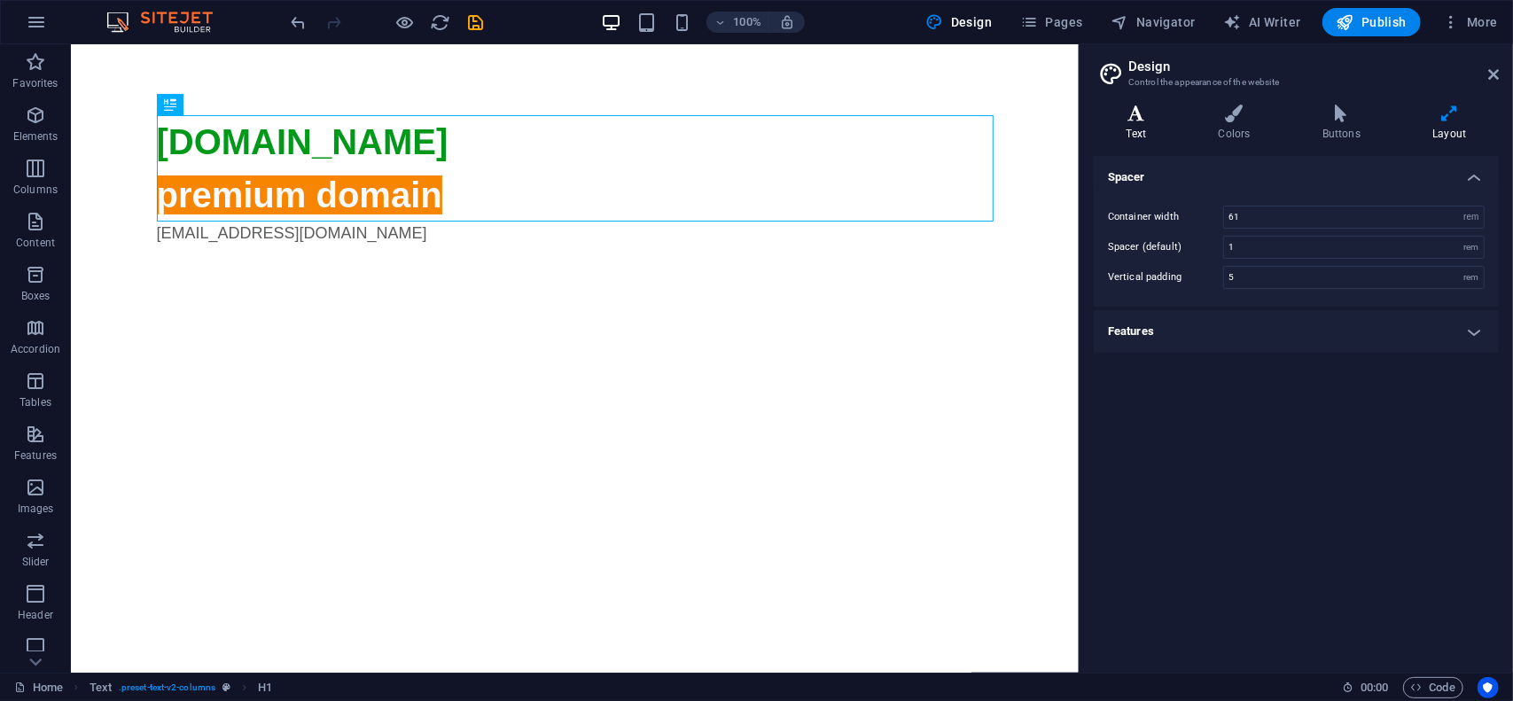
click at [1159, 129] on h4 "Text" at bounding box center [1140, 123] width 92 height 37
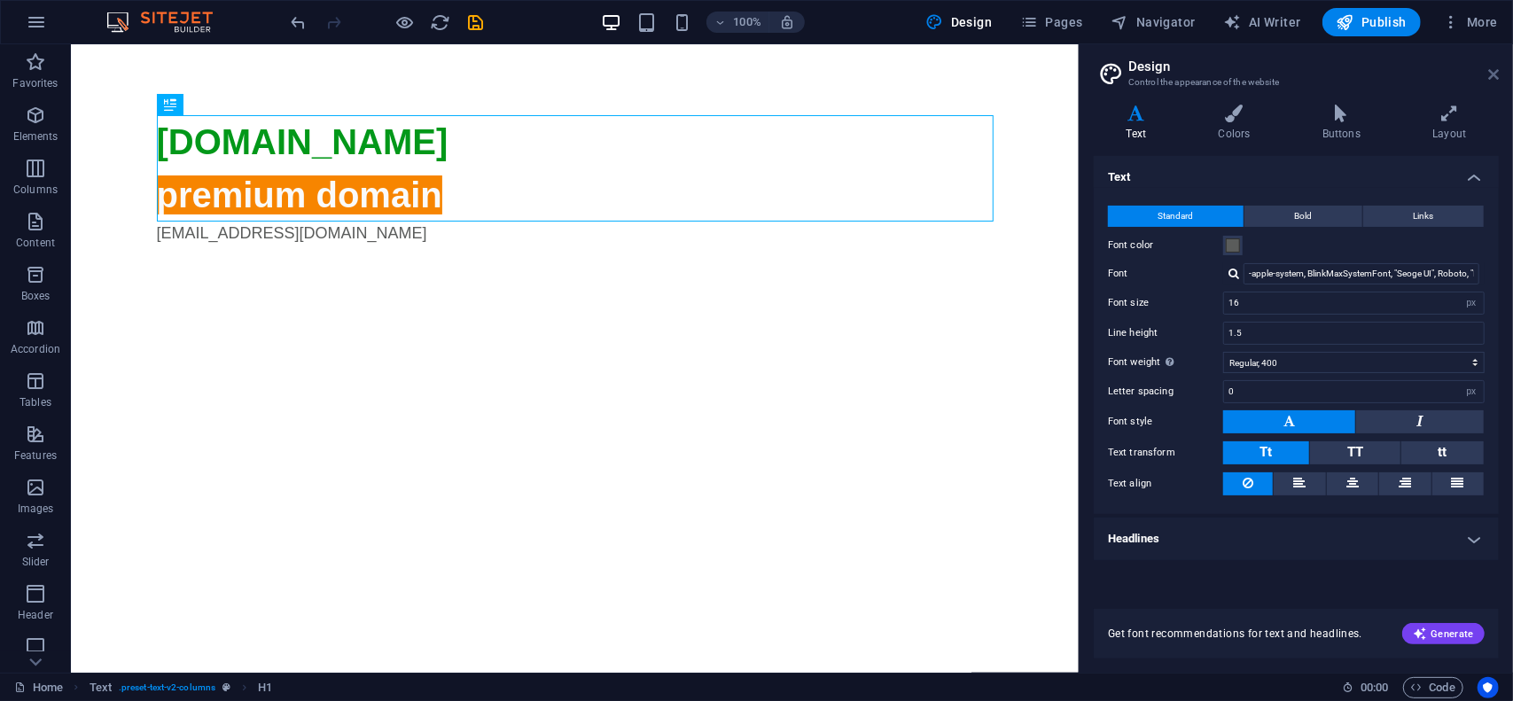
click at [1498, 74] on icon at bounding box center [1493, 74] width 11 height 14
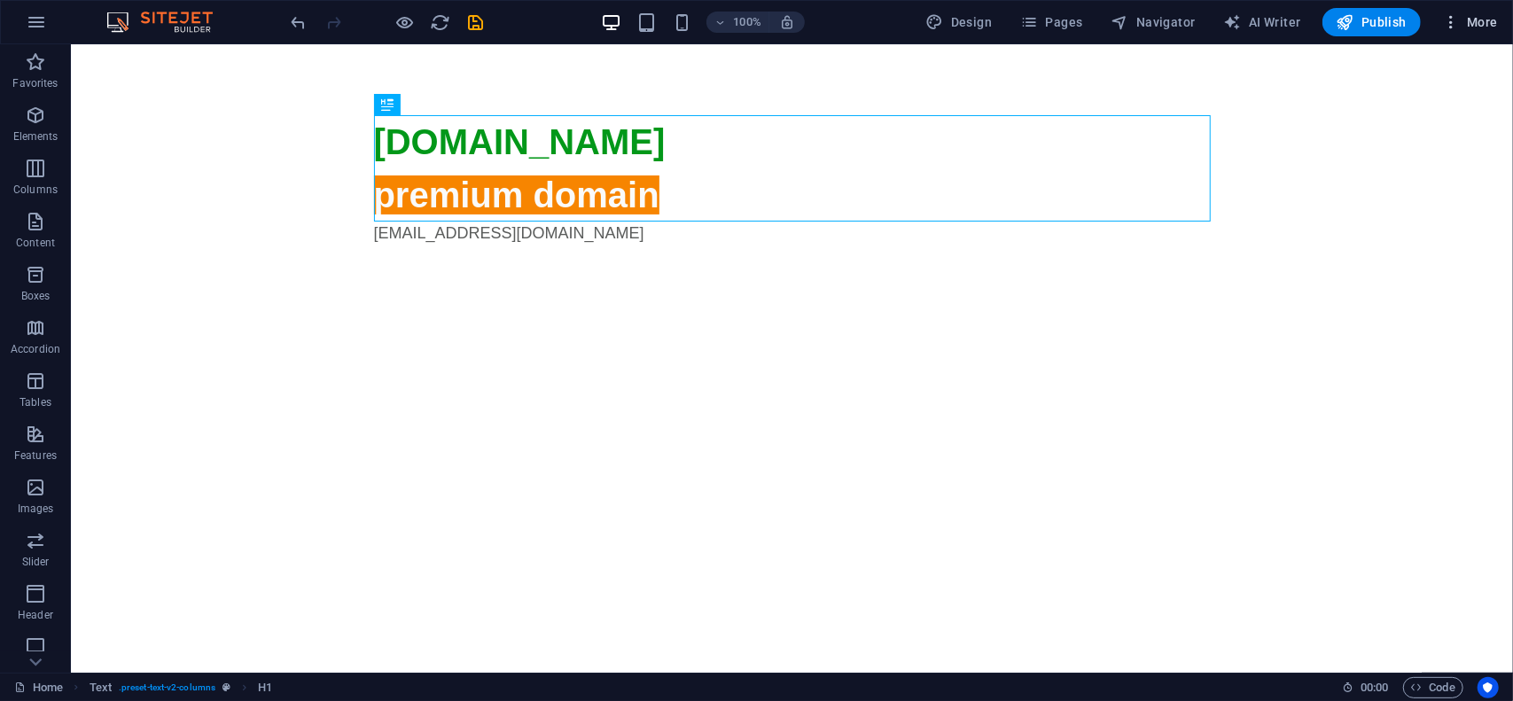
click at [1507, 27] on div "100% Design Pages Navigator AI Writer Publish More" at bounding box center [756, 22] width 1511 height 43
click at [1497, 20] on span "More" at bounding box center [1470, 22] width 56 height 18
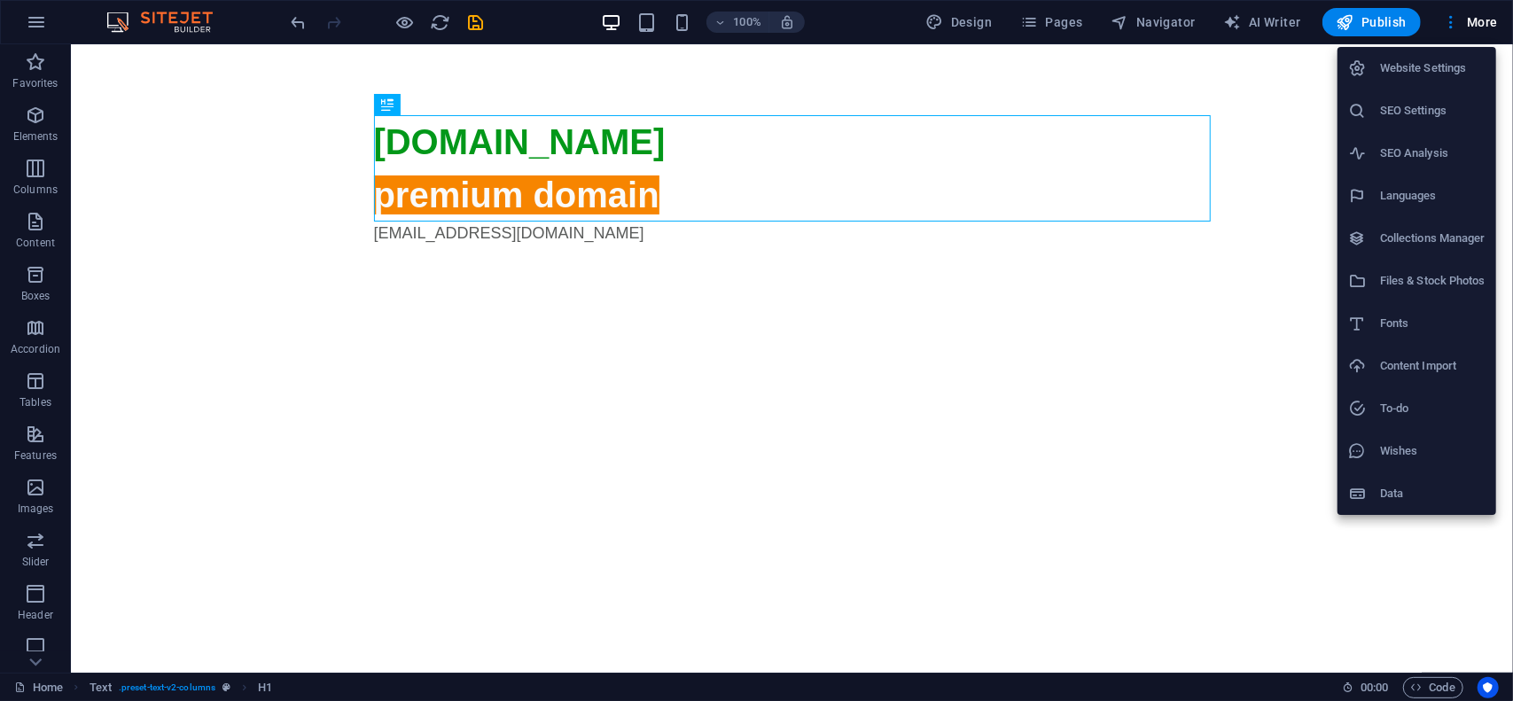
click at [1423, 326] on h6 "Fonts" at bounding box center [1432, 323] width 105 height 21
select select "popularity"
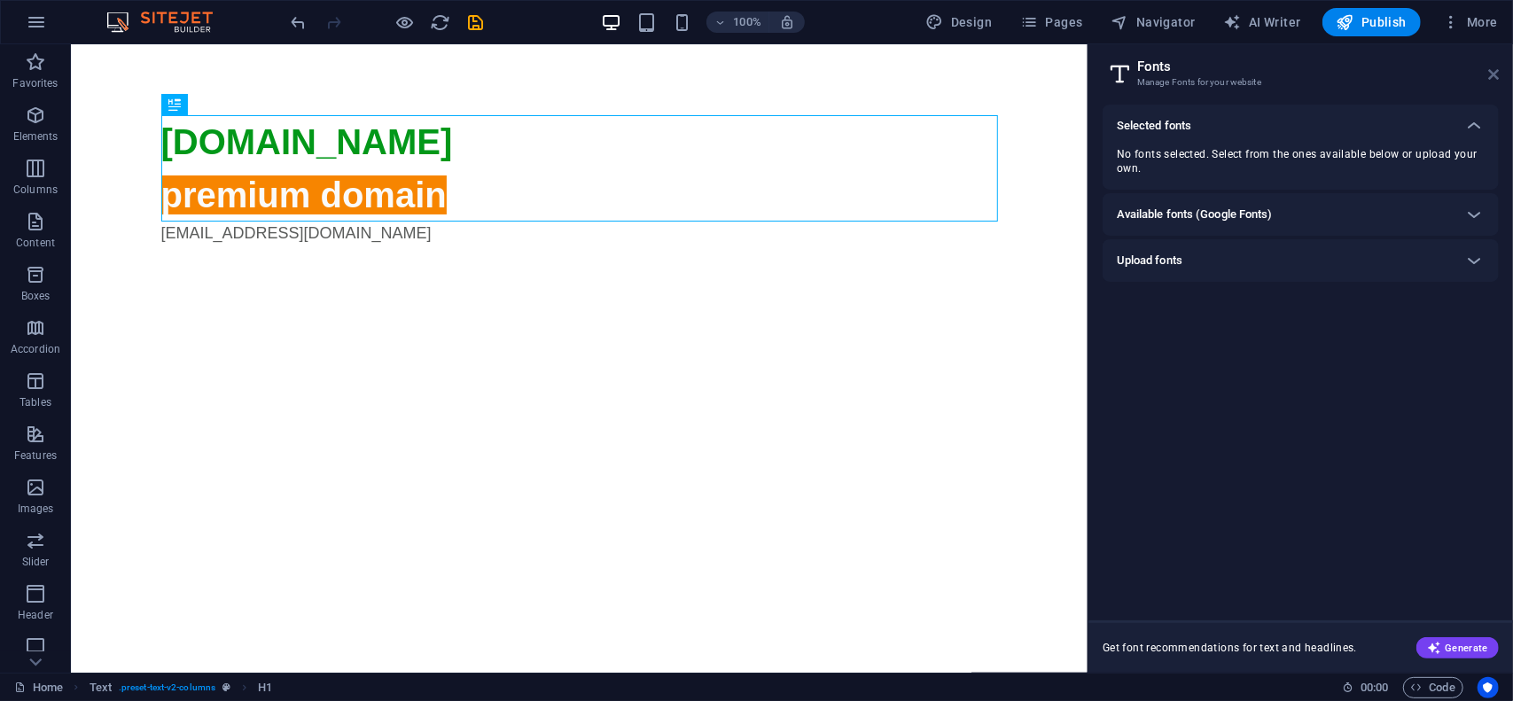
click at [1496, 72] on icon at bounding box center [1493, 74] width 11 height 14
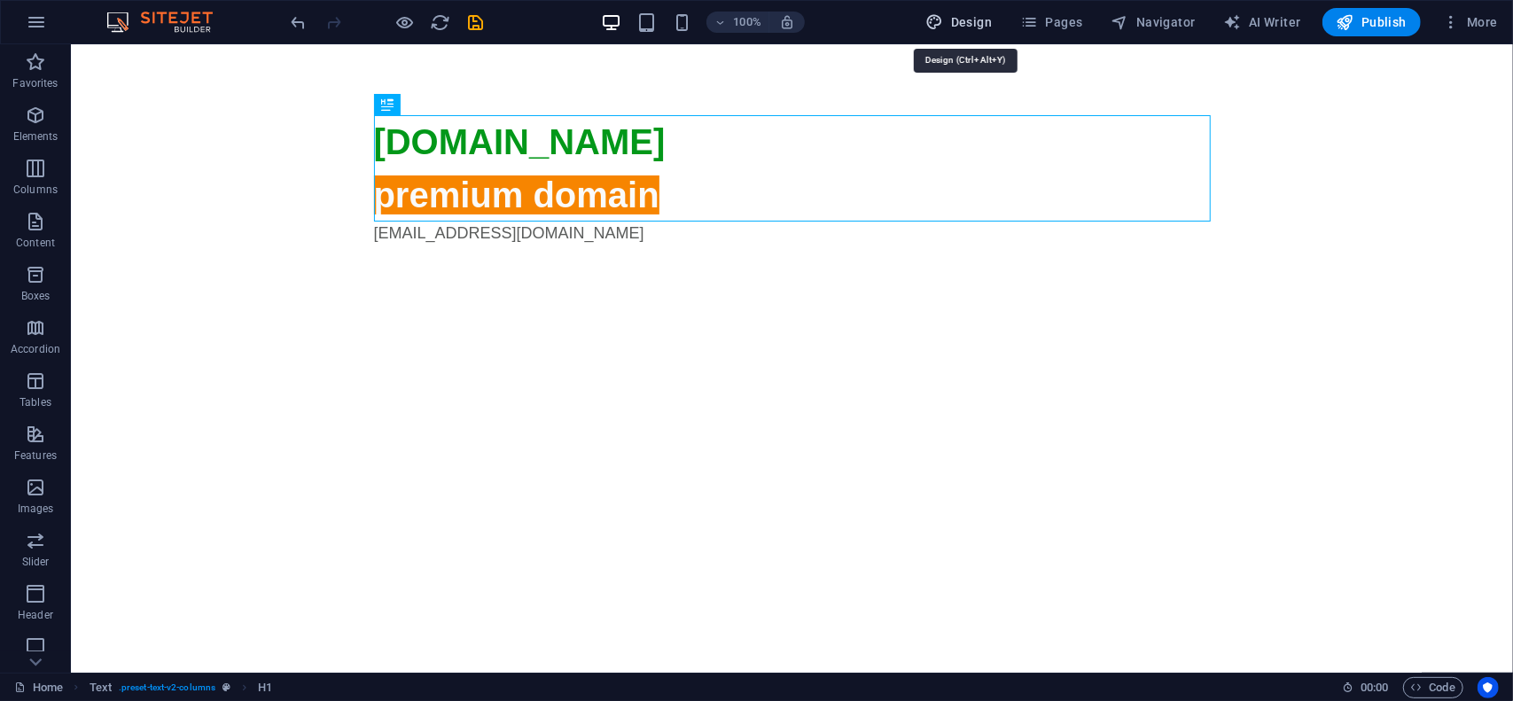
click at [980, 26] on span "Design" at bounding box center [959, 22] width 66 height 18
select select "px"
select select "400"
select select "px"
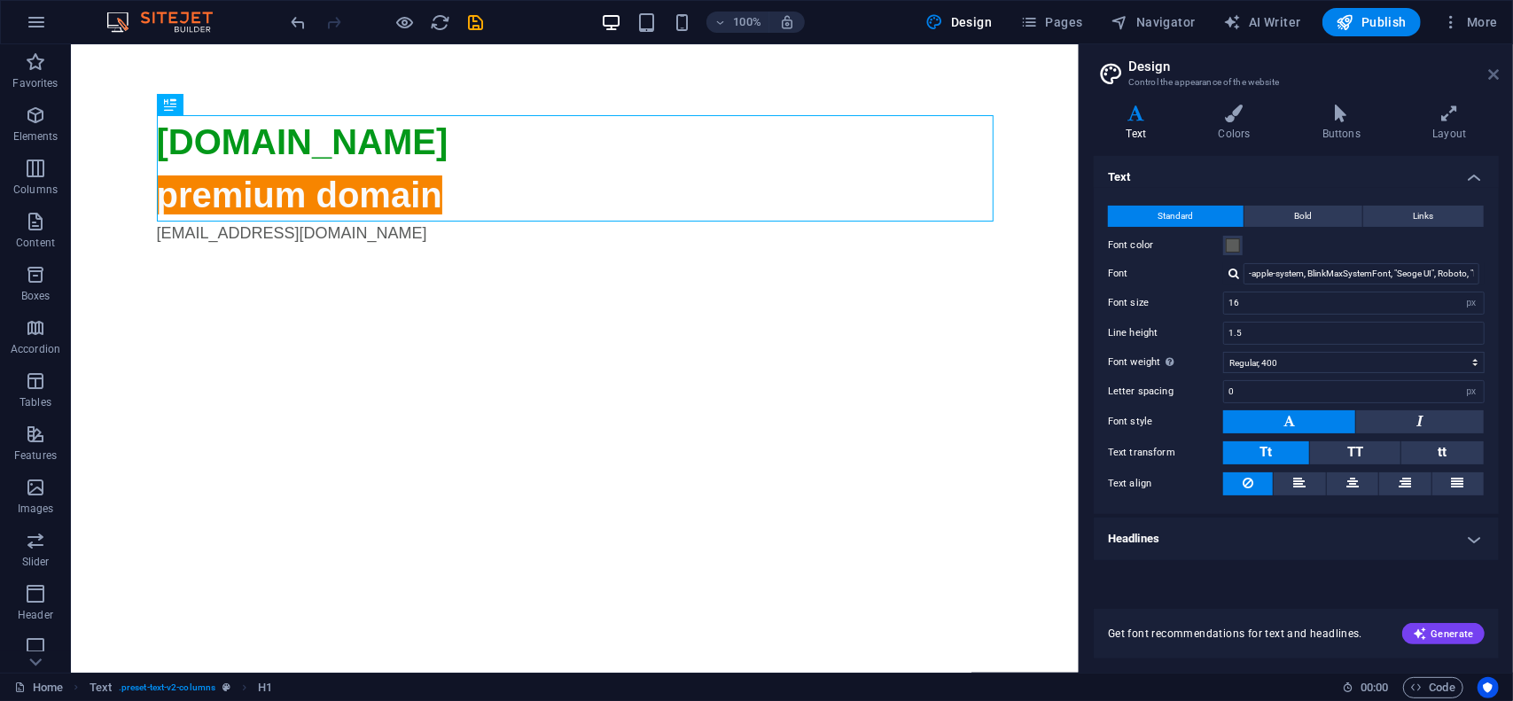
drag, startPoint x: 1493, startPoint y: 70, endPoint x: 636, endPoint y: 134, distance: 858.7
click at [1493, 70] on icon at bounding box center [1493, 74] width 11 height 14
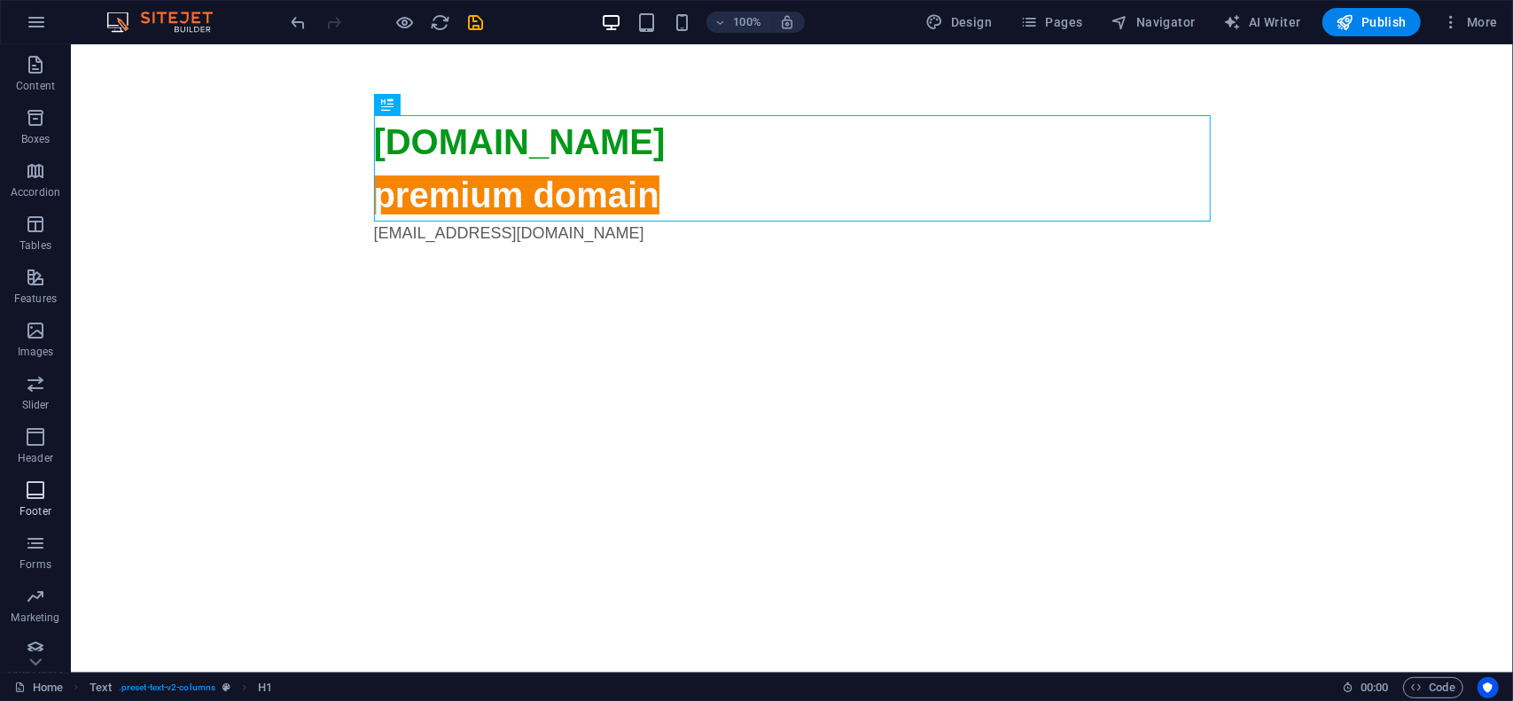
scroll to position [168, 0]
click at [46, 582] on icon "button" at bounding box center [35, 584] width 21 height 21
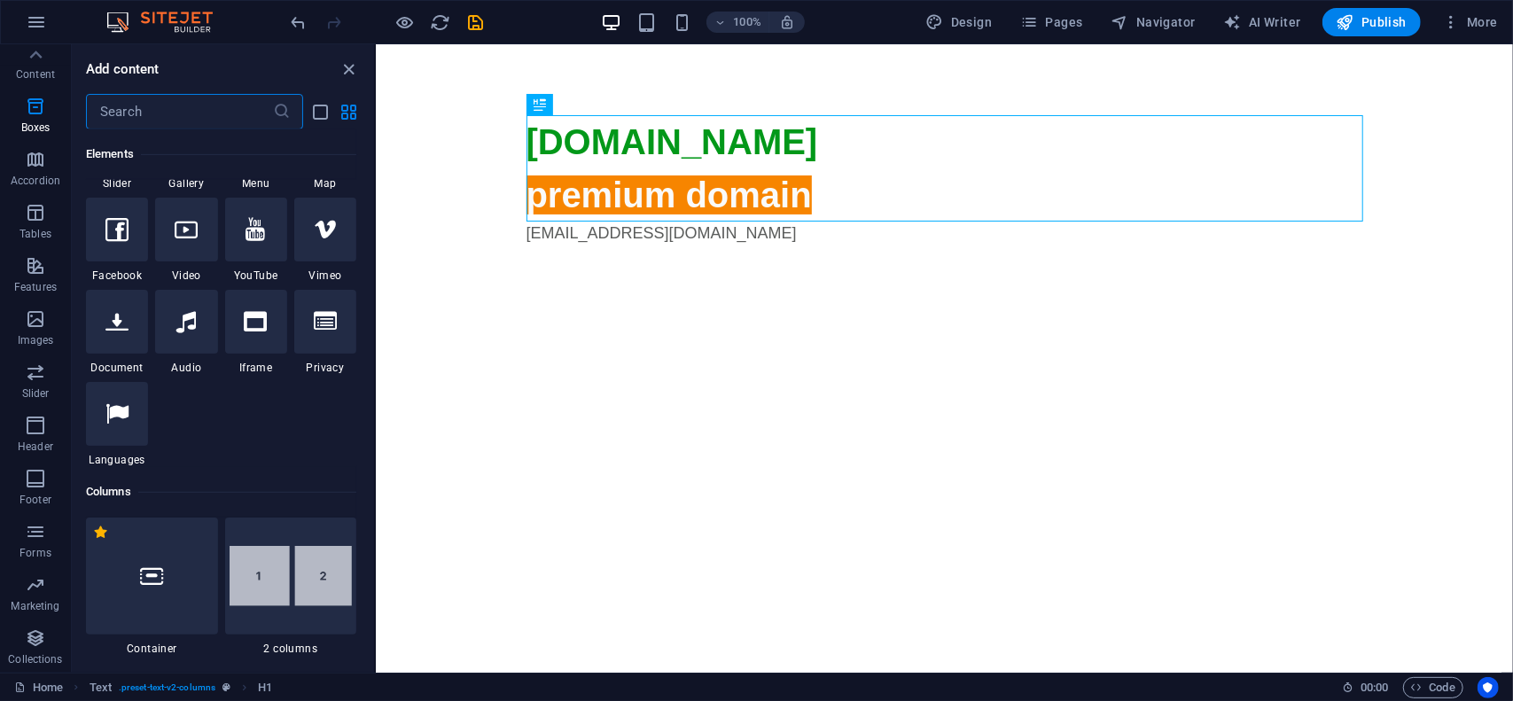
scroll to position [0, 0]
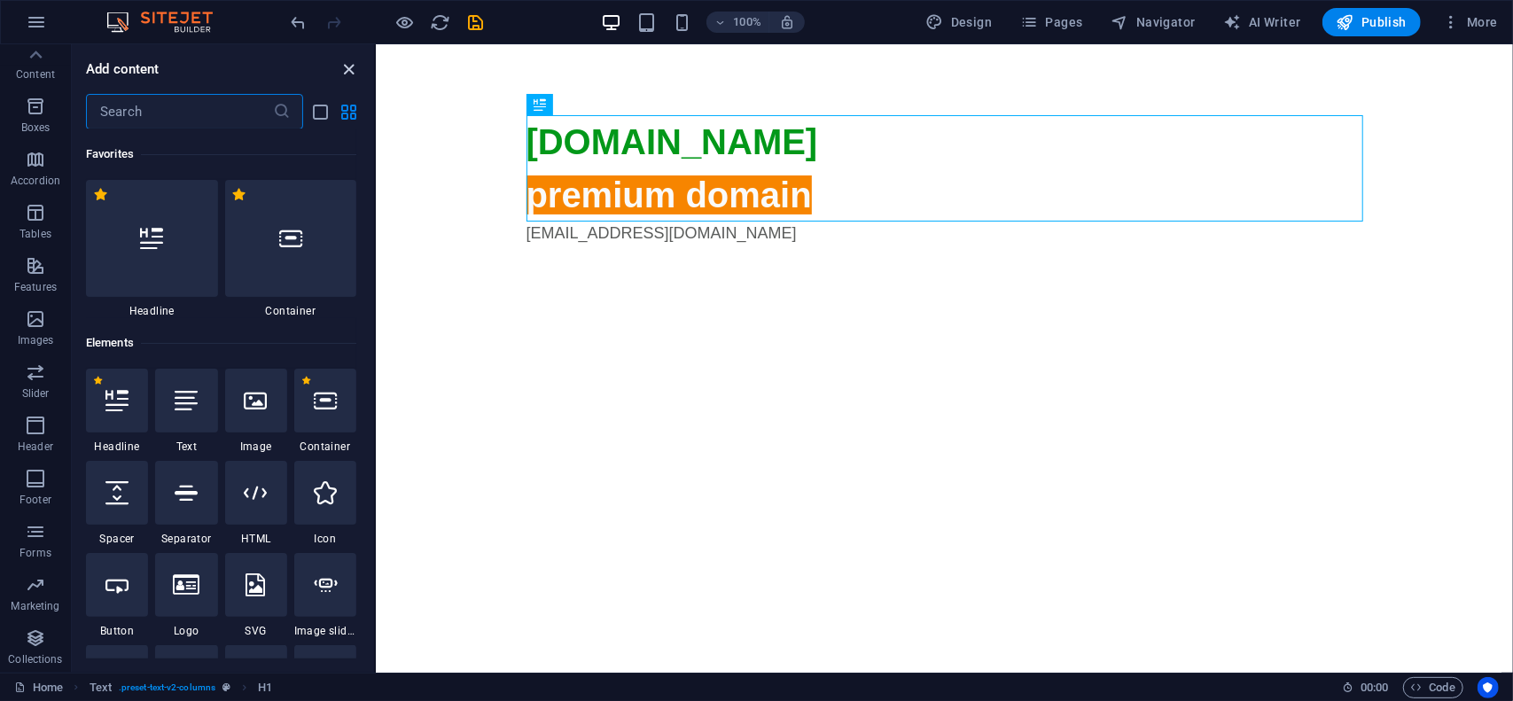
click at [342, 73] on icon "close panel" at bounding box center [350, 69] width 20 height 20
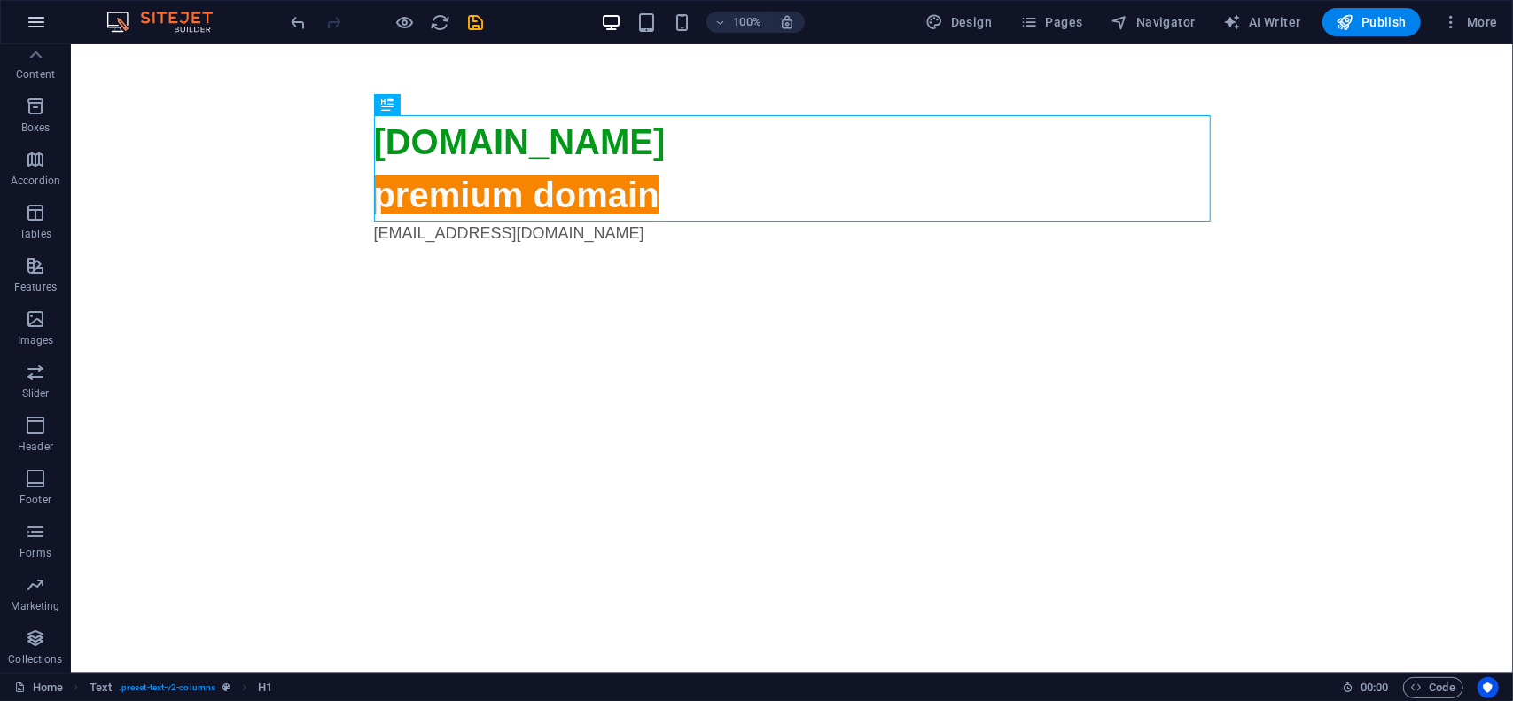
click at [46, 24] on icon "button" at bounding box center [36, 22] width 21 height 21
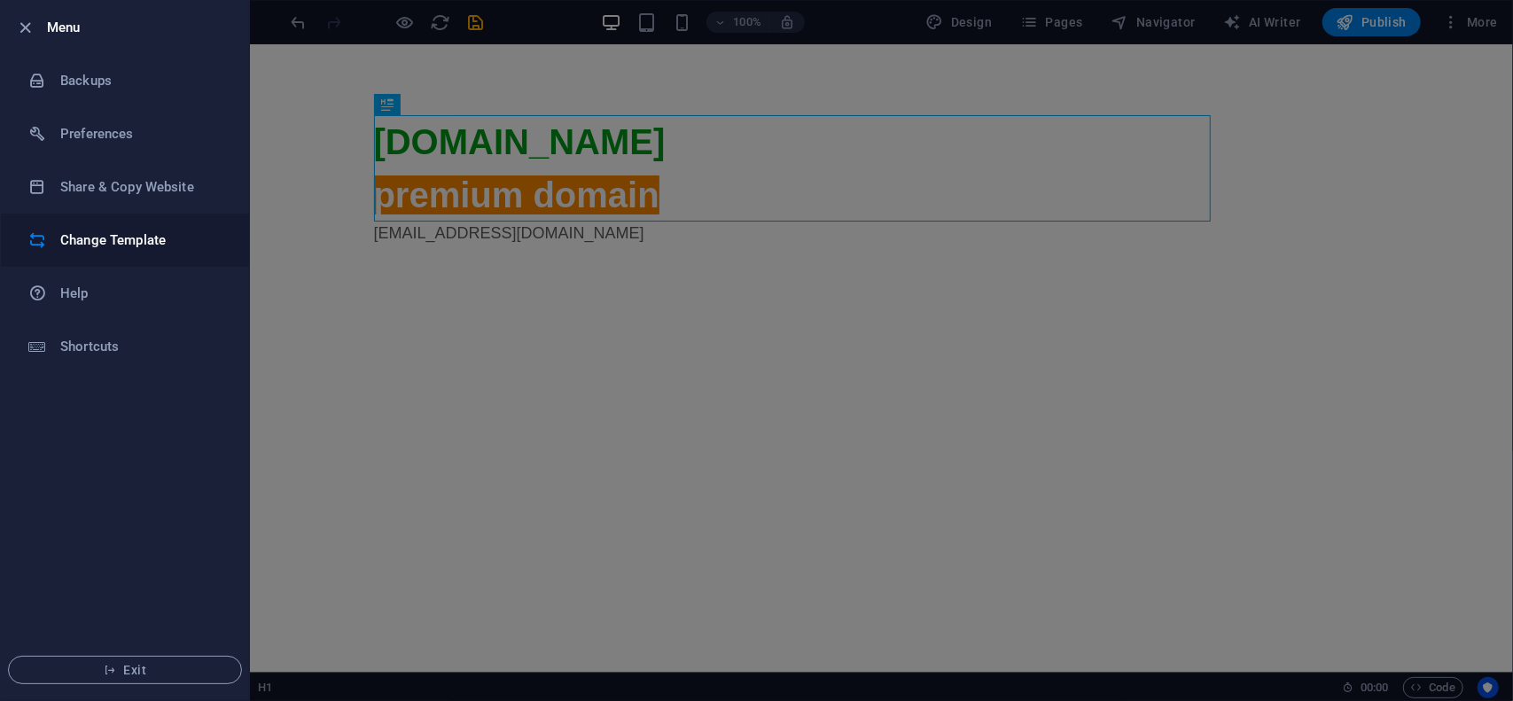
click at [115, 238] on h6 "Change Template" at bounding box center [142, 240] width 164 height 21
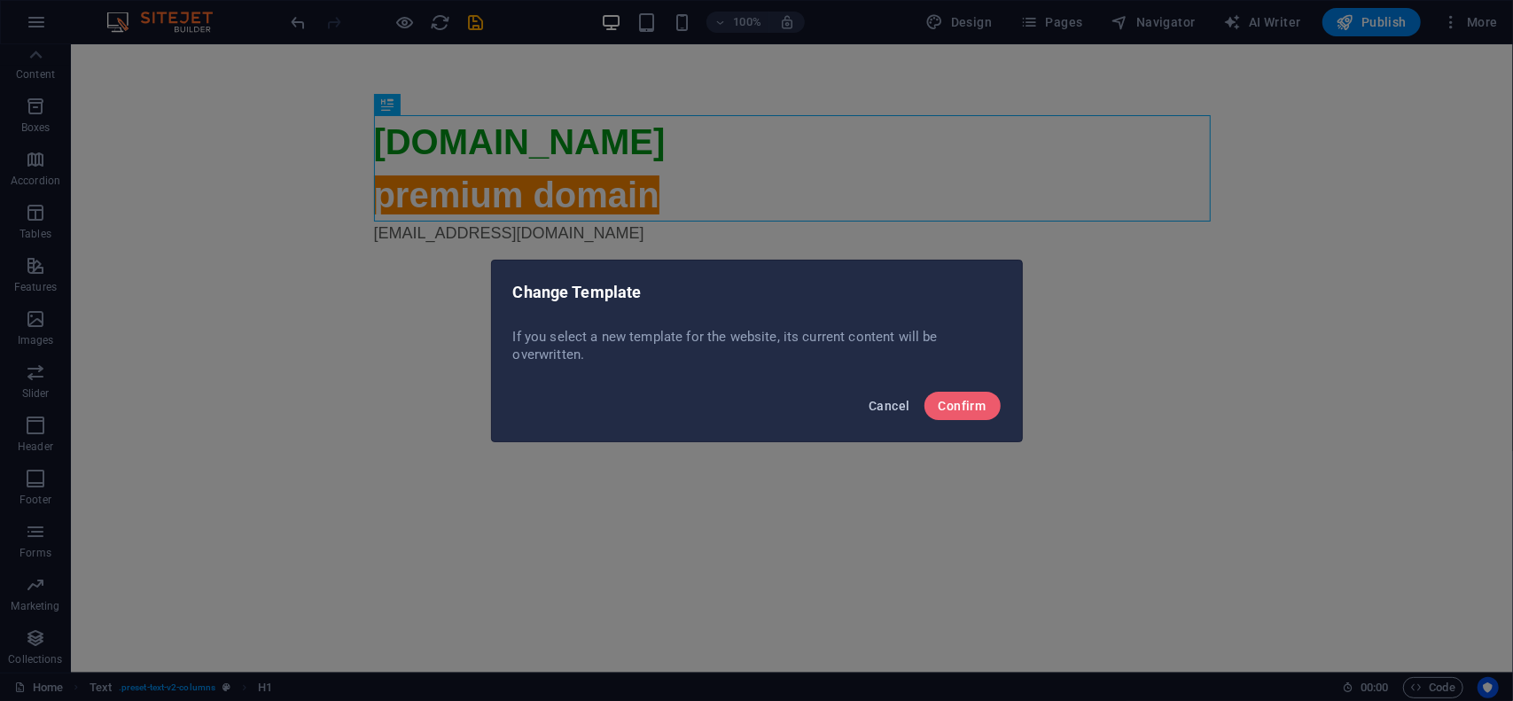
click at [897, 409] on span "Cancel" at bounding box center [889, 406] width 41 height 14
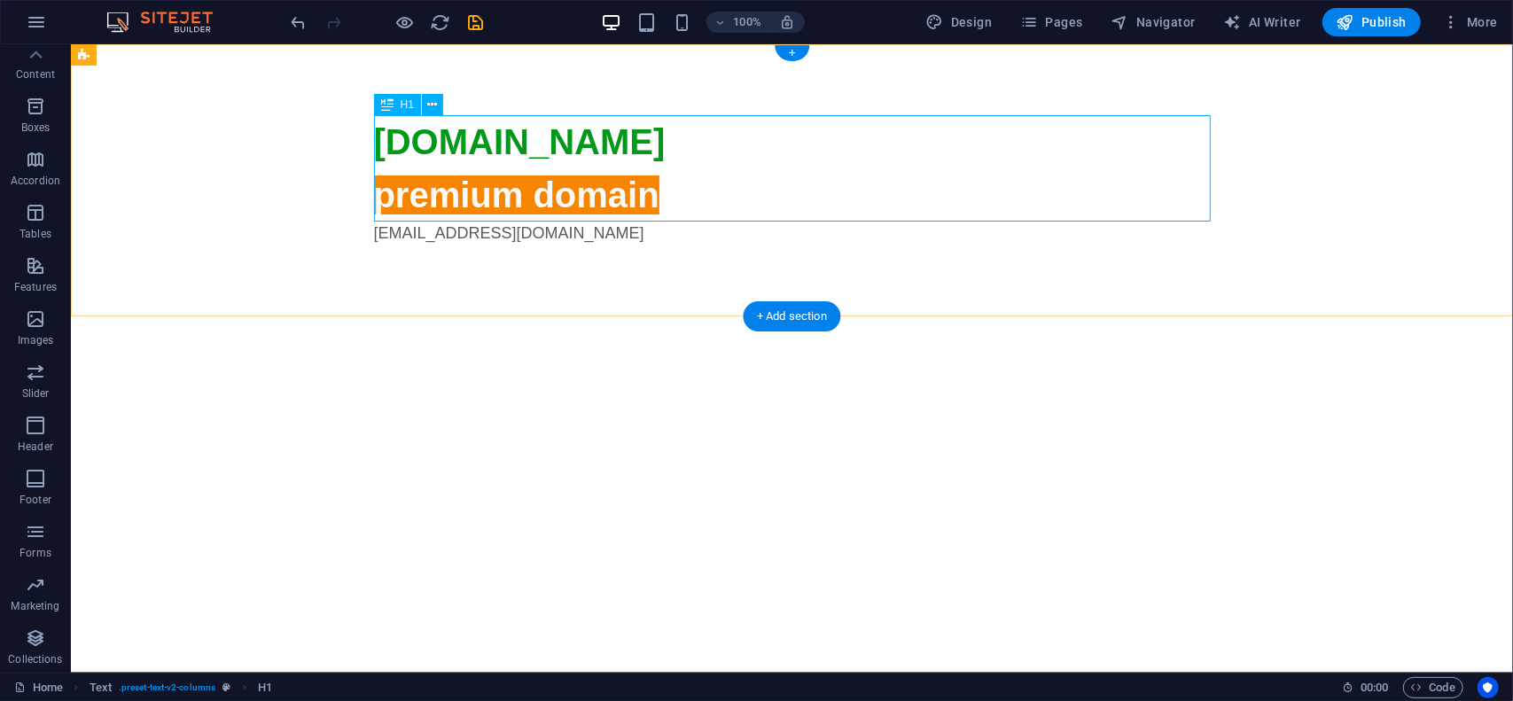
click at [639, 193] on div "woom.ro premium domain" at bounding box center [791, 167] width 837 height 106
click at [659, 192] on div "woom.ro premium domain" at bounding box center [791, 167] width 837 height 106
click at [648, 144] on div "woom.ro premium domain" at bounding box center [791, 167] width 837 height 106
click at [739, 194] on div "woom.ro premium domain" at bounding box center [791, 167] width 837 height 106
click at [667, 202] on div "woom.ro premium domain" at bounding box center [791, 167] width 837 height 106
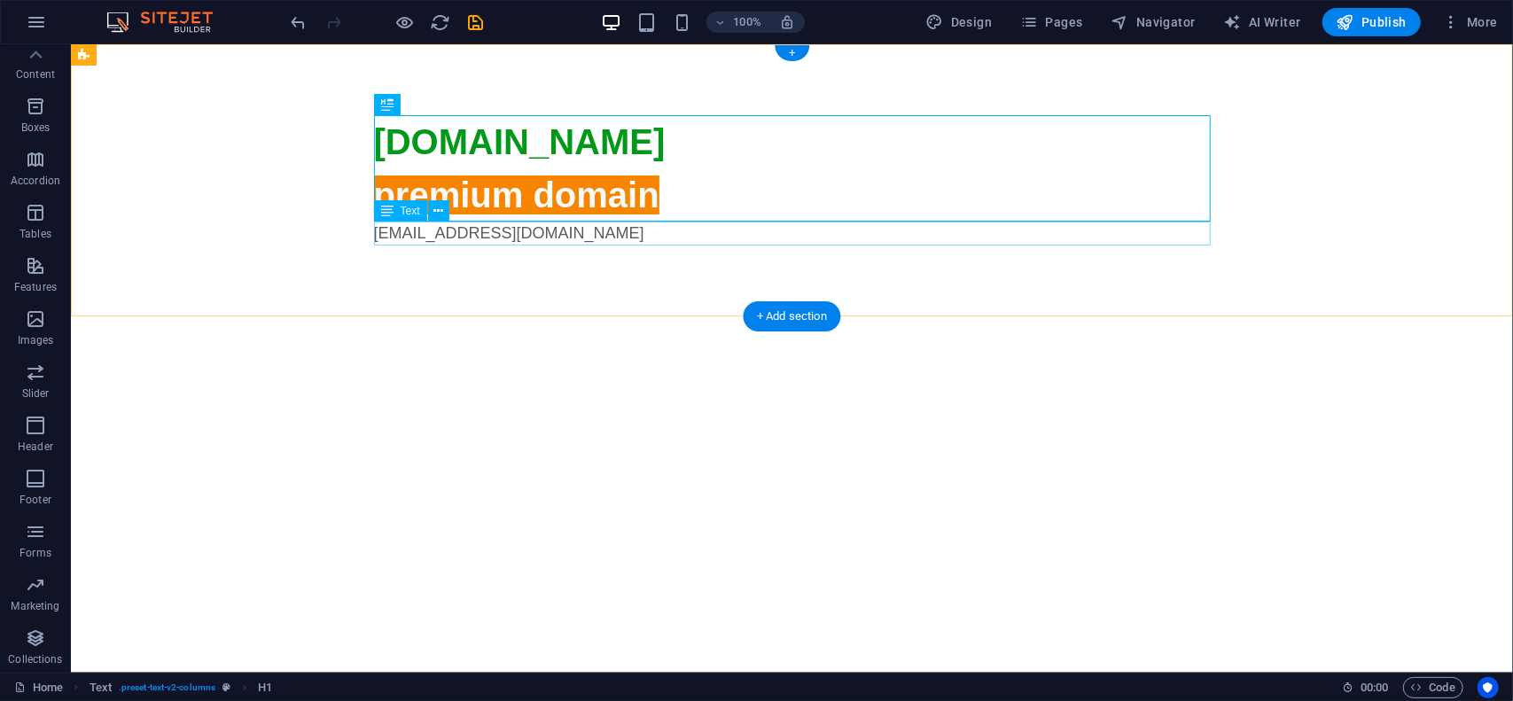
click at [597, 233] on div "[EMAIL_ADDRESS][DOMAIN_NAME]" at bounding box center [791, 233] width 837 height 24
click at [498, 140] on div "woom.ro premium domain" at bounding box center [791, 167] width 837 height 106
click at [434, 106] on icon at bounding box center [433, 105] width 10 height 19
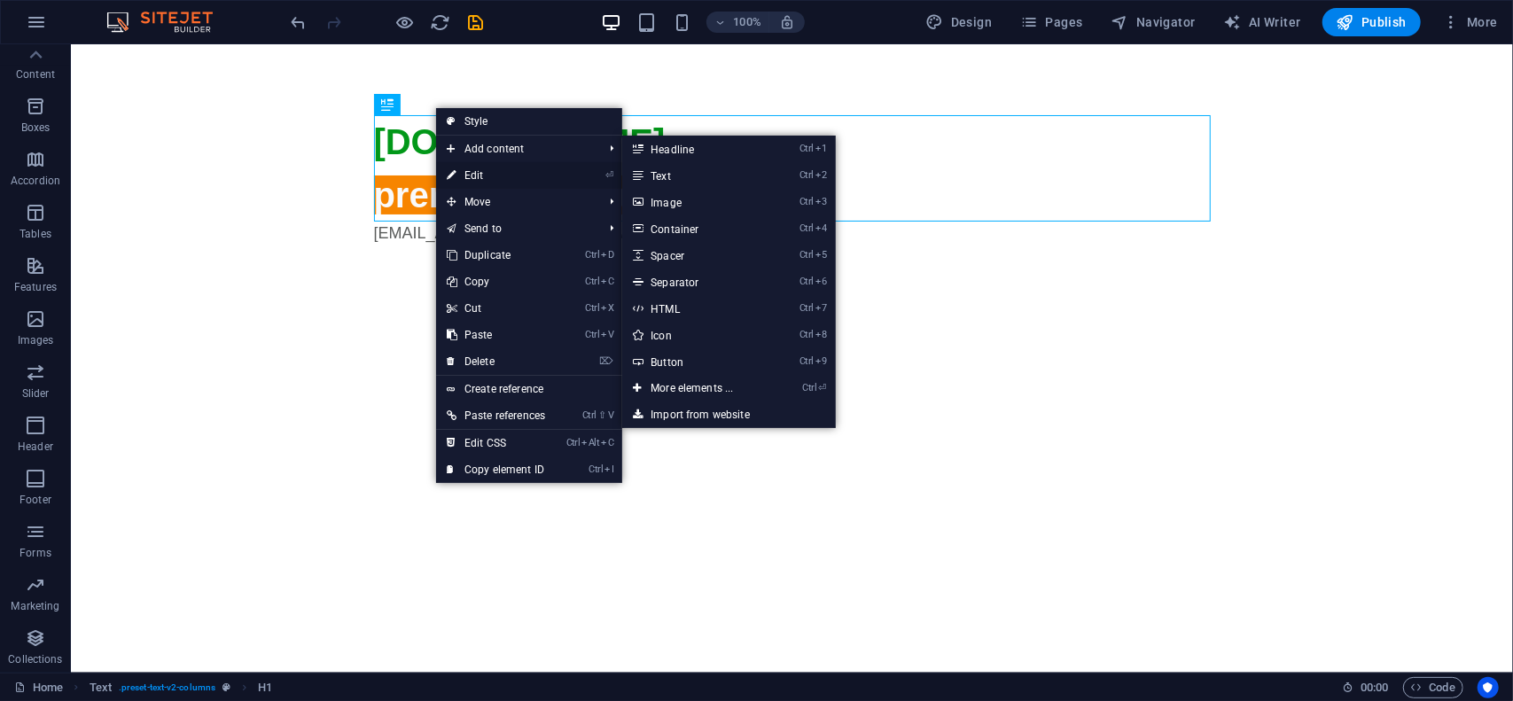
click at [488, 172] on link "⏎ Edit" at bounding box center [496, 175] width 120 height 27
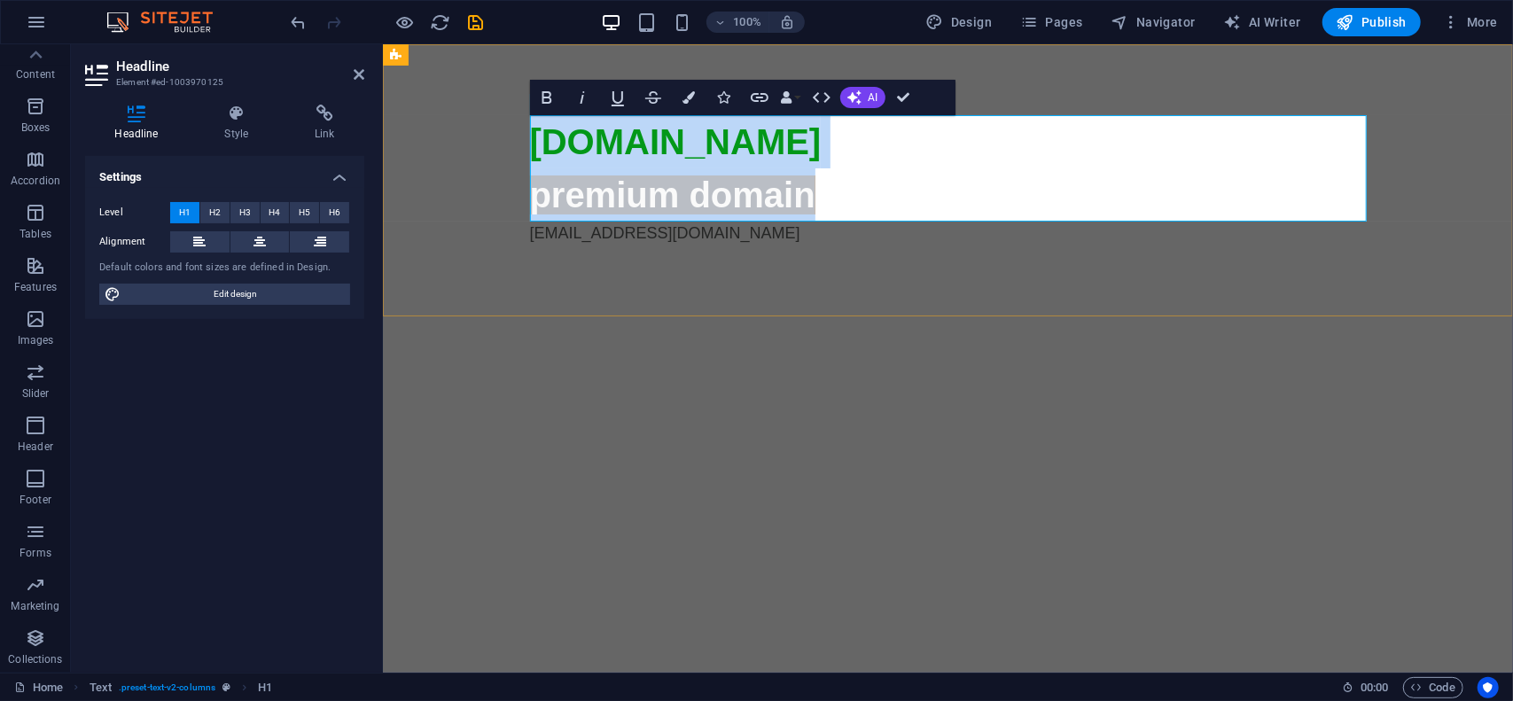
click at [765, 186] on span "premium domain" at bounding box center [671, 194] width 285 height 39
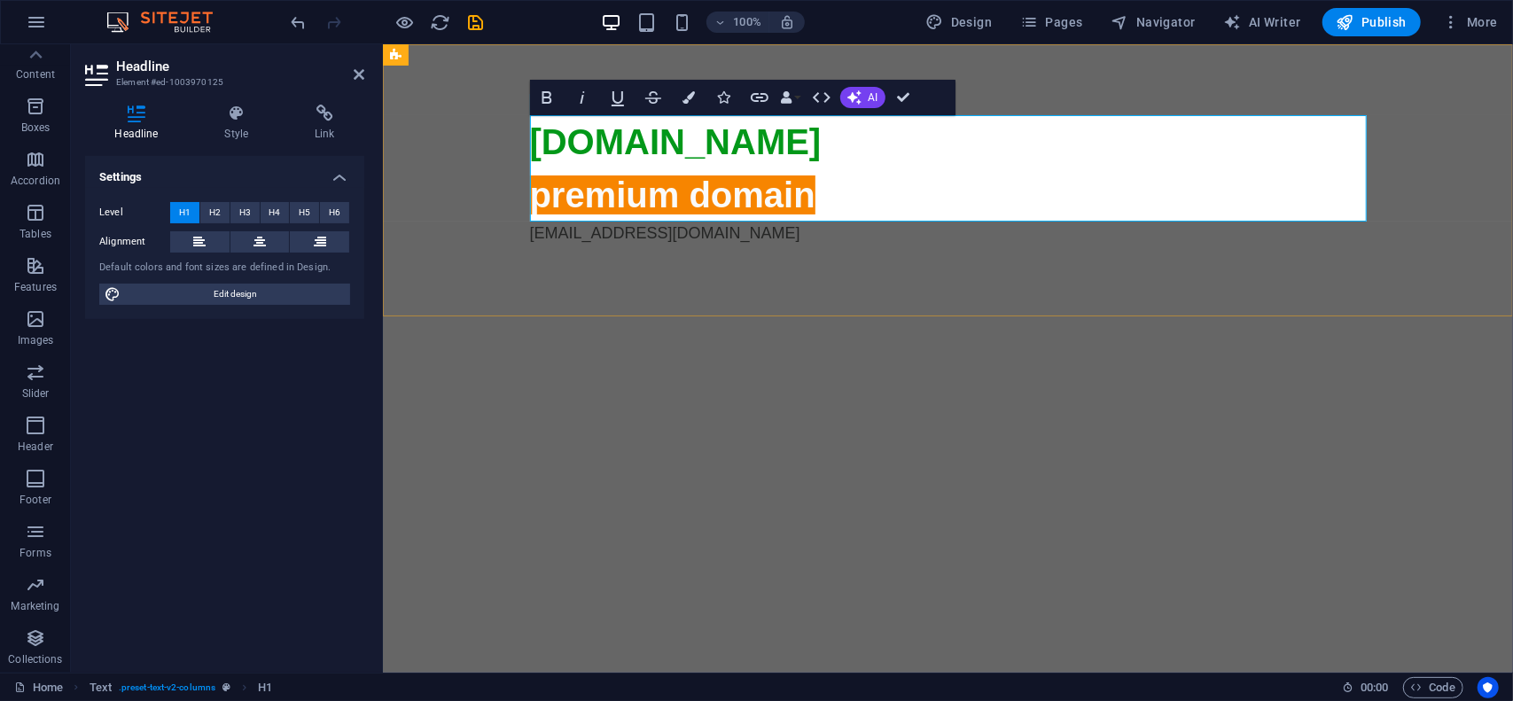
click at [841, 190] on h1 "woom.ro premium domain" at bounding box center [947, 167] width 837 height 106
click at [1459, 28] on icon "button" at bounding box center [1451, 22] width 18 height 18
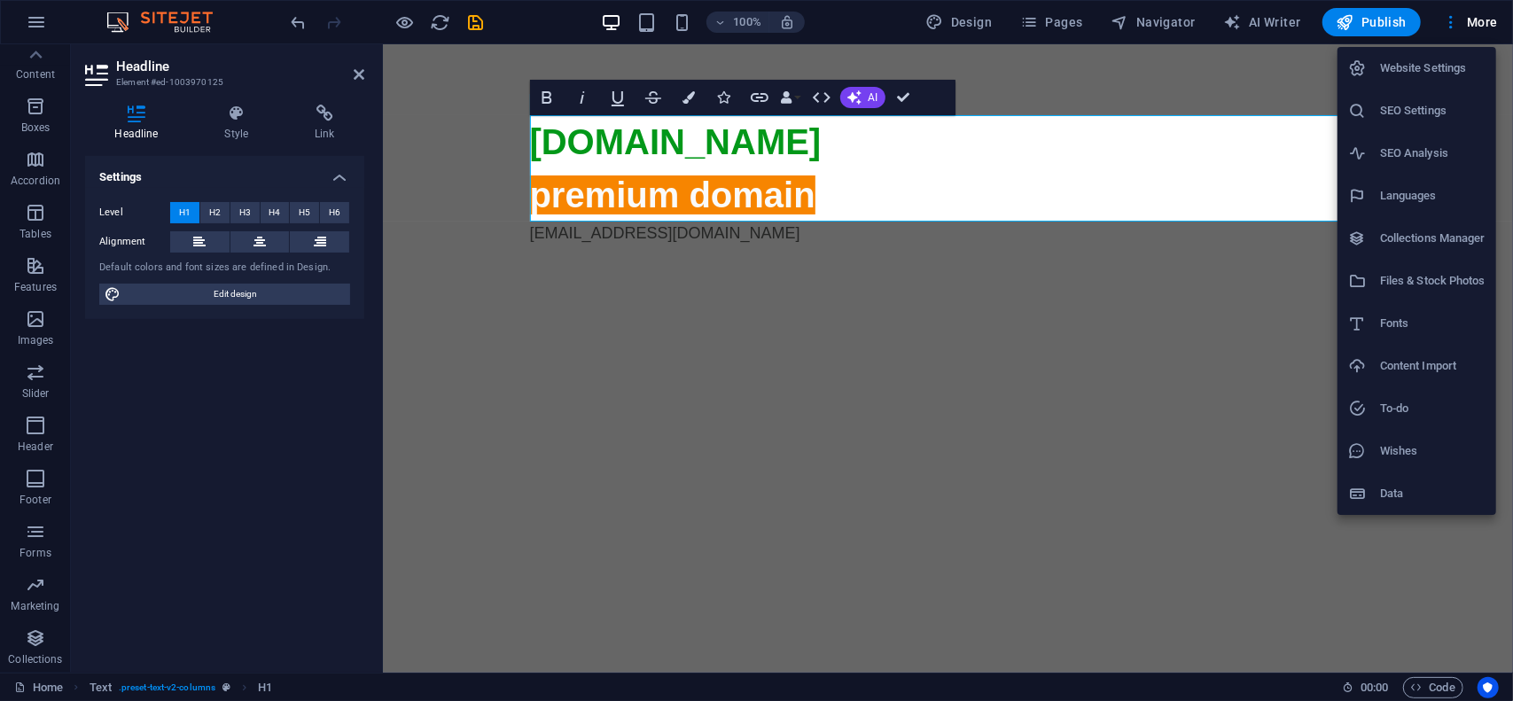
click at [1451, 58] on h6 "Website Settings" at bounding box center [1432, 68] width 105 height 21
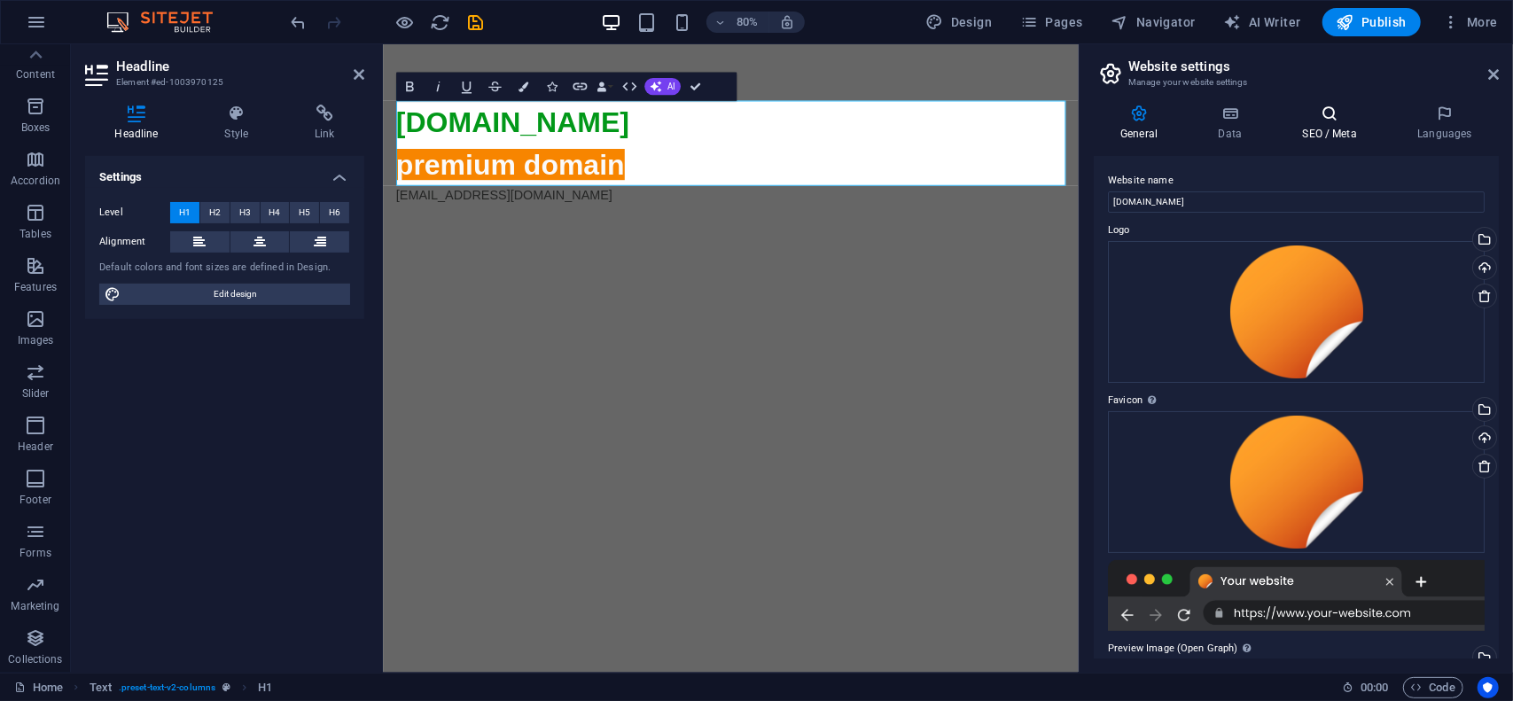
click at [1319, 109] on icon at bounding box center [1330, 114] width 108 height 18
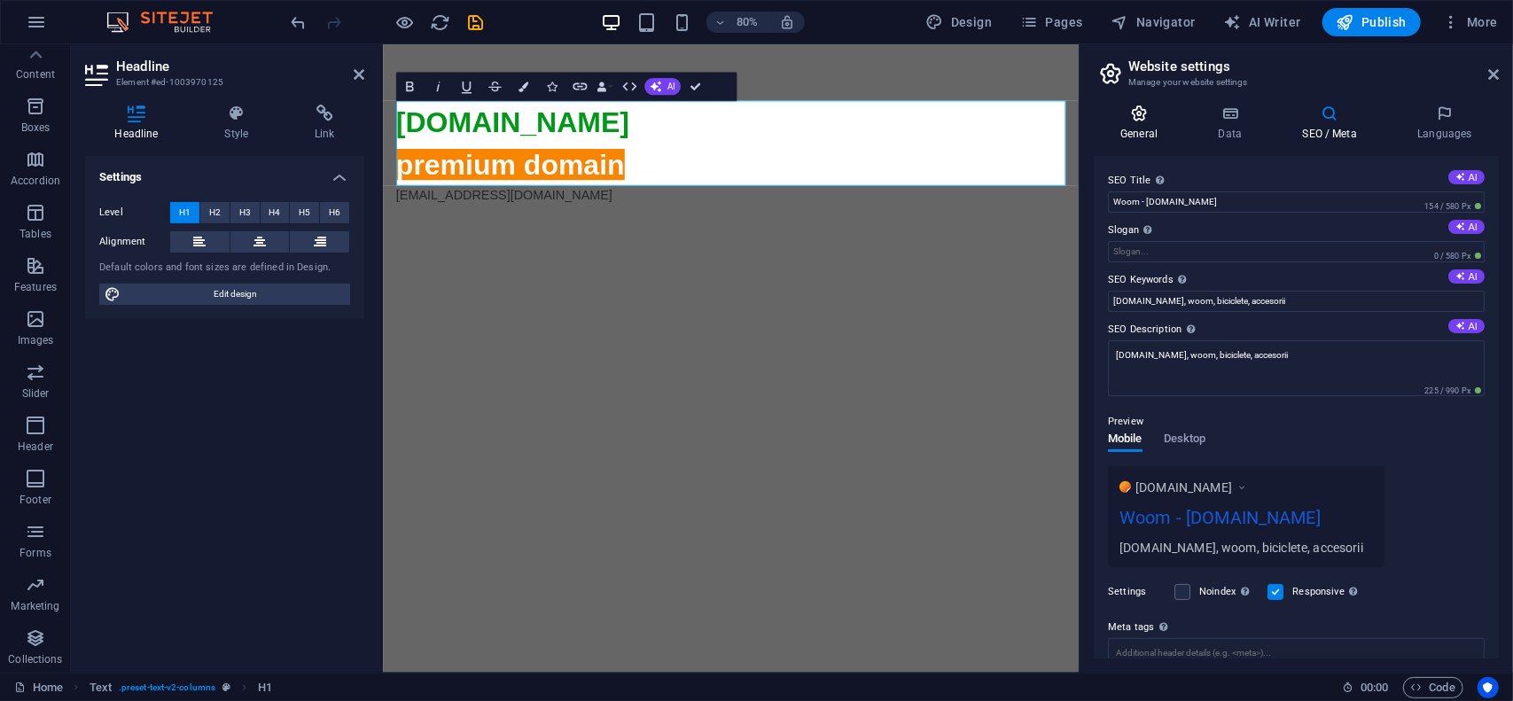
click at [1154, 118] on icon at bounding box center [1139, 114] width 90 height 18
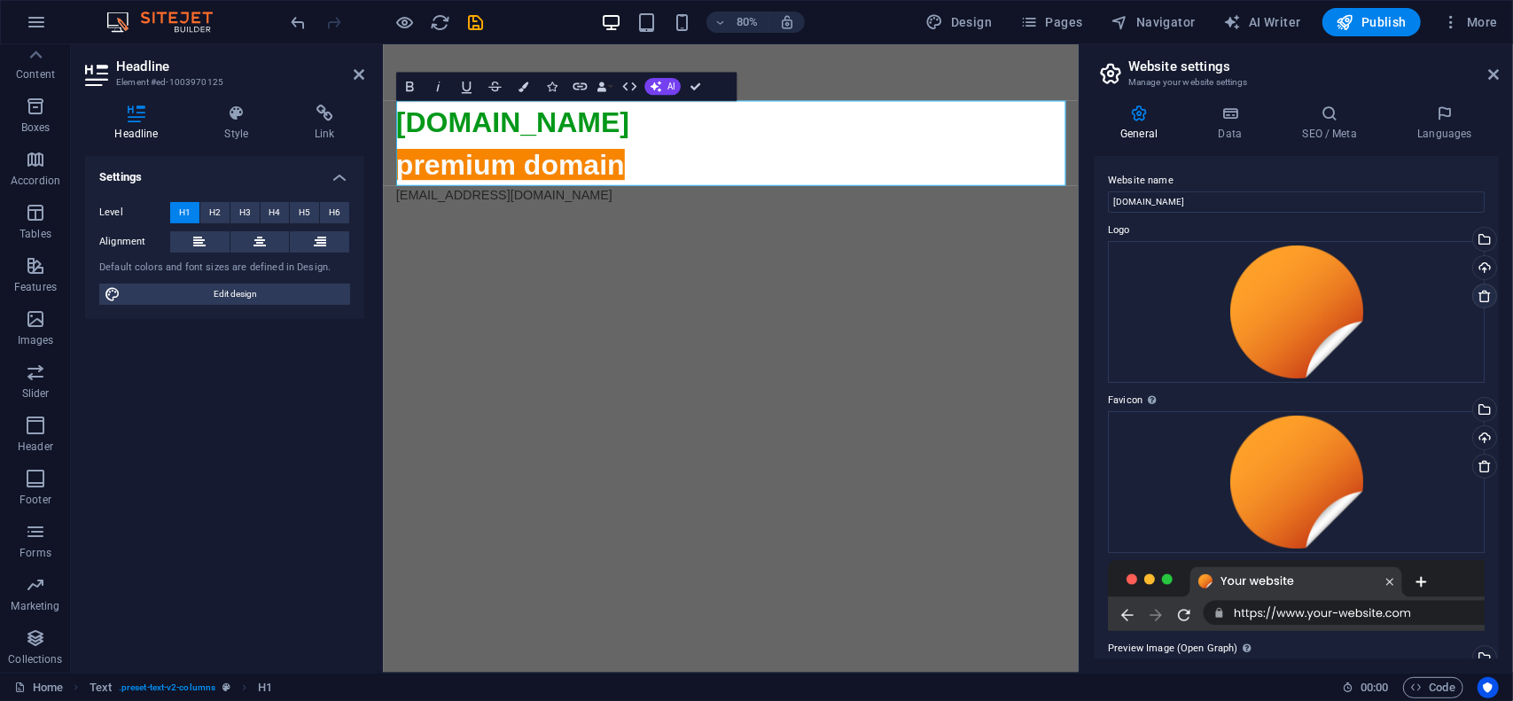
click at [1480, 297] on icon at bounding box center [1485, 296] width 14 height 14
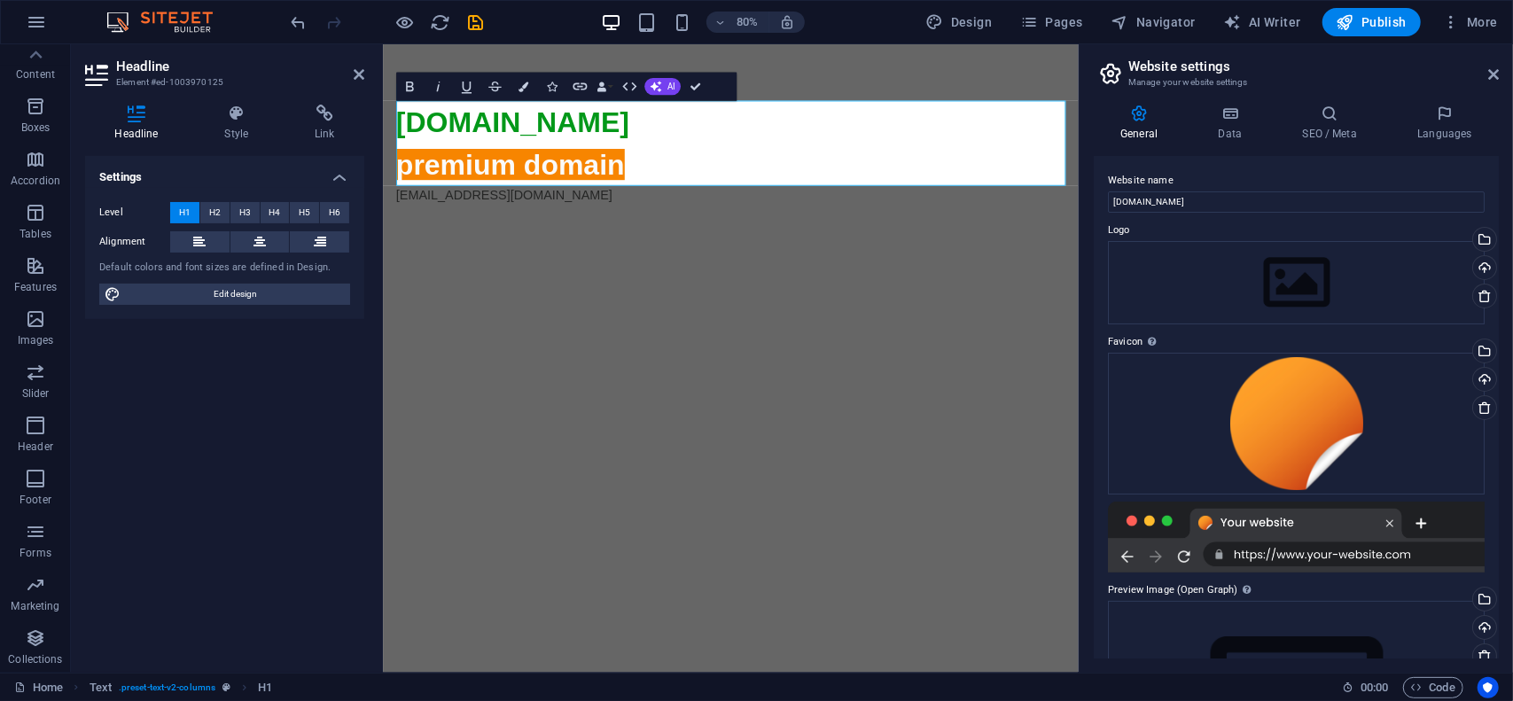
drag, startPoint x: 1495, startPoint y: 270, endPoint x: 1512, endPoint y: 386, distance: 117.5
click at [1512, 386] on div "General Data SEO / Meta Languages Website name woom.ro Logo Drag files here, cl…" at bounding box center [1296, 381] width 433 height 582
click at [1229, 138] on h4 "Data" at bounding box center [1233, 123] width 84 height 37
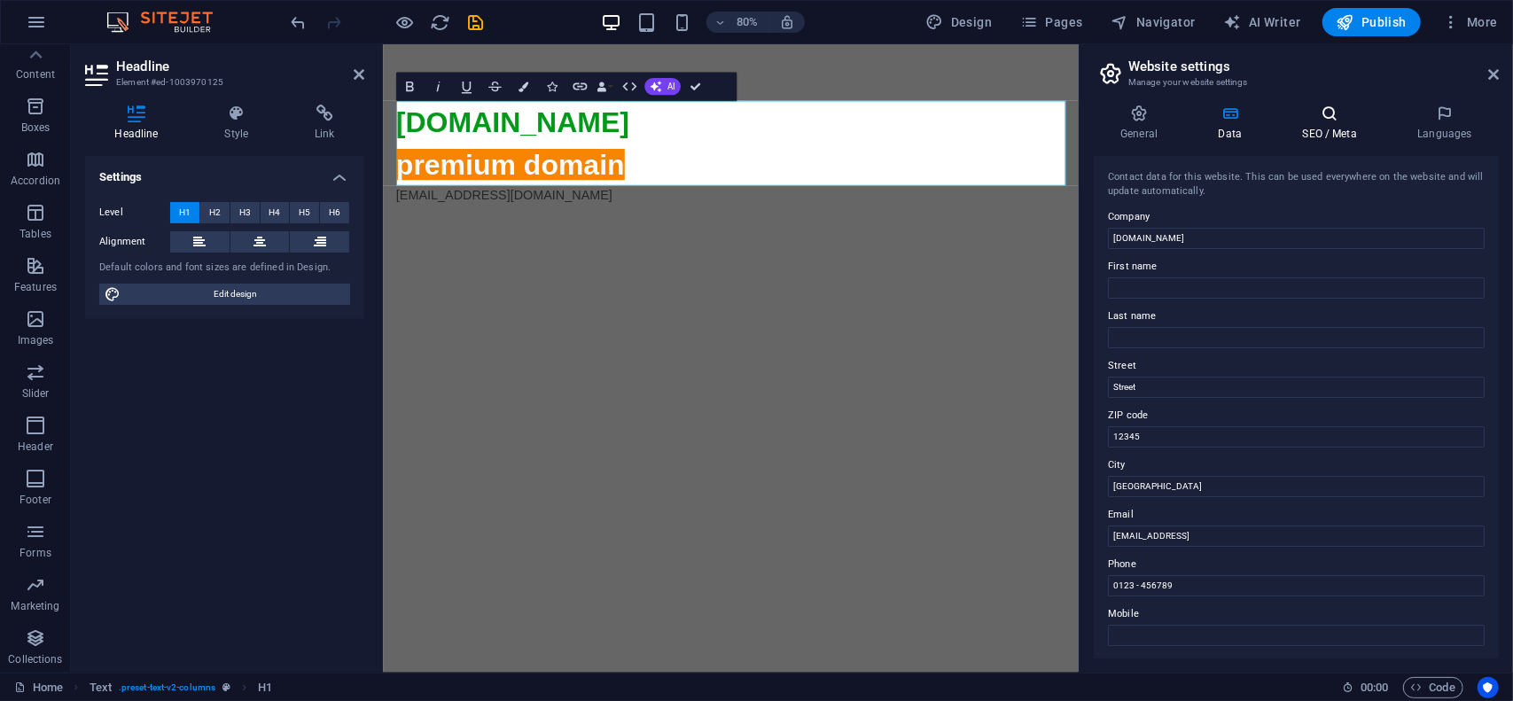
click at [1340, 114] on icon at bounding box center [1330, 114] width 108 height 18
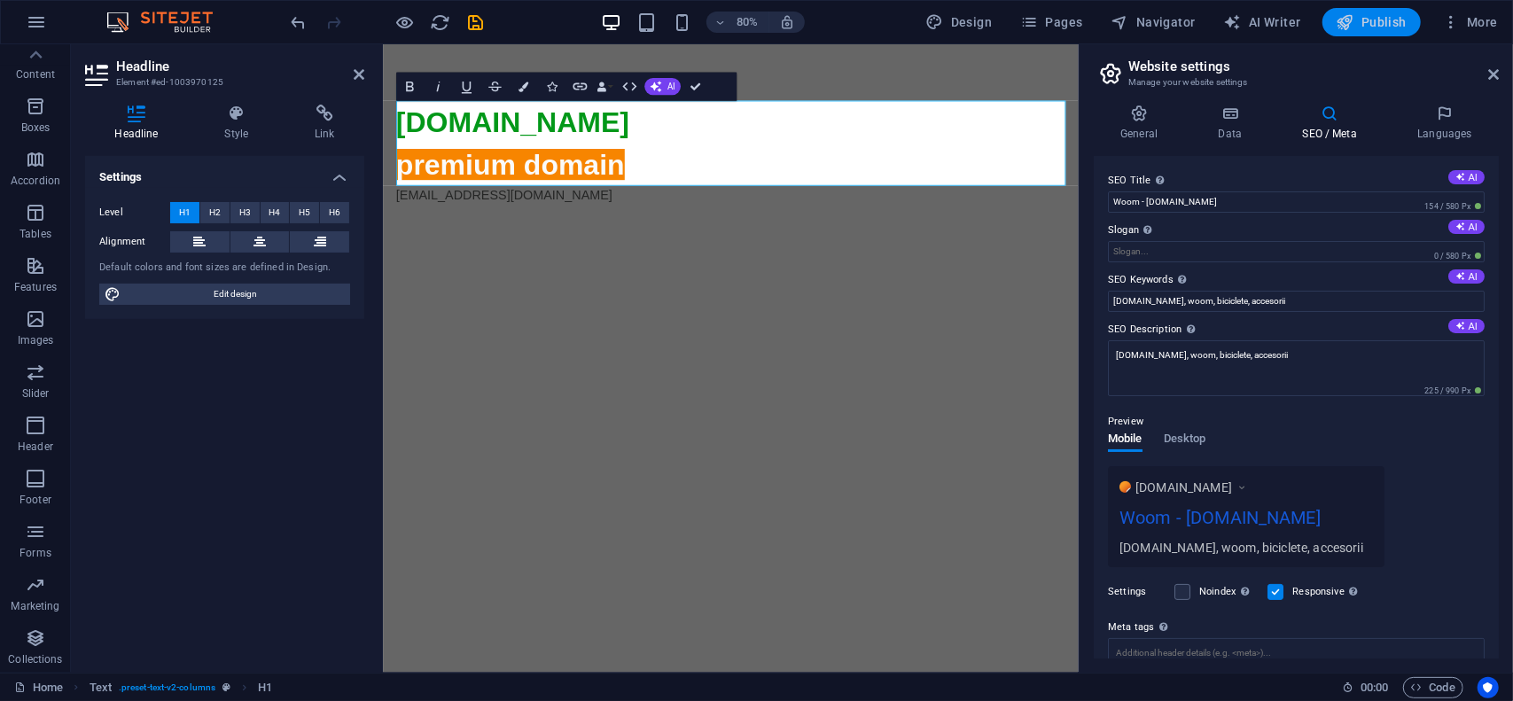
click at [1389, 18] on span "Publish" at bounding box center [1372, 22] width 70 height 18
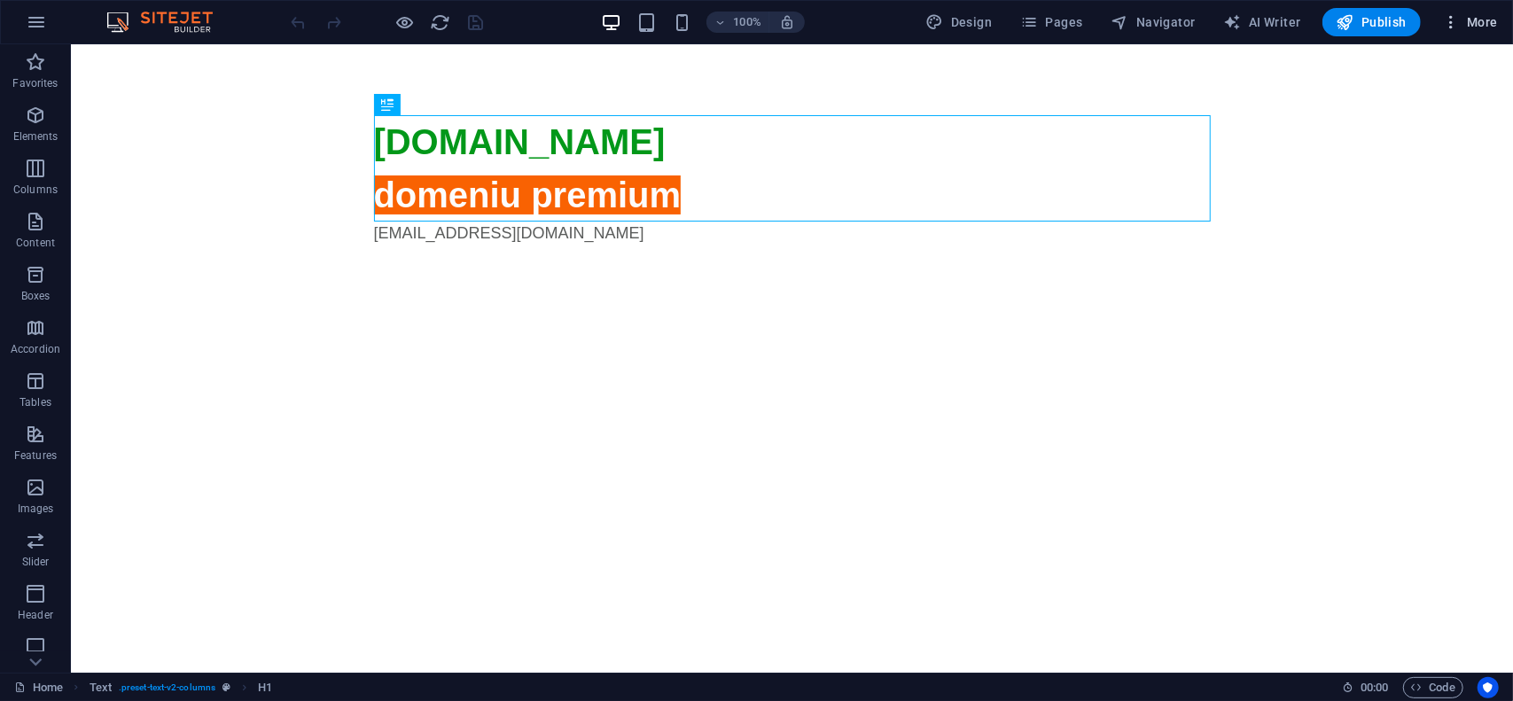
click at [1471, 22] on span "More" at bounding box center [1470, 22] width 56 height 18
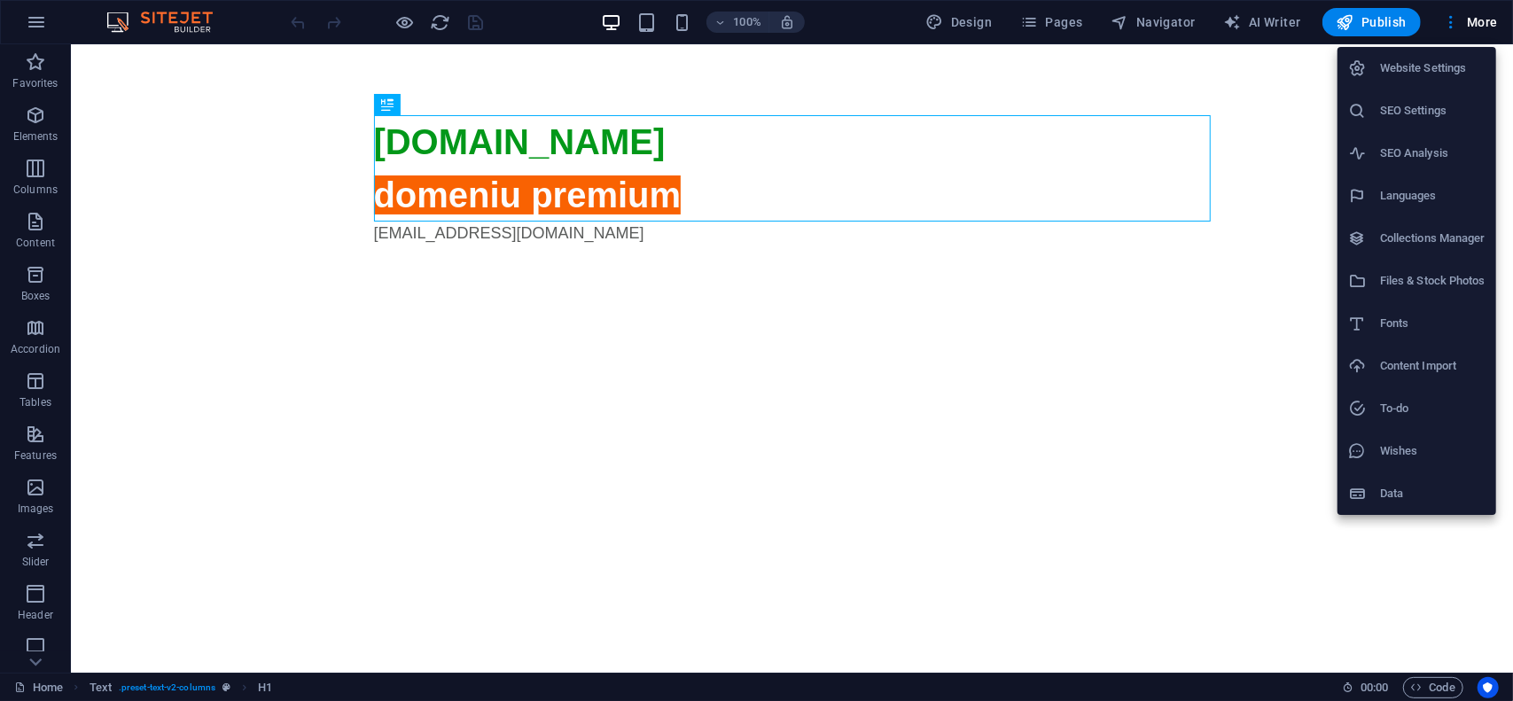
click at [1435, 84] on li "Website Settings" at bounding box center [1417, 68] width 159 height 43
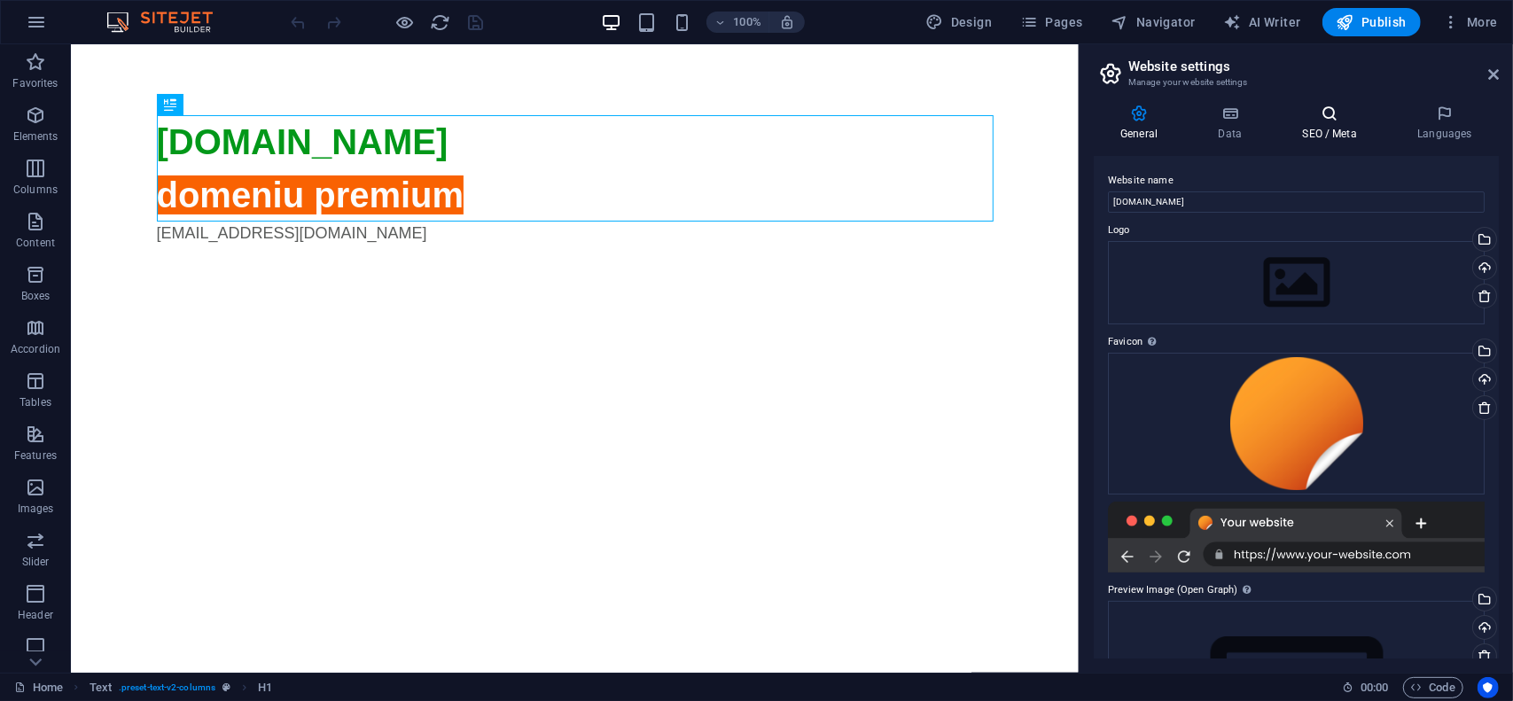
click at [1318, 125] on h4 "SEO / Meta" at bounding box center [1333, 123] width 115 height 37
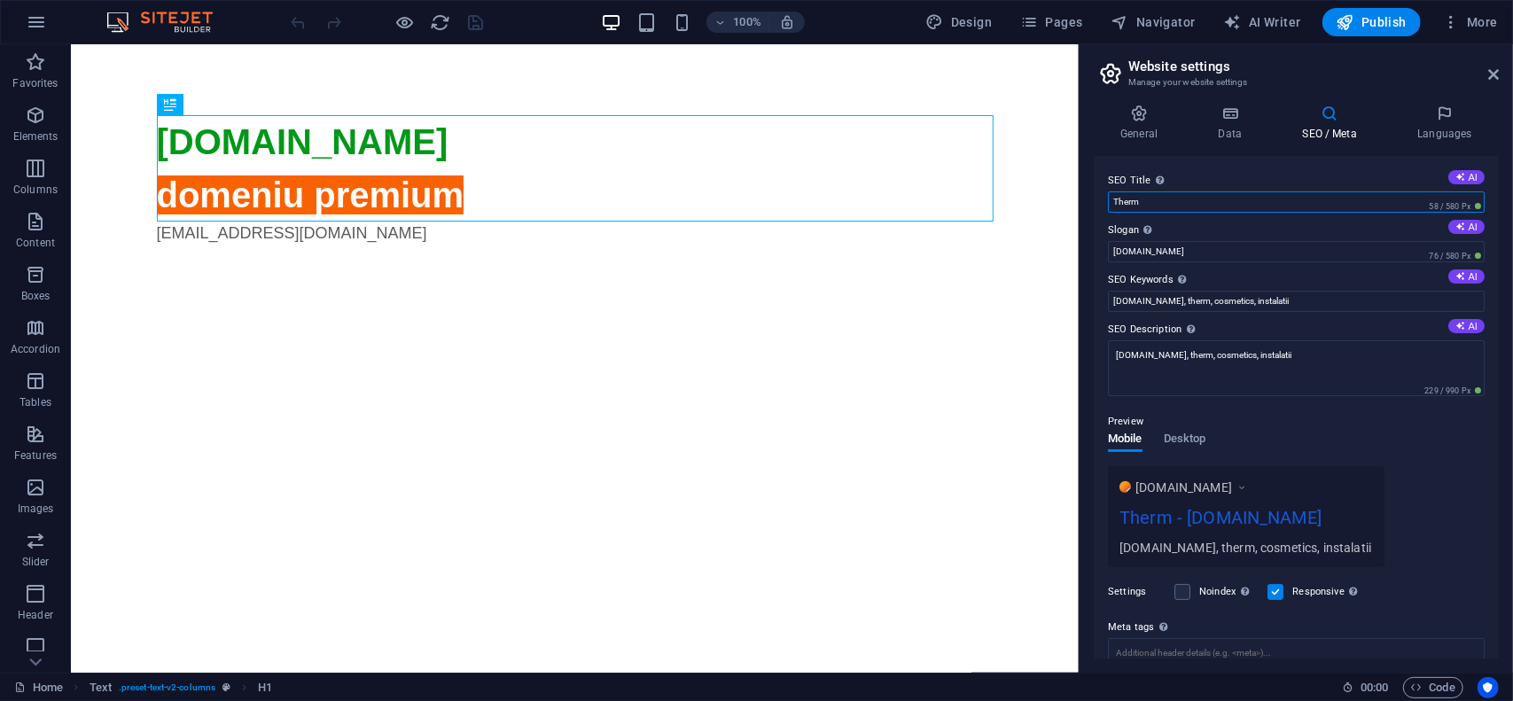
click at [1197, 205] on input "Therm" at bounding box center [1296, 201] width 377 height 21
click at [1225, 198] on input "Therm" at bounding box center [1296, 201] width 377 height 21
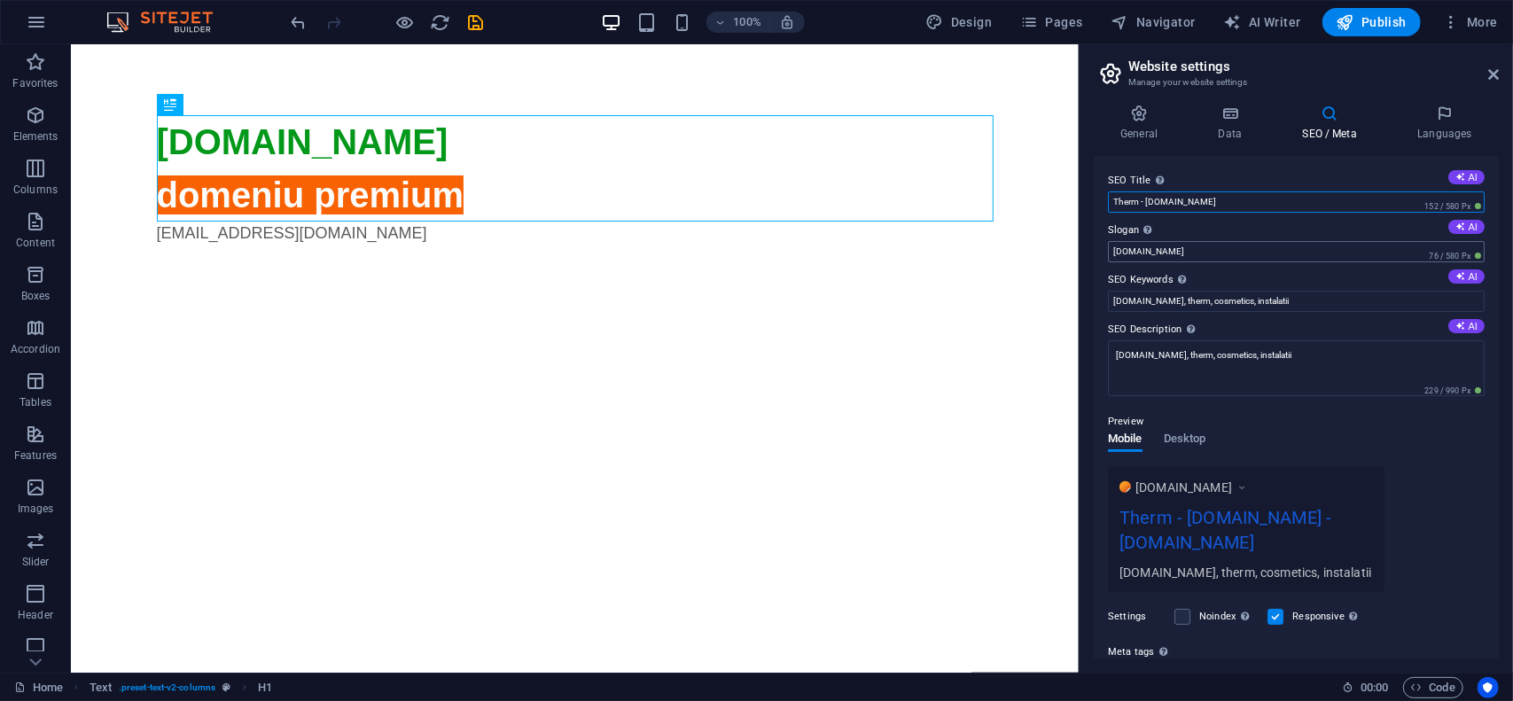
type input "Therm - [DOMAIN_NAME]"
click at [1246, 244] on input "[DOMAIN_NAME]" at bounding box center [1296, 251] width 377 height 21
click at [1094, 235] on div "SEO Title The title of your website - make it something that stands out in sear…" at bounding box center [1296, 407] width 405 height 503
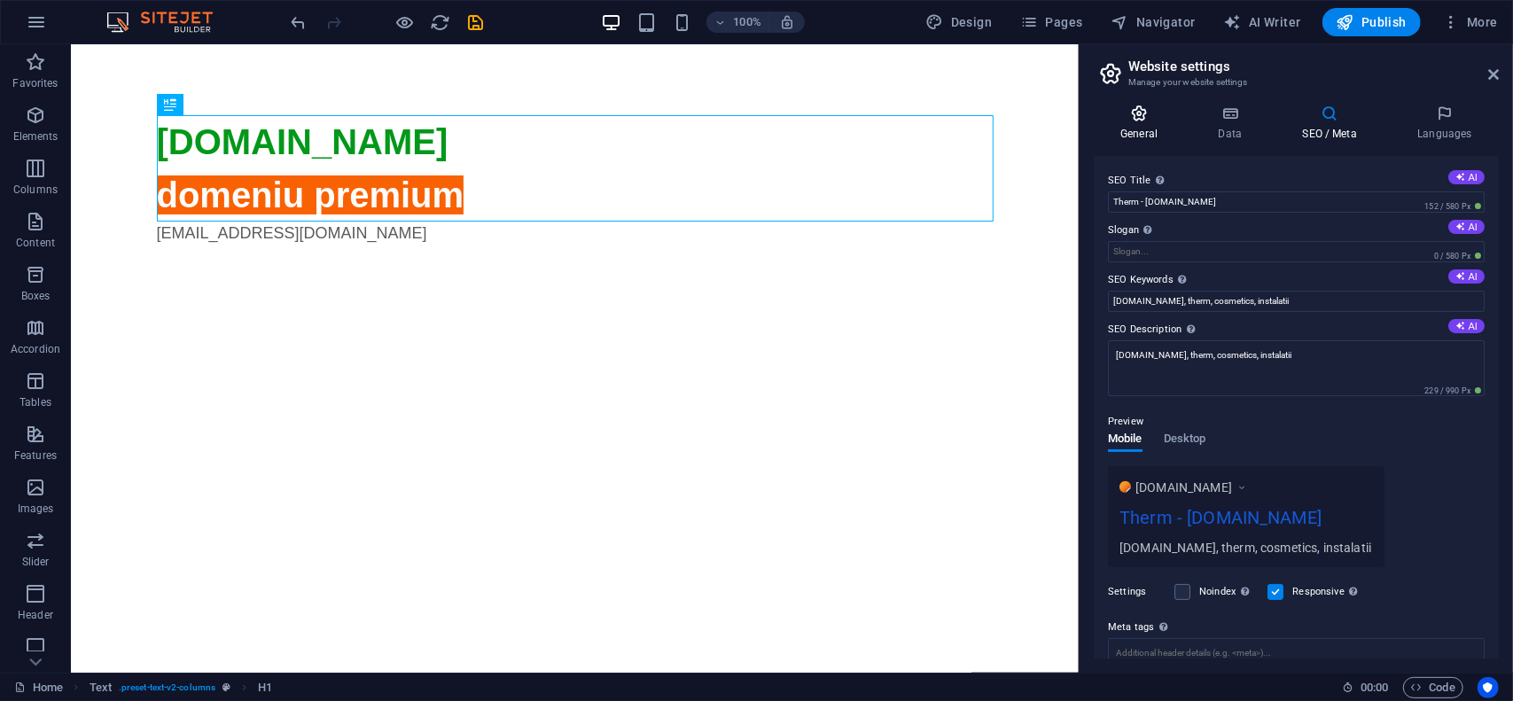
click at [1140, 113] on icon at bounding box center [1139, 114] width 90 height 18
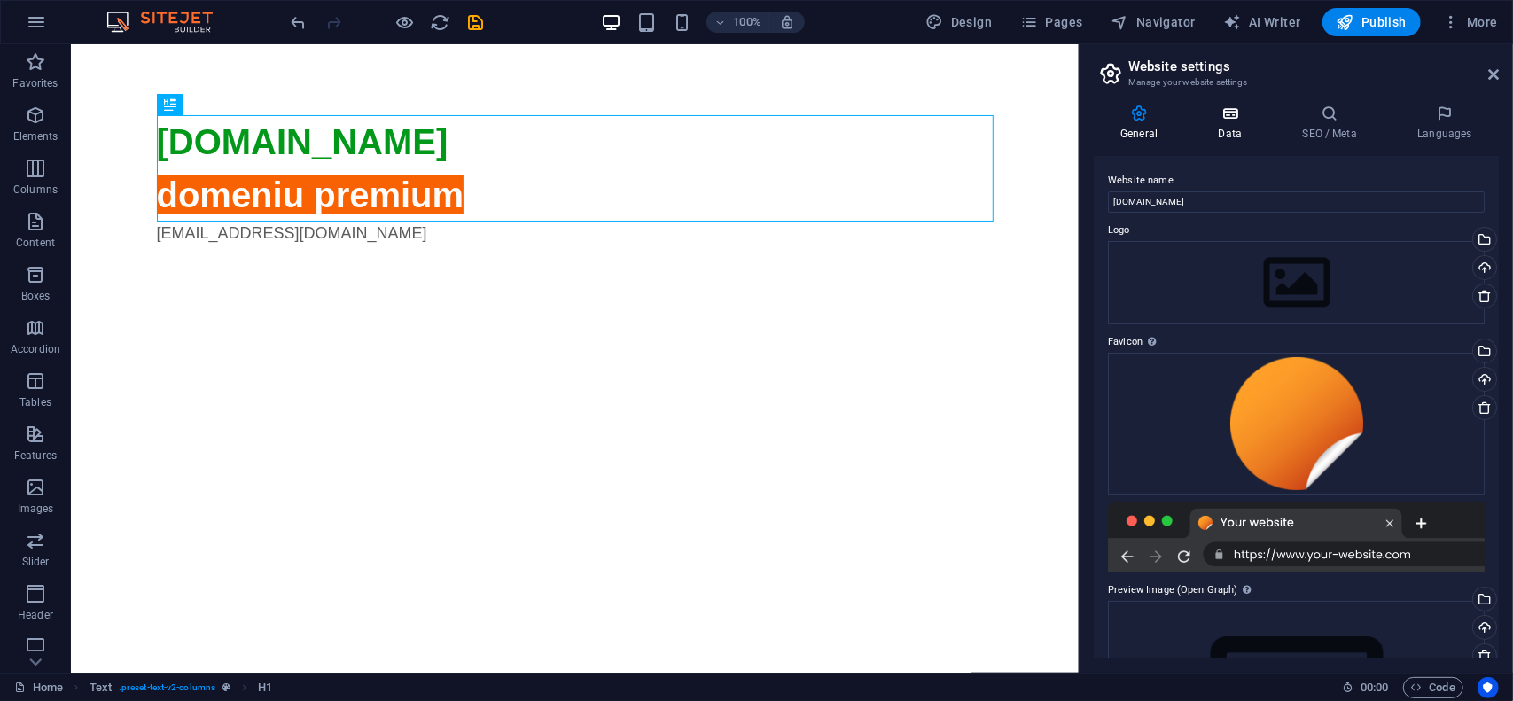
click at [1249, 108] on icon at bounding box center [1229, 114] width 77 height 18
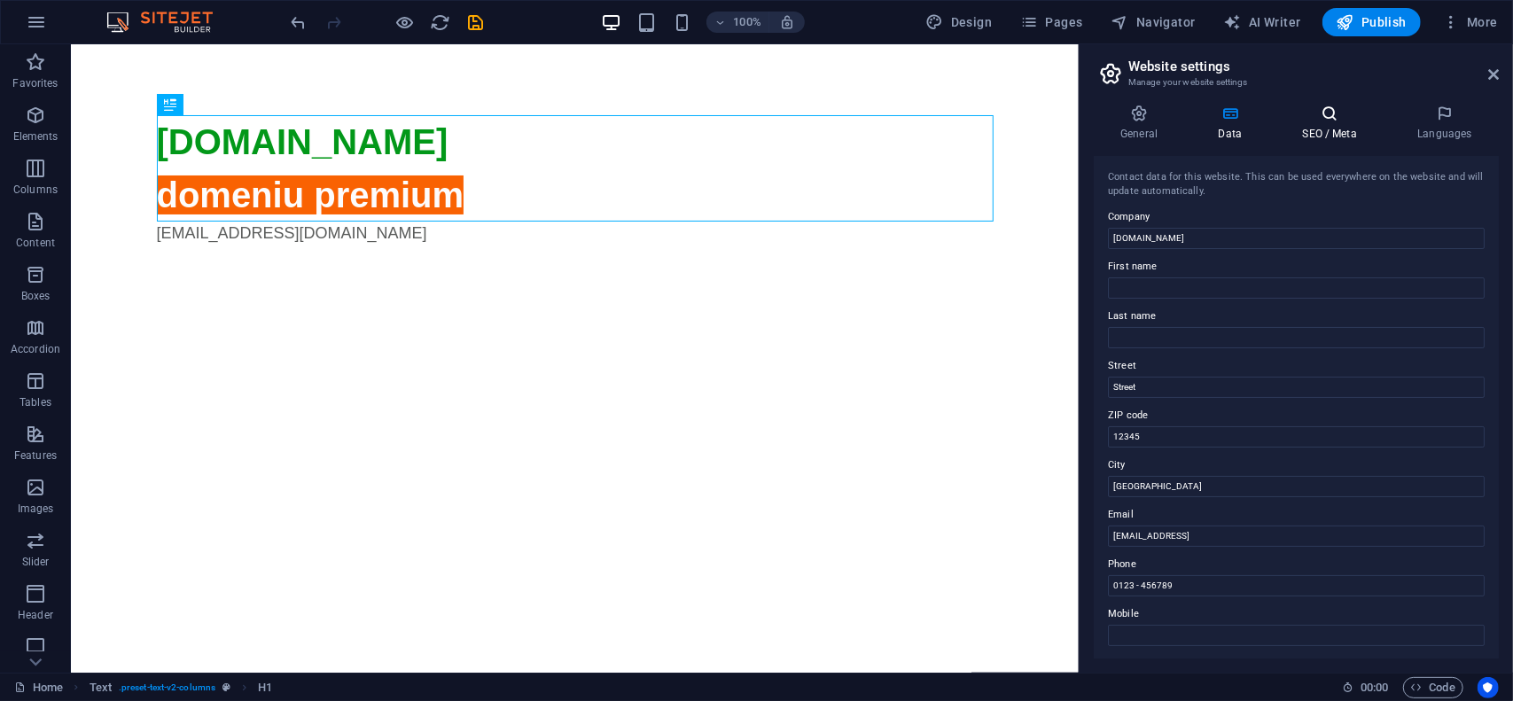
click at [1307, 112] on icon at bounding box center [1330, 114] width 108 height 18
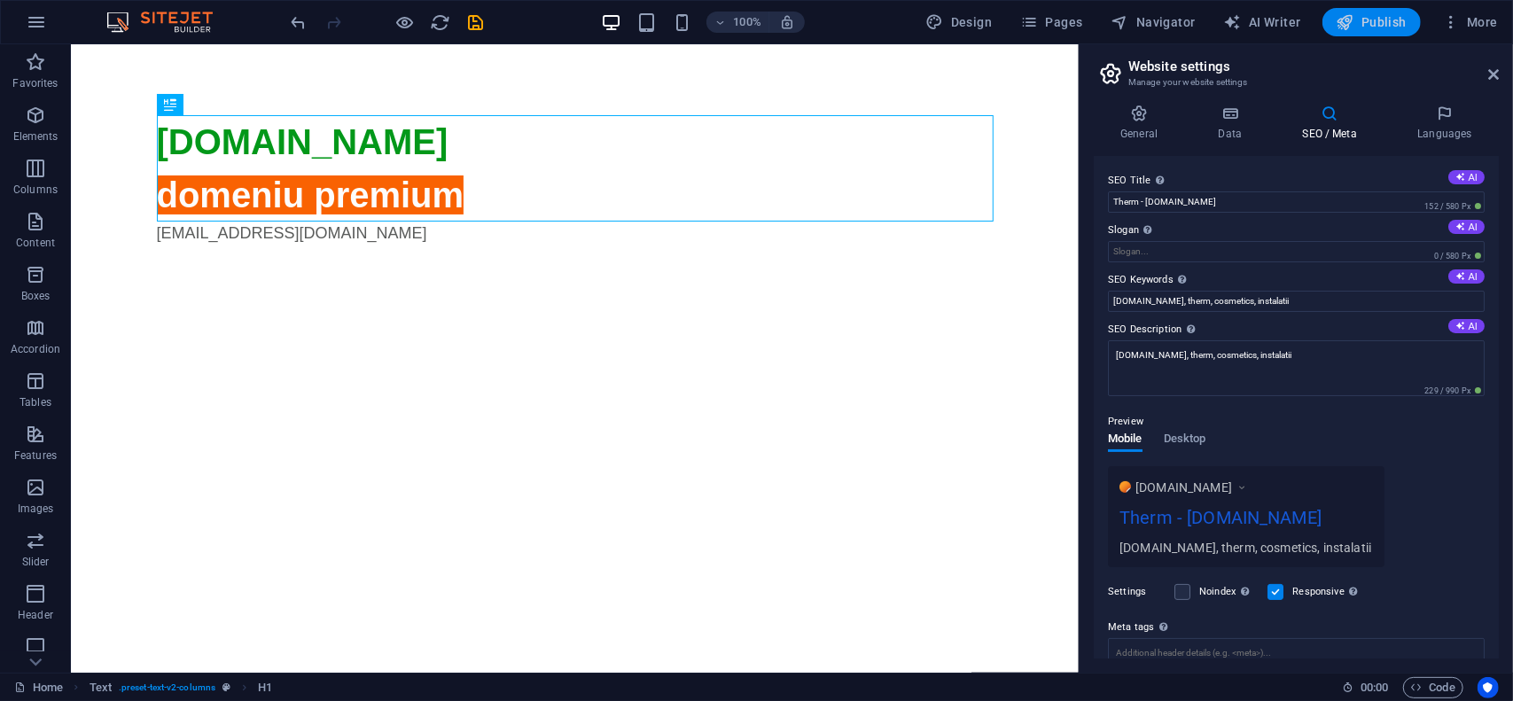
click at [1384, 22] on span "Publish" at bounding box center [1372, 22] width 70 height 18
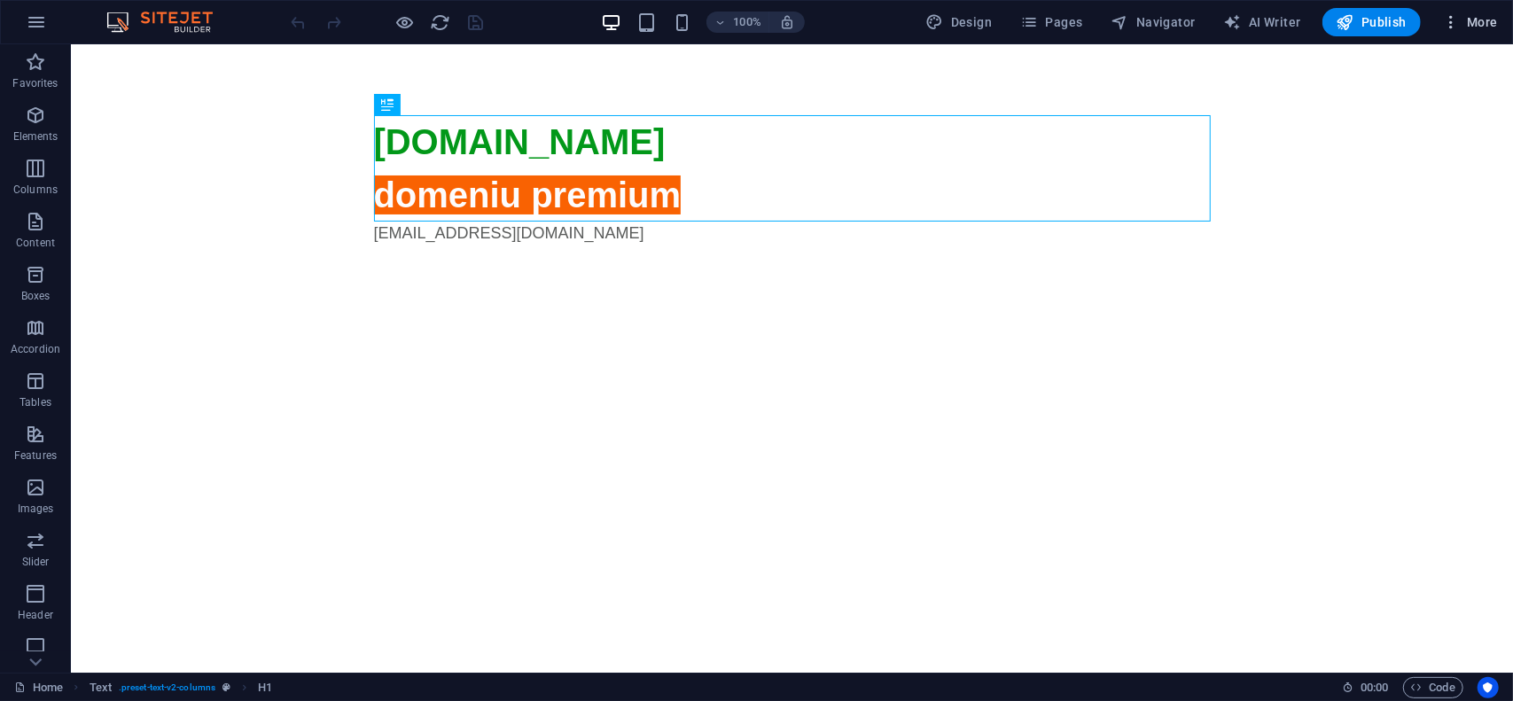
click at [1478, 32] on button "More" at bounding box center [1470, 22] width 70 height 28
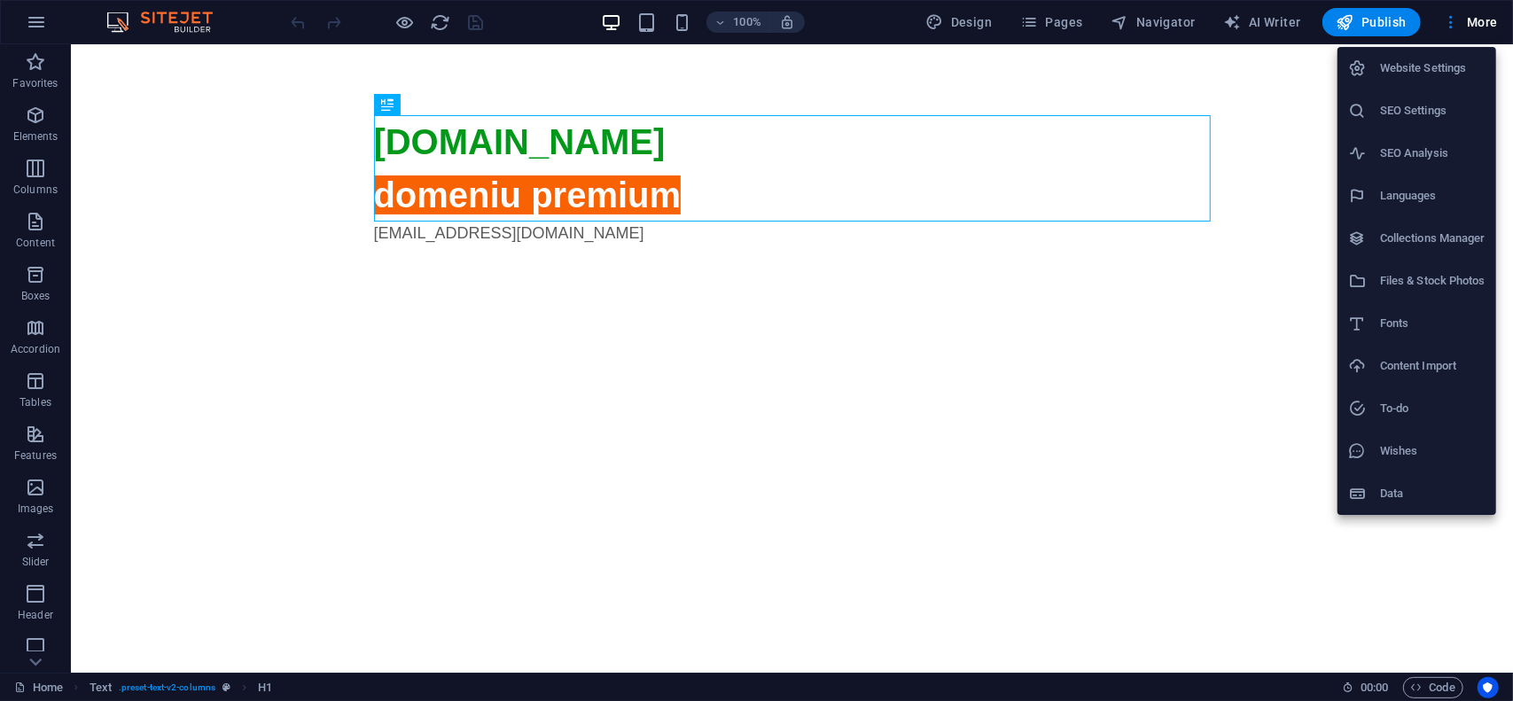
click at [1422, 61] on h6 "Website Settings" at bounding box center [1432, 68] width 105 height 21
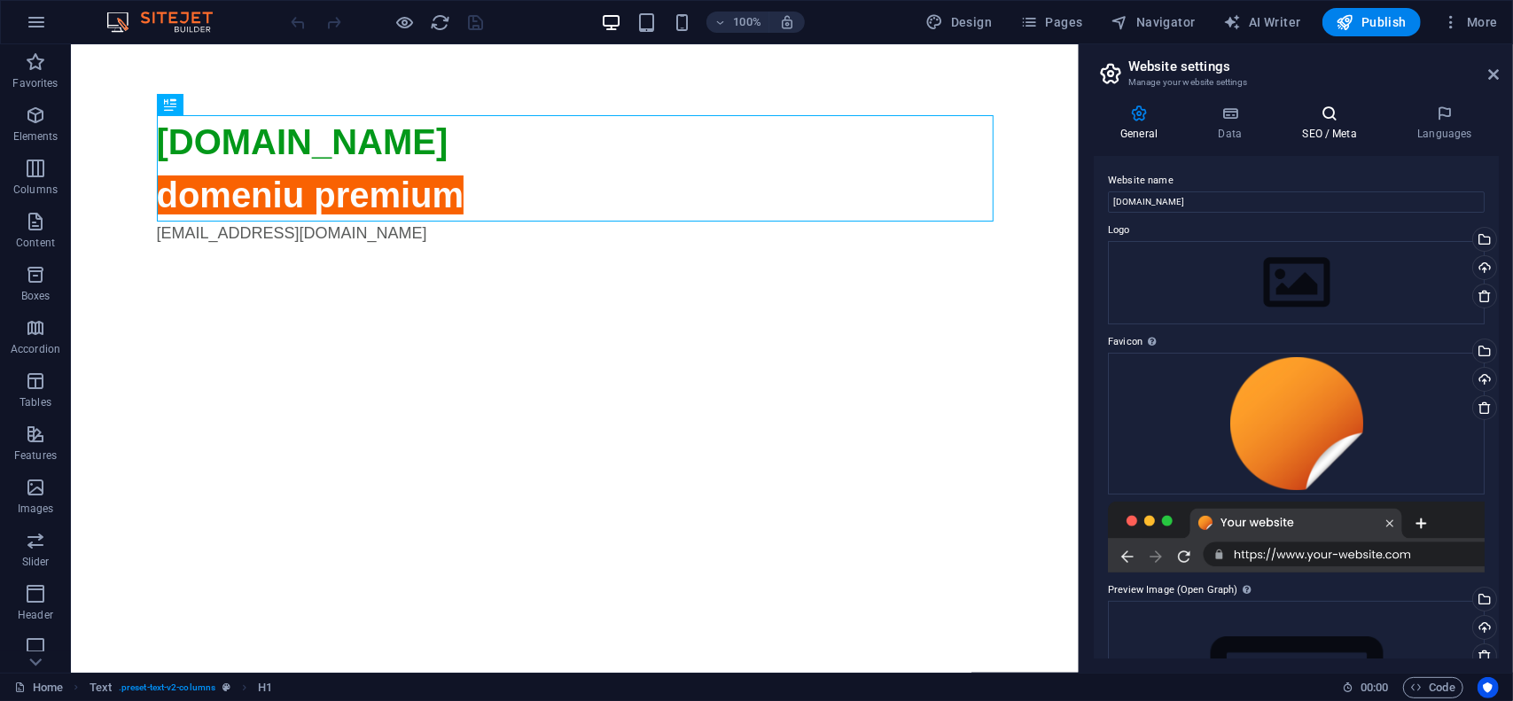
click at [1353, 121] on icon at bounding box center [1330, 114] width 108 height 18
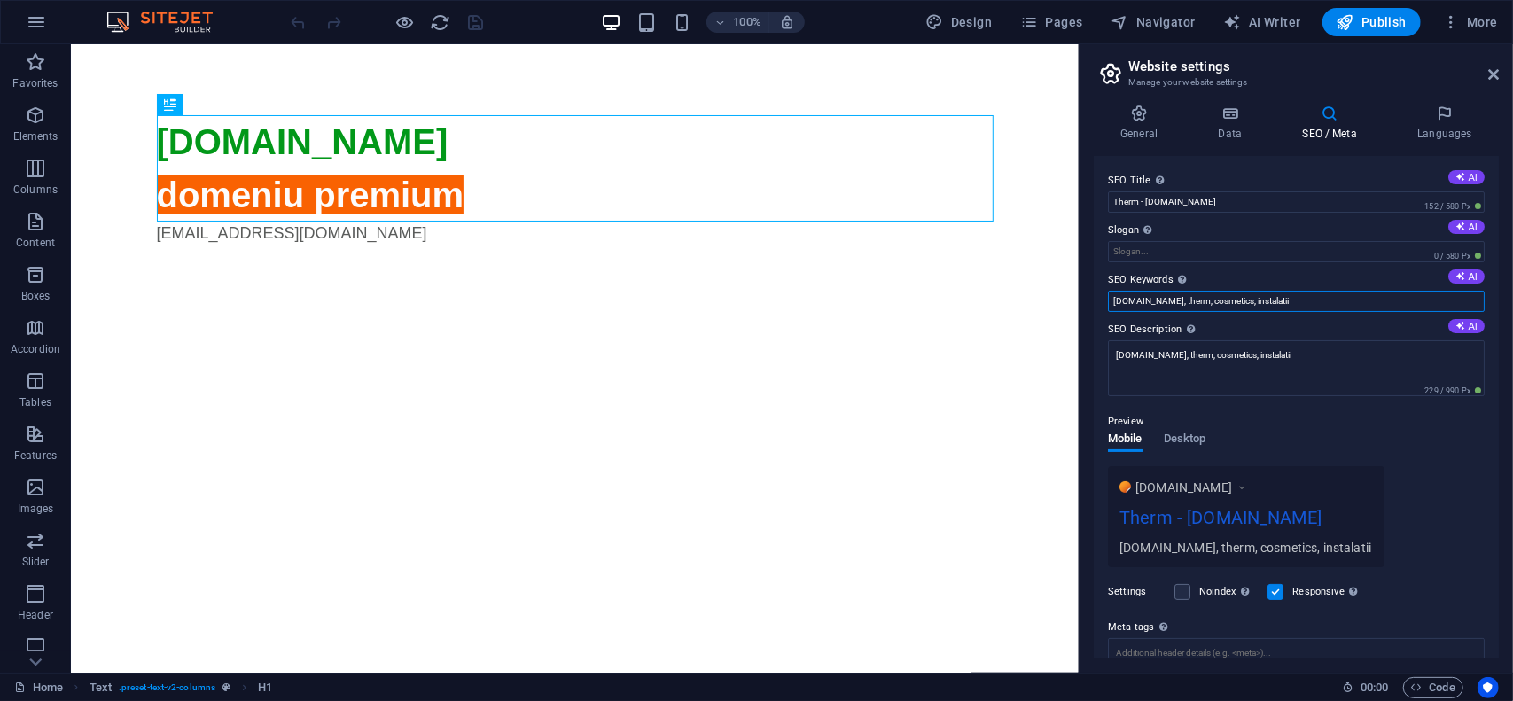
click at [1320, 302] on input "[DOMAIN_NAME], therm, cosmetics, instalatii" at bounding box center [1296, 301] width 377 height 21
type input "[DOMAIN_NAME], therm, cosmetics, instalatii, hotel"
click at [1378, 363] on textarea "[DOMAIN_NAME], therm, cosmetics, instalatii" at bounding box center [1296, 368] width 377 height 56
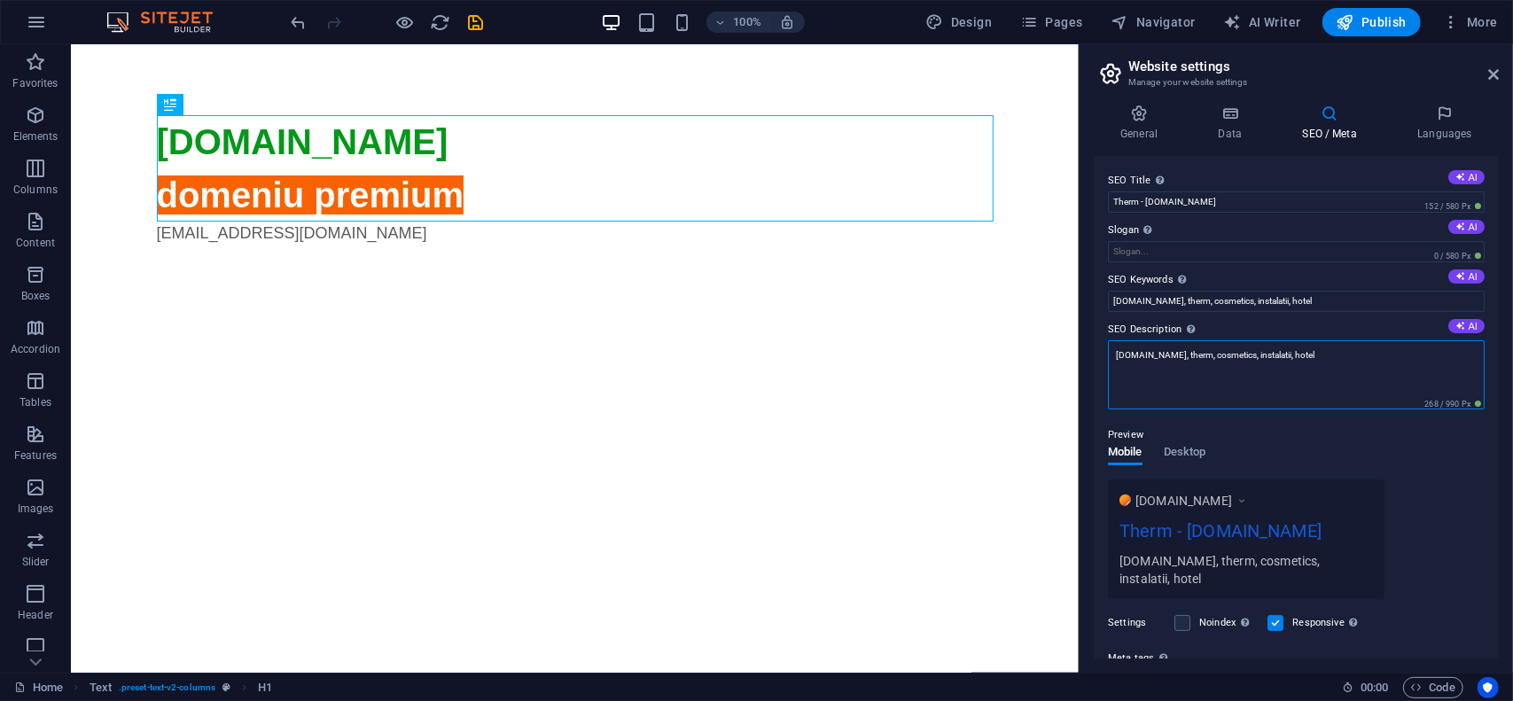
type textarea "[DOMAIN_NAME], therm, cosmetics, instalatii, hotel"
click at [1328, 425] on div "Preview" at bounding box center [1296, 435] width 377 height 21
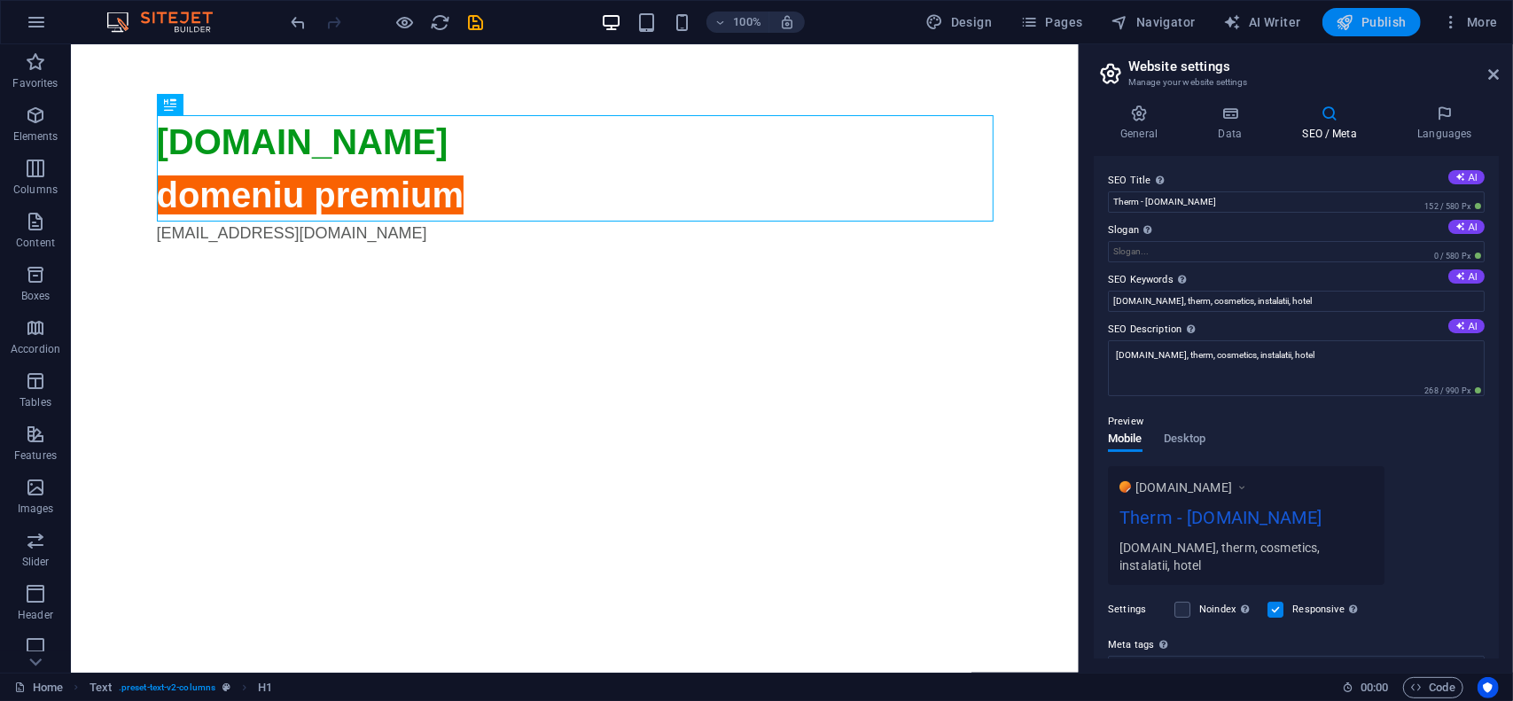
click at [1380, 19] on span "Publish" at bounding box center [1372, 22] width 70 height 18
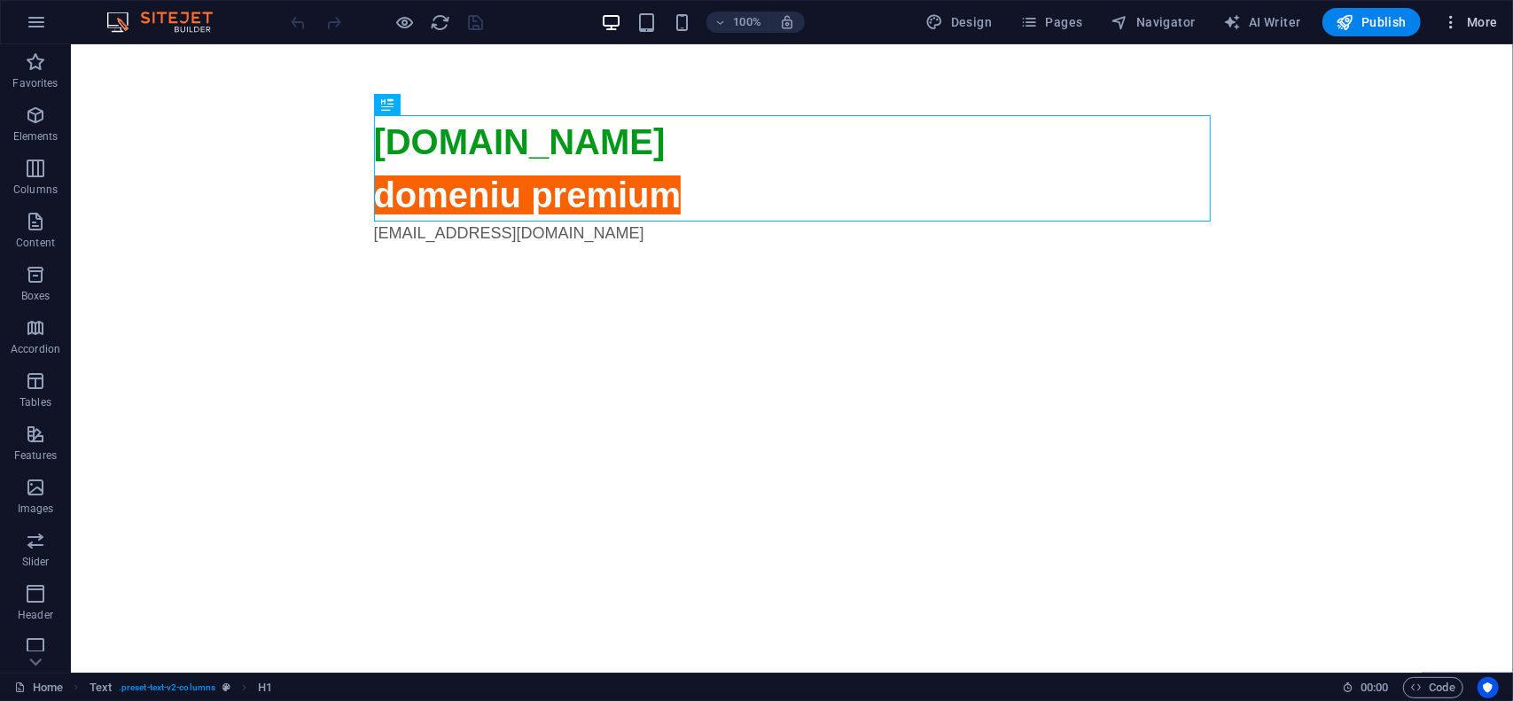
click at [1472, 13] on span "More" at bounding box center [1470, 22] width 56 height 18
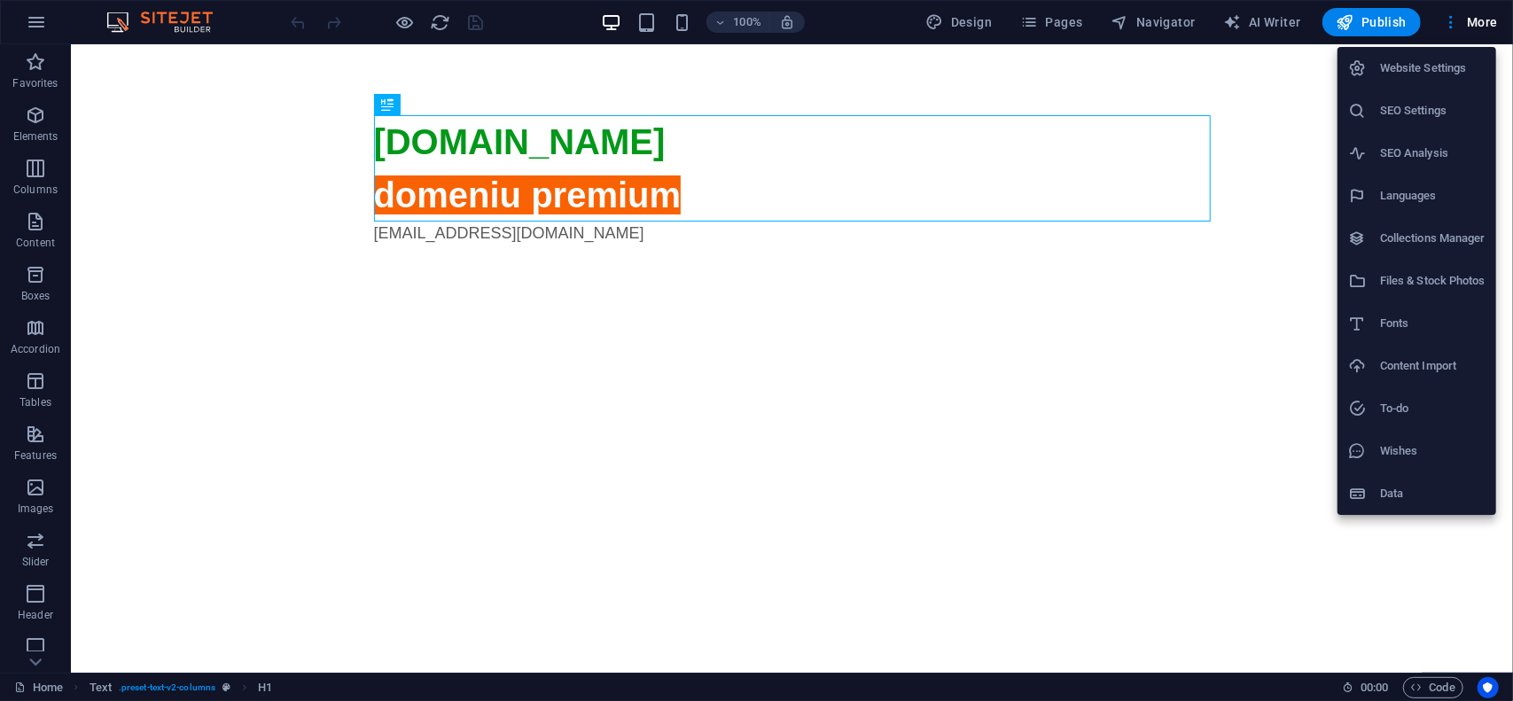
click at [1436, 67] on h6 "Website Settings" at bounding box center [1432, 68] width 105 height 21
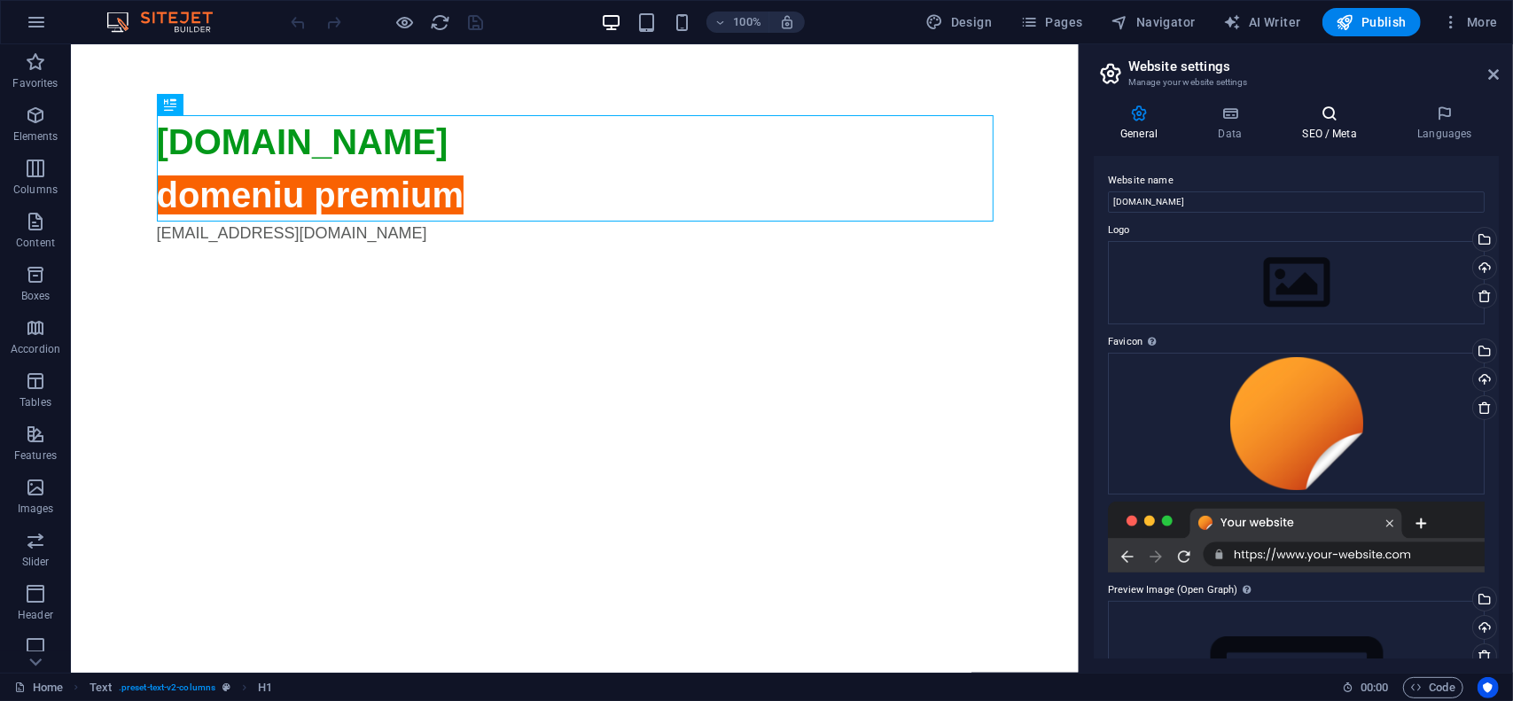
click at [1329, 115] on icon at bounding box center [1330, 114] width 108 height 18
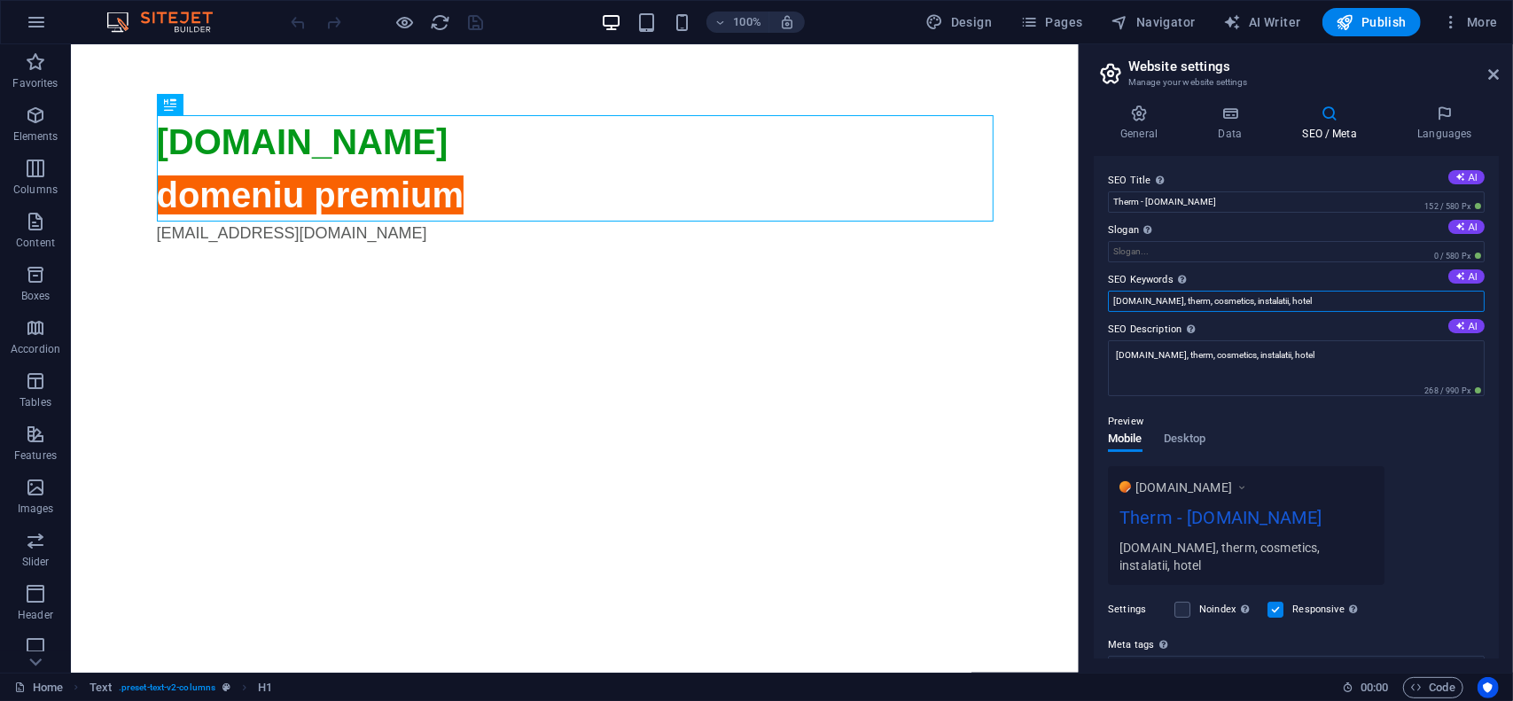
click at [1323, 301] on input "[DOMAIN_NAME], therm, cosmetics, instalatii, hotel" at bounding box center [1296, 301] width 377 height 21
click at [1339, 306] on input "[DOMAIN_NAME], therm, cosmetics, instalatii, hotel, wellness" at bounding box center [1296, 301] width 377 height 21
type input "[DOMAIN_NAME], therm, cosmetics, instalatii, hotel, wellness"
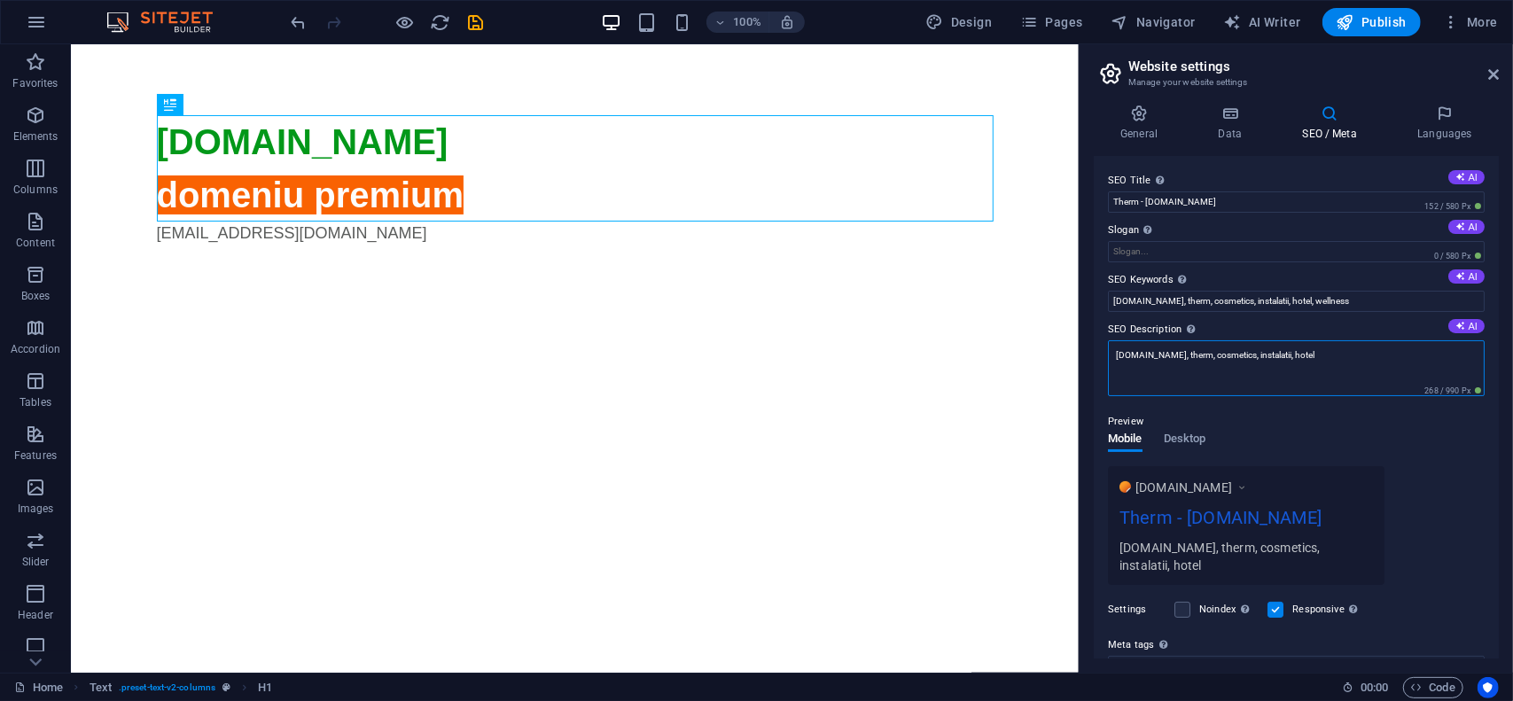
click at [1330, 343] on textarea "[DOMAIN_NAME], therm, cosmetics, instalatii, hotel" at bounding box center [1296, 368] width 377 height 56
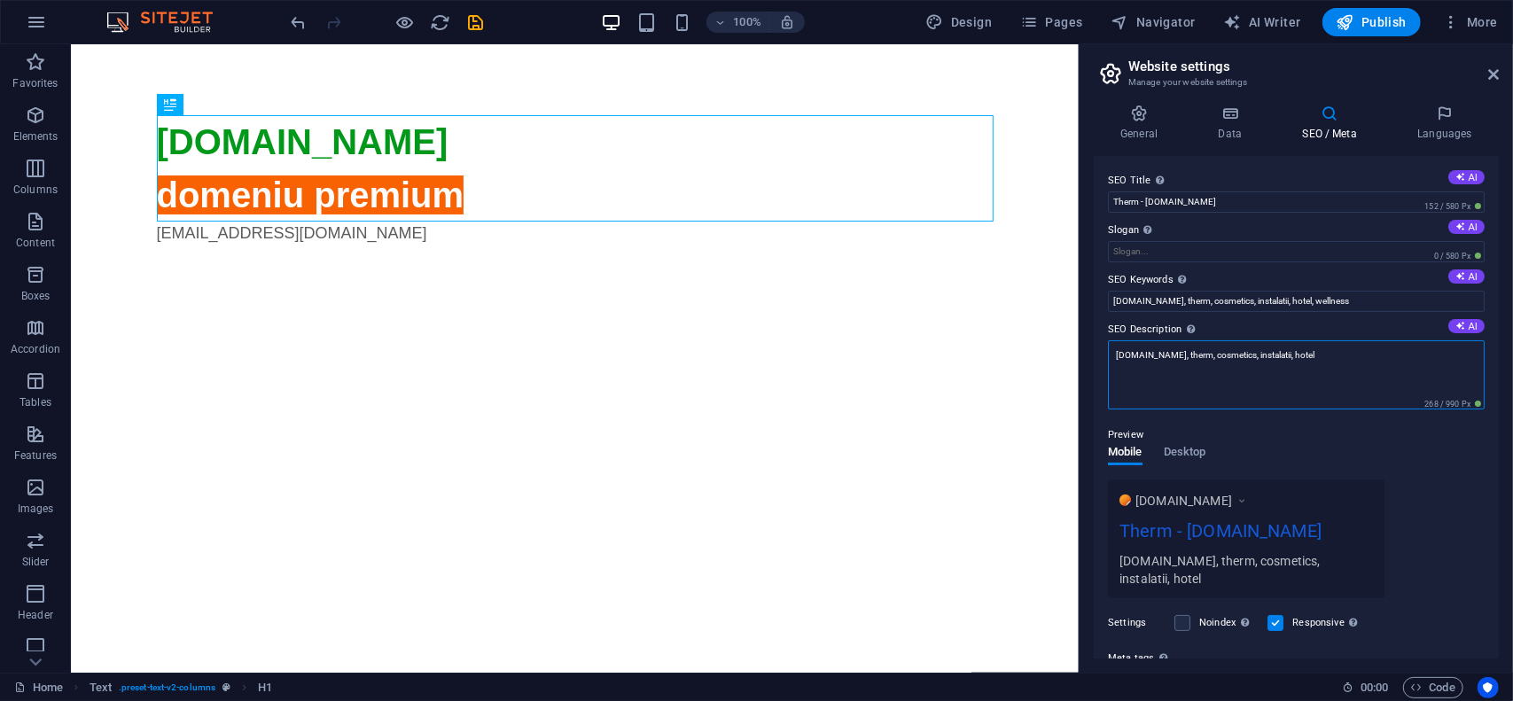
click at [1325, 352] on textarea "[DOMAIN_NAME], therm, cosmetics, instalatii, hotel" at bounding box center [1296, 374] width 377 height 69
paste textarea ", wellness"
type textarea "[DOMAIN_NAME], therm, cosmetics, instalatii, hotel, wellness"
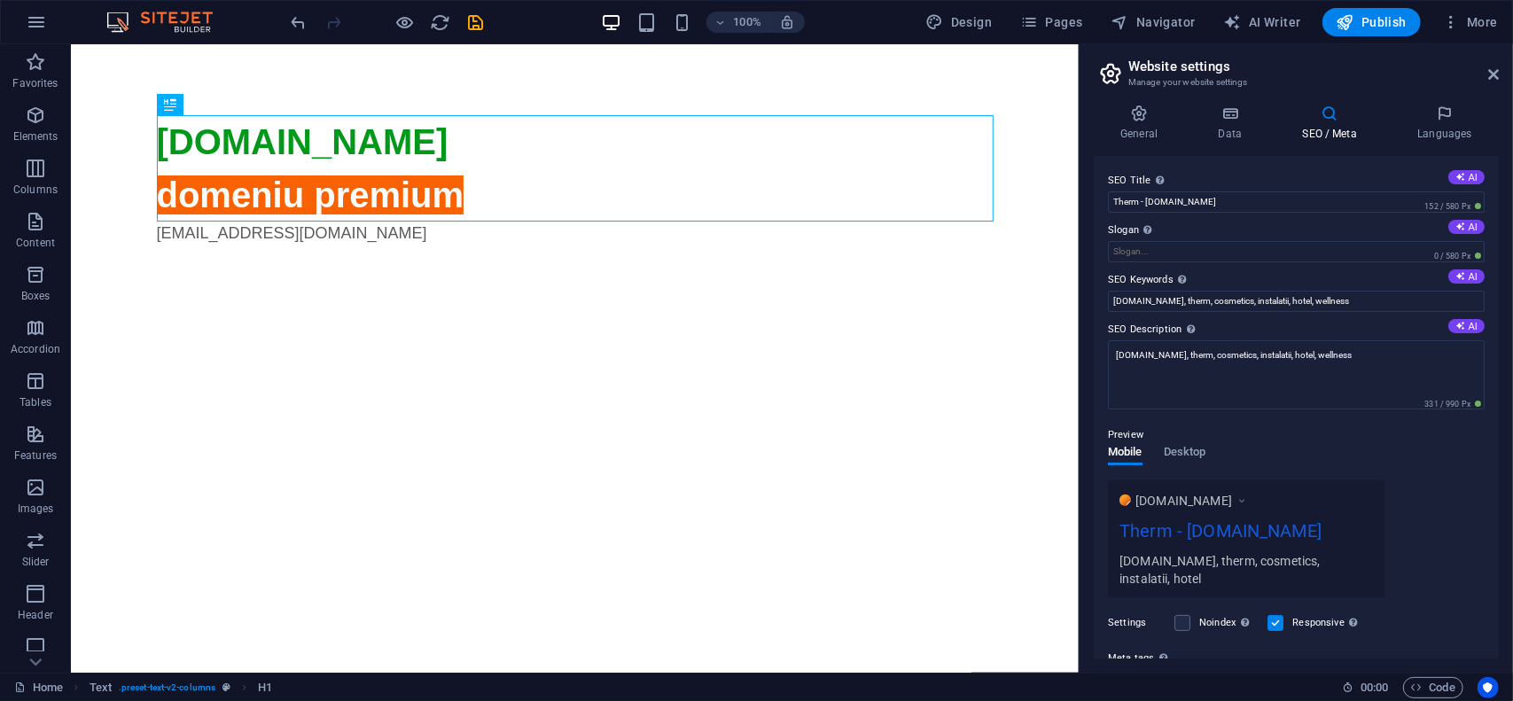
click at [1351, 316] on div "SEO Title The title of your website - make it something that stands out in sear…" at bounding box center [1296, 407] width 405 height 503
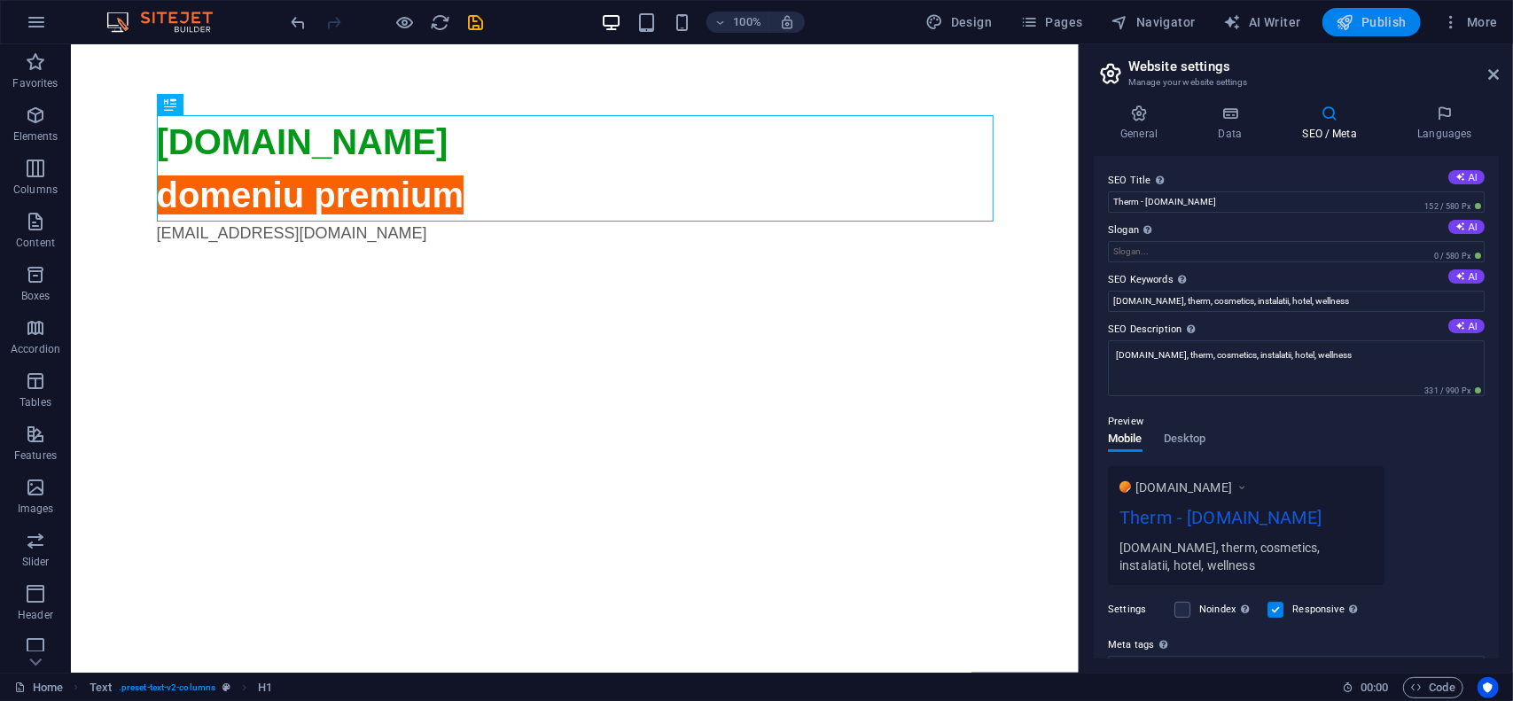
click at [1386, 21] on span "Publish" at bounding box center [1372, 22] width 70 height 18
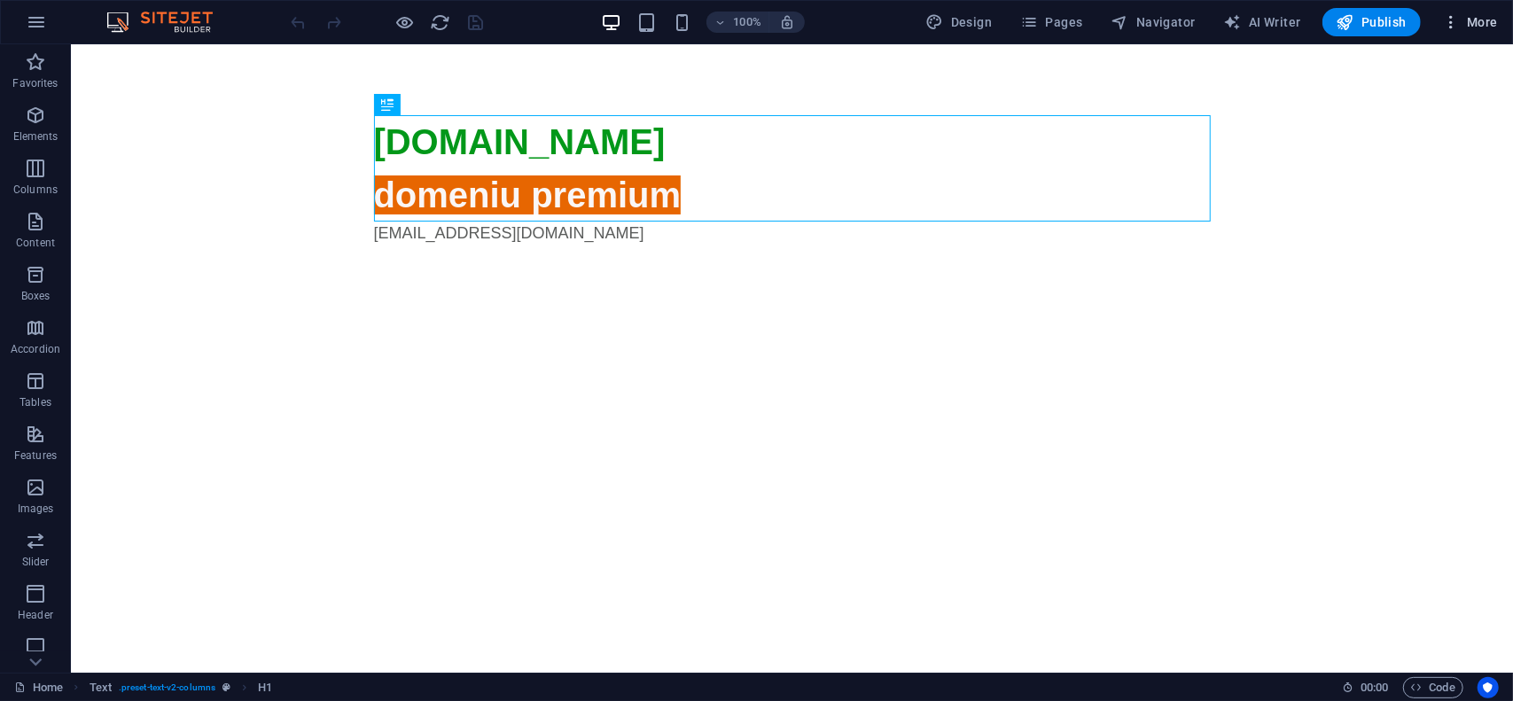
click at [1457, 24] on icon "button" at bounding box center [1451, 22] width 18 height 18
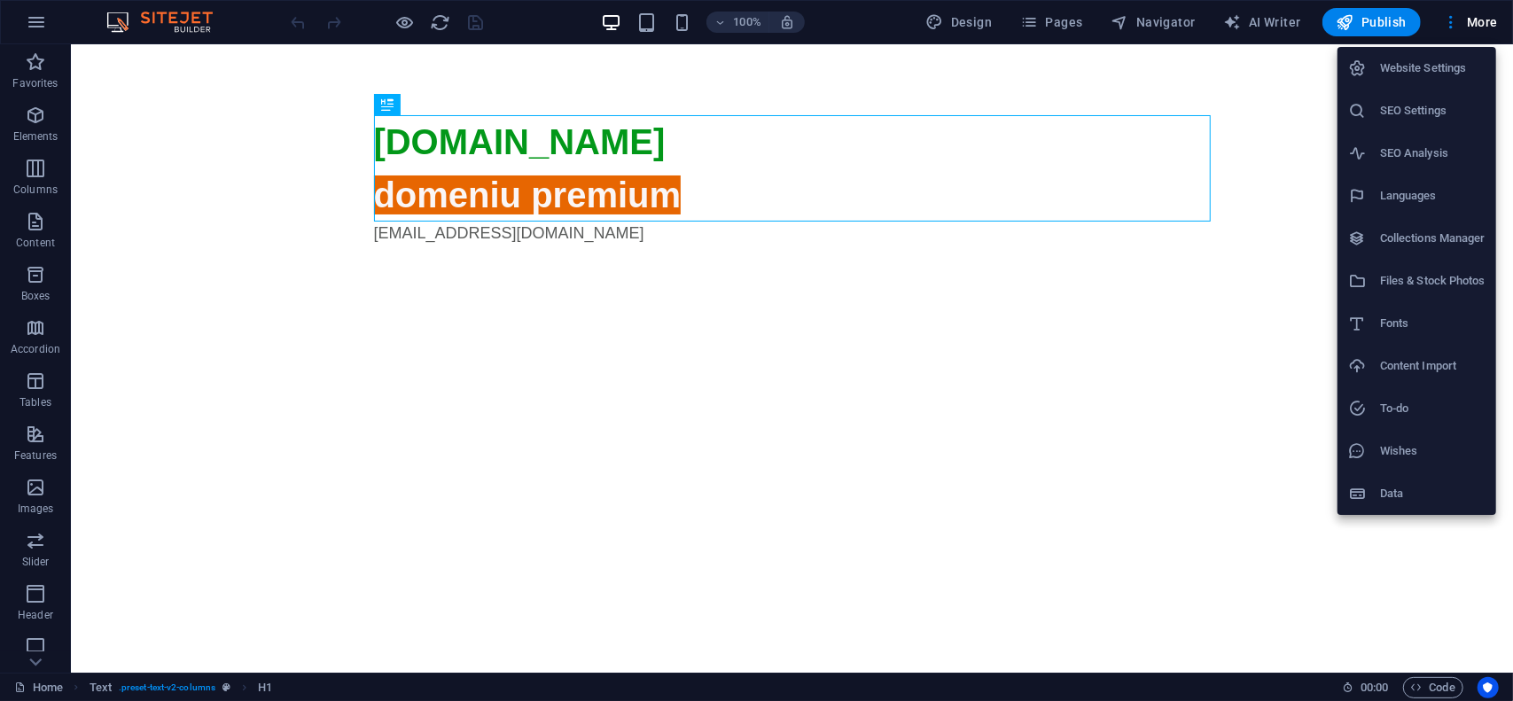
click at [1456, 64] on h6 "Website Settings" at bounding box center [1432, 68] width 105 height 21
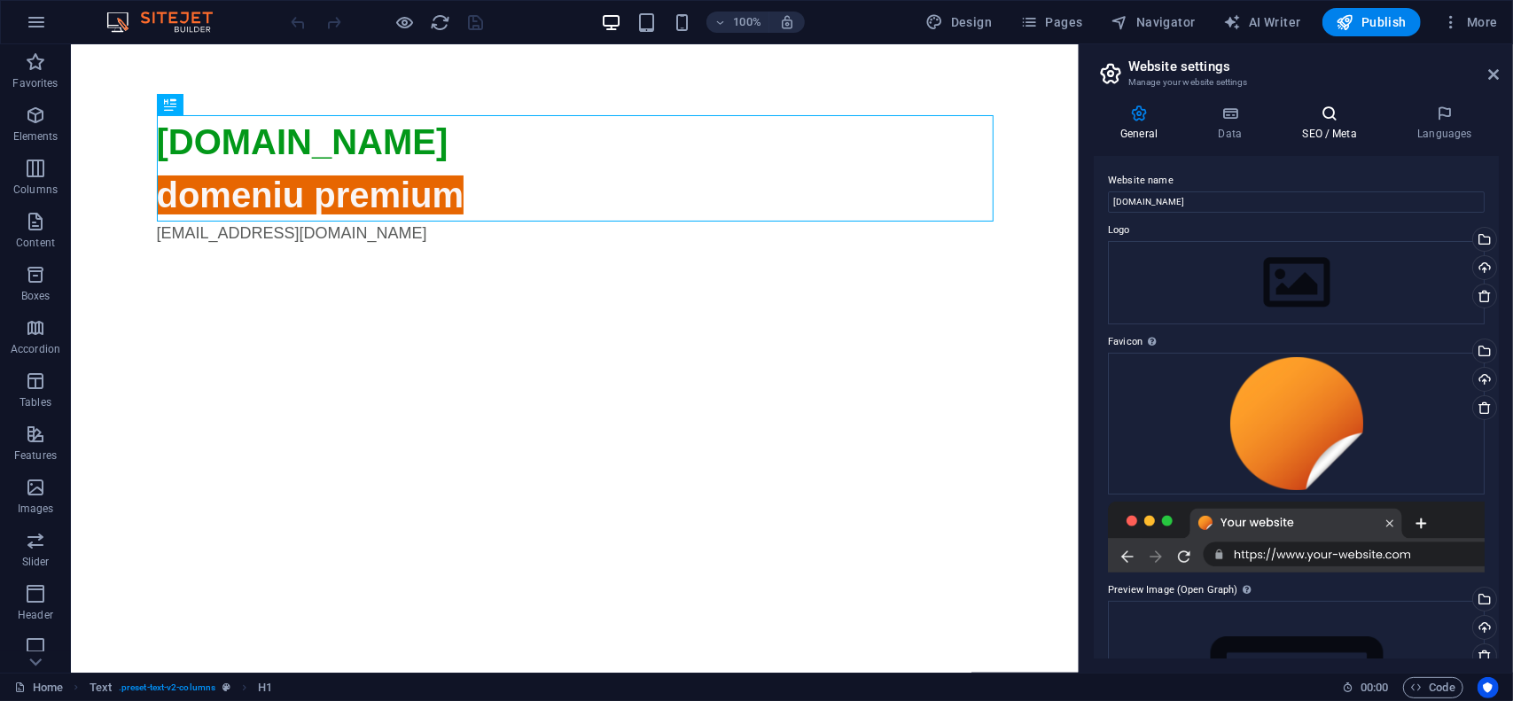
click at [1340, 115] on icon at bounding box center [1330, 114] width 108 height 18
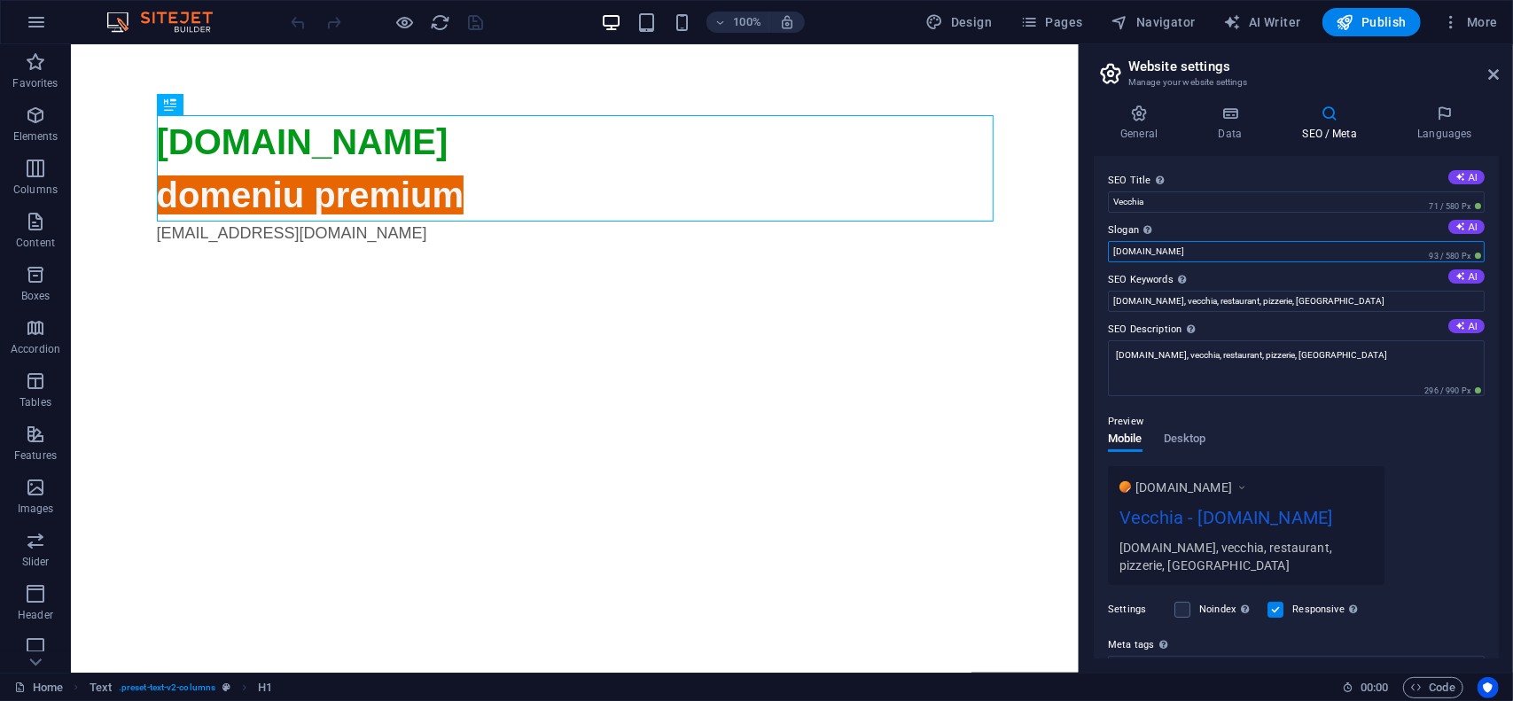
click at [1188, 256] on input "[DOMAIN_NAME]" at bounding box center [1296, 251] width 377 height 21
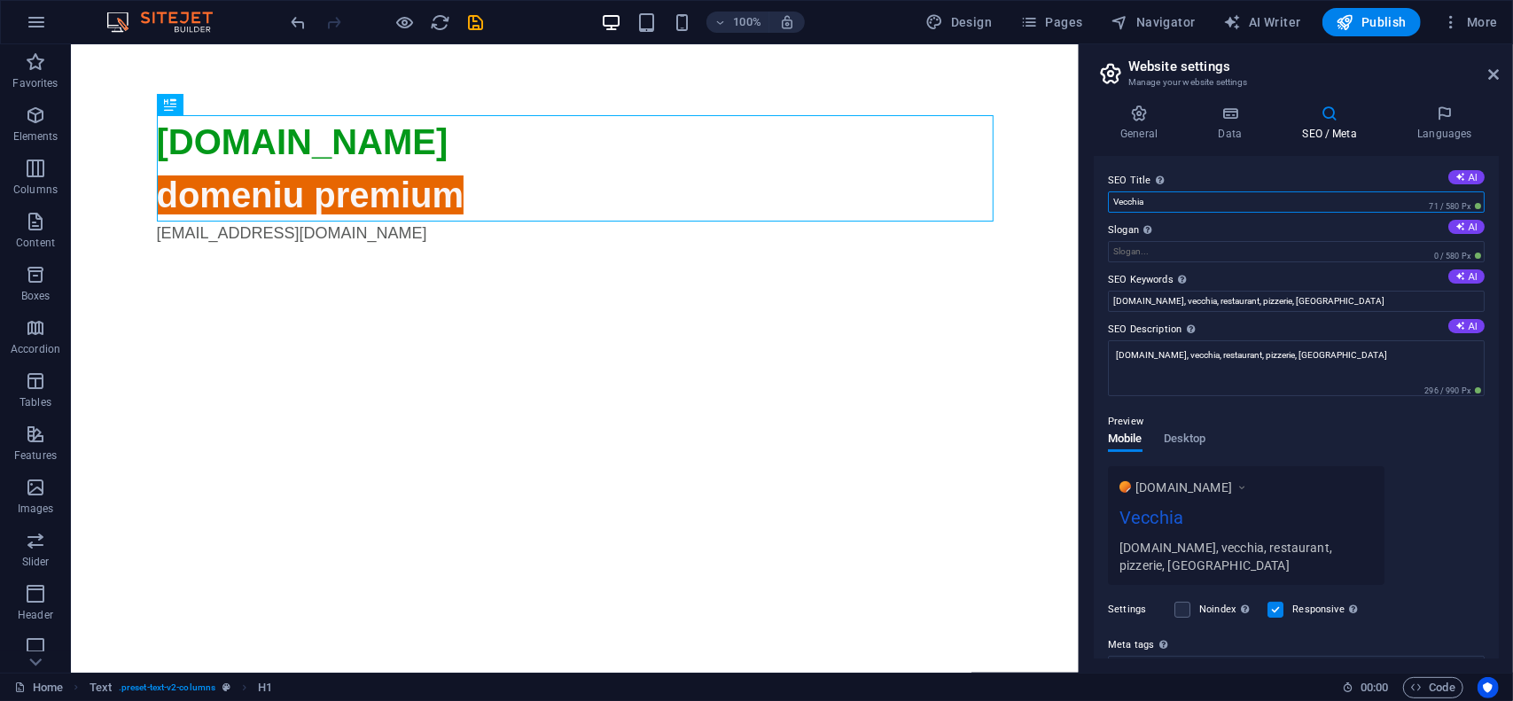
click at [1213, 199] on input "Vecchia" at bounding box center [1296, 201] width 377 height 21
paste input "[DOMAIN_NAME]"
click at [1149, 206] on input "Vecchia [DOMAIN_NAME]" at bounding box center [1296, 201] width 377 height 21
click at [1261, 202] on input "Vecchia - [DOMAIN_NAME]" at bounding box center [1296, 201] width 377 height 21
type input "Vecchia - [DOMAIN_NAME]"
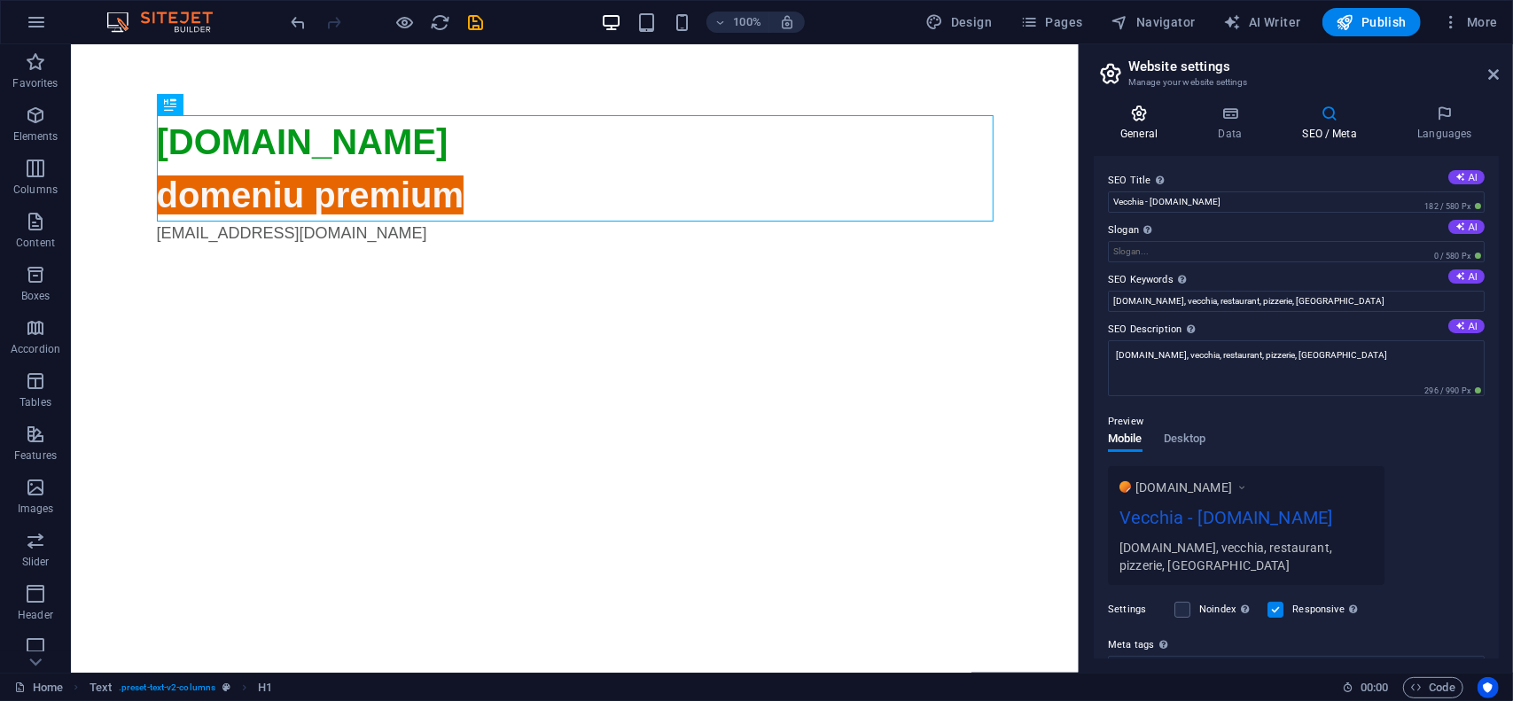
click at [1147, 119] on icon at bounding box center [1139, 114] width 90 height 18
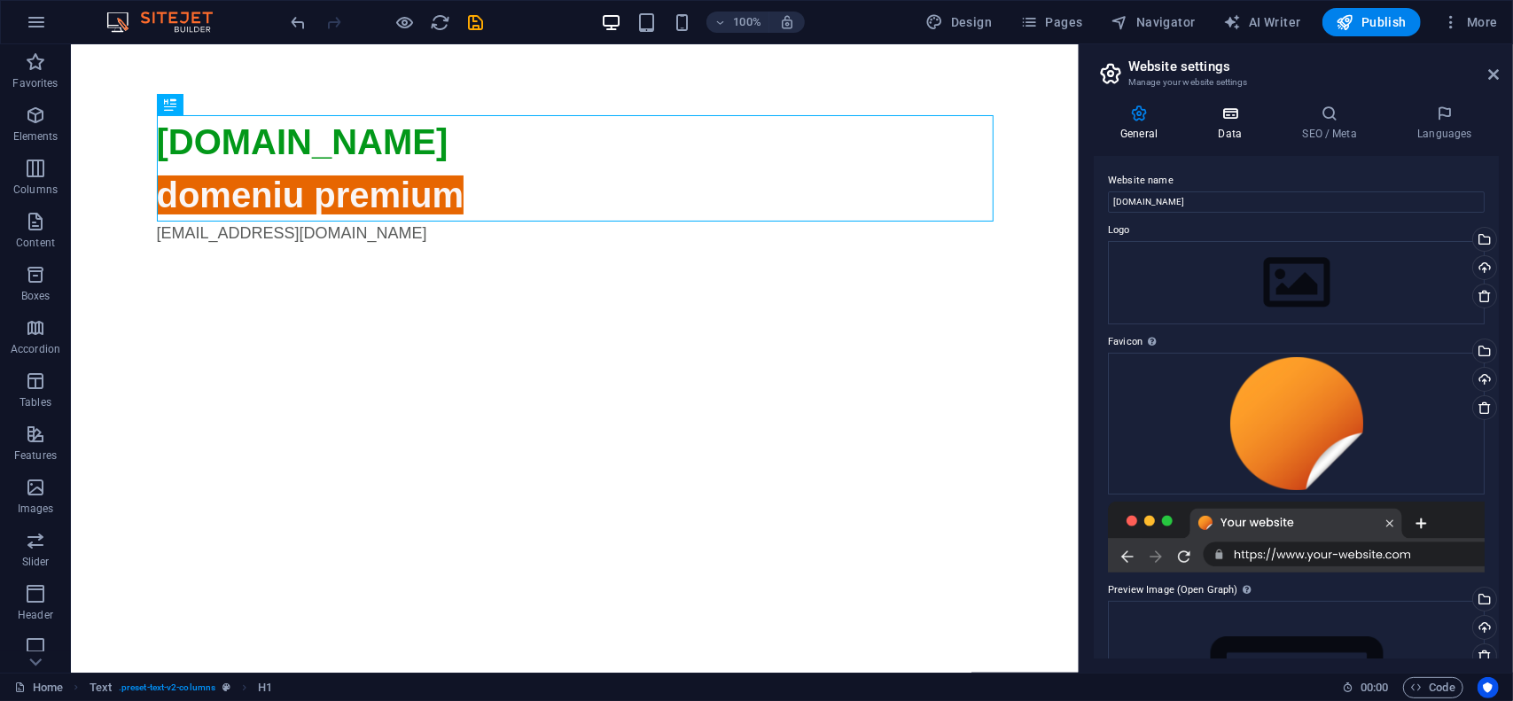
drag, startPoint x: 1232, startPoint y: 123, endPoint x: 1312, endPoint y: 120, distance: 79.9
click at [1232, 123] on h4 "Data" at bounding box center [1233, 123] width 84 height 37
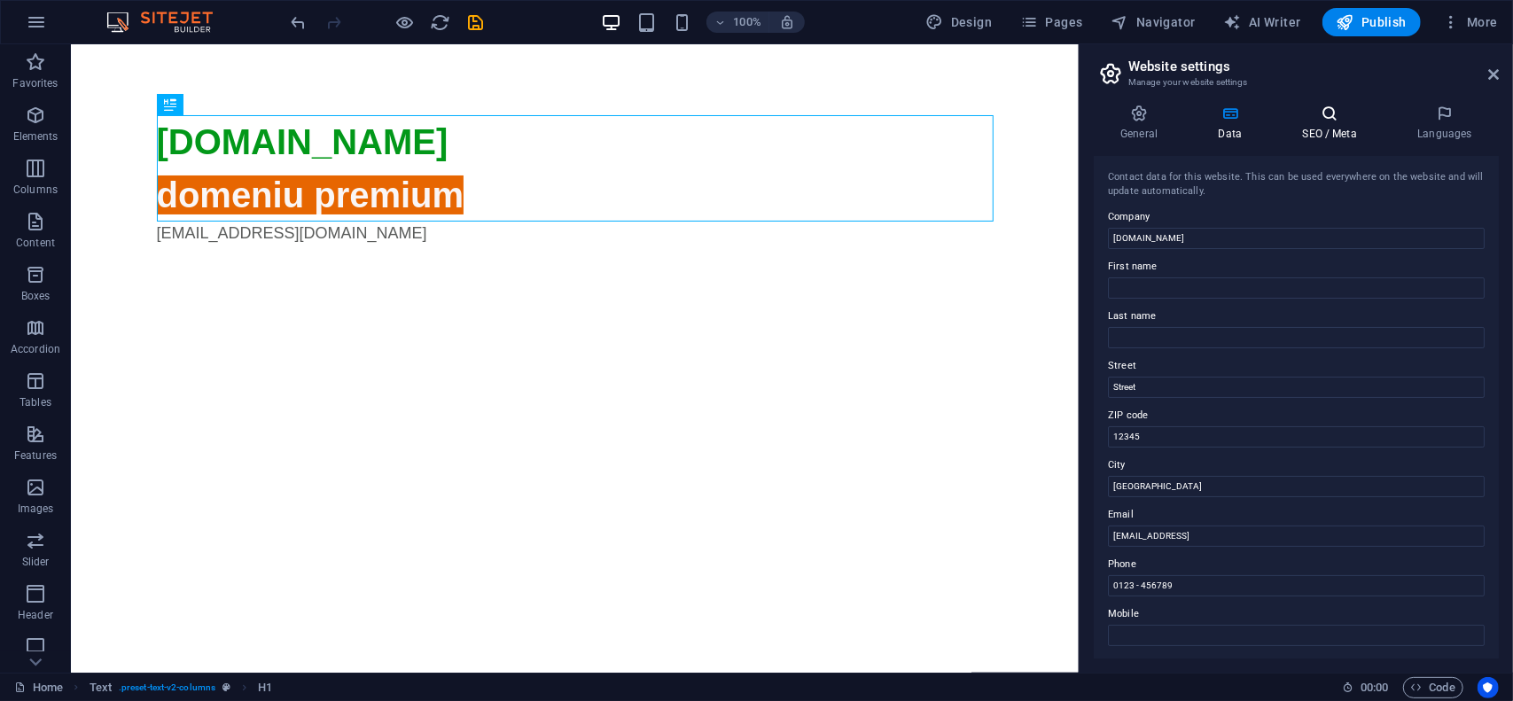
click at [1335, 117] on icon at bounding box center [1330, 114] width 108 height 18
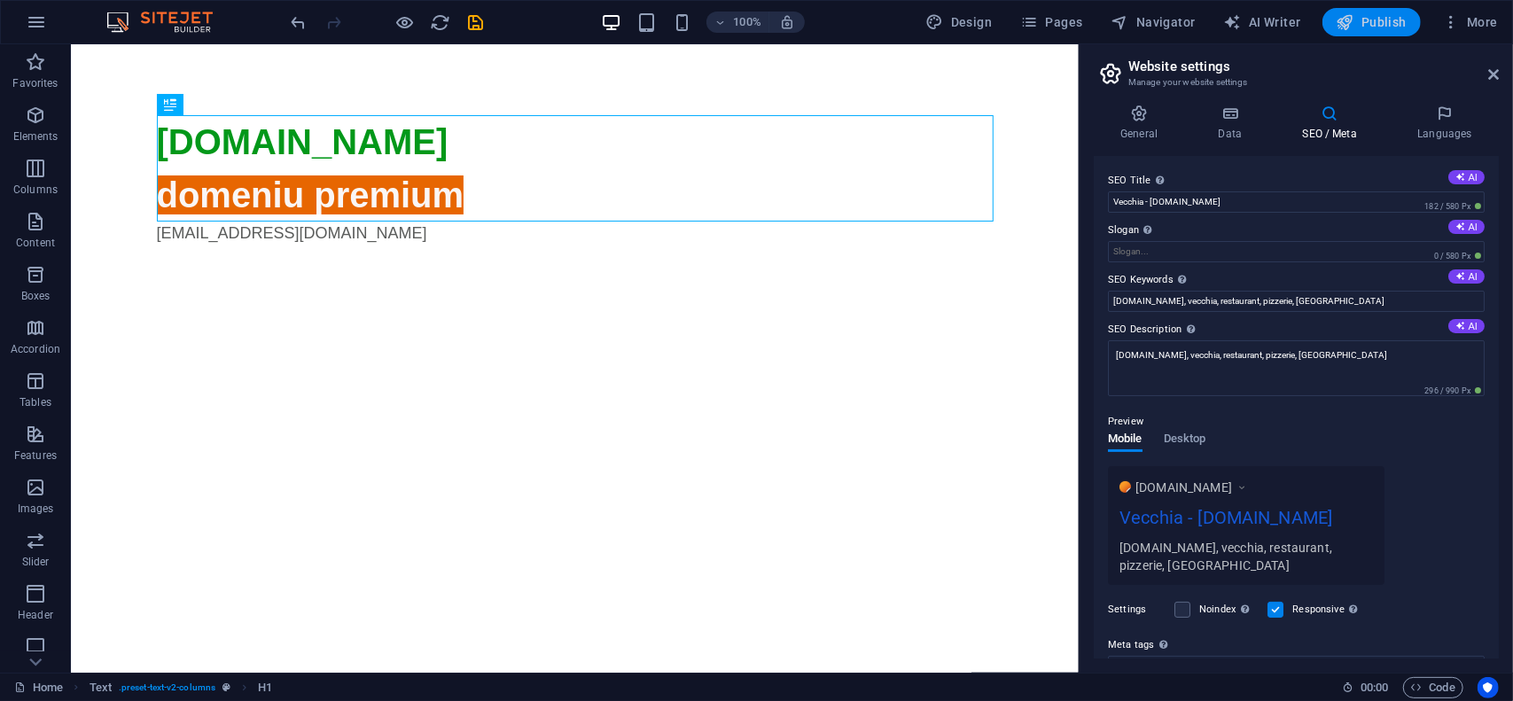
click at [1387, 22] on span "Publish" at bounding box center [1372, 22] width 70 height 18
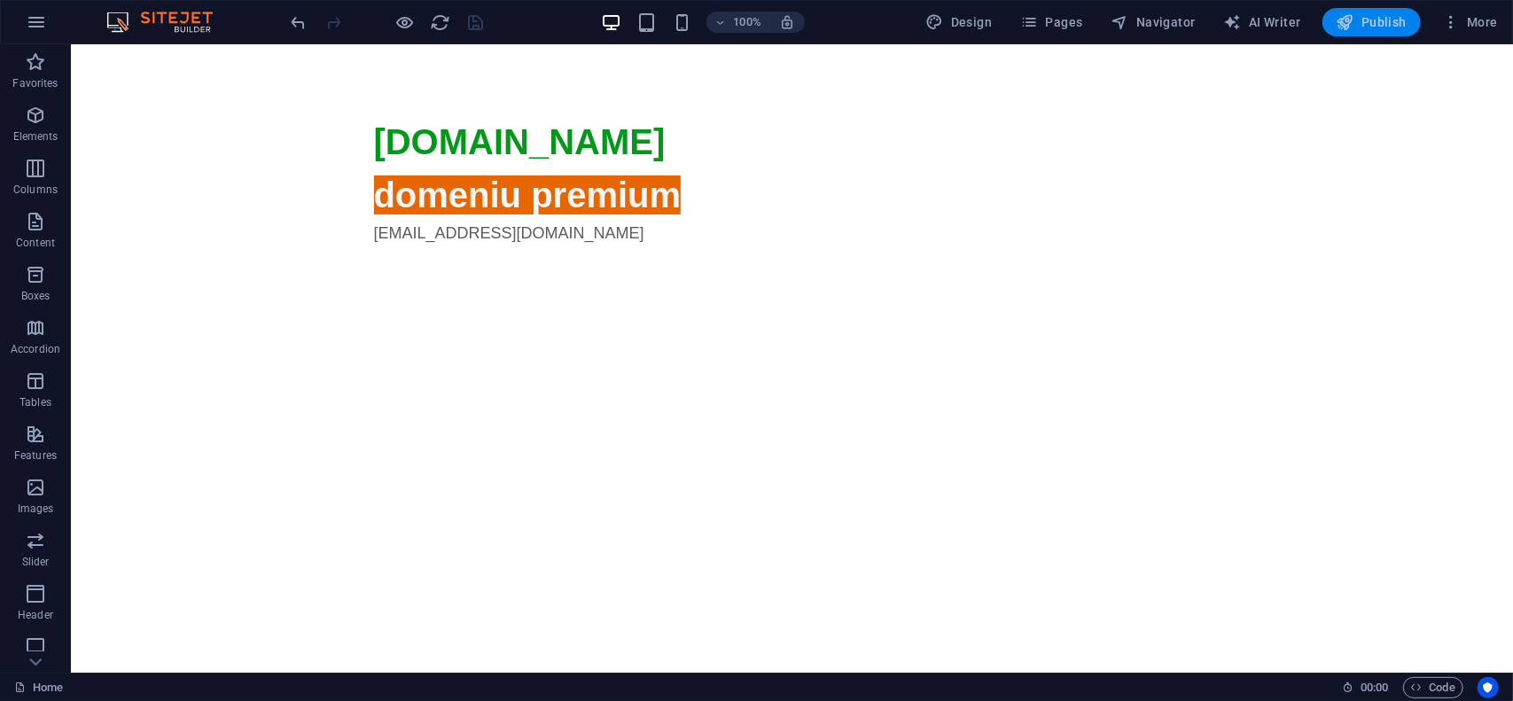
click at [1378, 24] on span "Publish" at bounding box center [1372, 22] width 70 height 18
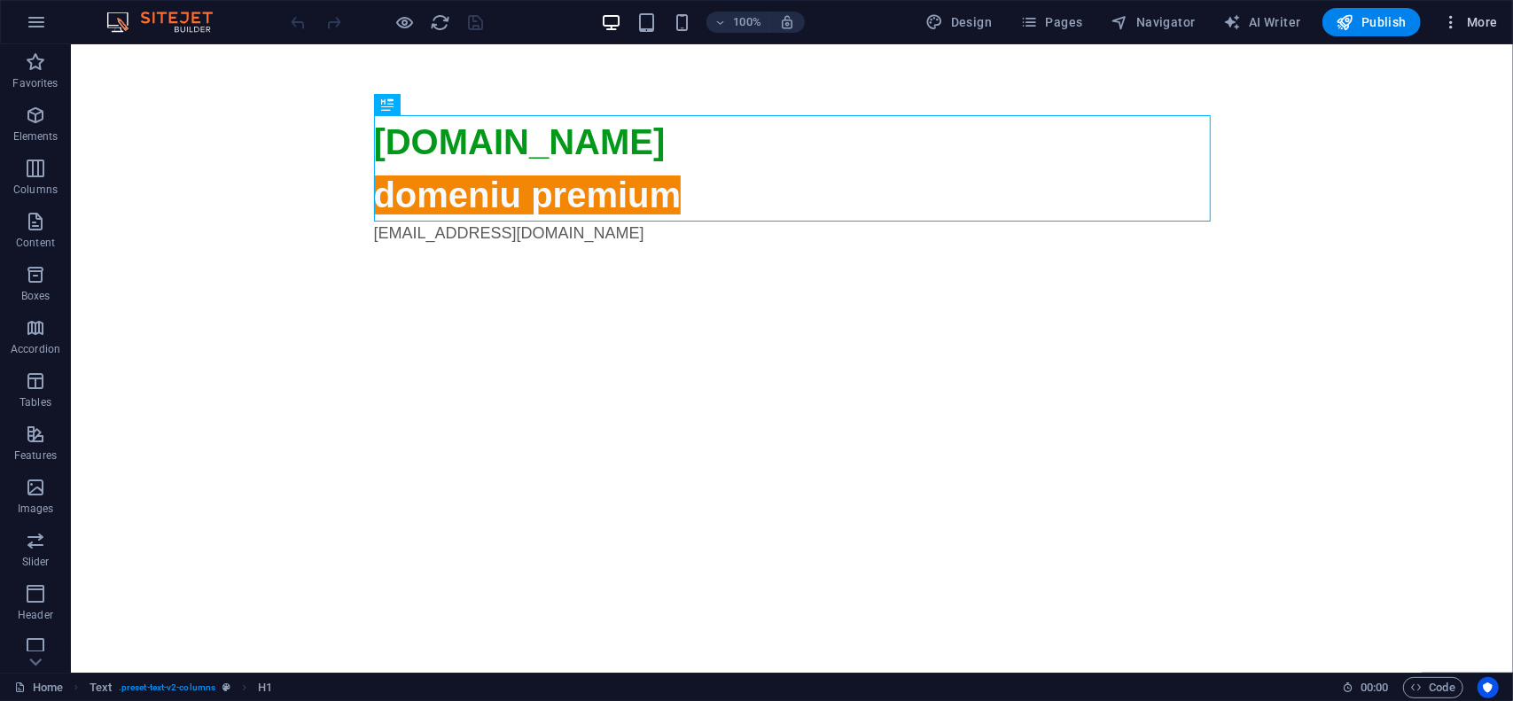
click at [1482, 27] on span "More" at bounding box center [1470, 22] width 56 height 18
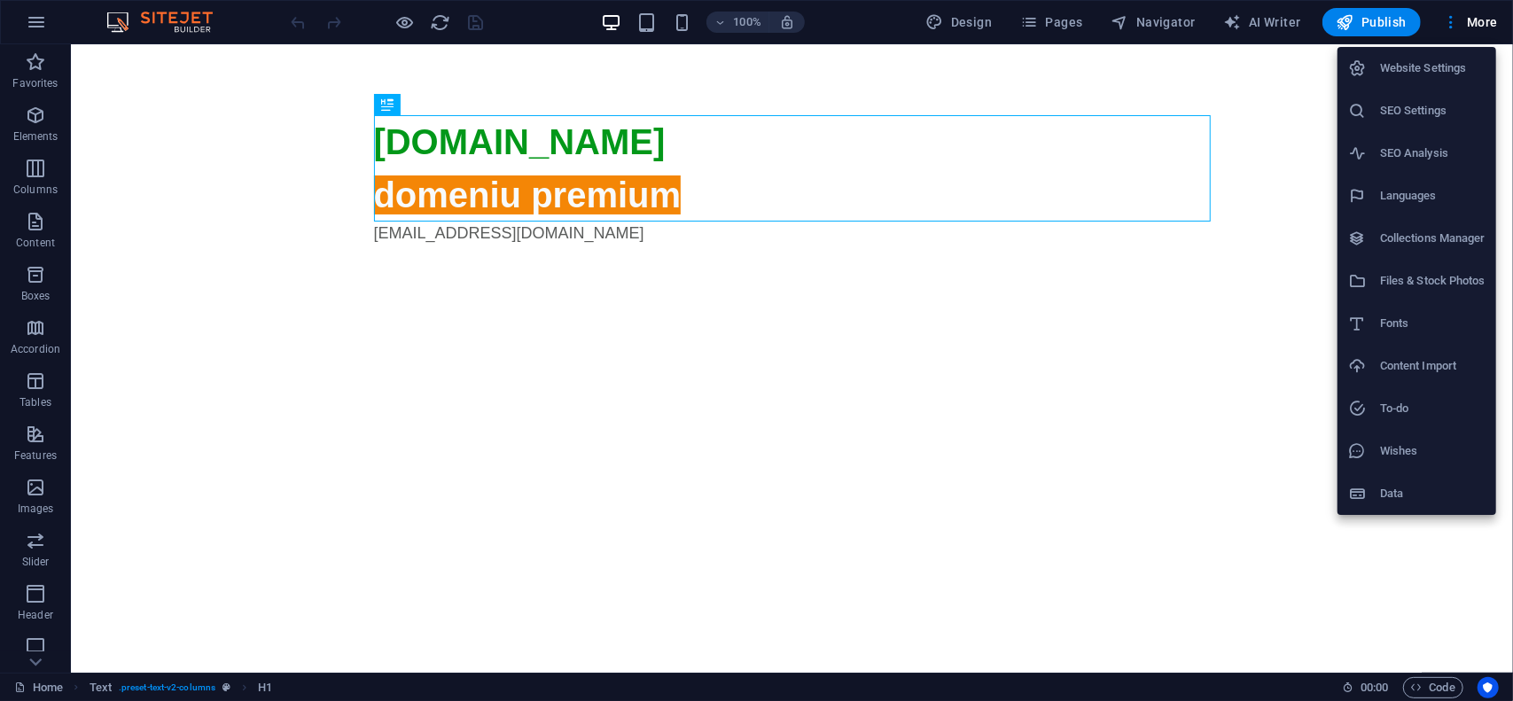
click at [1436, 77] on h6 "Website Settings" at bounding box center [1432, 68] width 105 height 21
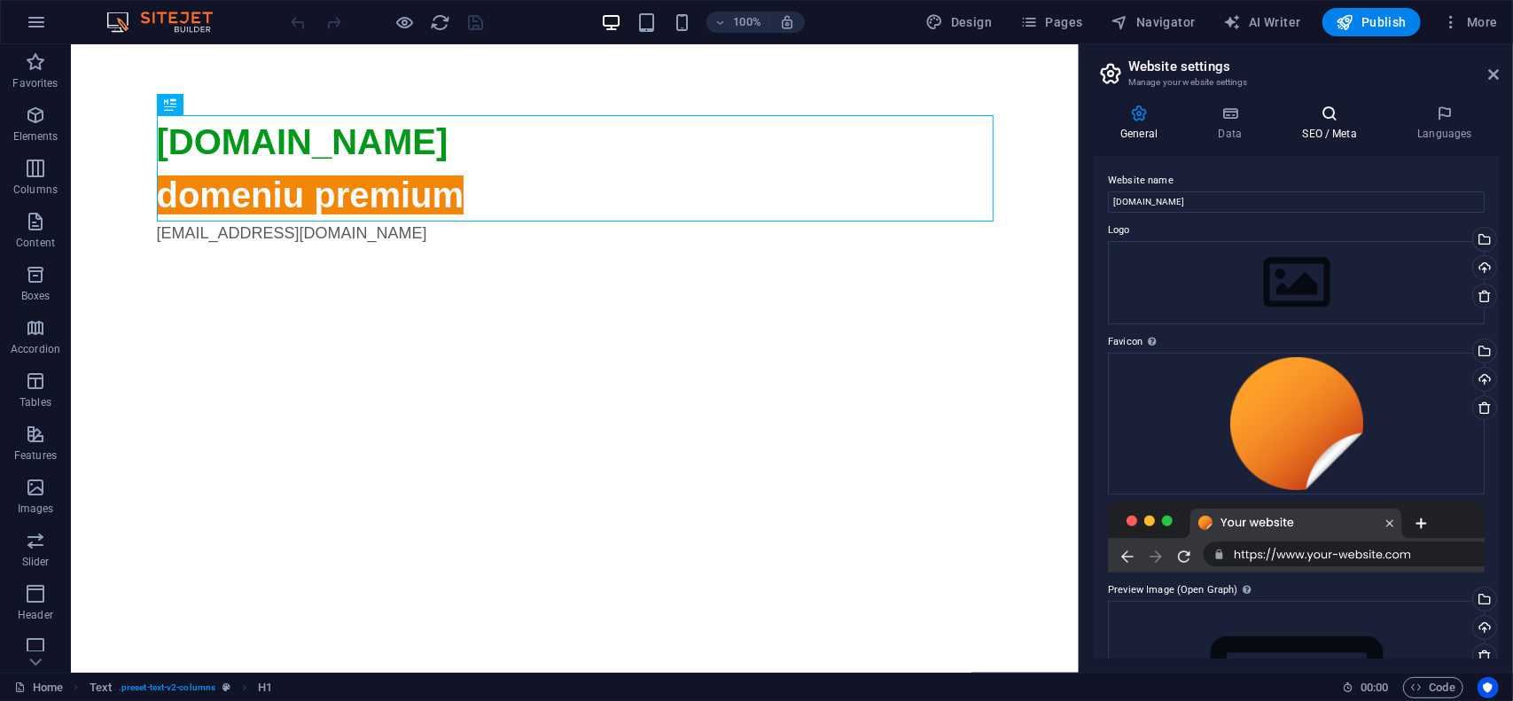
click at [1340, 118] on icon at bounding box center [1330, 114] width 108 height 18
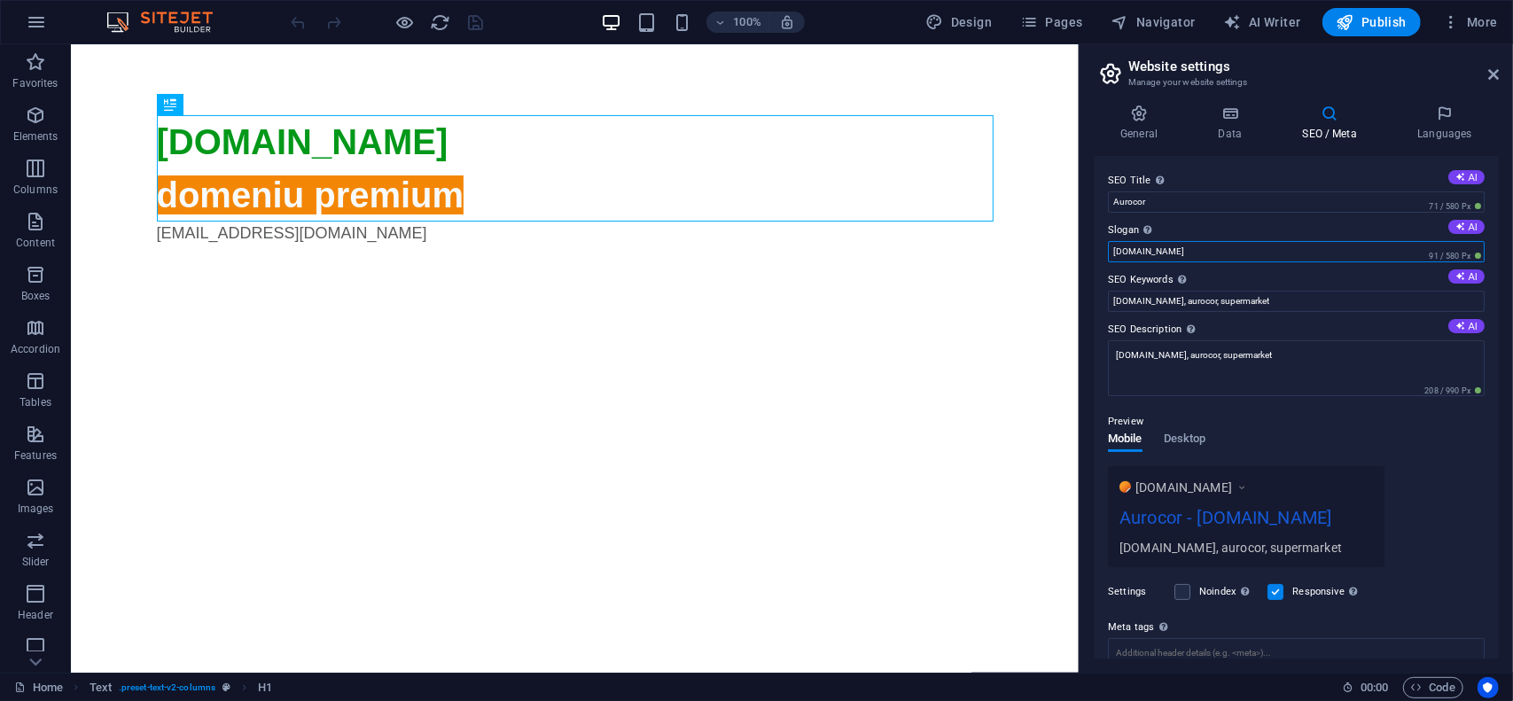
click at [1193, 251] on input "[DOMAIN_NAME]" at bounding box center [1296, 251] width 377 height 21
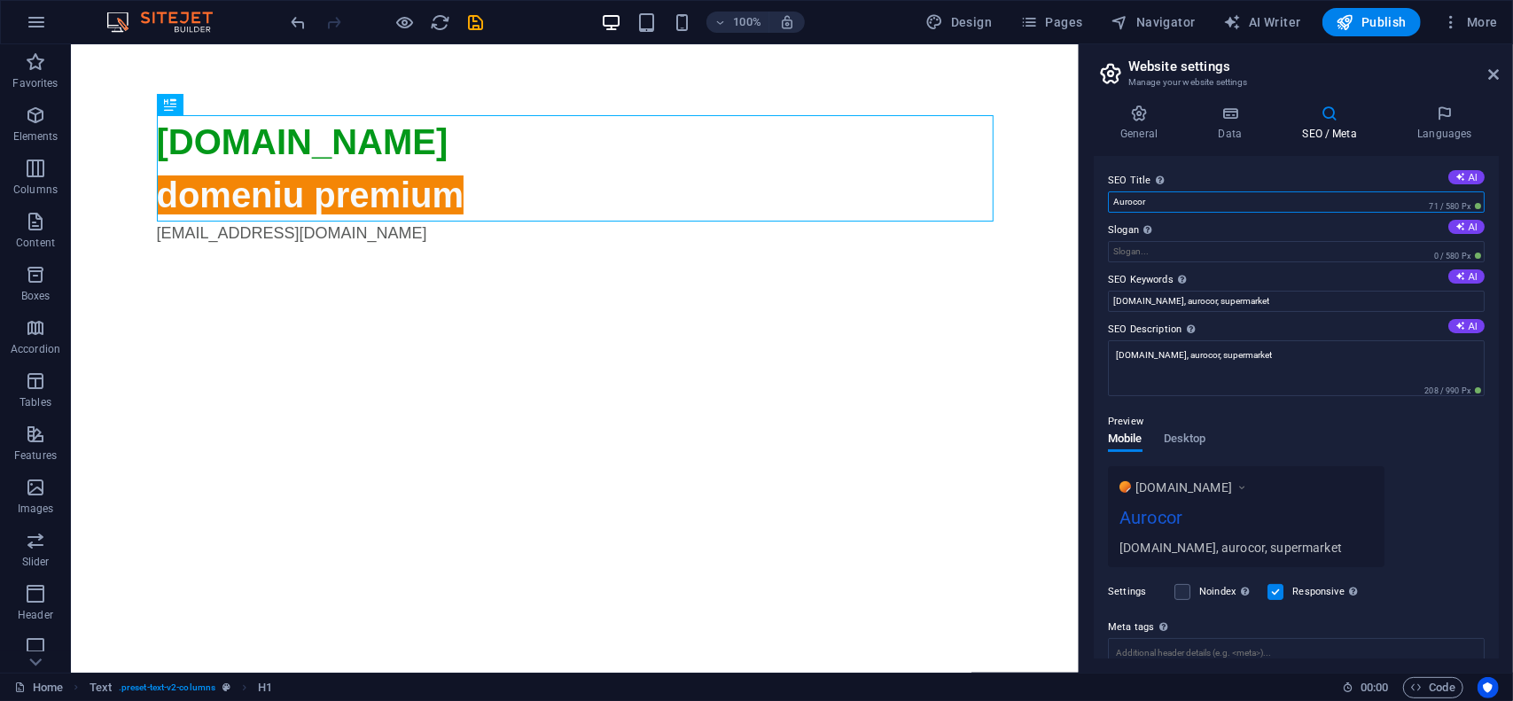
click at [1216, 207] on input "Aurocor" at bounding box center [1296, 201] width 377 height 21
paste input "[DOMAIN_NAME]"
type input "Aurocor - [DOMAIN_NAME]"
click at [1163, 118] on icon at bounding box center [1139, 114] width 90 height 18
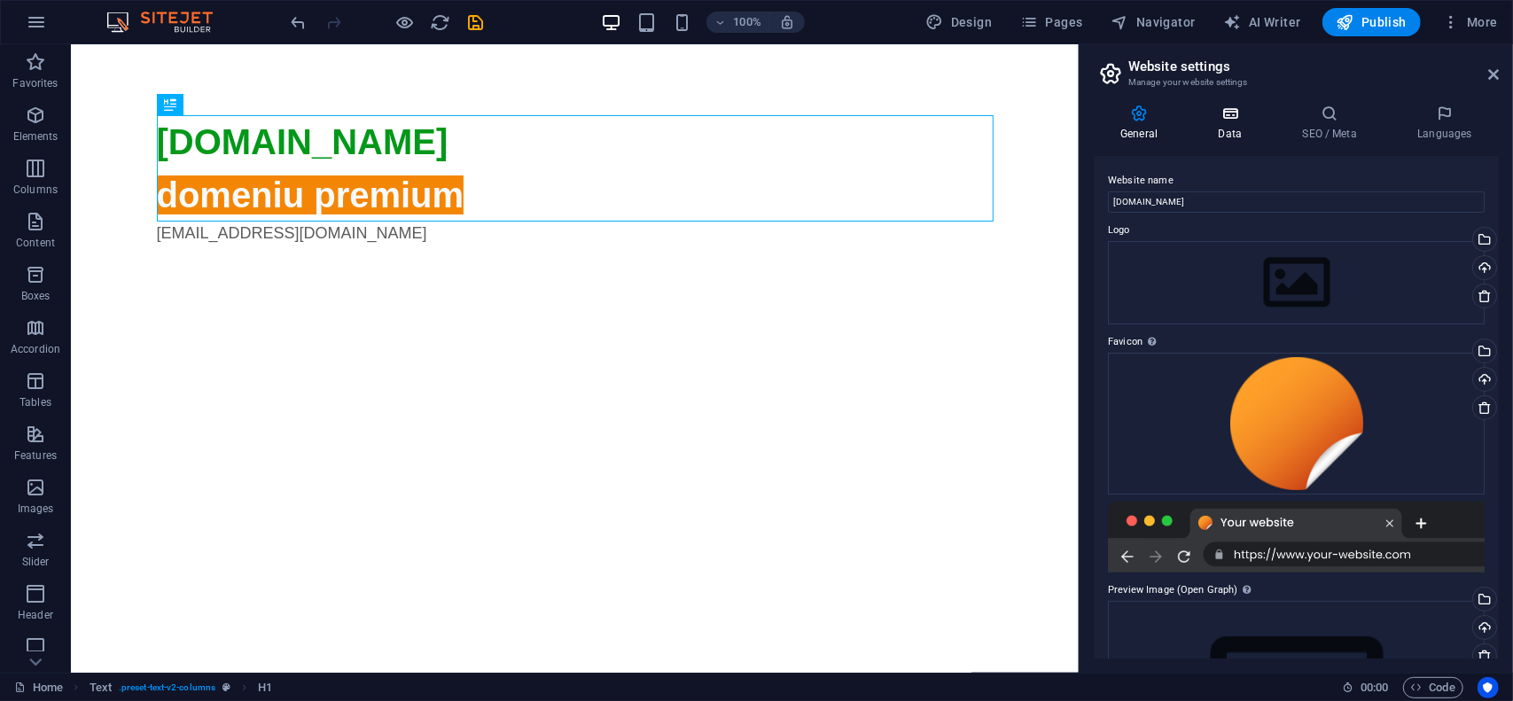
click at [1232, 124] on h4 "Data" at bounding box center [1233, 123] width 84 height 37
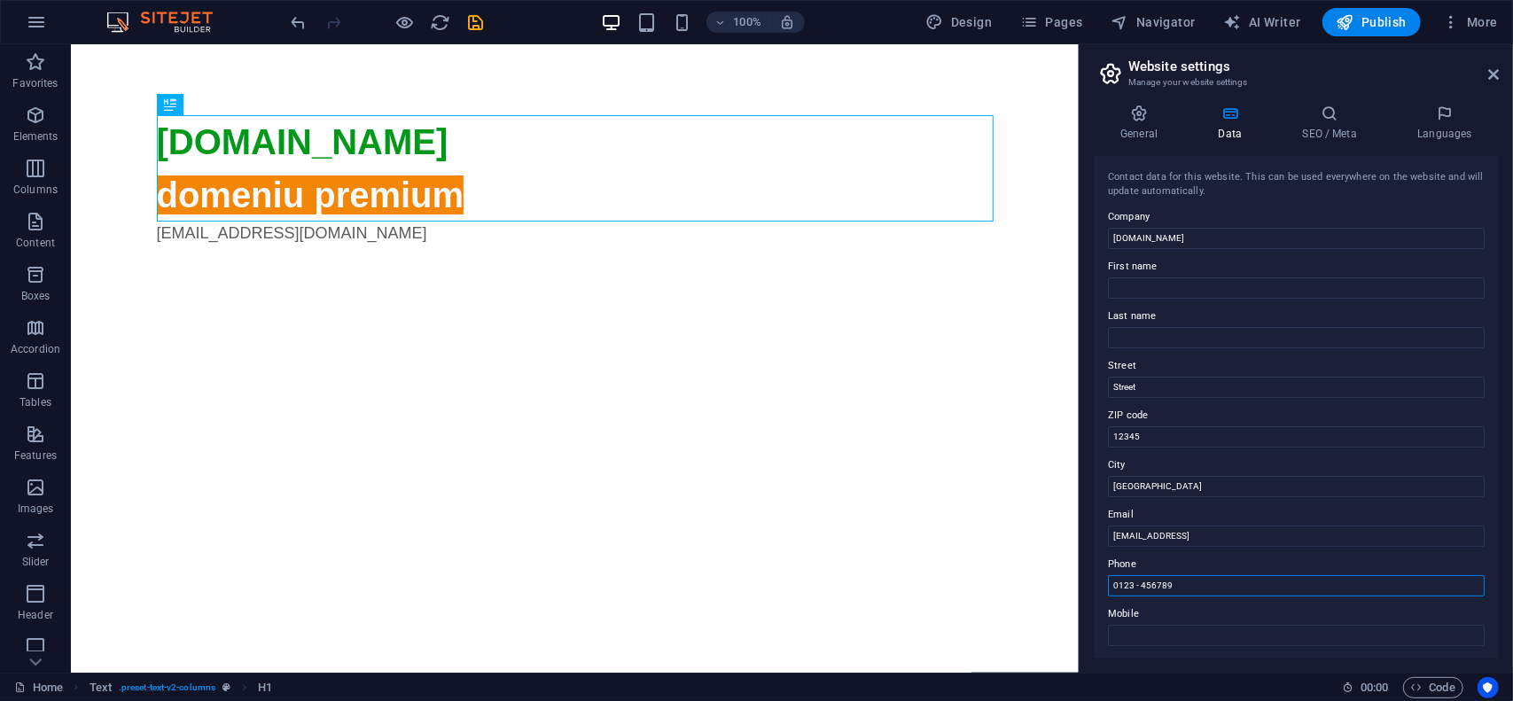
click at [1198, 589] on input "0123 - 456789" at bounding box center [1296, 585] width 377 height 21
click at [1190, 564] on label "Phone" at bounding box center [1296, 564] width 377 height 21
click at [1190, 575] on input "Phone" at bounding box center [1296, 585] width 377 height 21
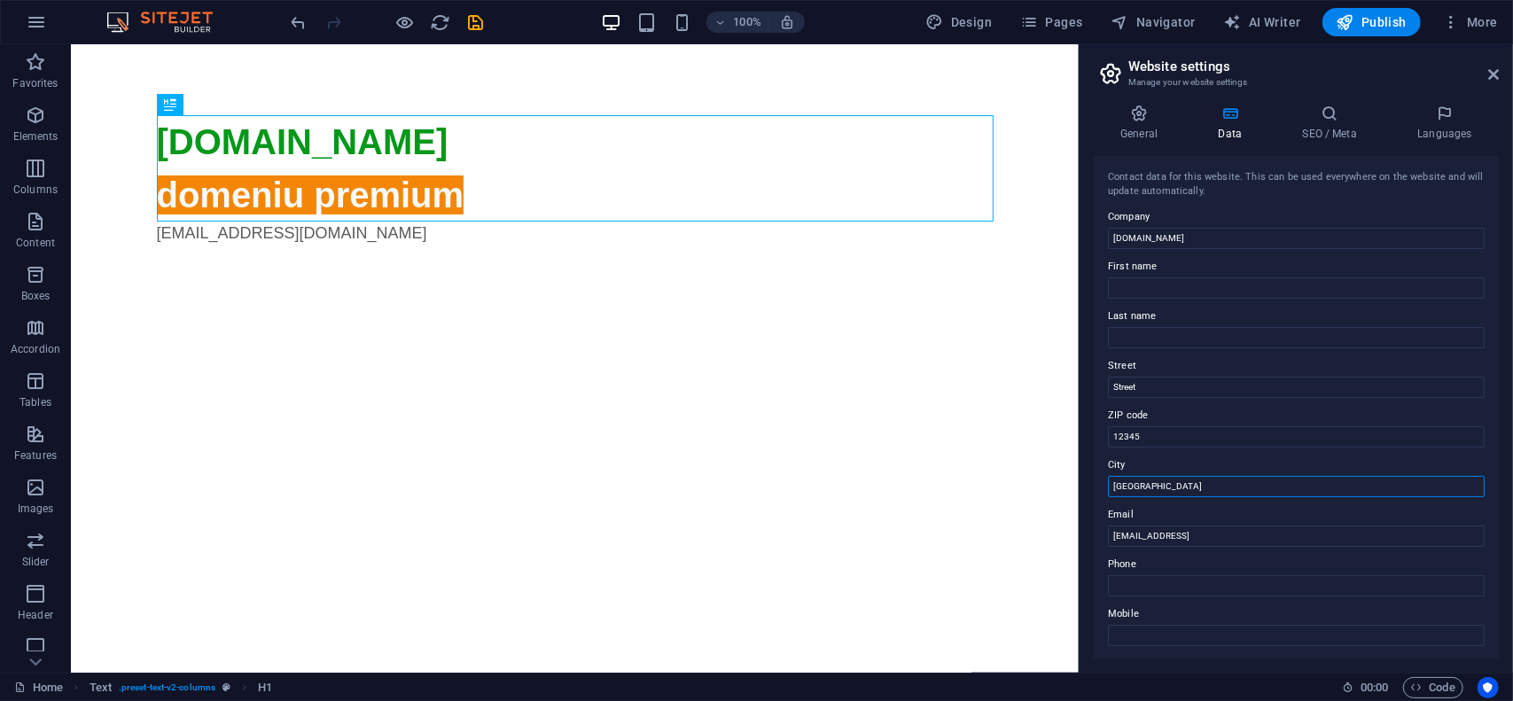
click at [1156, 481] on input "[GEOGRAPHIC_DATA]" at bounding box center [1296, 486] width 377 height 21
click at [1158, 481] on input "[GEOGRAPHIC_DATA]" at bounding box center [1296, 486] width 377 height 21
click at [1157, 429] on input "12345" at bounding box center [1296, 436] width 377 height 21
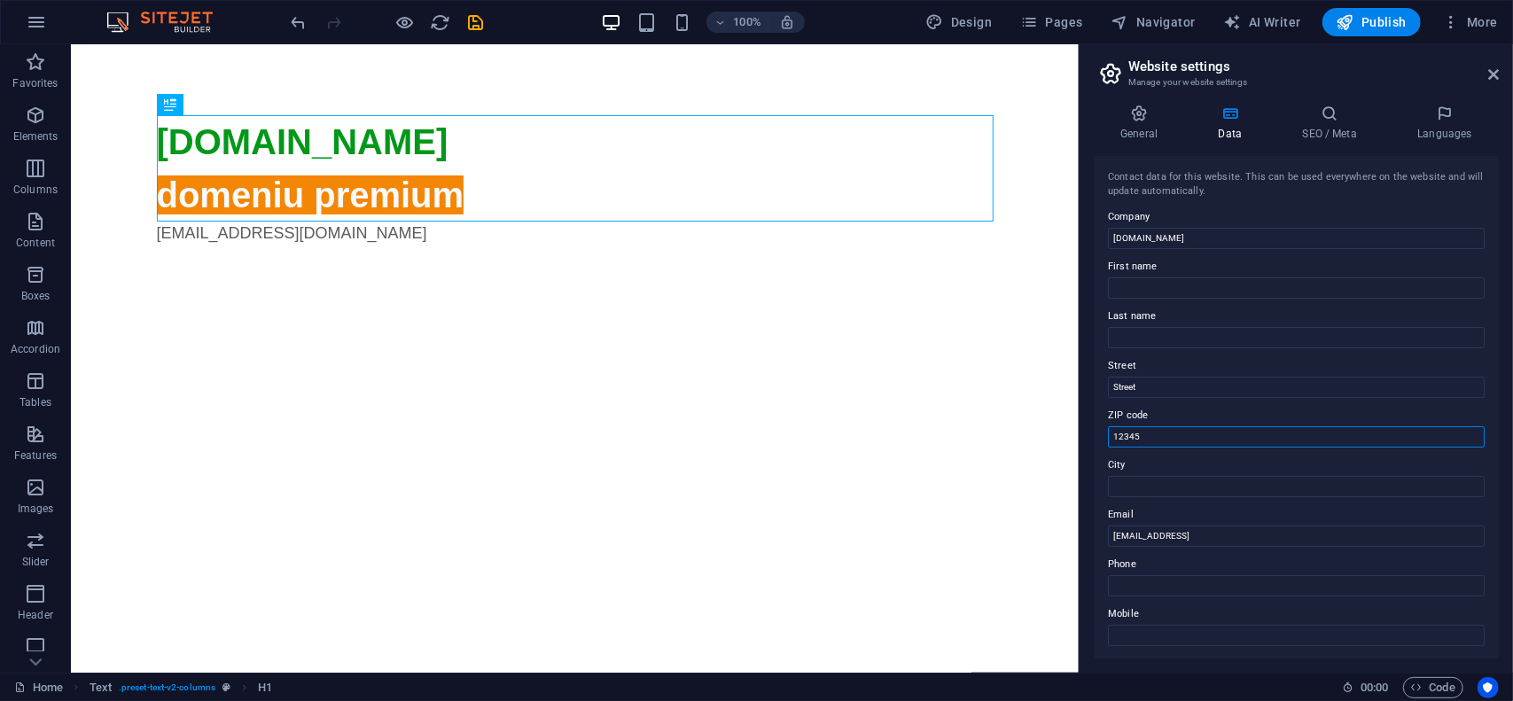
click at [1157, 429] on input "12345" at bounding box center [1296, 436] width 377 height 21
click at [1161, 386] on input "Street" at bounding box center [1296, 387] width 377 height 21
click at [1156, 364] on label "Street" at bounding box center [1296, 365] width 377 height 21
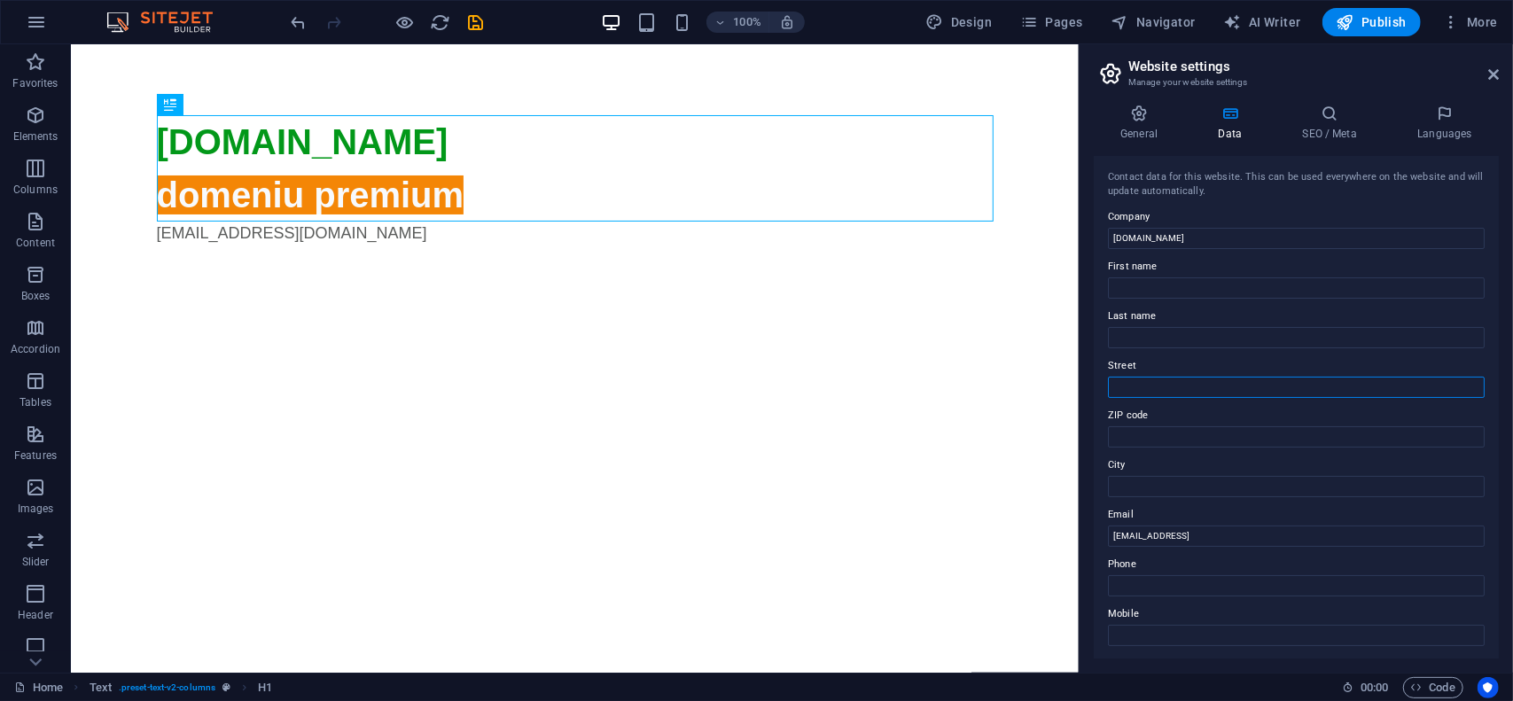
click at [1156, 377] on input "Street" at bounding box center [1296, 387] width 377 height 21
click at [1306, 133] on h4 "SEO / Meta" at bounding box center [1333, 123] width 115 height 37
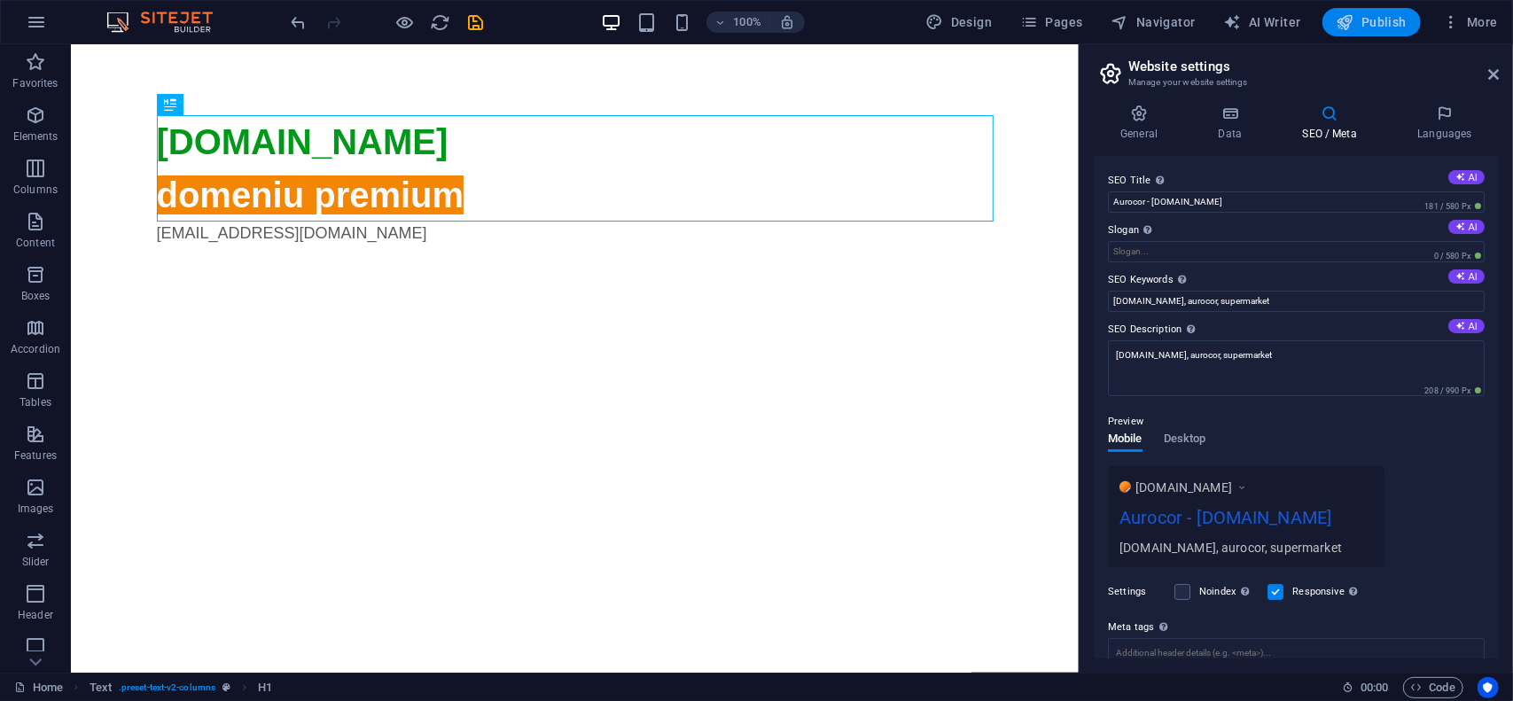
click at [1383, 29] on span "Publish" at bounding box center [1372, 22] width 70 height 18
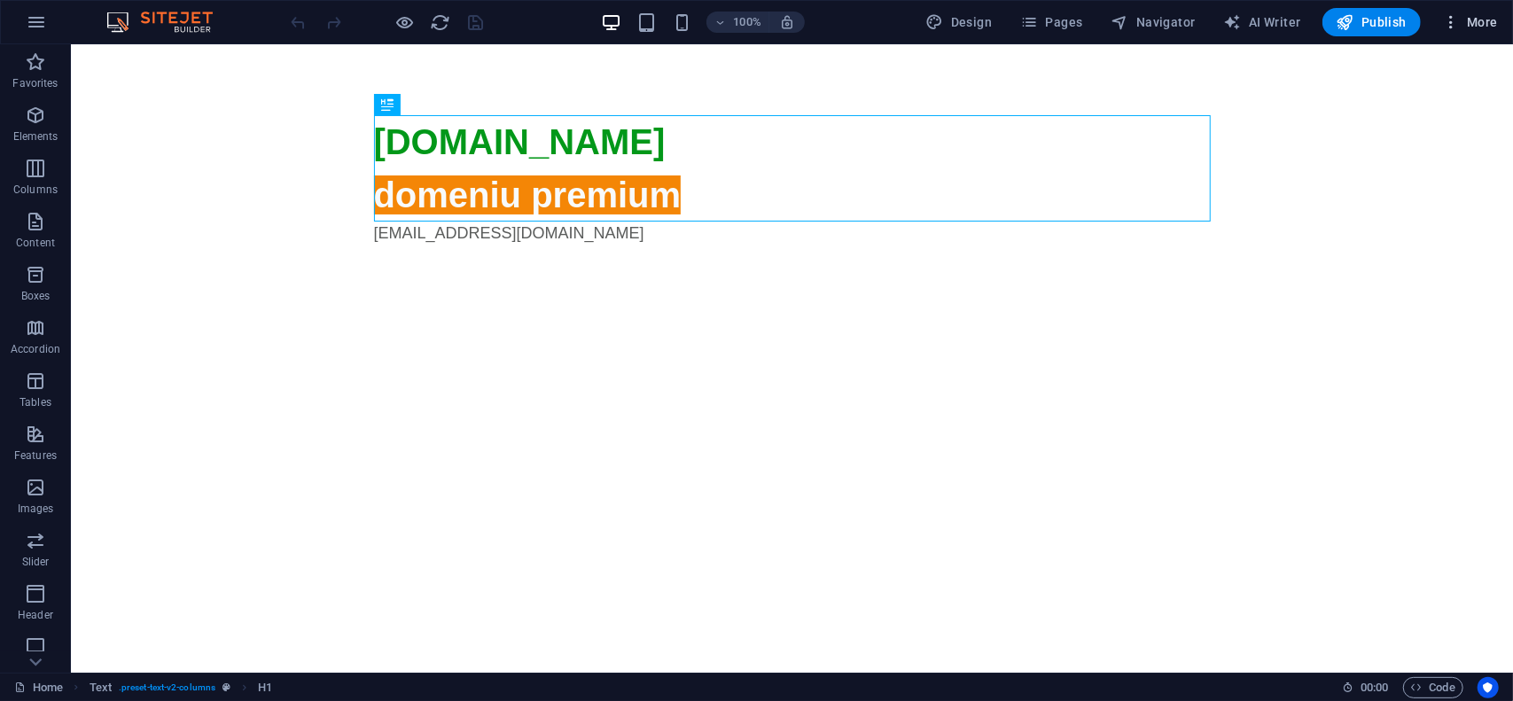
click at [1471, 15] on span "More" at bounding box center [1470, 22] width 56 height 18
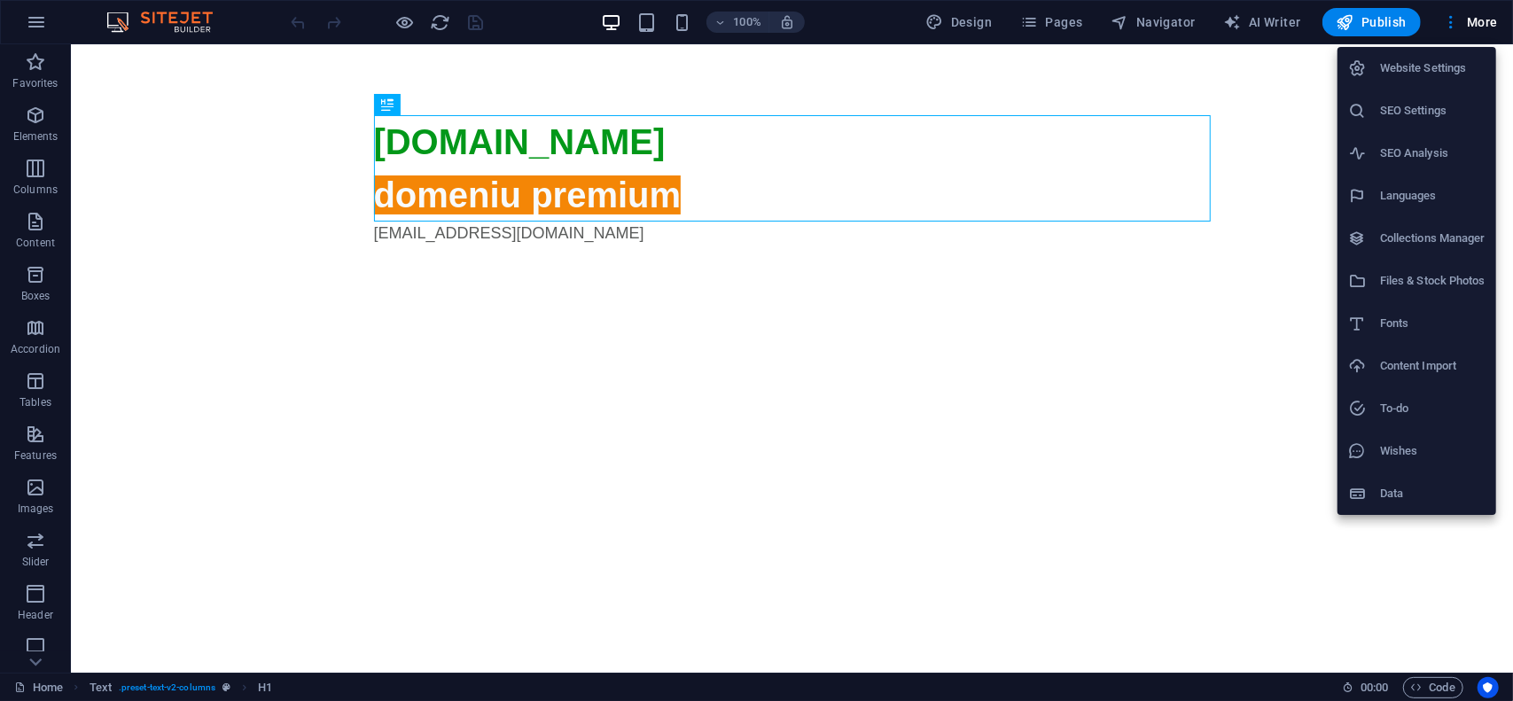
click at [1444, 63] on h6 "Website Settings" at bounding box center [1432, 68] width 105 height 21
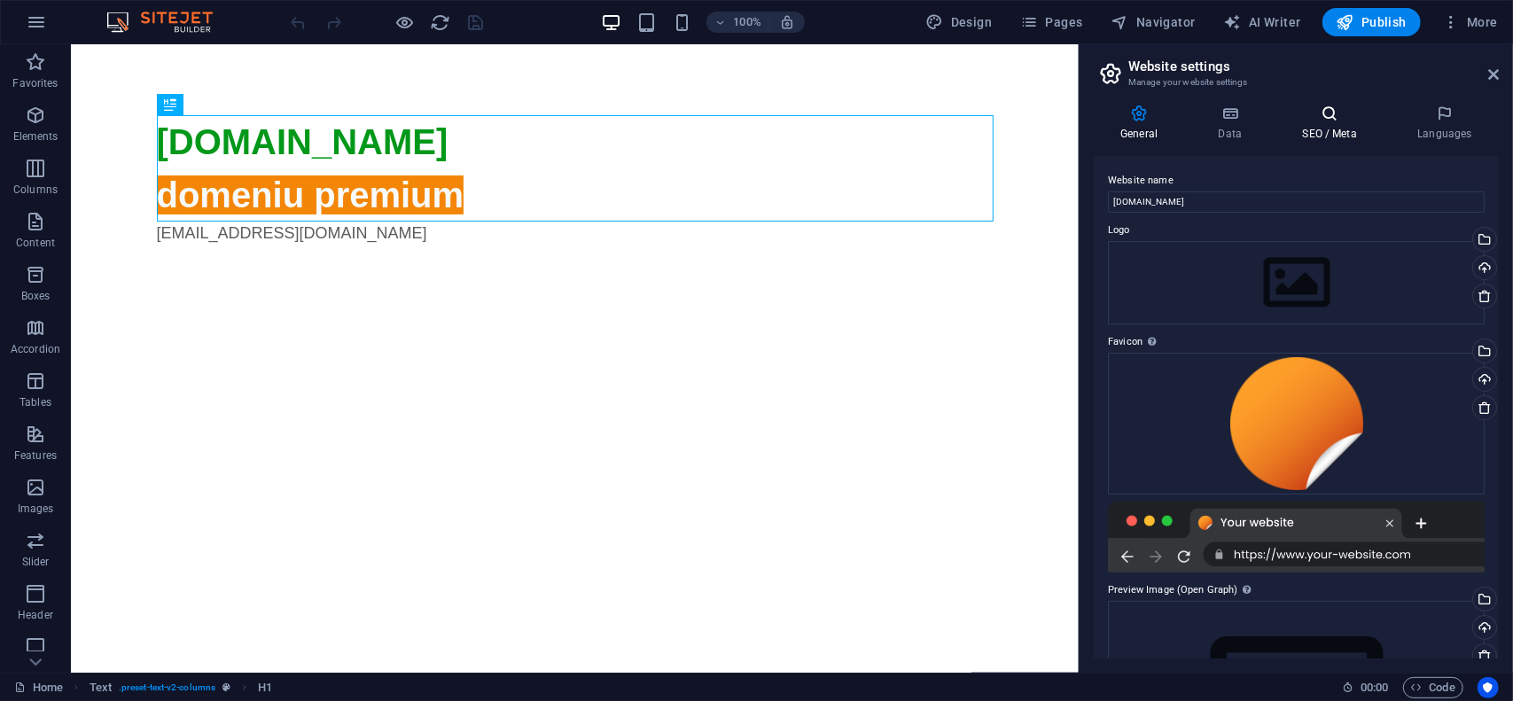
click at [1362, 116] on icon at bounding box center [1330, 114] width 108 height 18
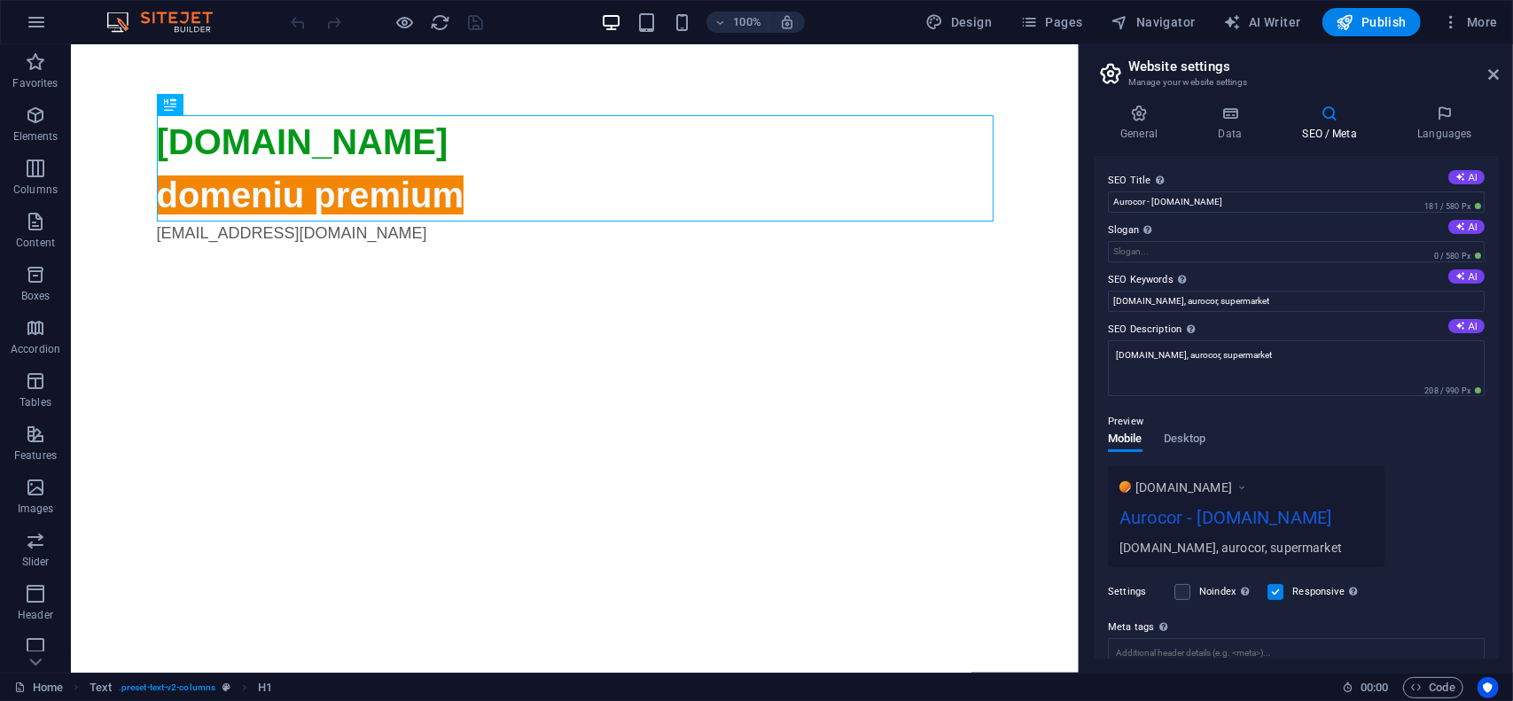
click at [253, 316] on html "Skip to main content aurocor.ro domeniu premium alexandrudumitrascu@hotmail.com" at bounding box center [574, 179] width 1008 height 272
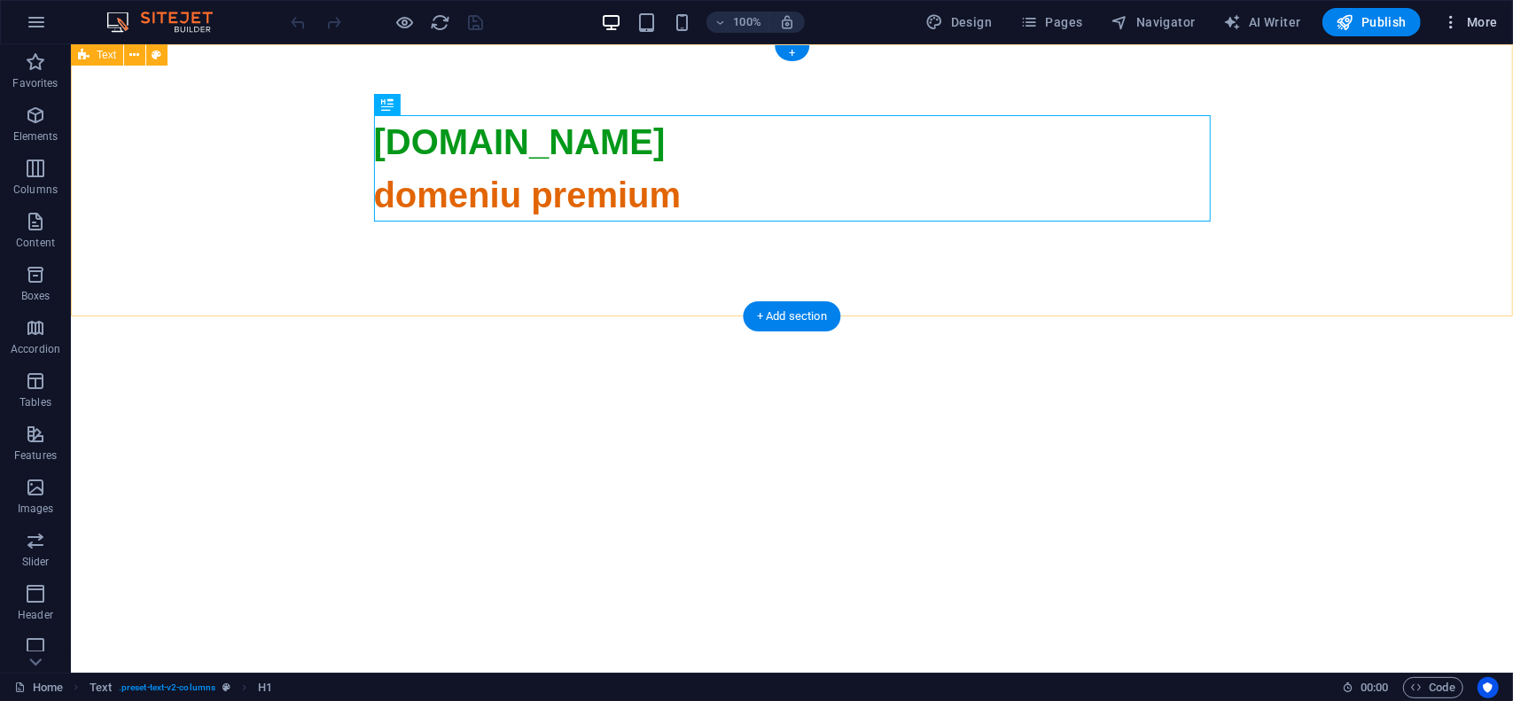
click at [1485, 25] on span "More" at bounding box center [1470, 22] width 56 height 18
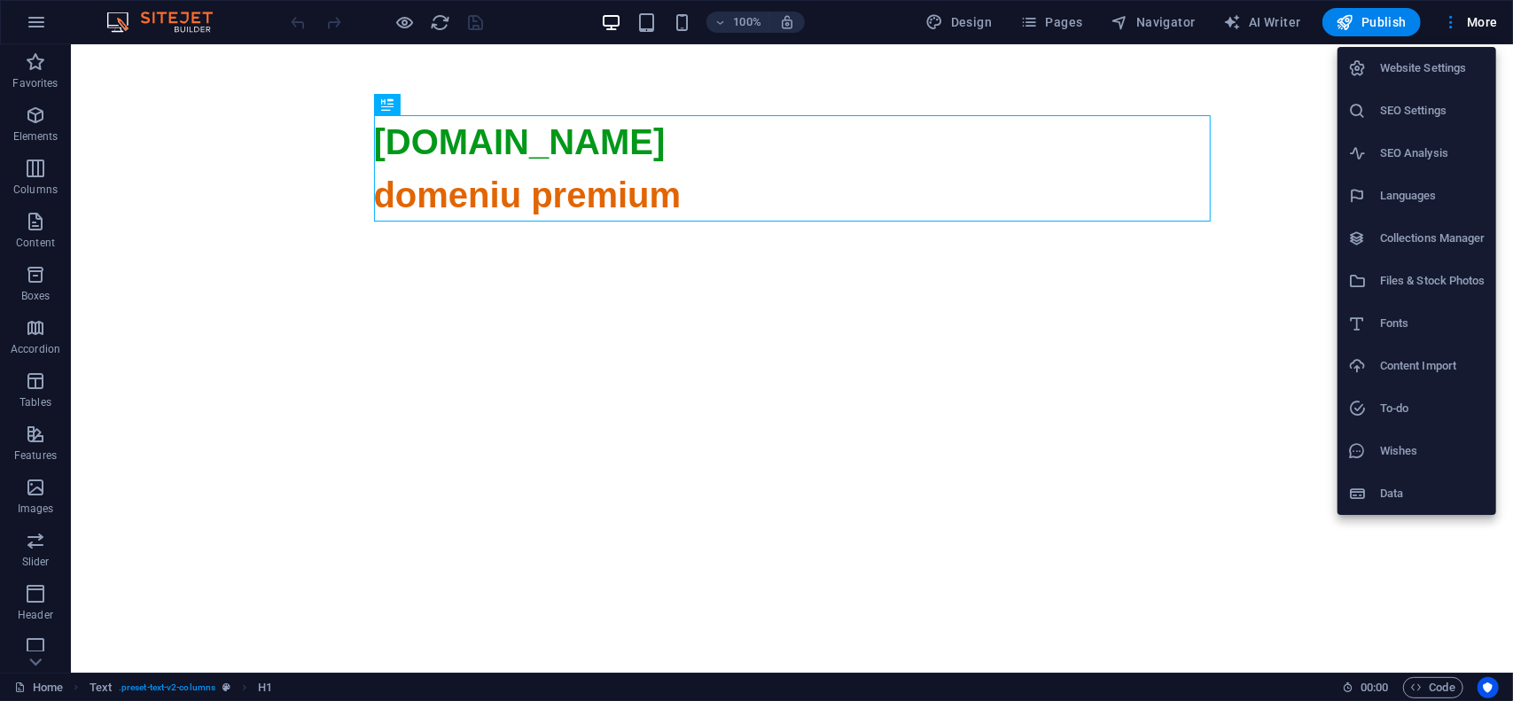
click at [1422, 66] on h6 "Website Settings" at bounding box center [1432, 68] width 105 height 21
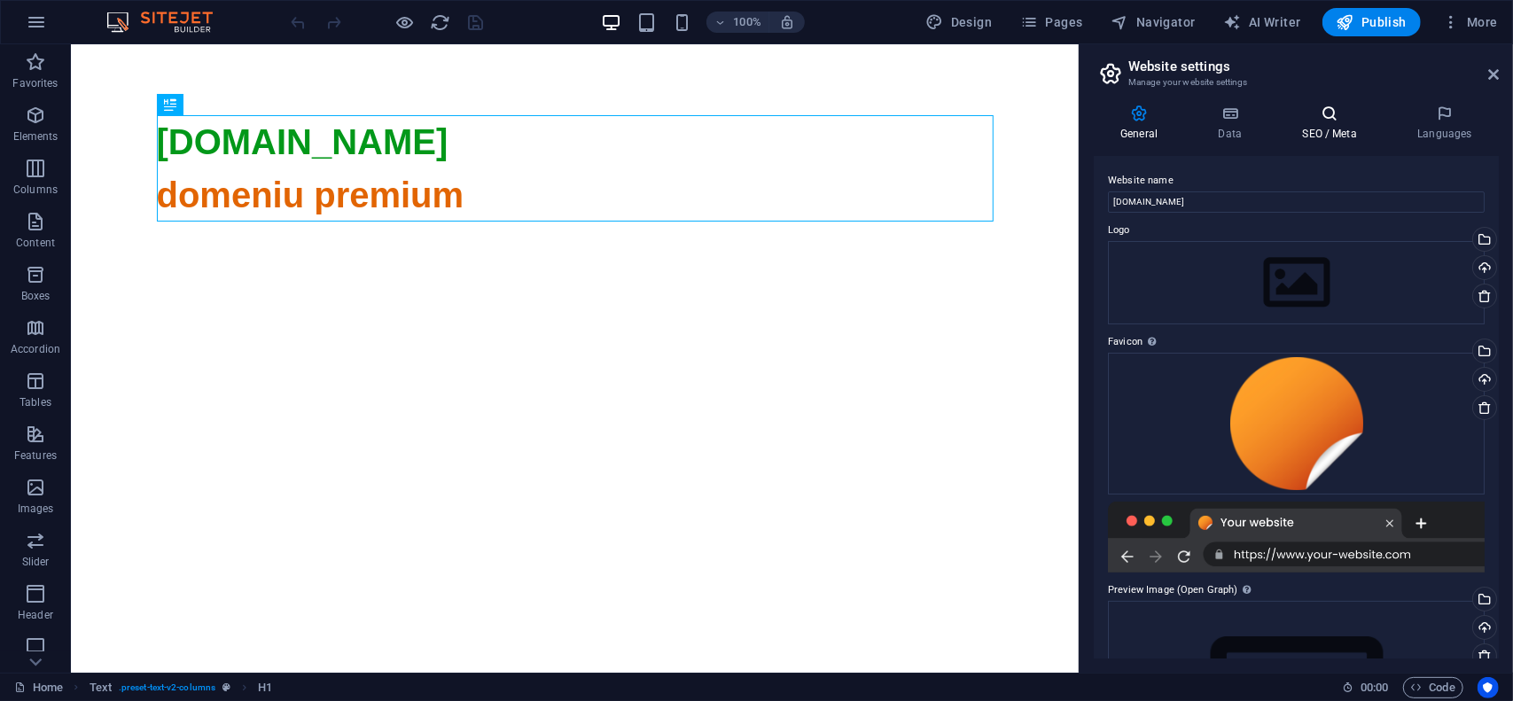
click at [1318, 126] on h4 "SEO / Meta" at bounding box center [1333, 123] width 115 height 37
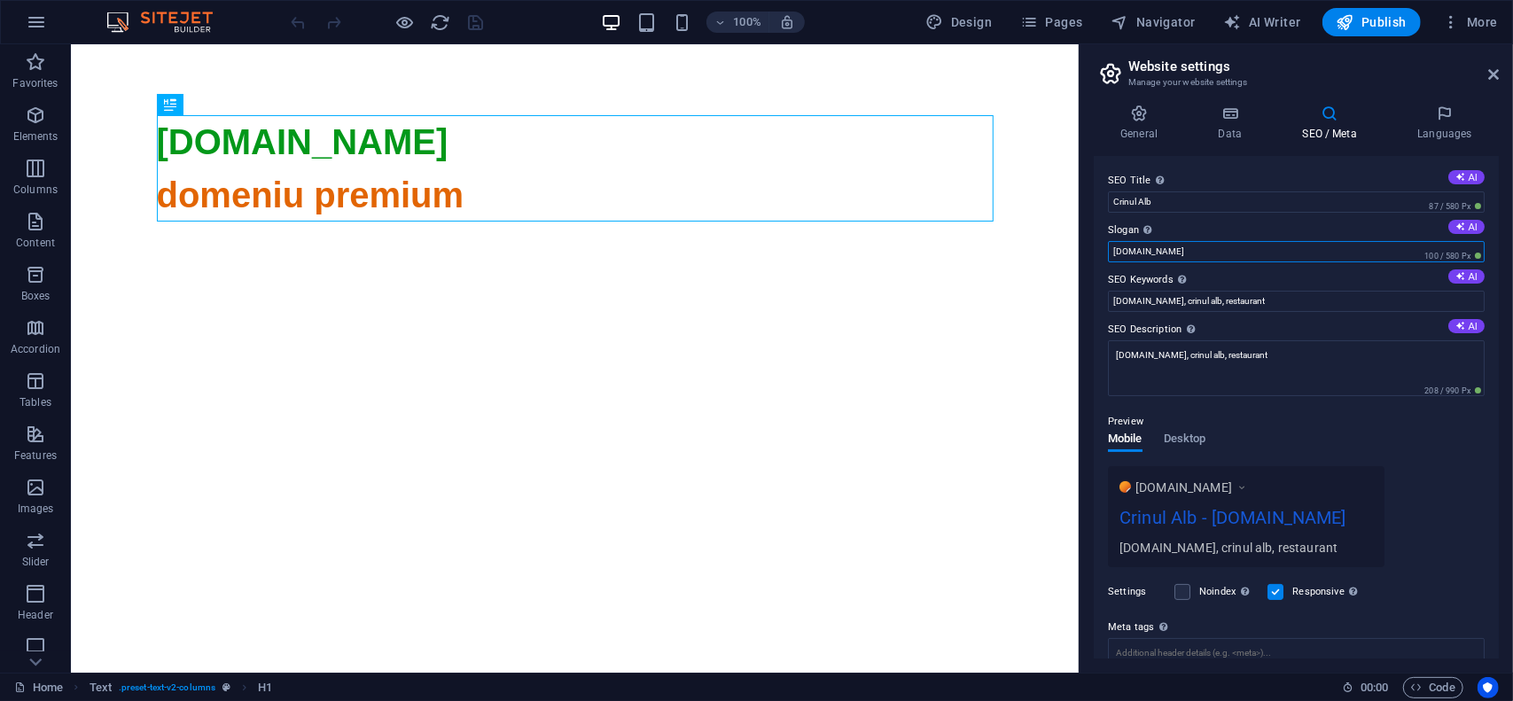
click at [1200, 250] on input "[DOMAIN_NAME]" at bounding box center [1296, 251] width 377 height 21
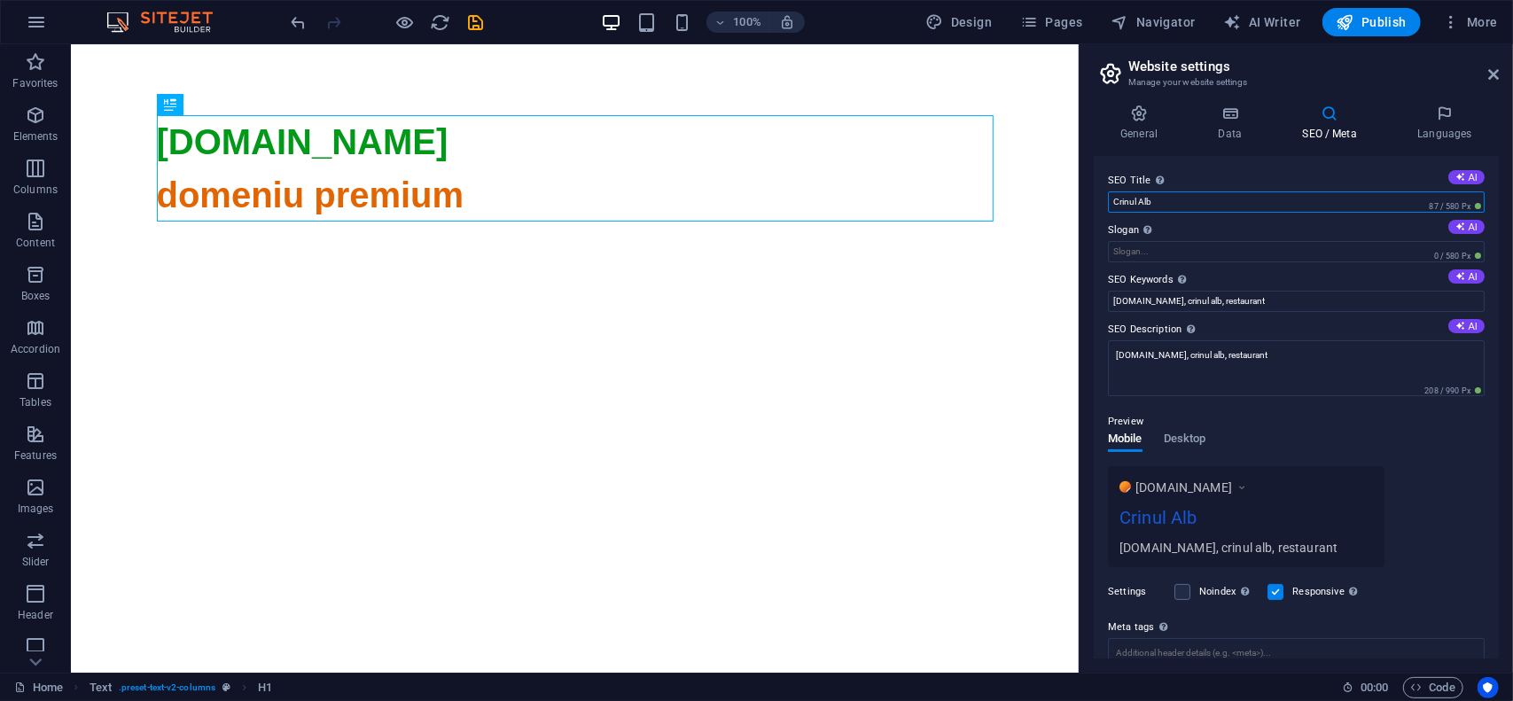
click at [1201, 199] on input "Crinul Alb" at bounding box center [1296, 201] width 377 height 21
paste input "[DOMAIN_NAME]"
type input "Crinul Alb - [DOMAIN_NAME]"
click at [1282, 304] on input "[DOMAIN_NAME], crinul alb, restaurant" at bounding box center [1296, 301] width 377 height 21
type input "crinulalb.ro, crinul alb, restaurant, oradea"
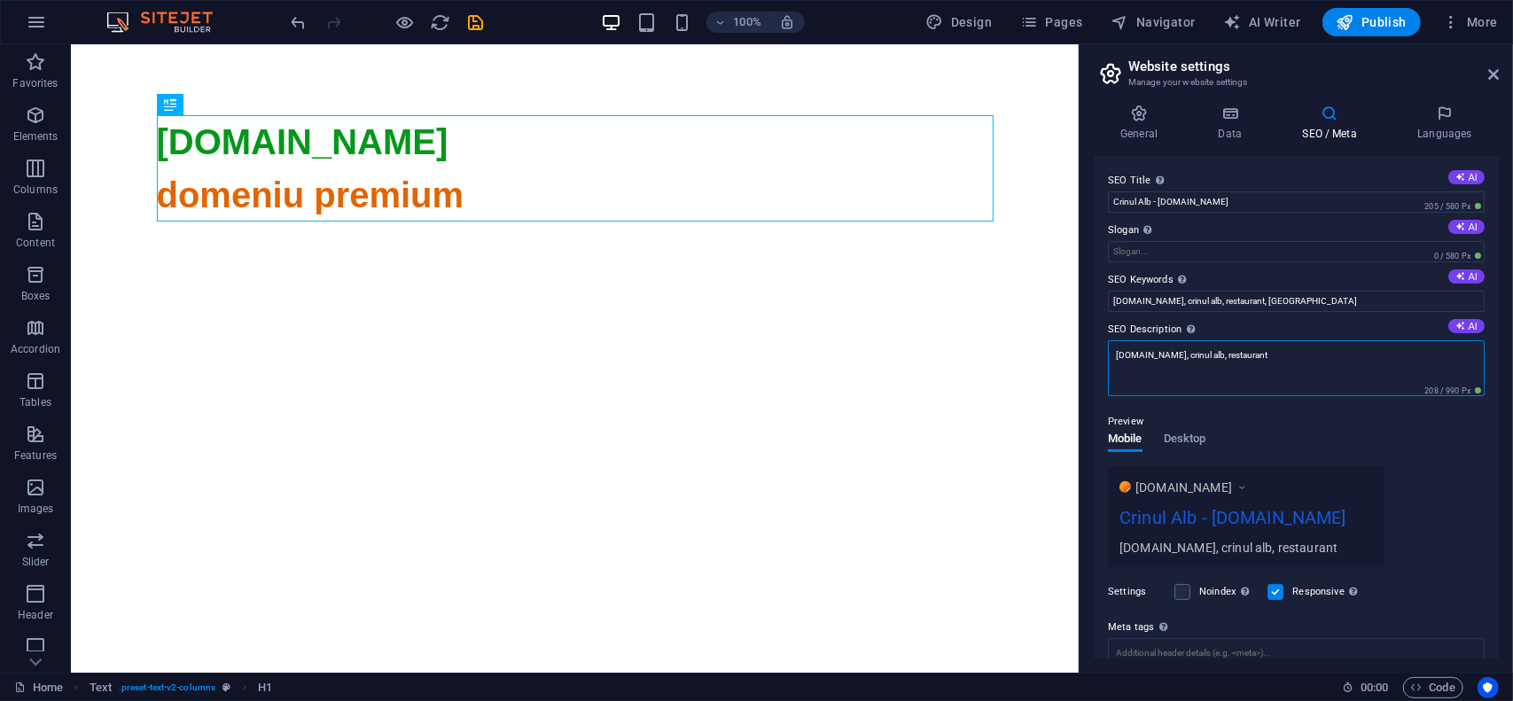
click at [1275, 356] on textarea "crinulalb.ro, crinul alb, restaurant" at bounding box center [1296, 368] width 377 height 56
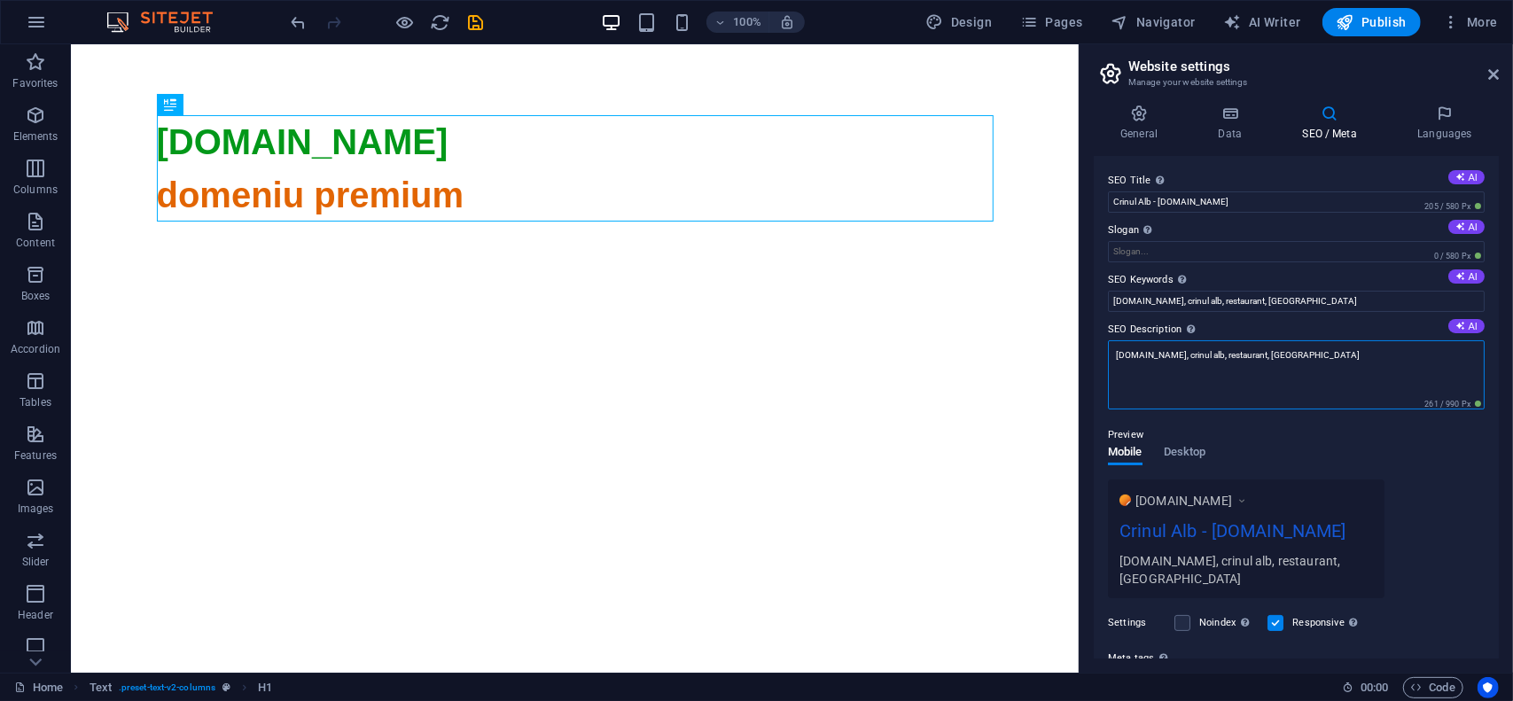
type textarea "crinulalb.ro, crinul alb, restaurant, oradea"
click at [1296, 320] on label "SEO Description Describe the contents of your website - this is crucial for sea…" at bounding box center [1296, 329] width 377 height 21
click at [1296, 340] on textarea "crinulalb.ro, crinul alb, restaurant, oradea" at bounding box center [1296, 374] width 377 height 69
click at [1141, 119] on icon at bounding box center [1139, 114] width 90 height 18
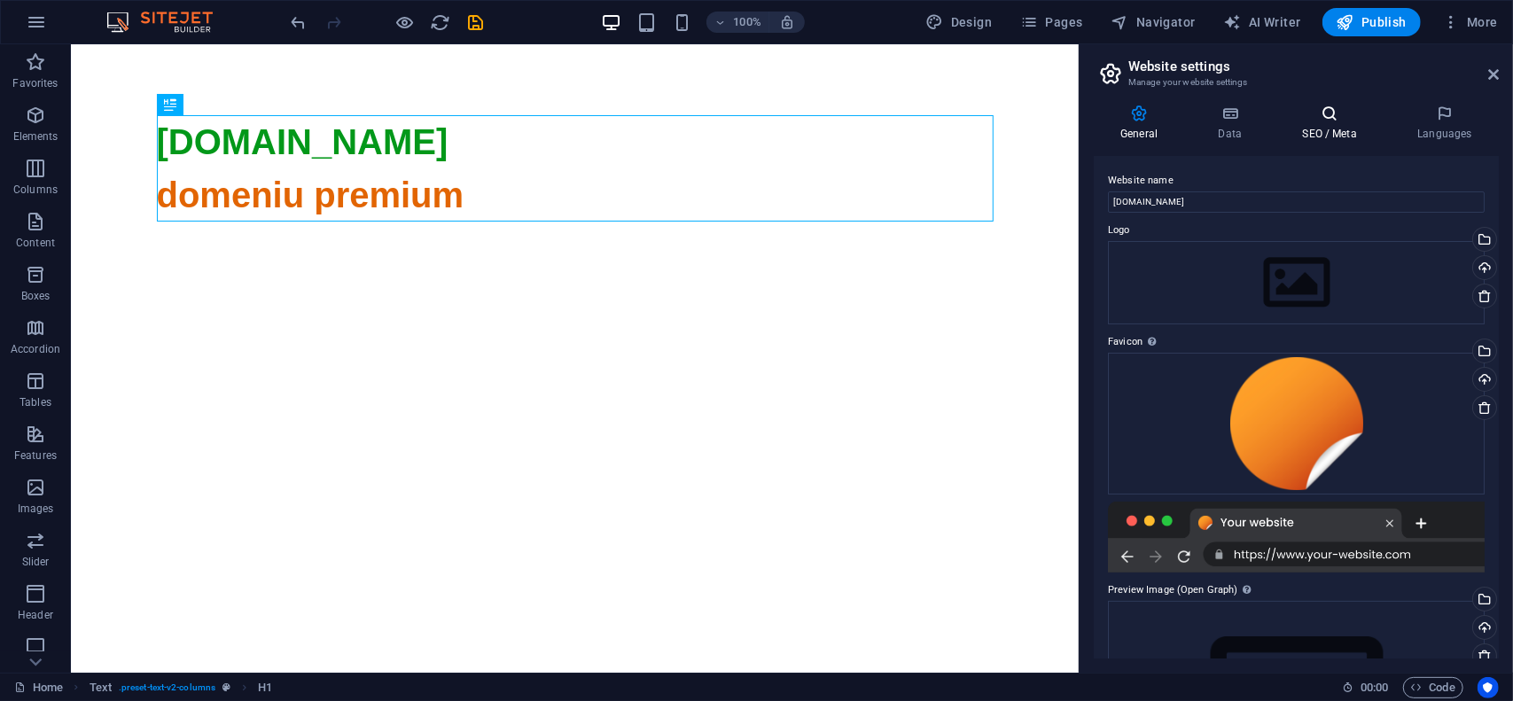
click at [1305, 114] on icon at bounding box center [1330, 114] width 108 height 18
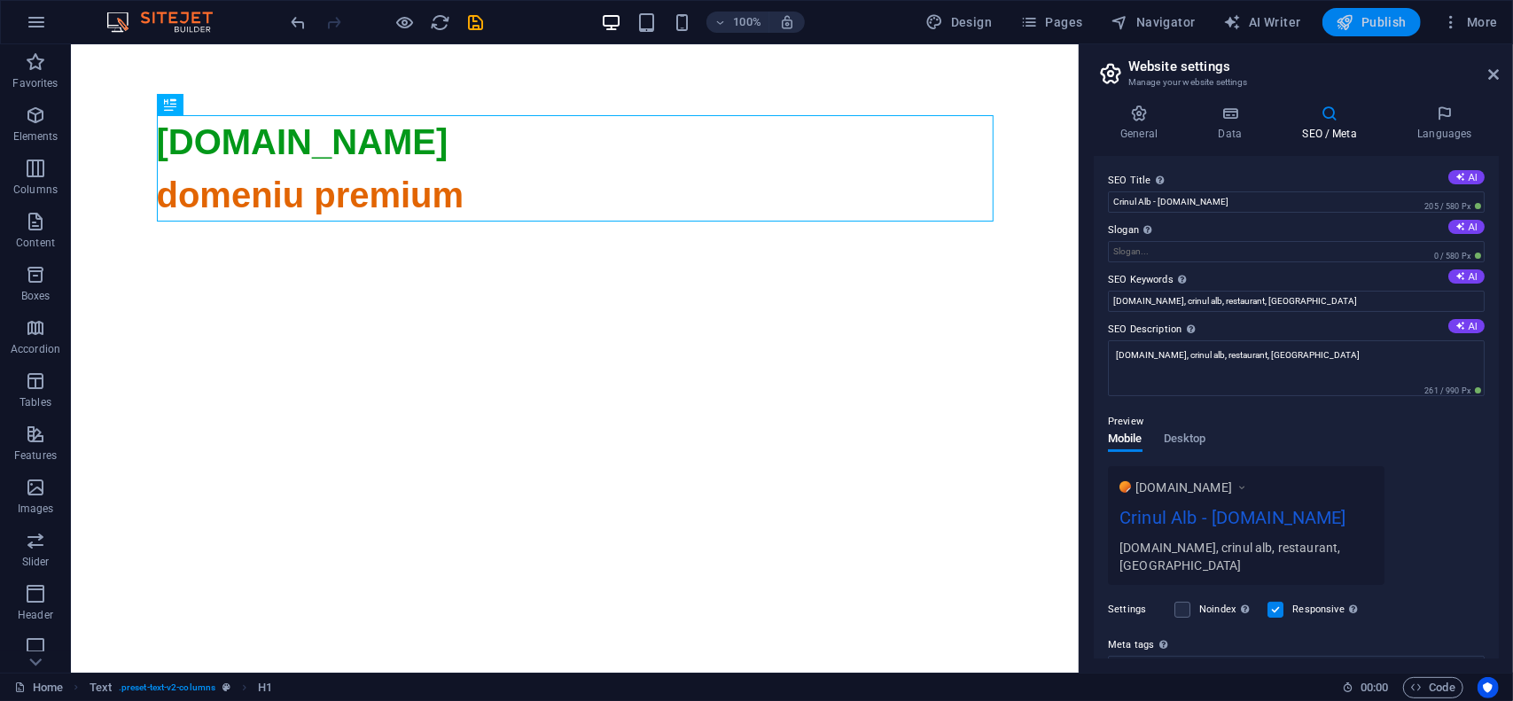
click at [1392, 20] on span "Publish" at bounding box center [1372, 22] width 70 height 18
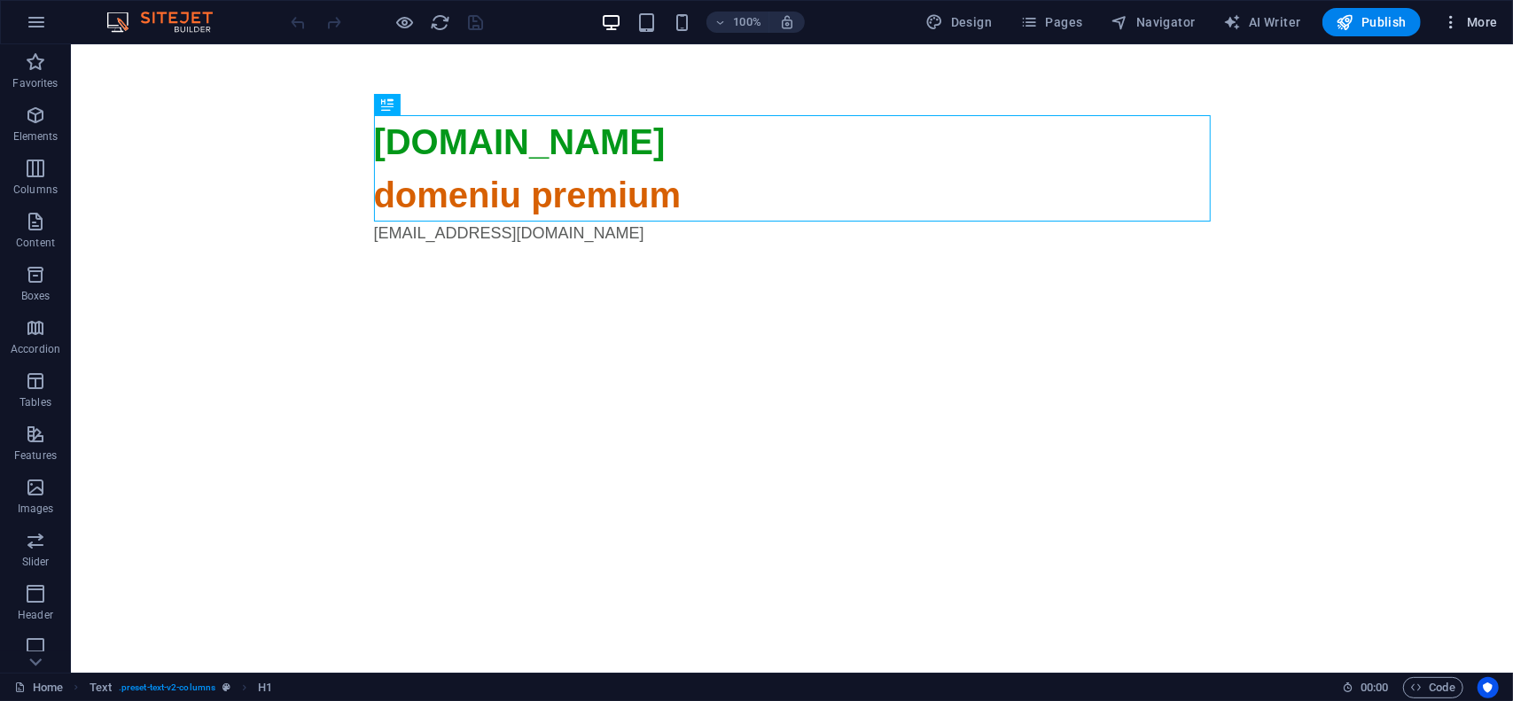
click at [1485, 27] on span "More" at bounding box center [1470, 22] width 56 height 18
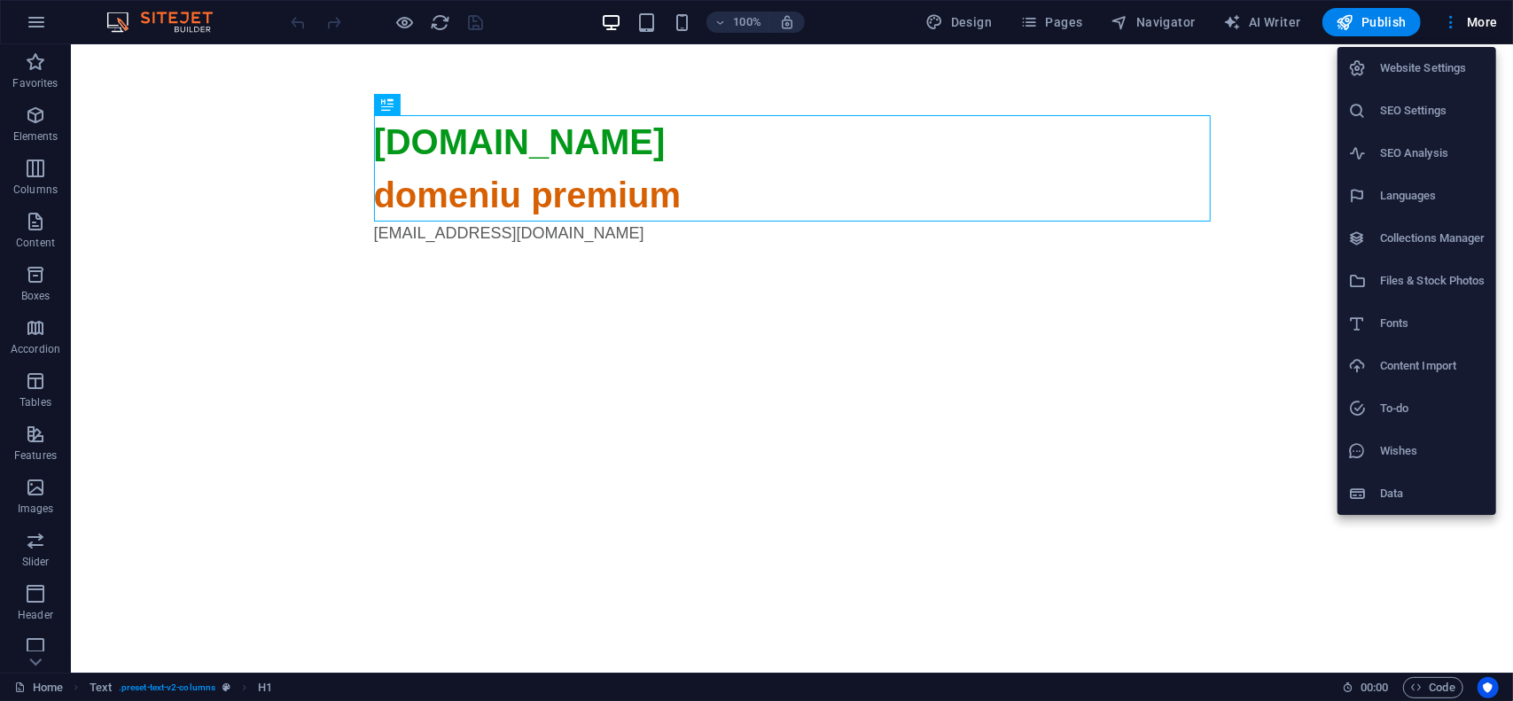
click at [1432, 72] on h6 "Website Settings" at bounding box center [1432, 68] width 105 height 21
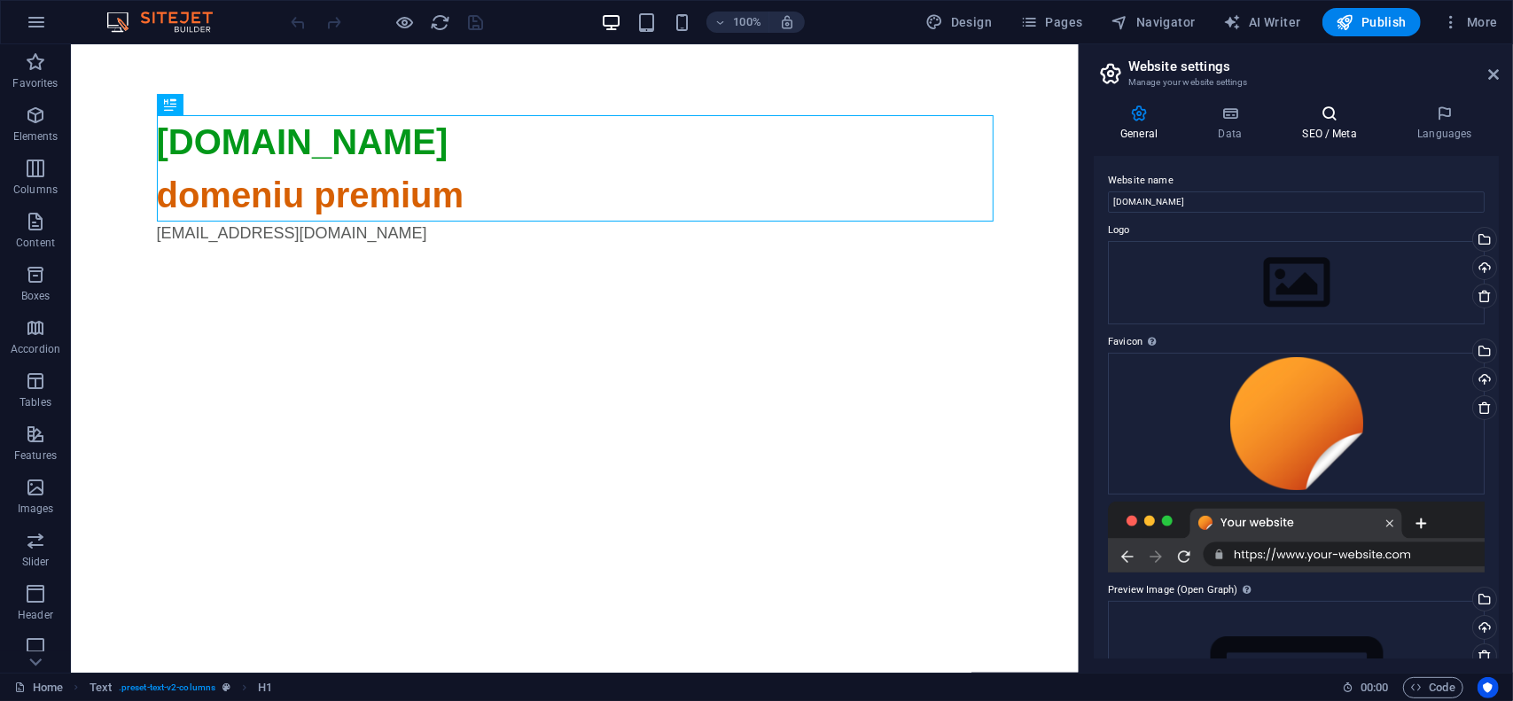
click at [1317, 122] on h4 "SEO / Meta" at bounding box center [1333, 123] width 115 height 37
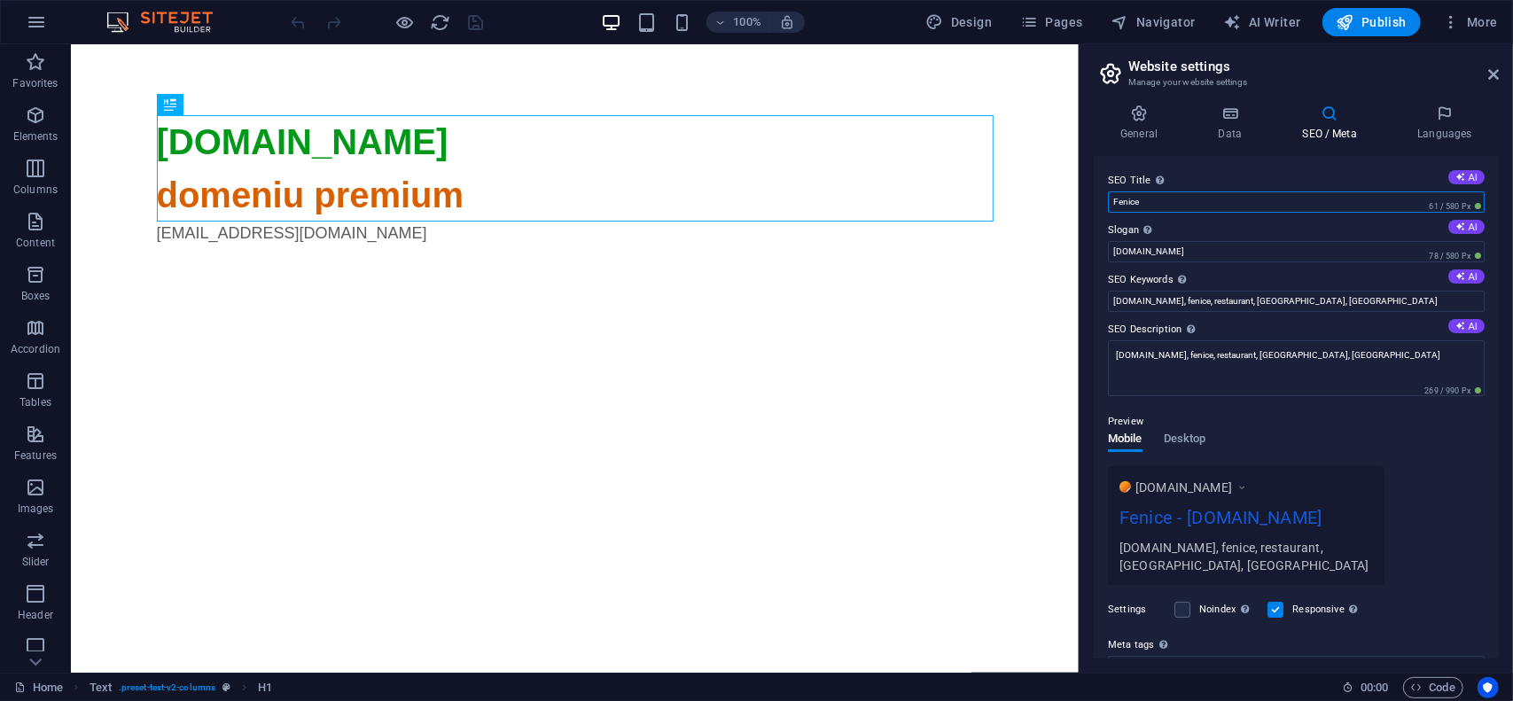
click at [1229, 193] on input "Fenice" at bounding box center [1296, 201] width 377 height 21
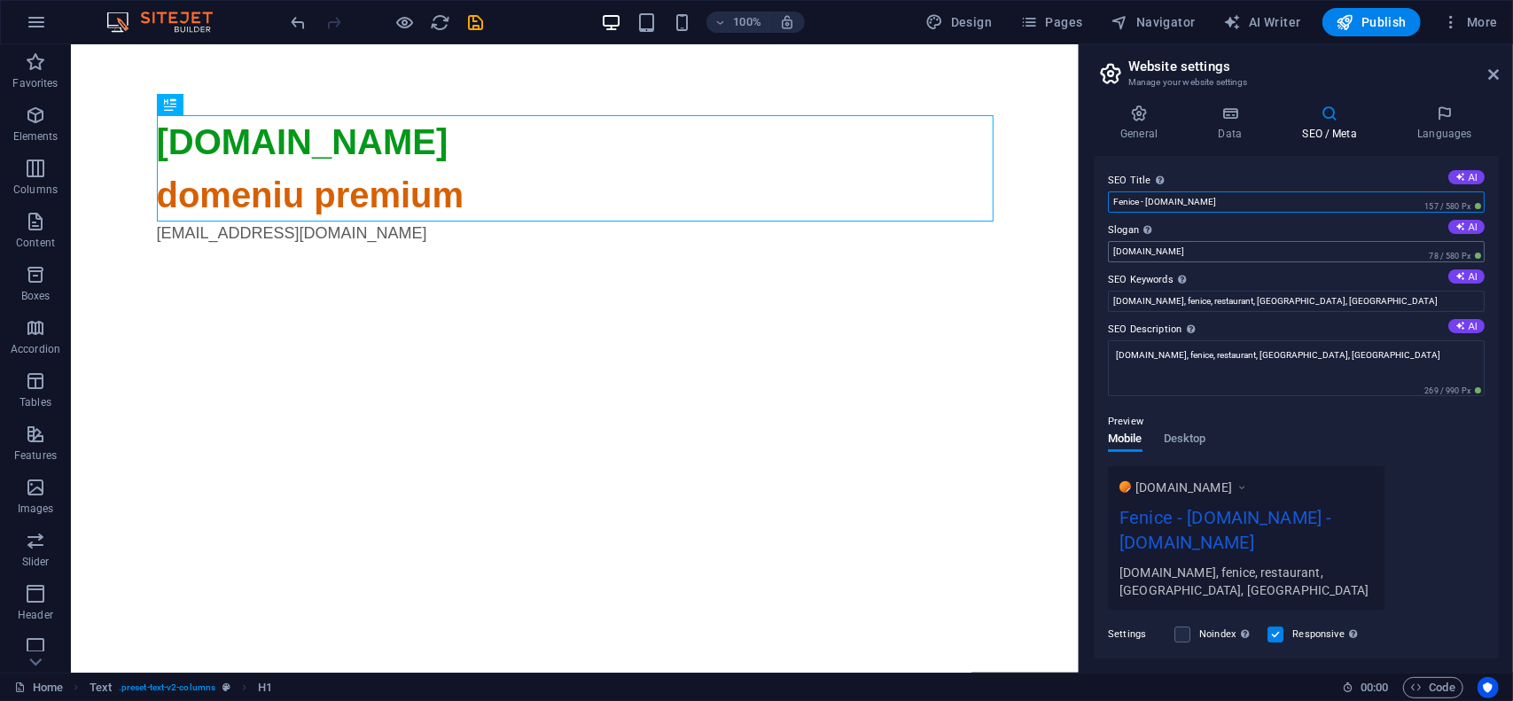
type input "Fenice - [DOMAIN_NAME]"
click at [1230, 252] on input "[DOMAIN_NAME]" at bounding box center [1296, 251] width 377 height 21
click at [1267, 416] on div "Preview" at bounding box center [1296, 421] width 377 height 21
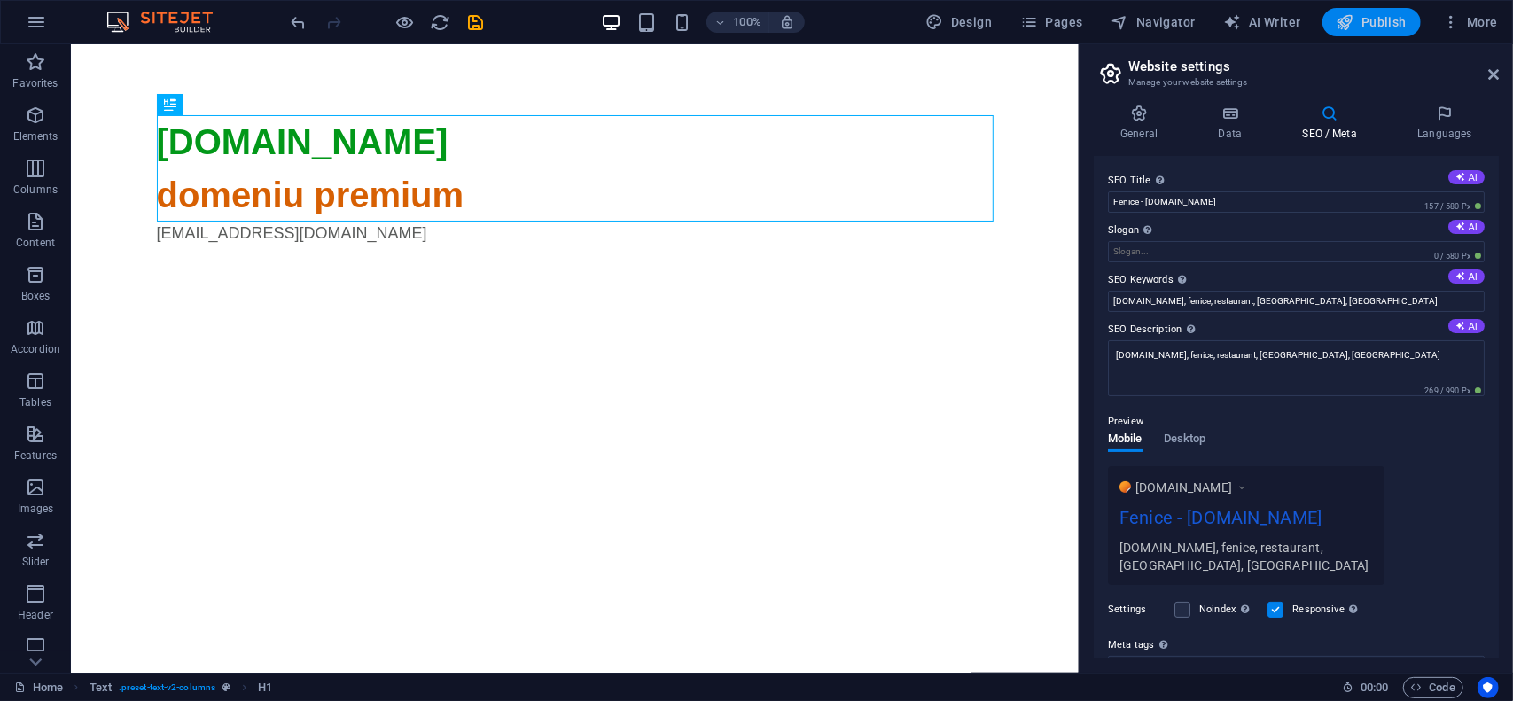
click at [1385, 21] on span "Publish" at bounding box center [1372, 22] width 70 height 18
